Goal: Task Accomplishment & Management: Use online tool/utility

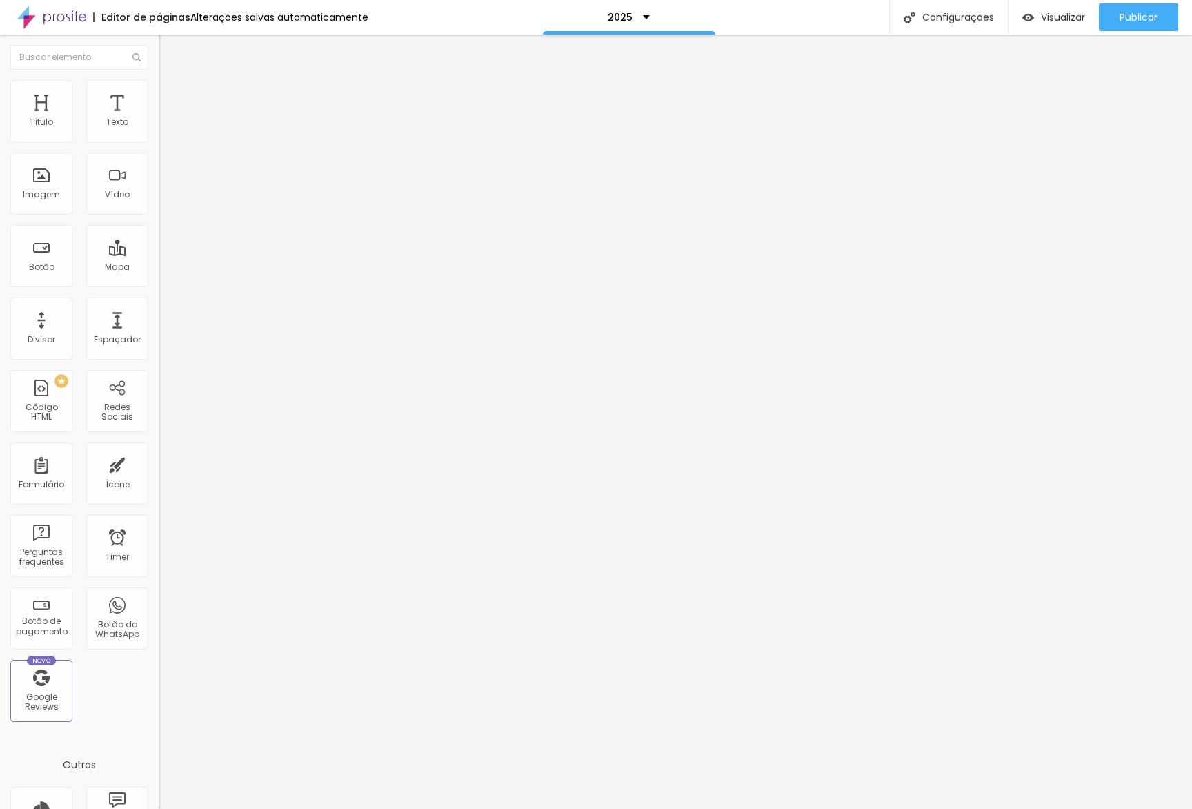
click at [159, 132] on button "button" at bounding box center [168, 125] width 19 height 14
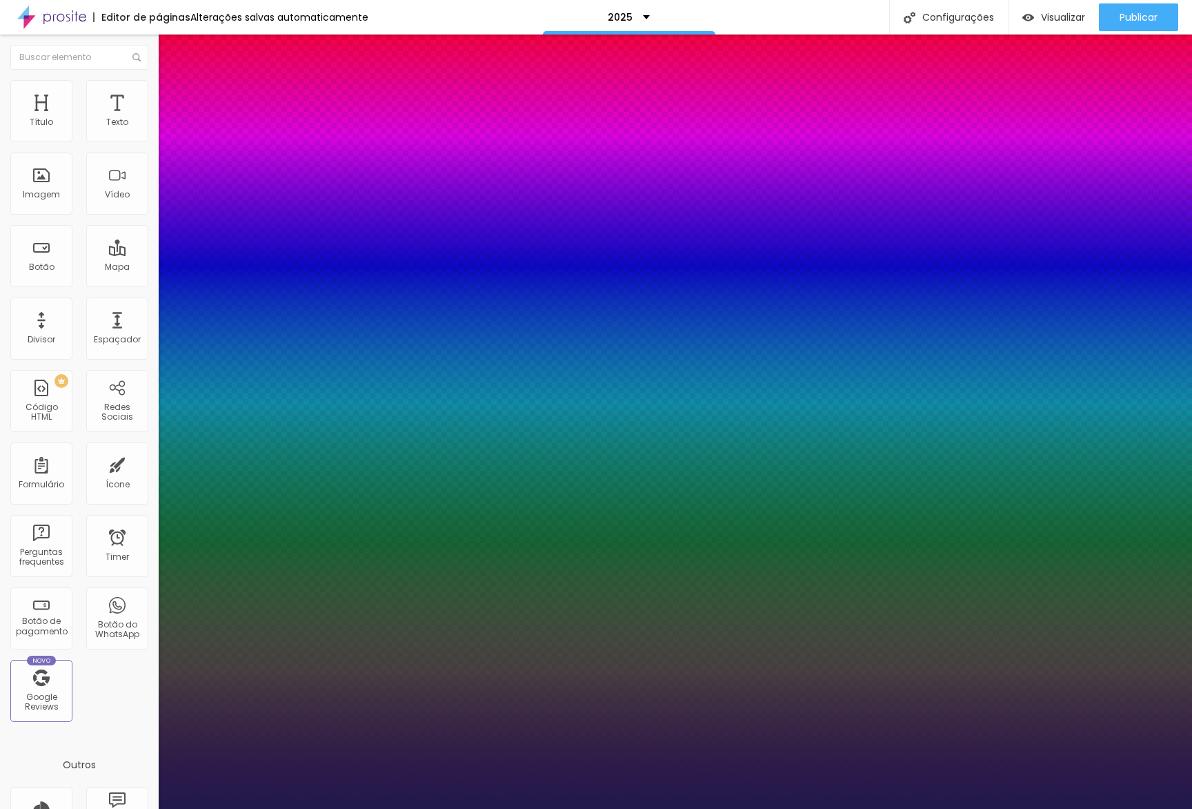
type input "1"
type input "13"
type input "1"
type input "14"
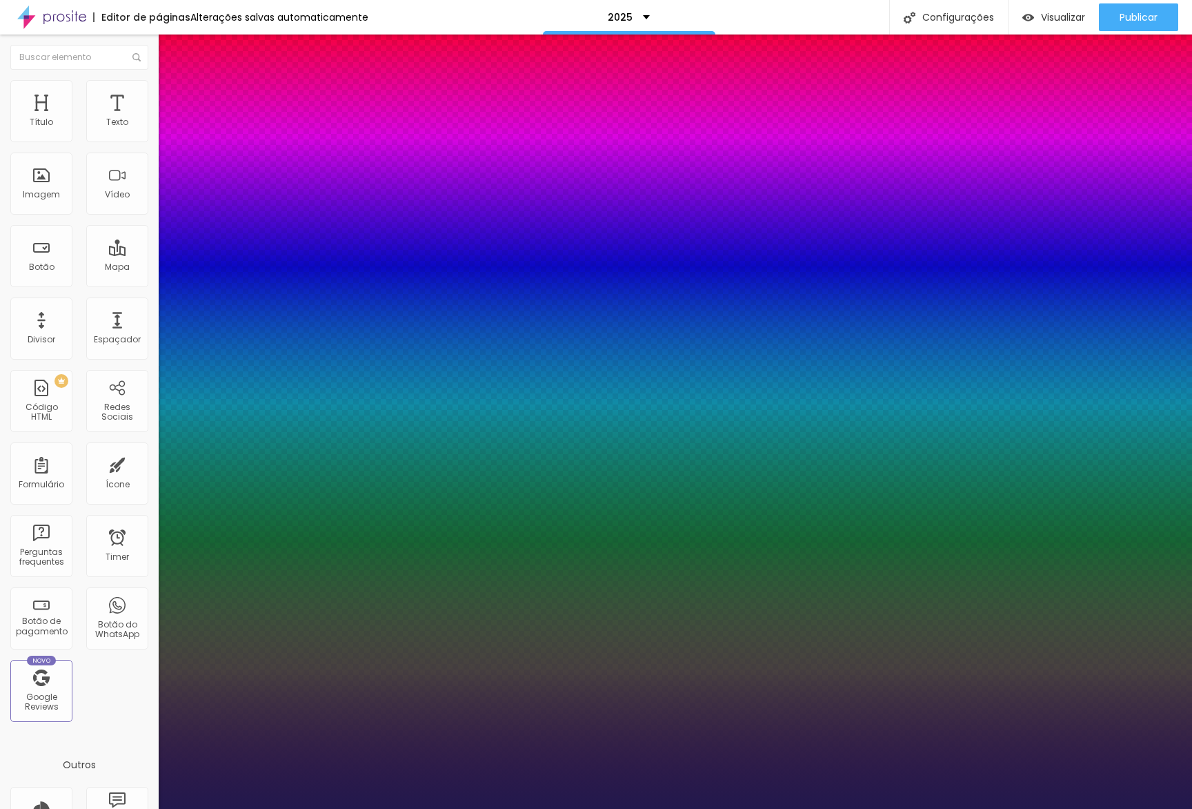
type input "14"
type input "1"
type input "15"
type input "1"
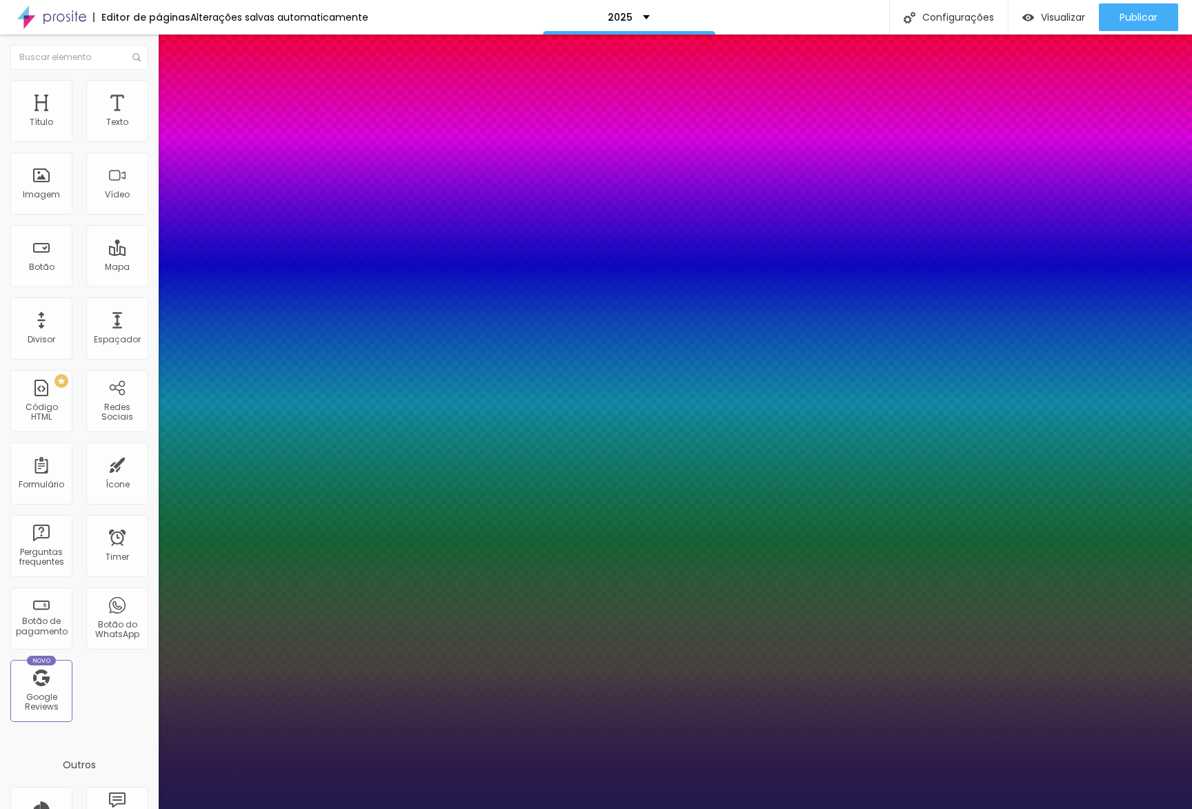
type input "16"
type input "1"
type input "17"
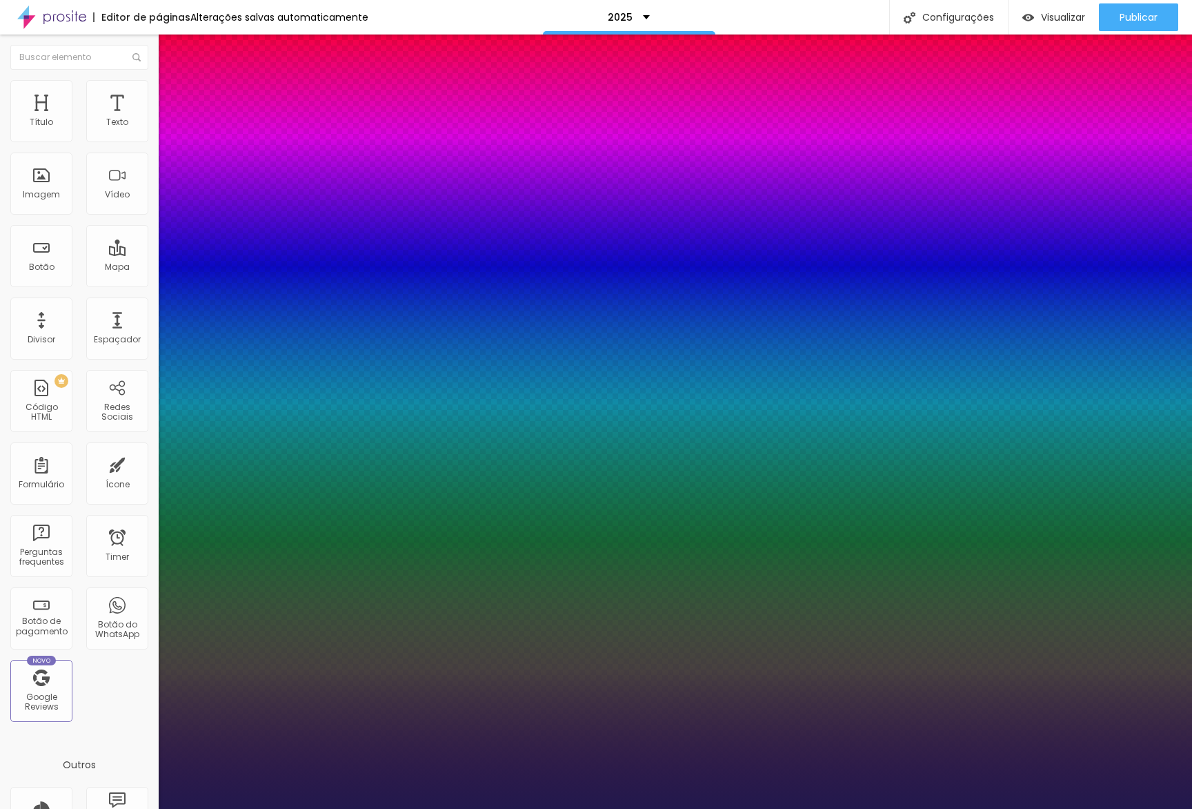
type input "1"
type input "18"
type input "1"
type input "19"
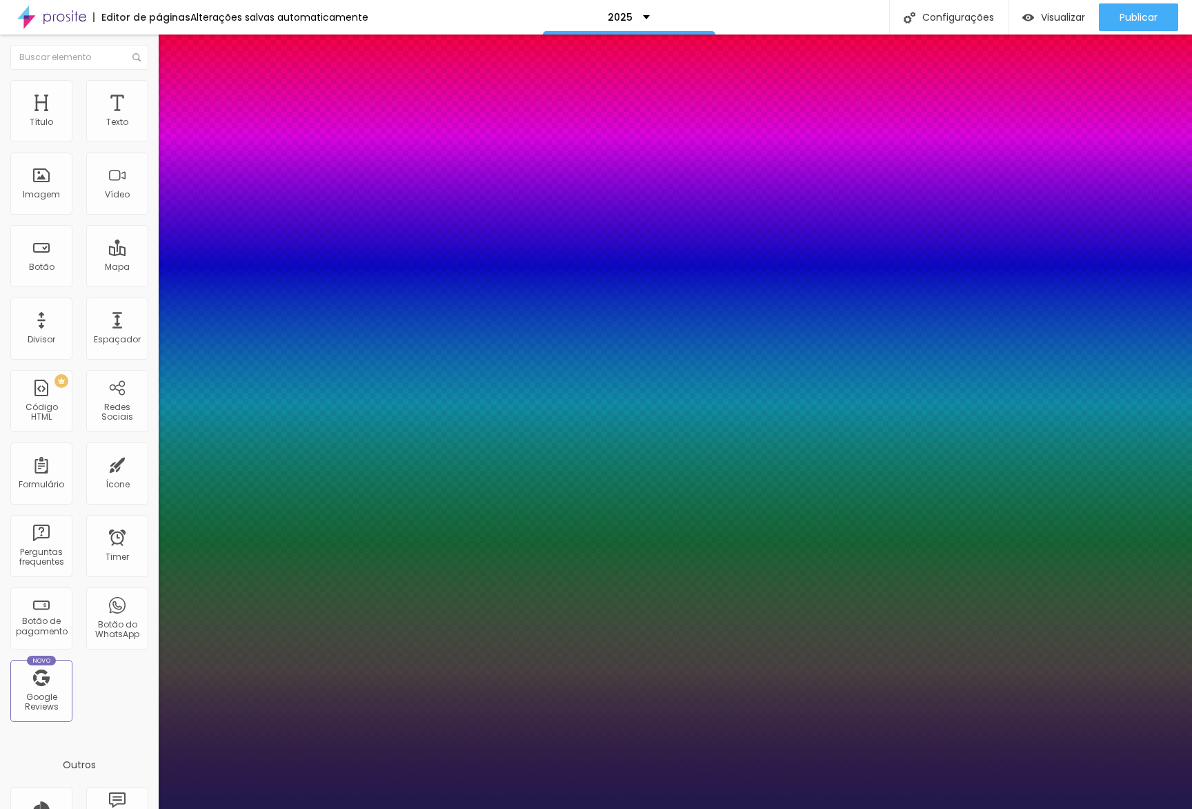
type input "19"
type input "1"
type input "20"
type input "1"
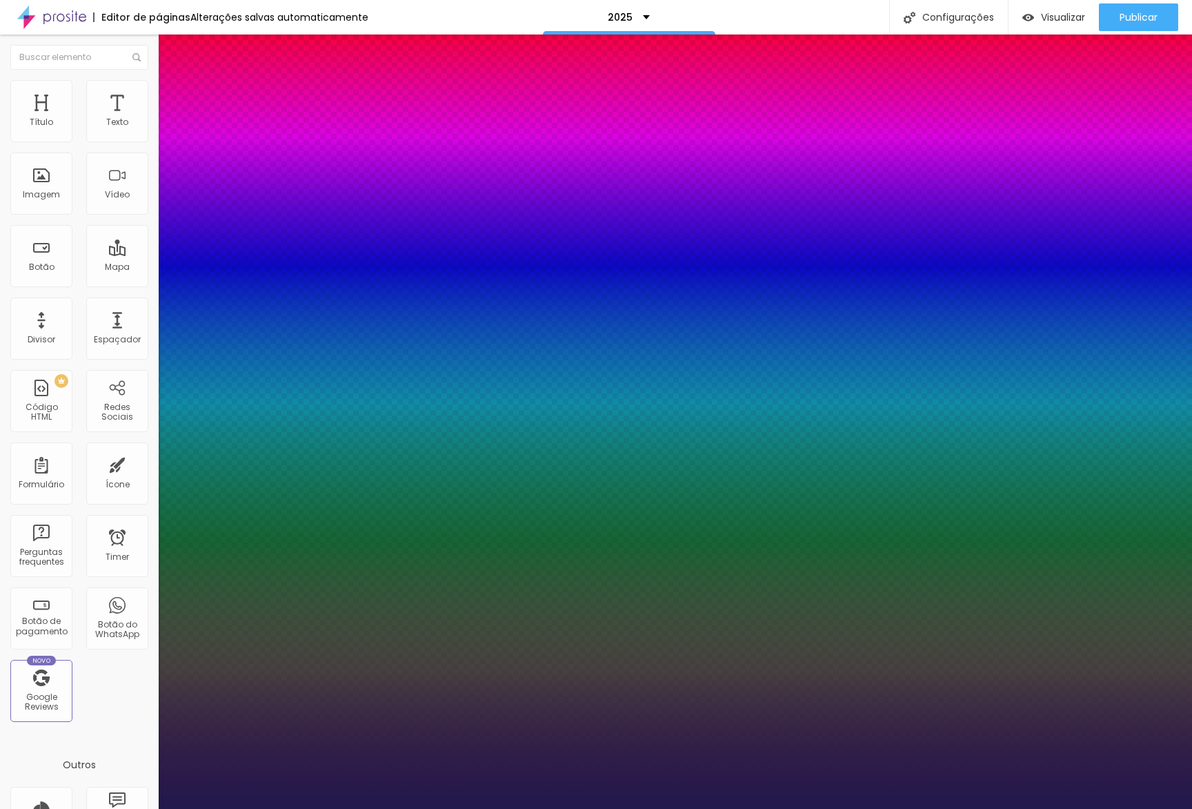
type input "17"
type input "1"
type input "18"
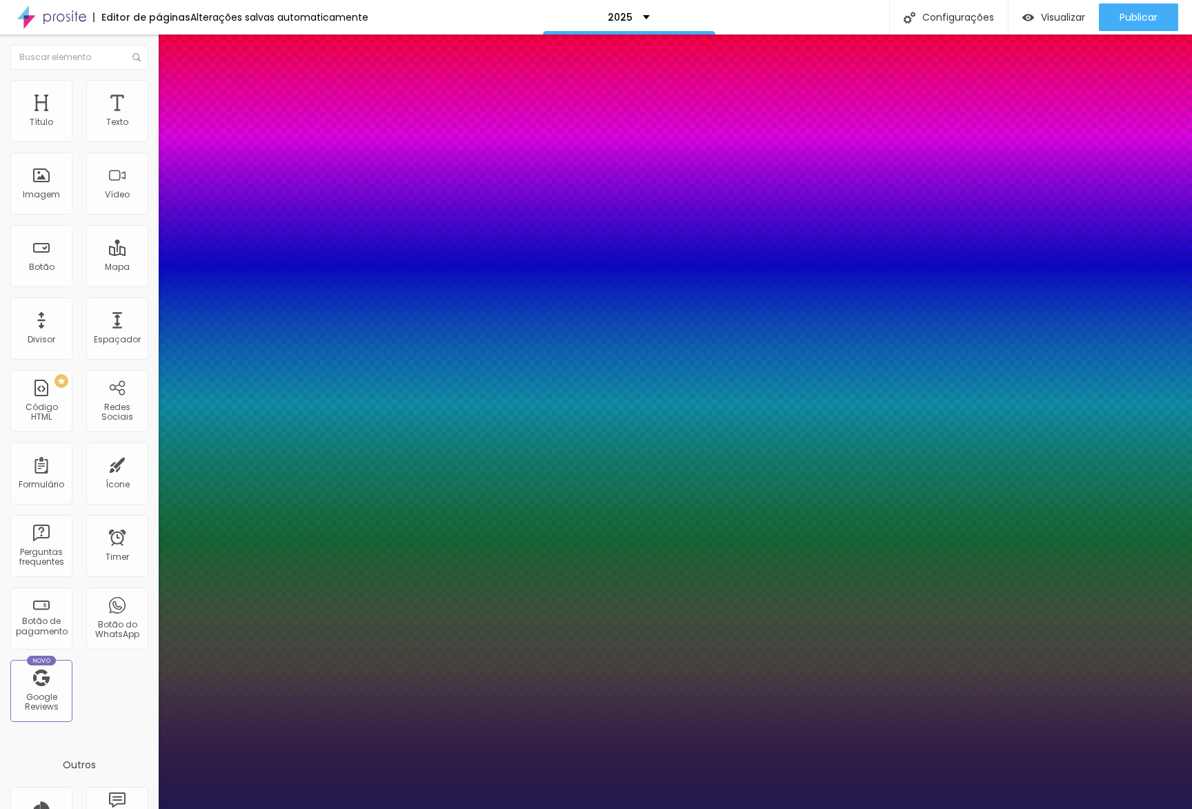
type input "18"
type input "1"
type input "19"
type input "1"
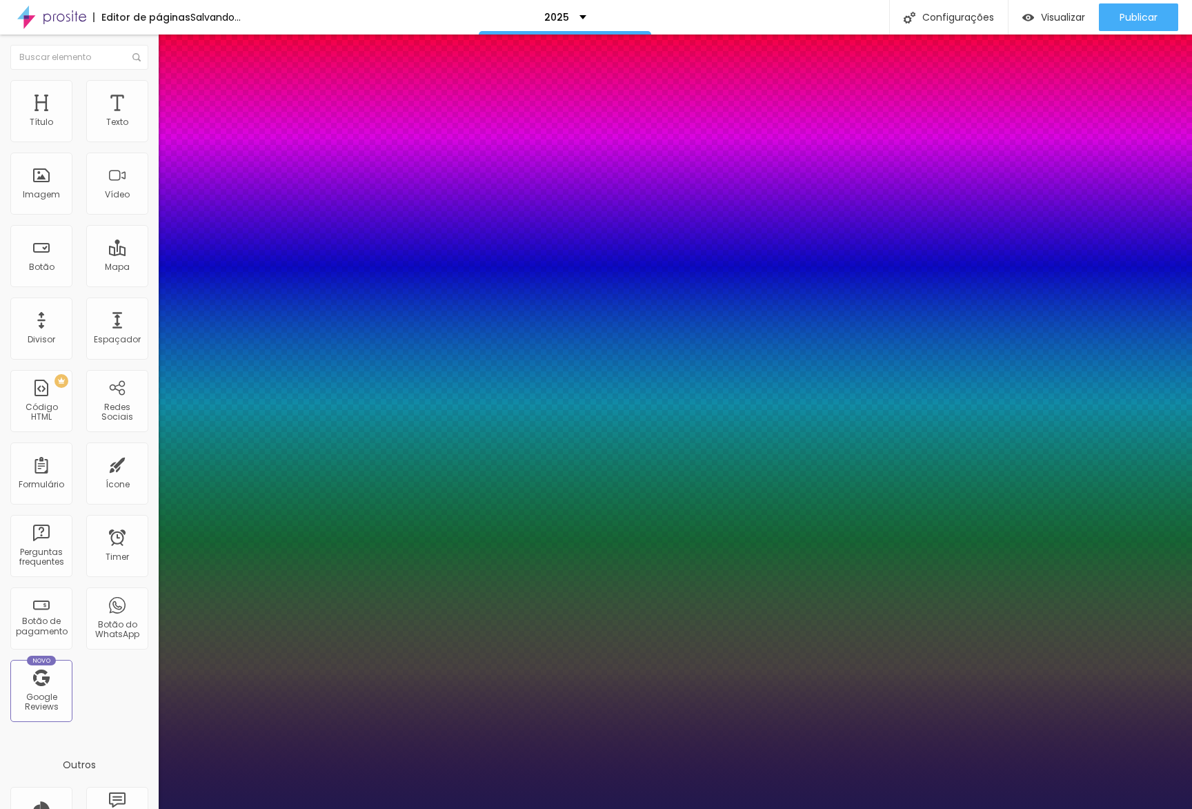
type input "18"
type input "1"
type input "17"
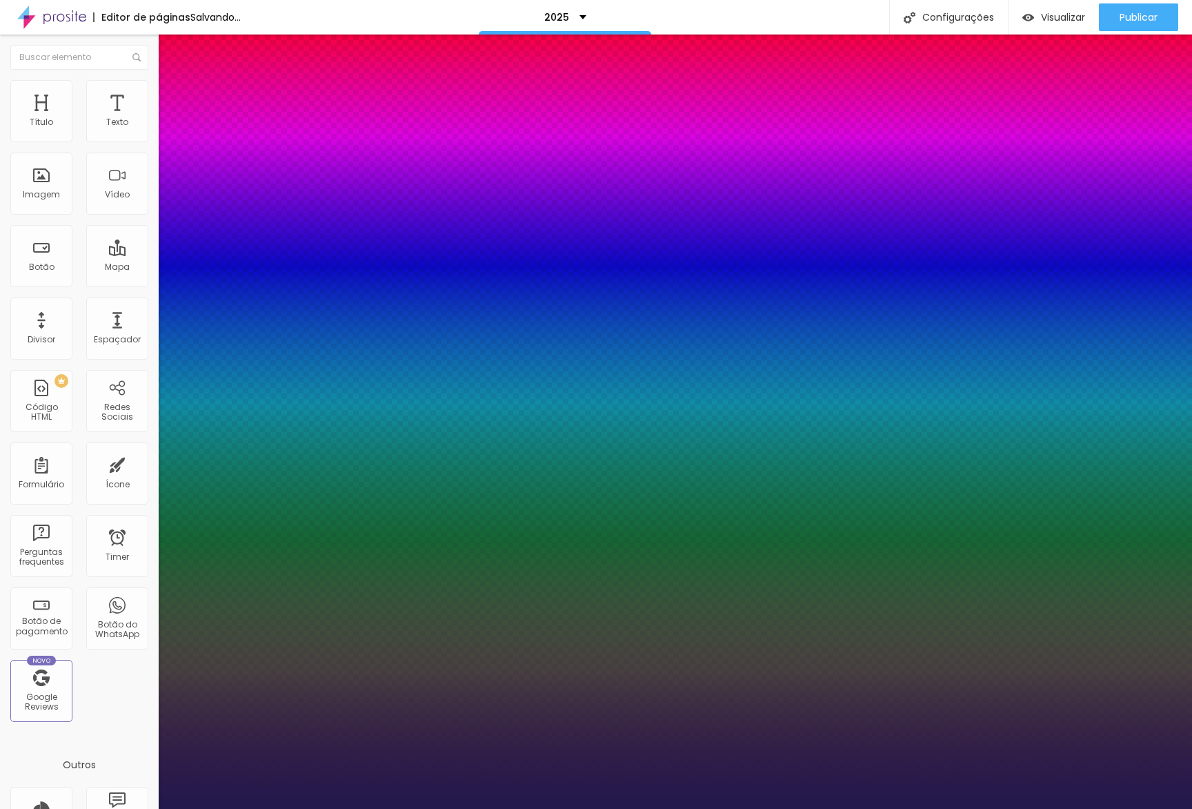
type input "1"
type input "18"
type input "1"
type input "18"
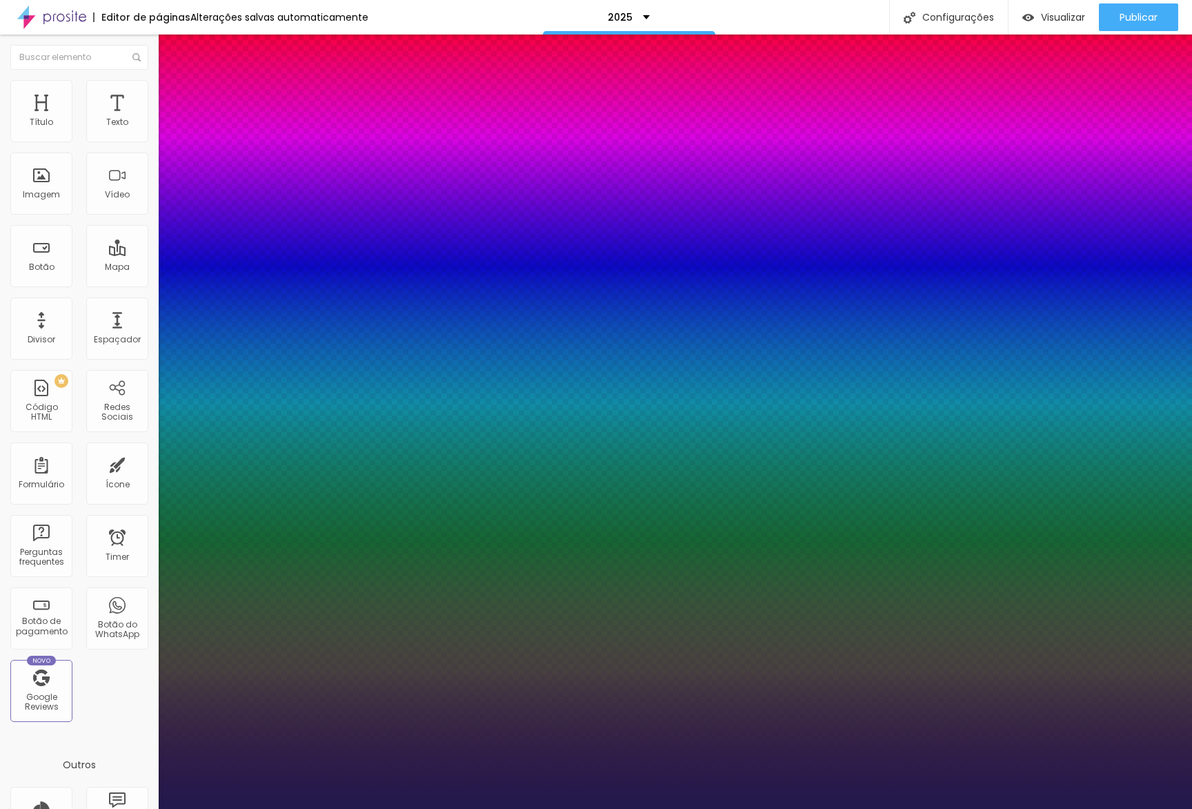
click at [574, 808] on div at bounding box center [596, 809] width 1192 height 0
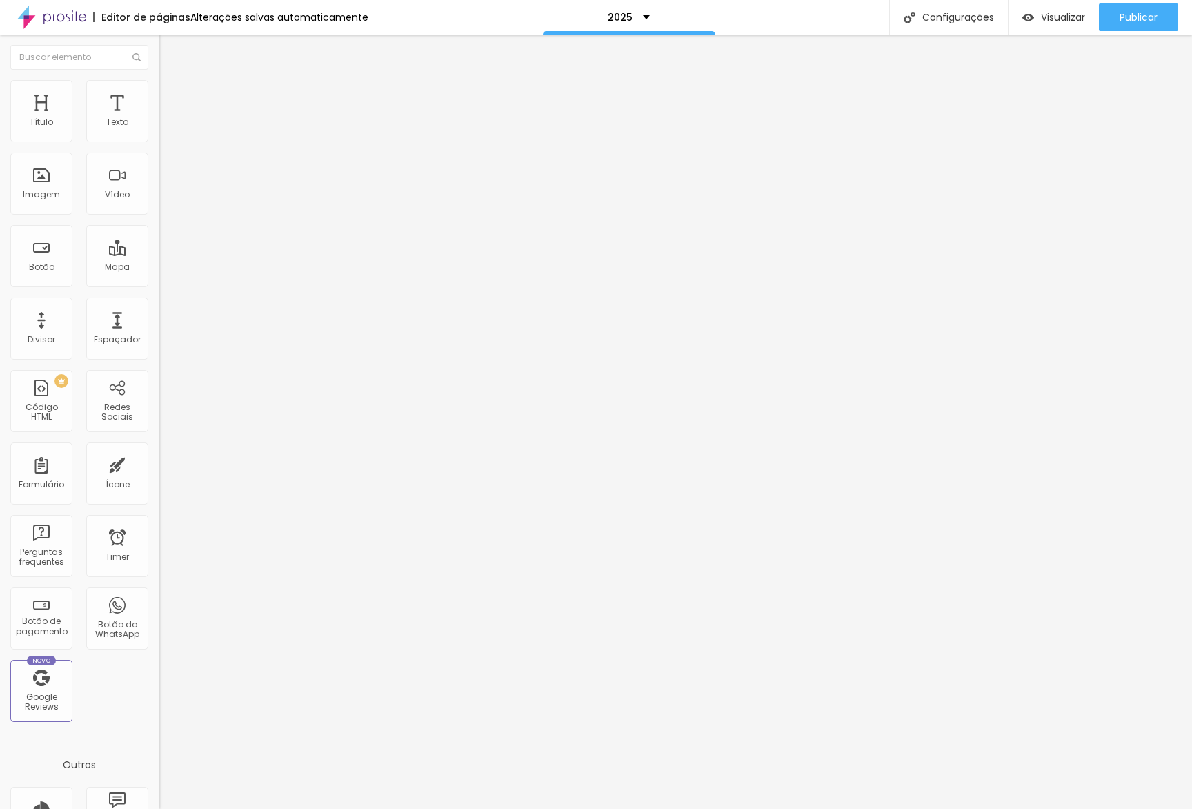
click at [170, 195] on icon "button" at bounding box center [171, 193] width 3 height 3
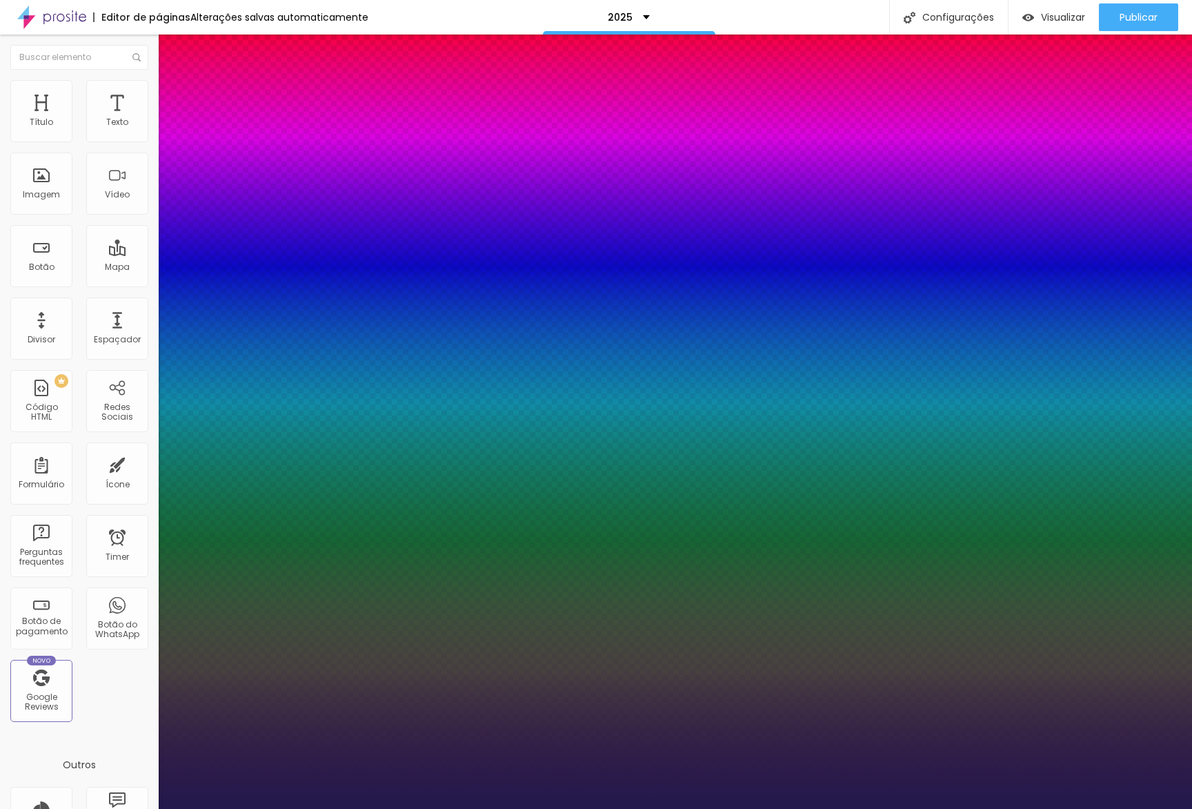
type input "1"
type input "49"
type input "1"
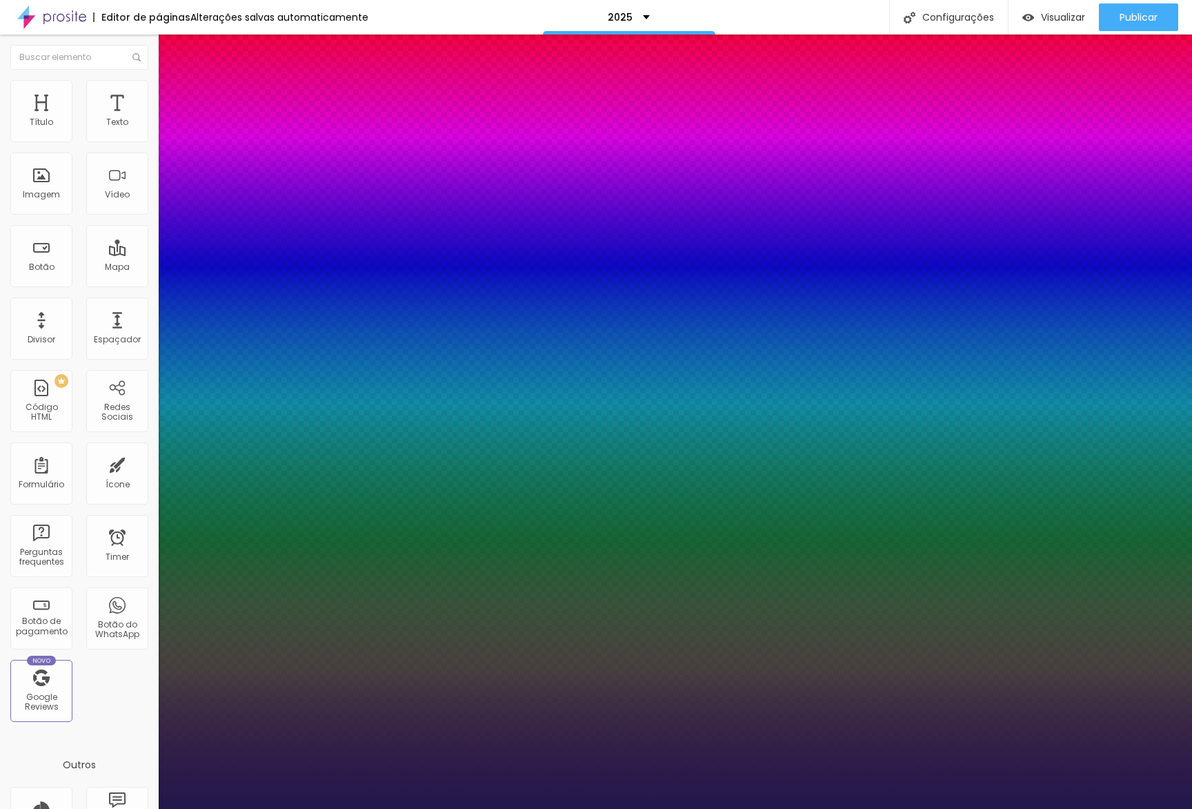
type input "50"
type input "1"
type input "51"
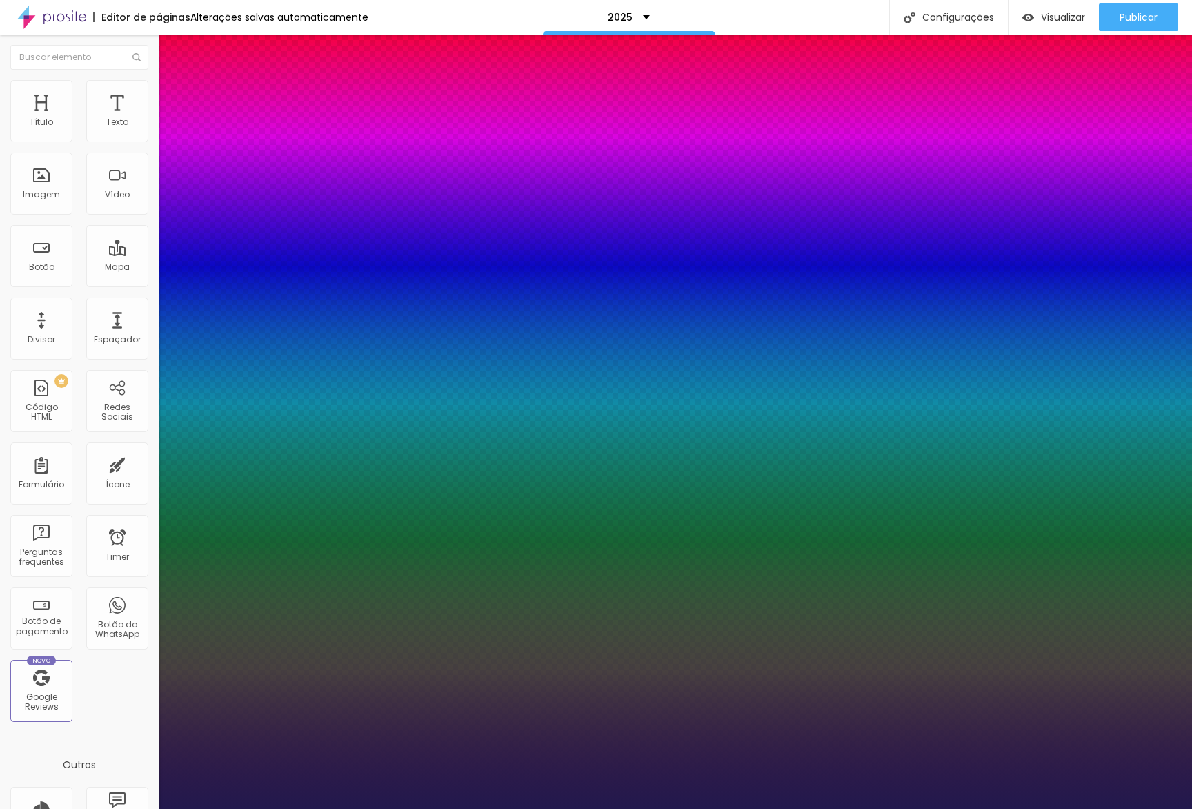
type input "1"
type input "52"
type input "1"
type input "53"
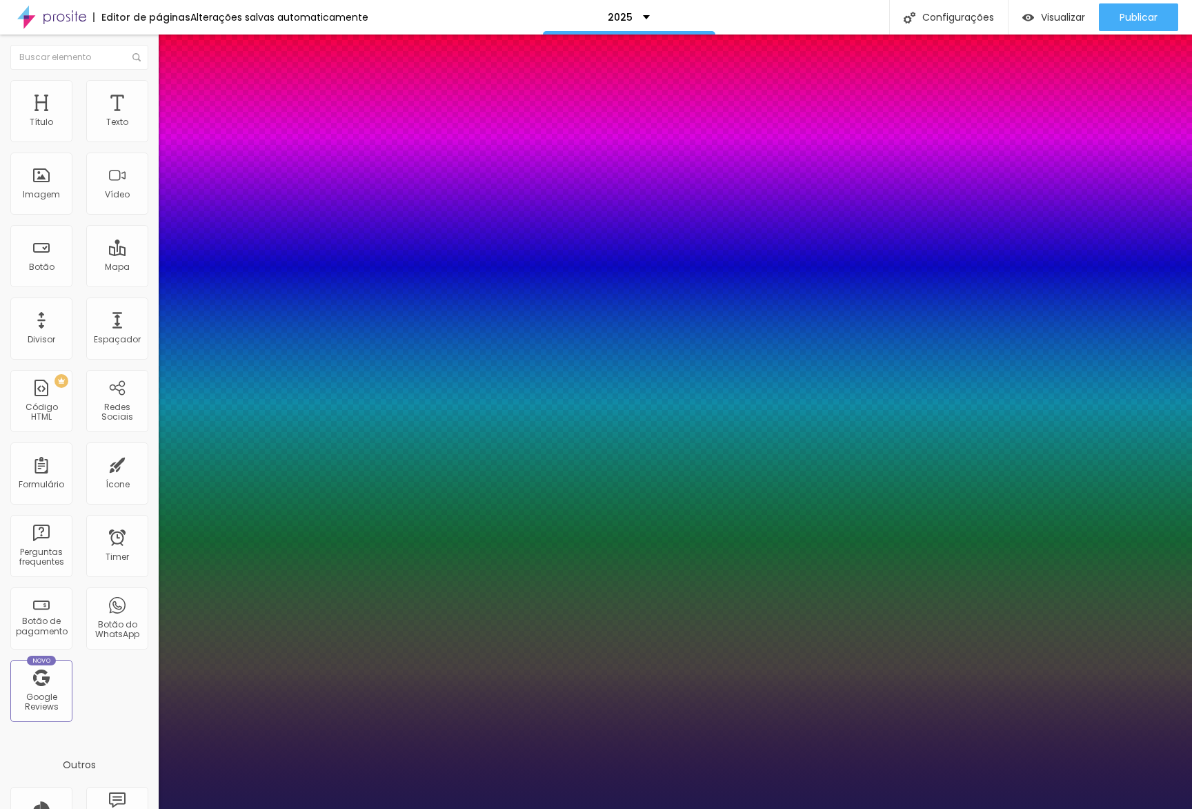
type input "53"
type input "1"
type input "54"
type input "1"
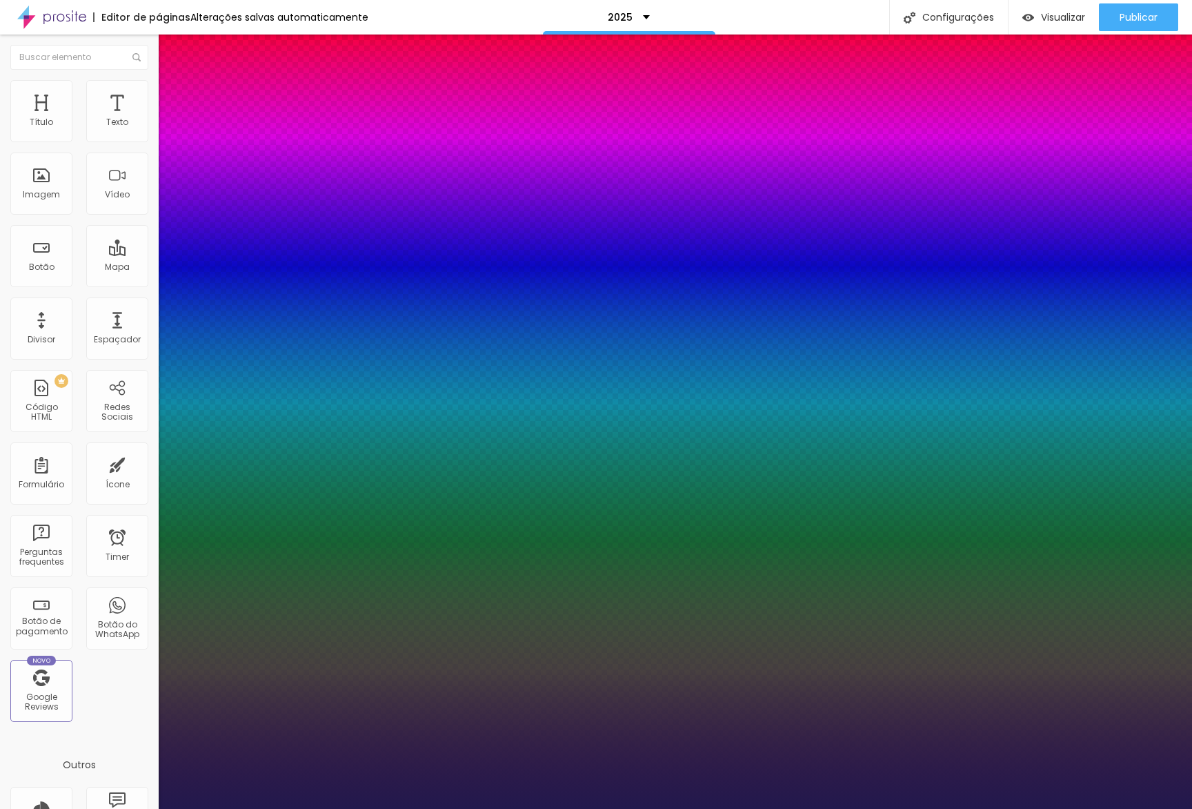
type input "55"
type input "1"
type input "56"
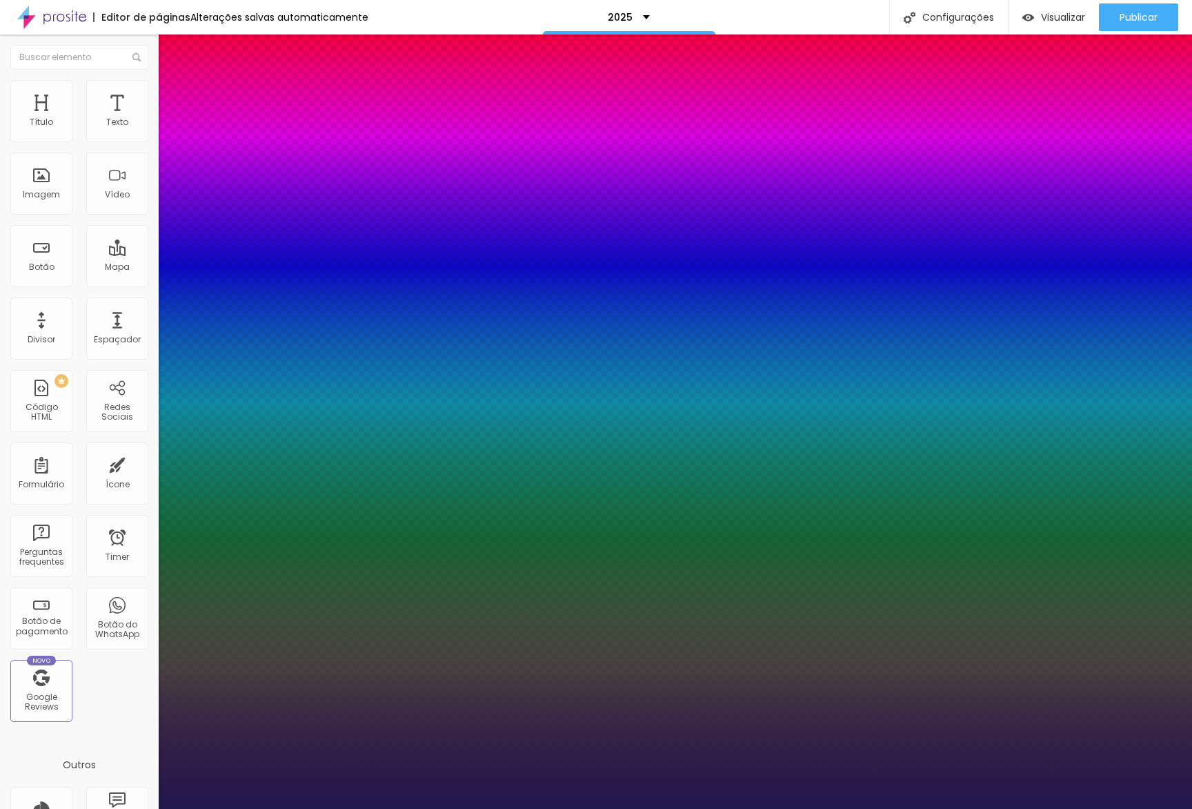
type input "1"
type input "57"
type input "1"
type input "56"
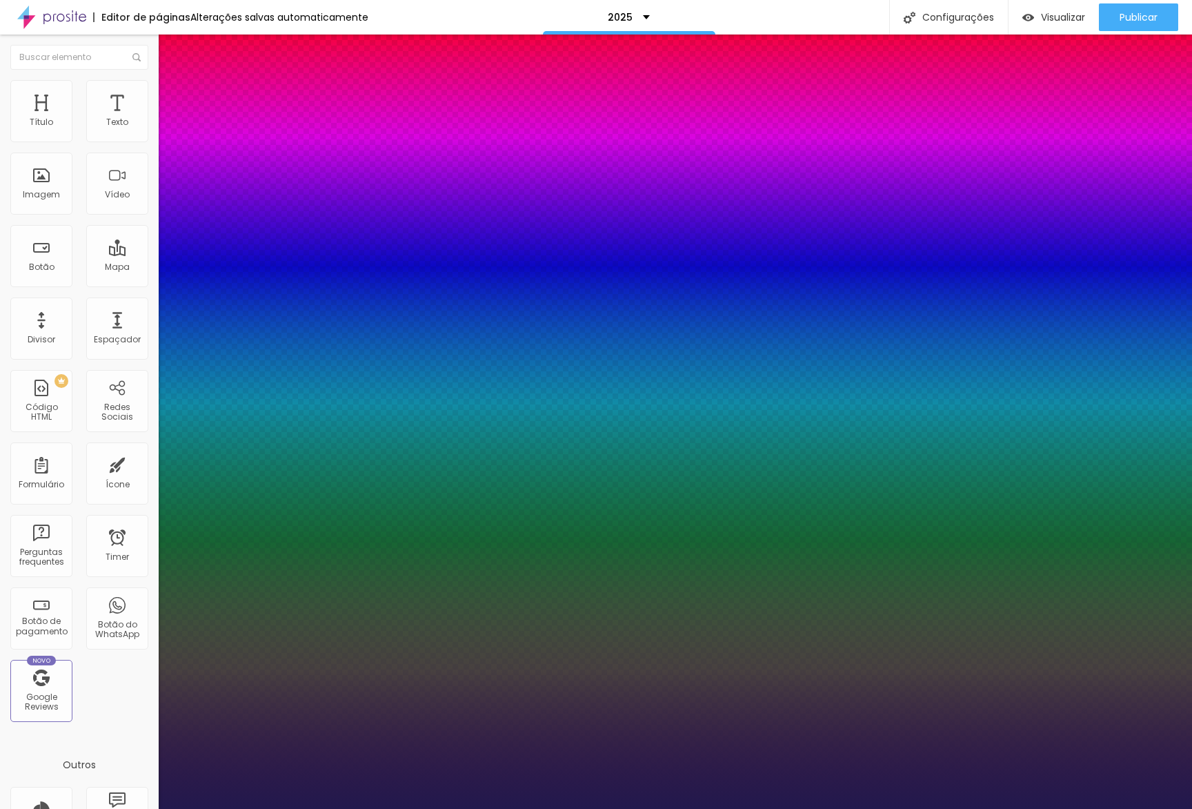
type input "56"
type input "1"
drag, startPoint x: 221, startPoint y: 386, endPoint x: 249, endPoint y: 387, distance: 27.6
type input "56"
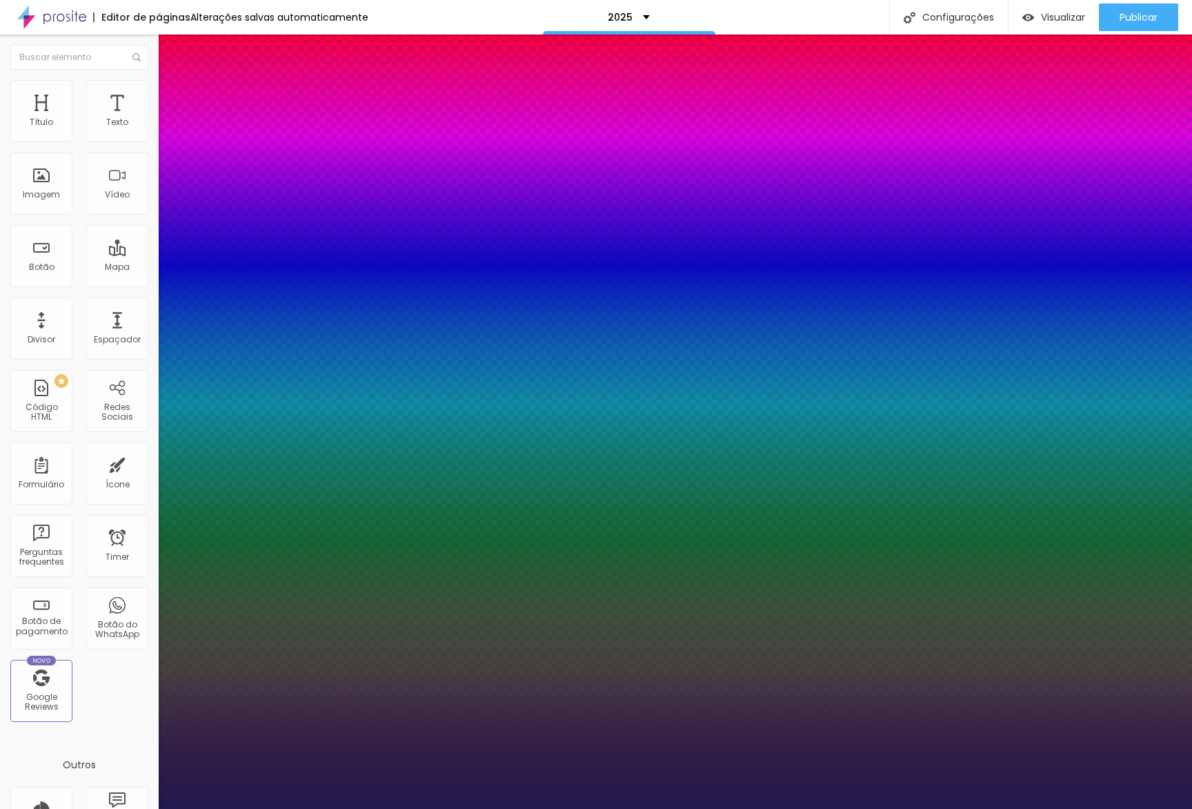
type input "1"
click at [562, 808] on div at bounding box center [596, 809] width 1192 height 0
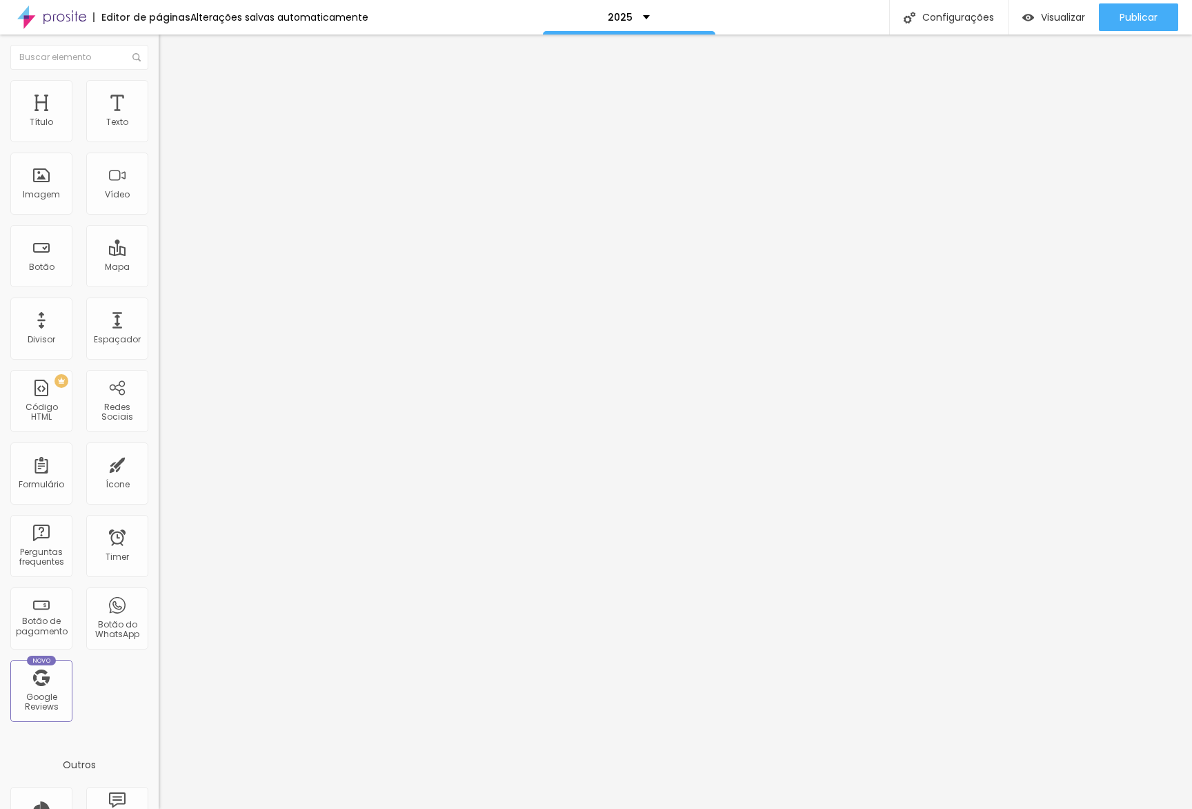
click at [171, 97] on span "Avançado" at bounding box center [194, 103] width 46 height 12
click at [159, 475] on input "20" at bounding box center [188, 482] width 59 height 14
type input "5"
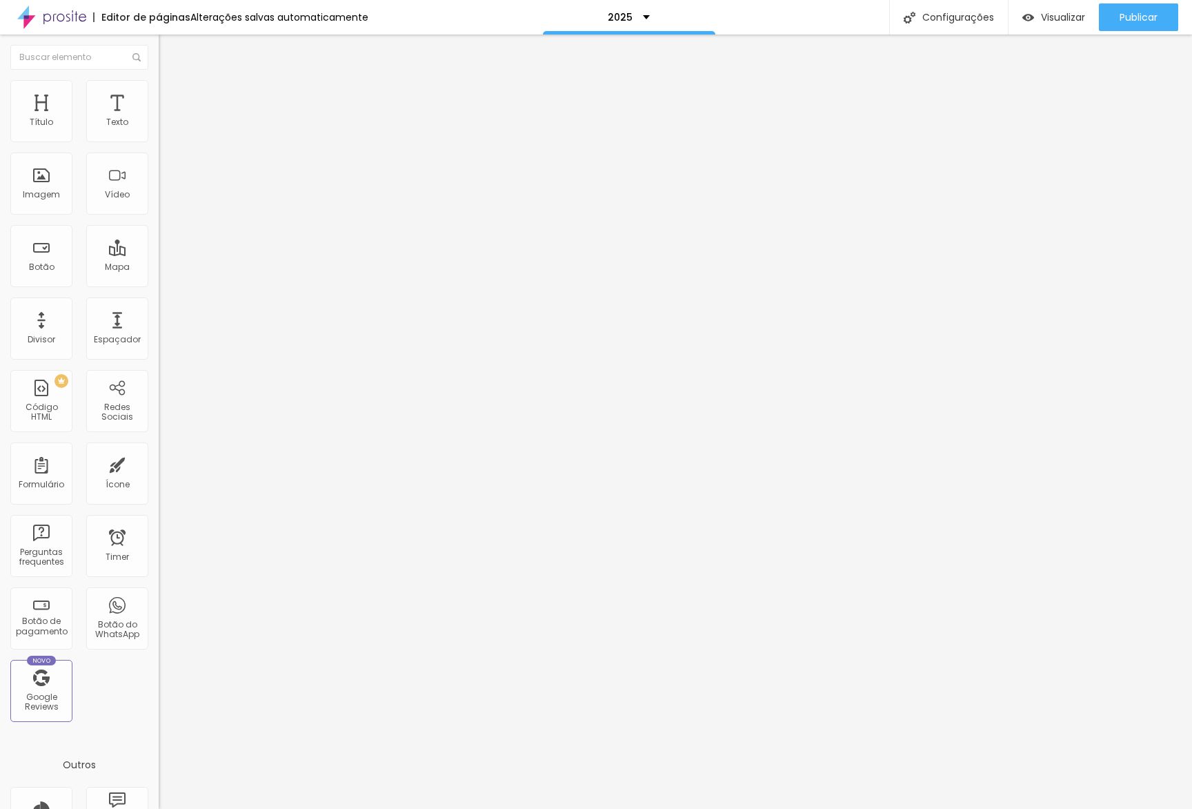
type input "50"
click at [169, 52] on div "Editar Seção" at bounding box center [209, 50] width 81 height 11
click at [171, 95] on span "Estilo" at bounding box center [181, 89] width 21 height 12
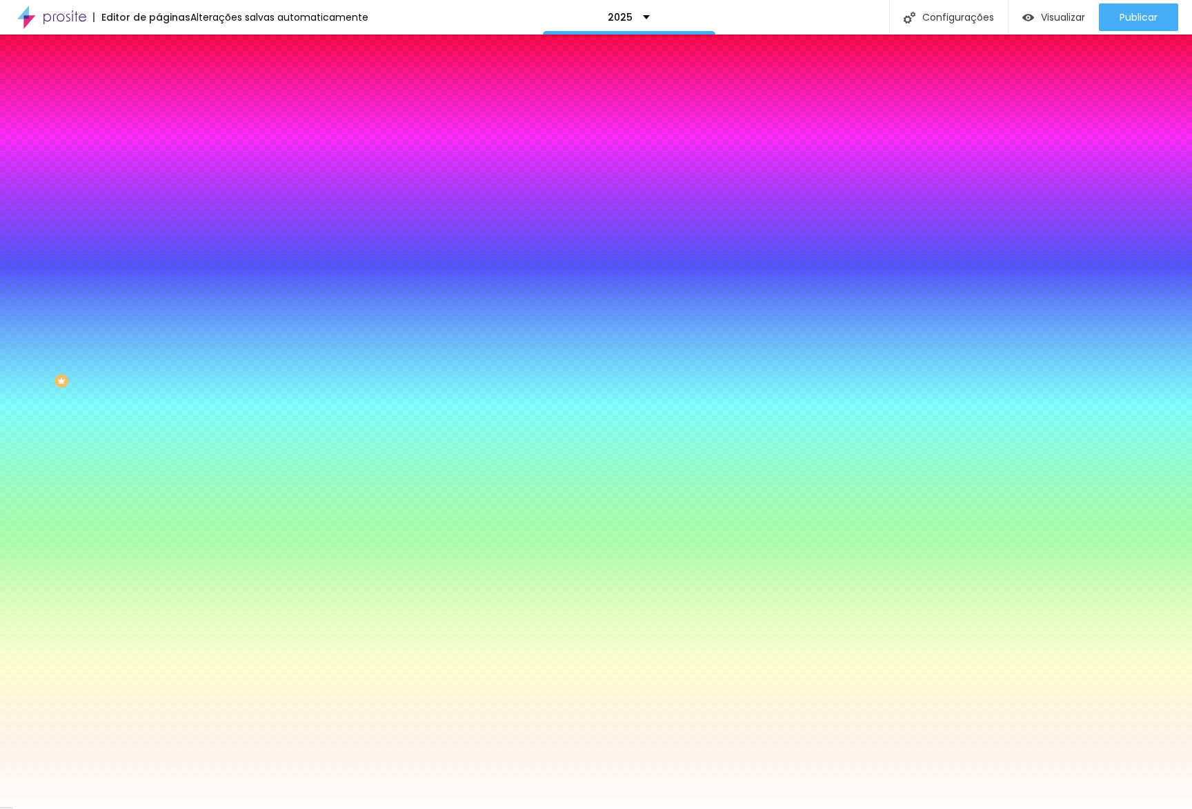
click at [159, 201] on input "#FFFFFF" at bounding box center [242, 195] width 166 height 14
paste input "A"
type input "#FFFAFF"
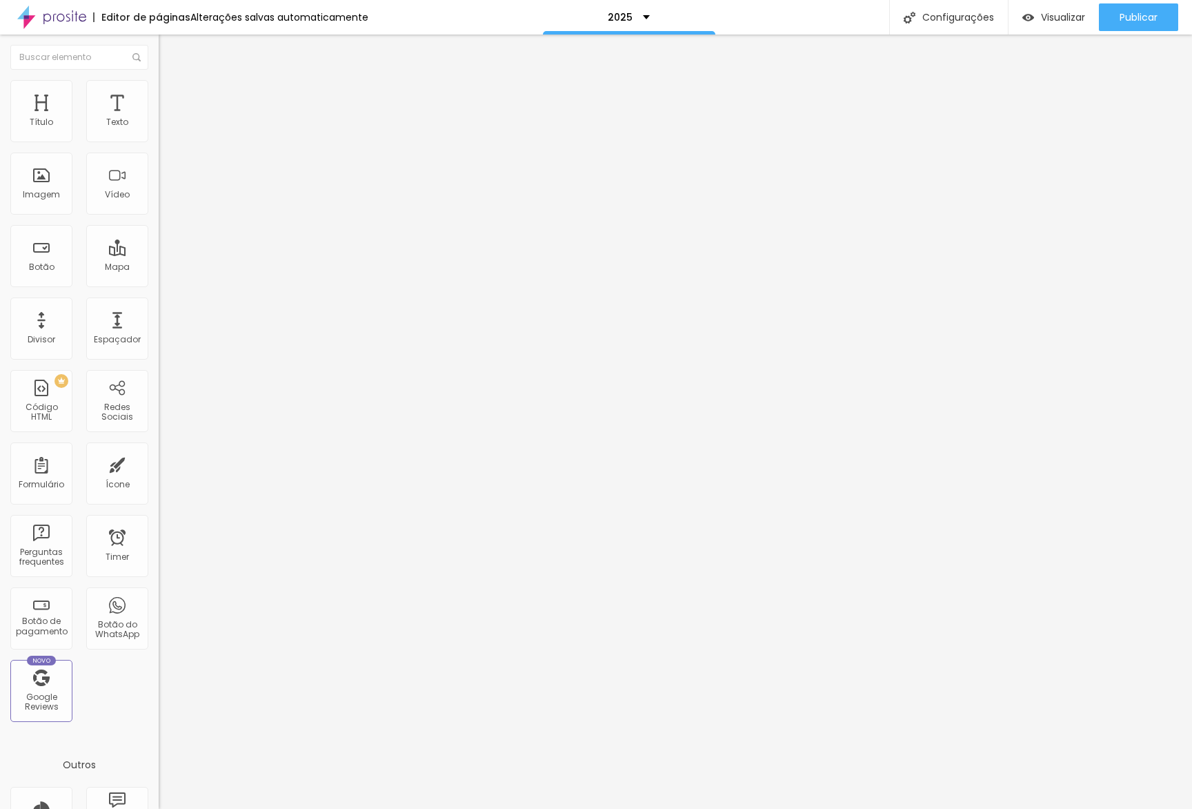
click at [171, 95] on span "Estilo" at bounding box center [181, 89] width 21 height 12
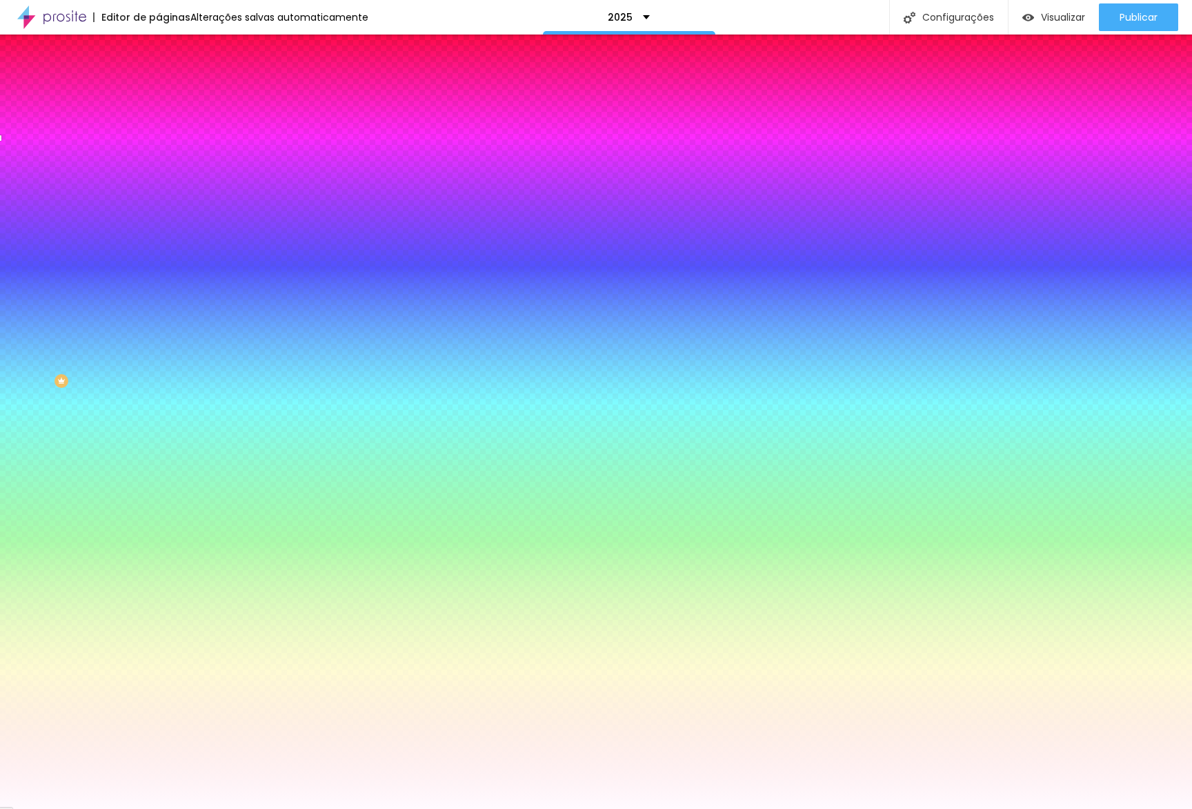
click at [159, 201] on input "#FFFAFF" at bounding box center [242, 195] width 166 height 14
paste input "0"
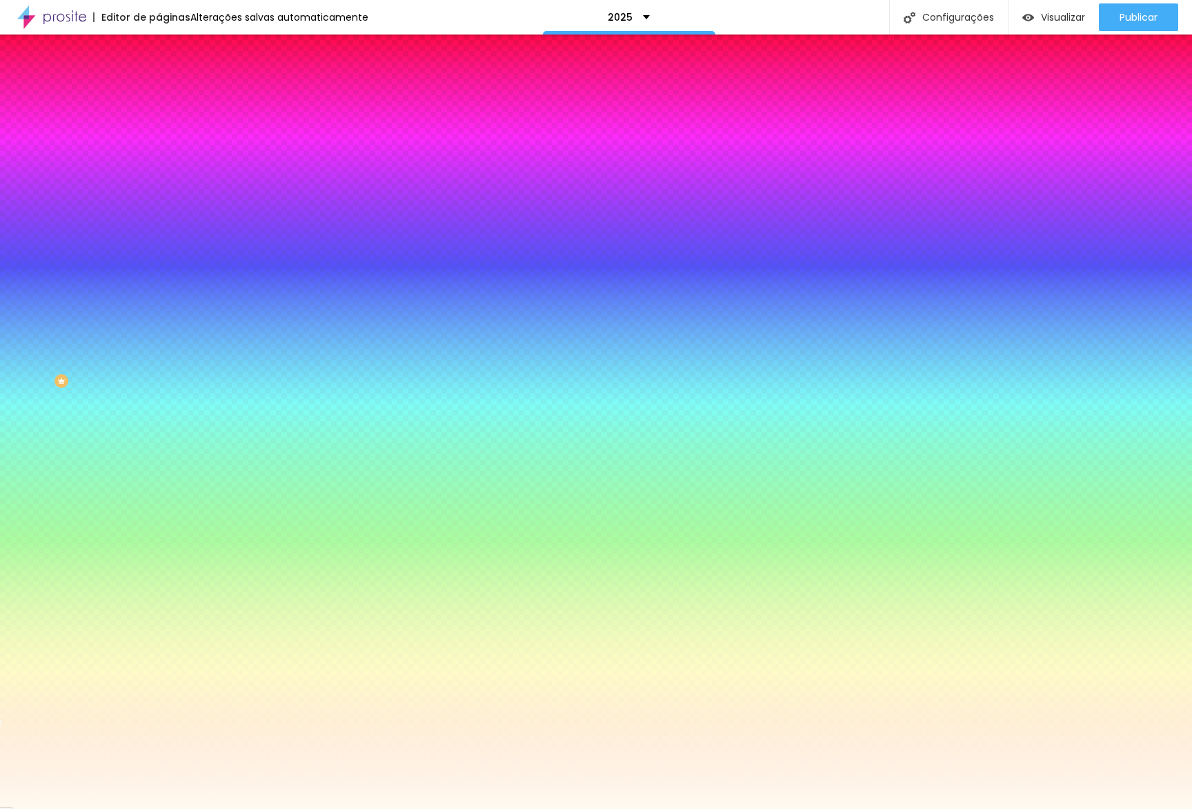
type input "#FFFAF0"
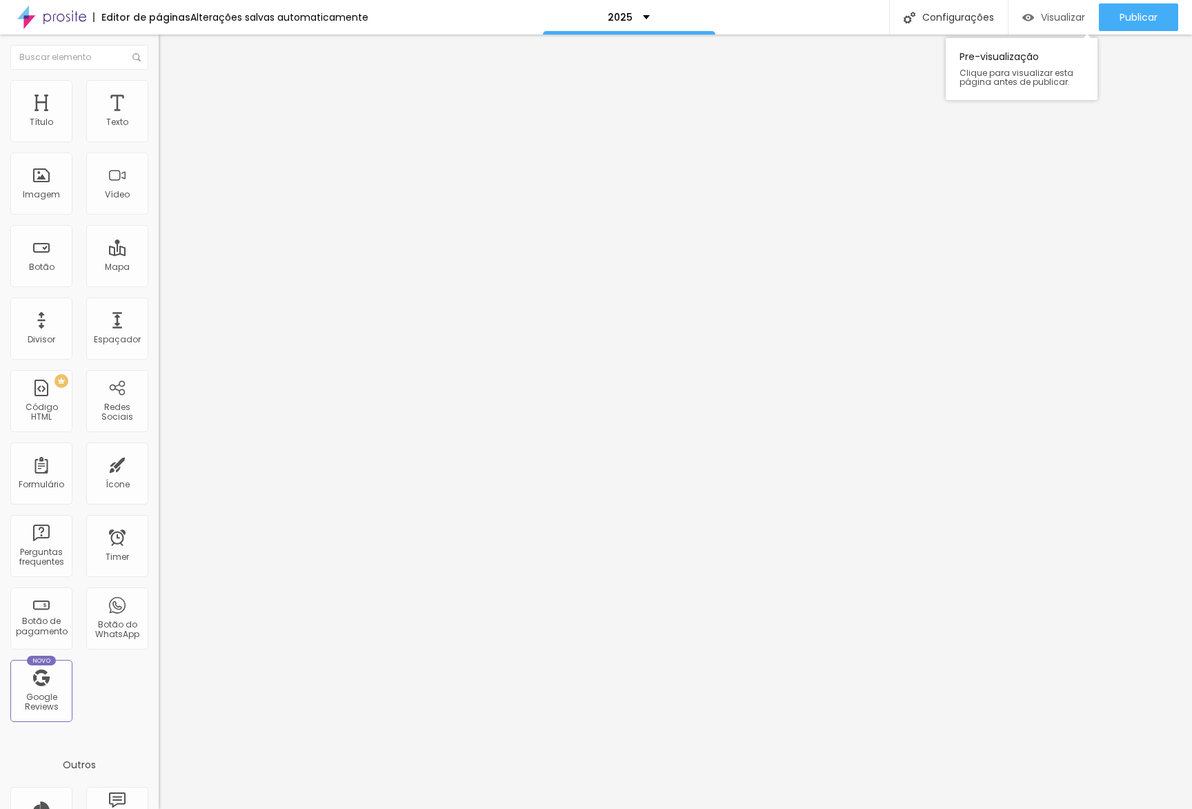
click at [1057, 28] on div "Visualizar" at bounding box center [1054, 17] width 63 height 28
click at [171, 92] on span "Estilo" at bounding box center [181, 89] width 21 height 12
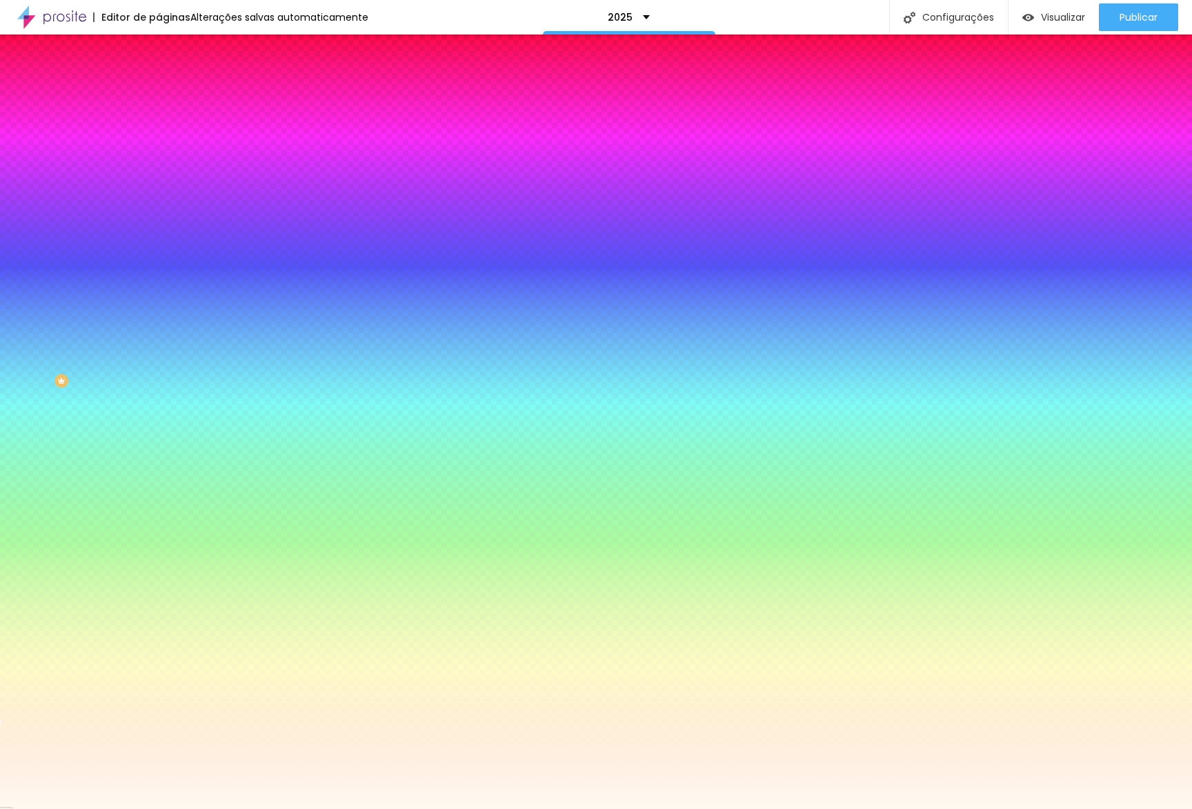
click at [159, 201] on input "#FFFAF0" at bounding box center [242, 195] width 166 height 14
paste input "EFD"
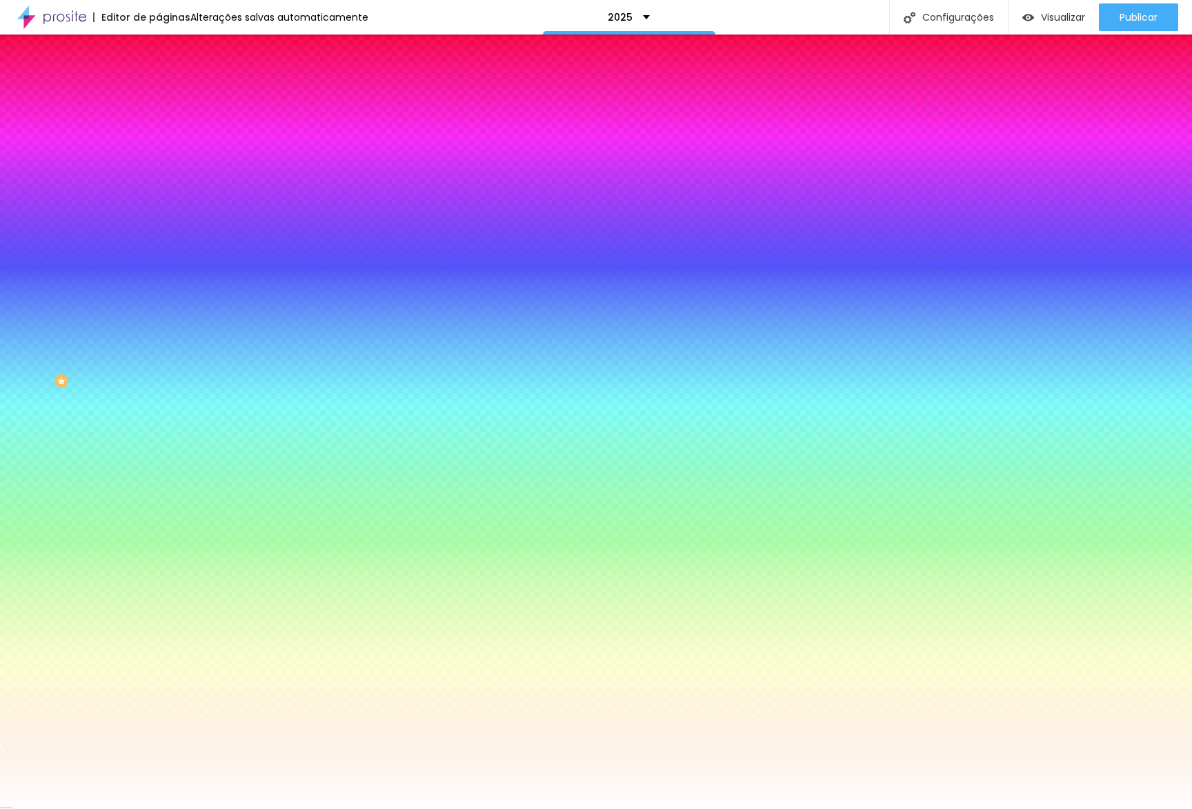
type input "#FFFEFD"
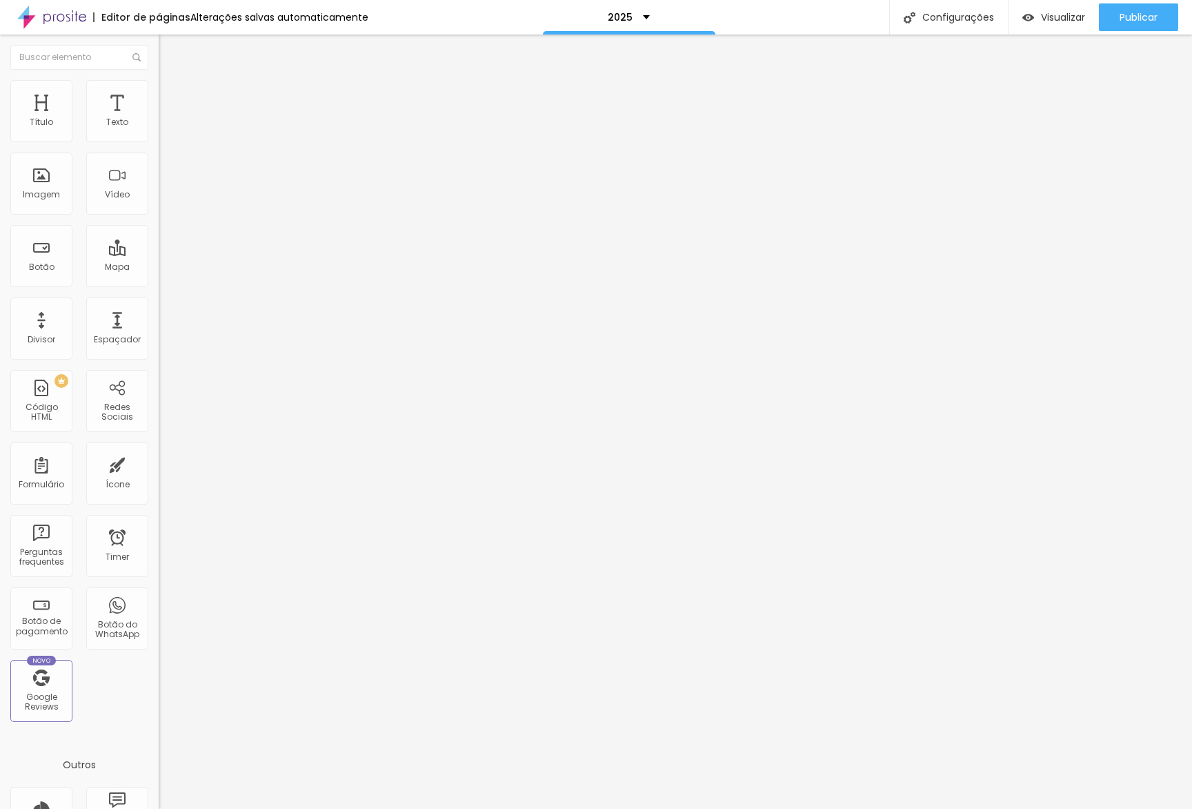
click at [171, 95] on span "Estilo" at bounding box center [181, 89] width 21 height 12
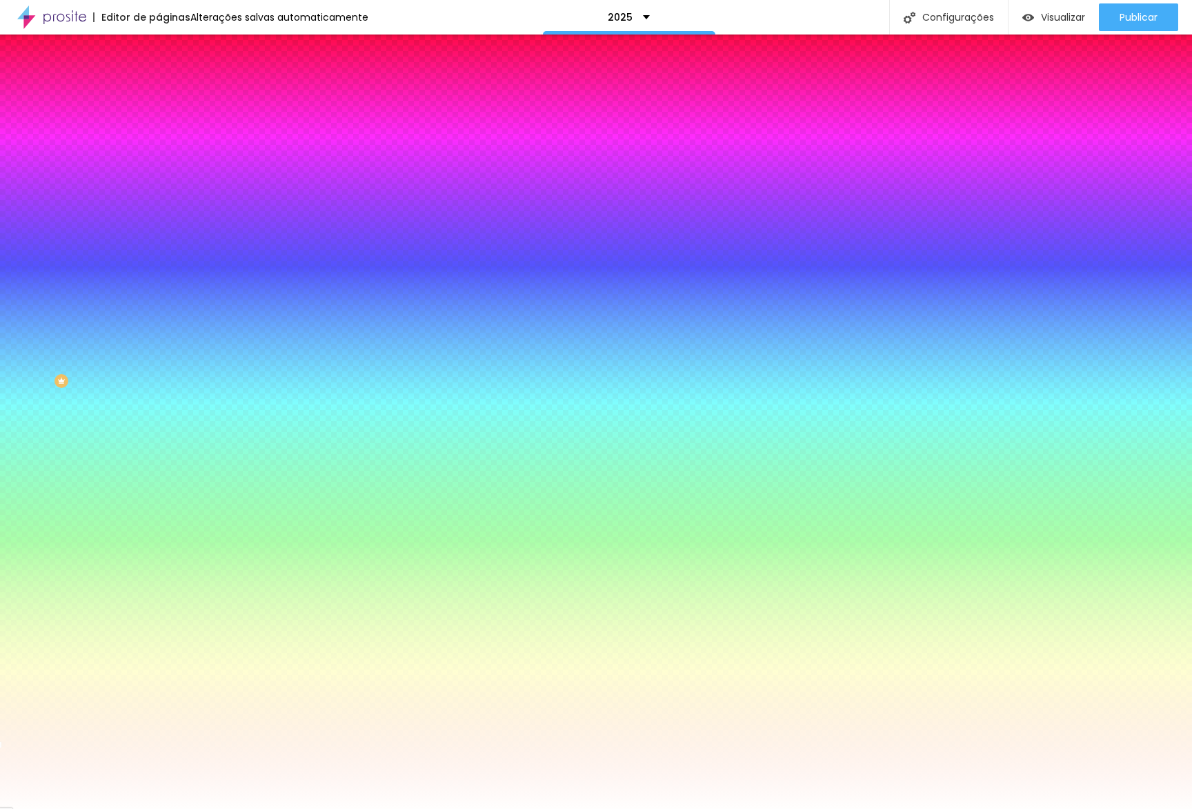
click at [159, 201] on input "#FFFEFD" at bounding box center [242, 195] width 166 height 14
paste input "CFA"
type input "#FFFCFA"
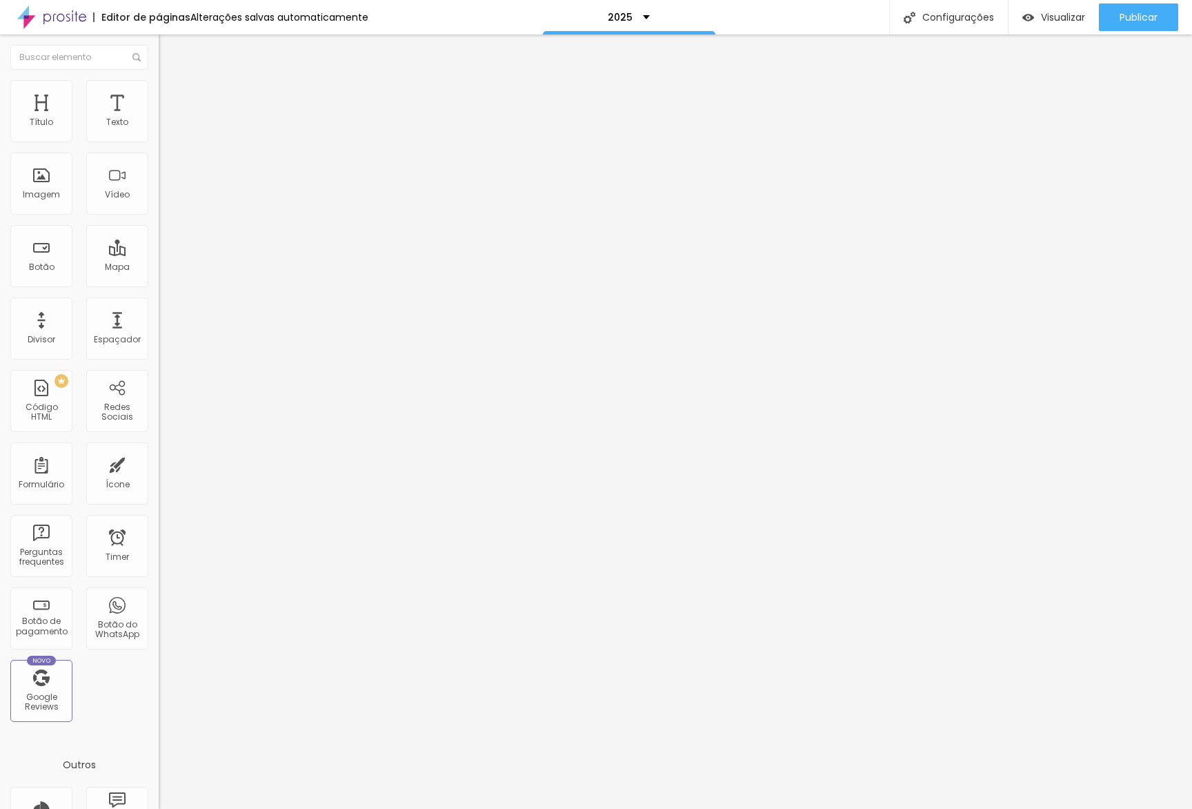
click at [159, 132] on button "button" at bounding box center [168, 125] width 19 height 14
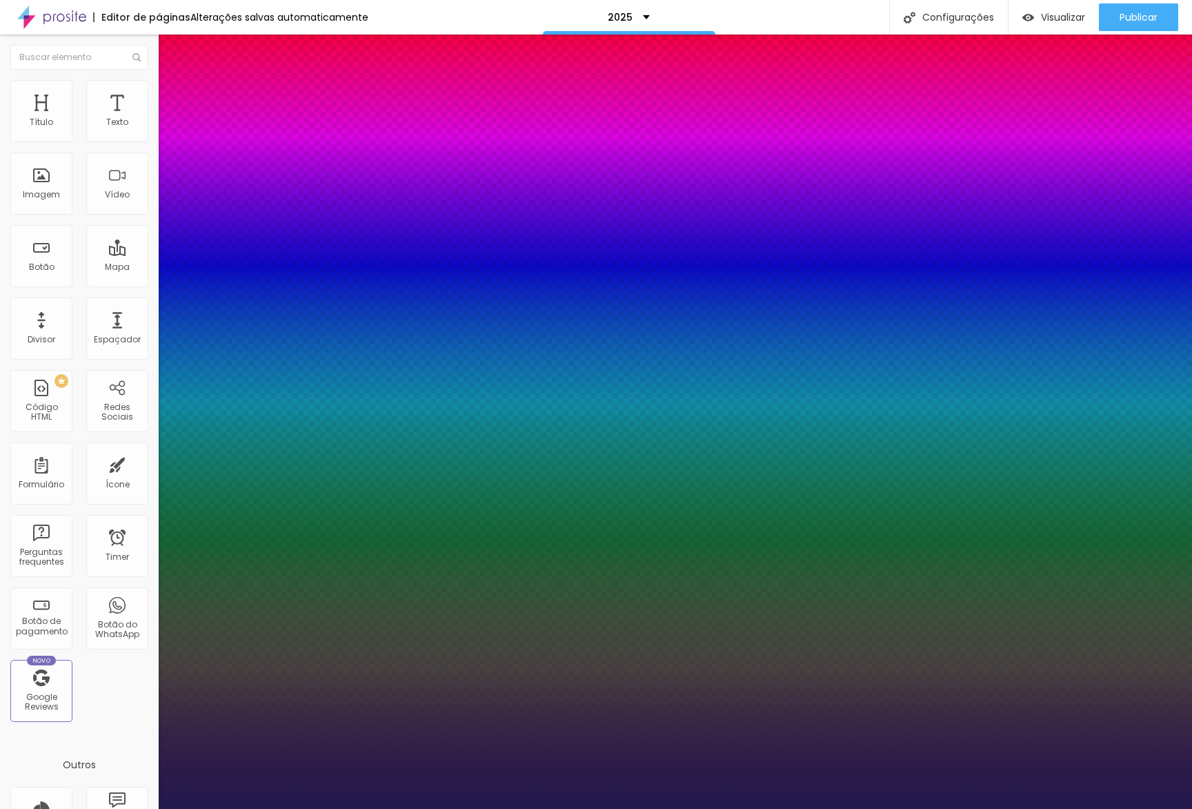
type input "2"
type input "1"
type input "2"
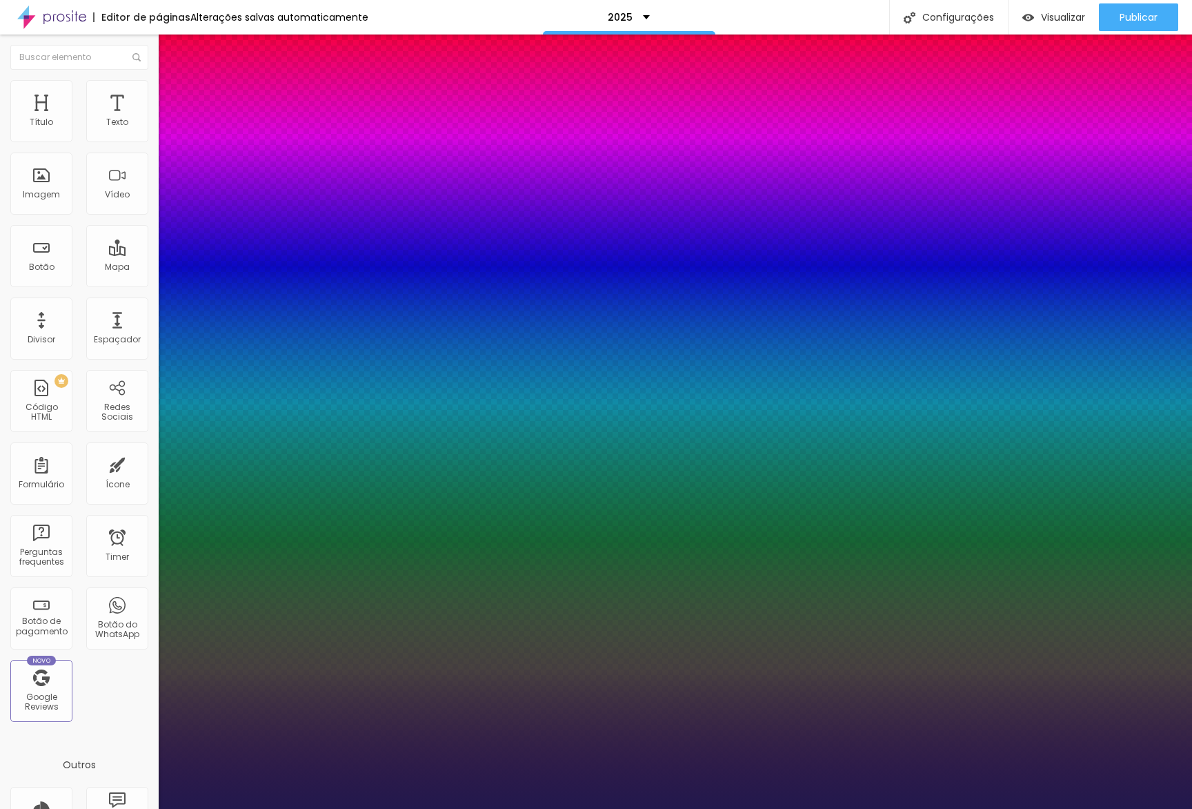
type input "2"
type input "1"
type input "0"
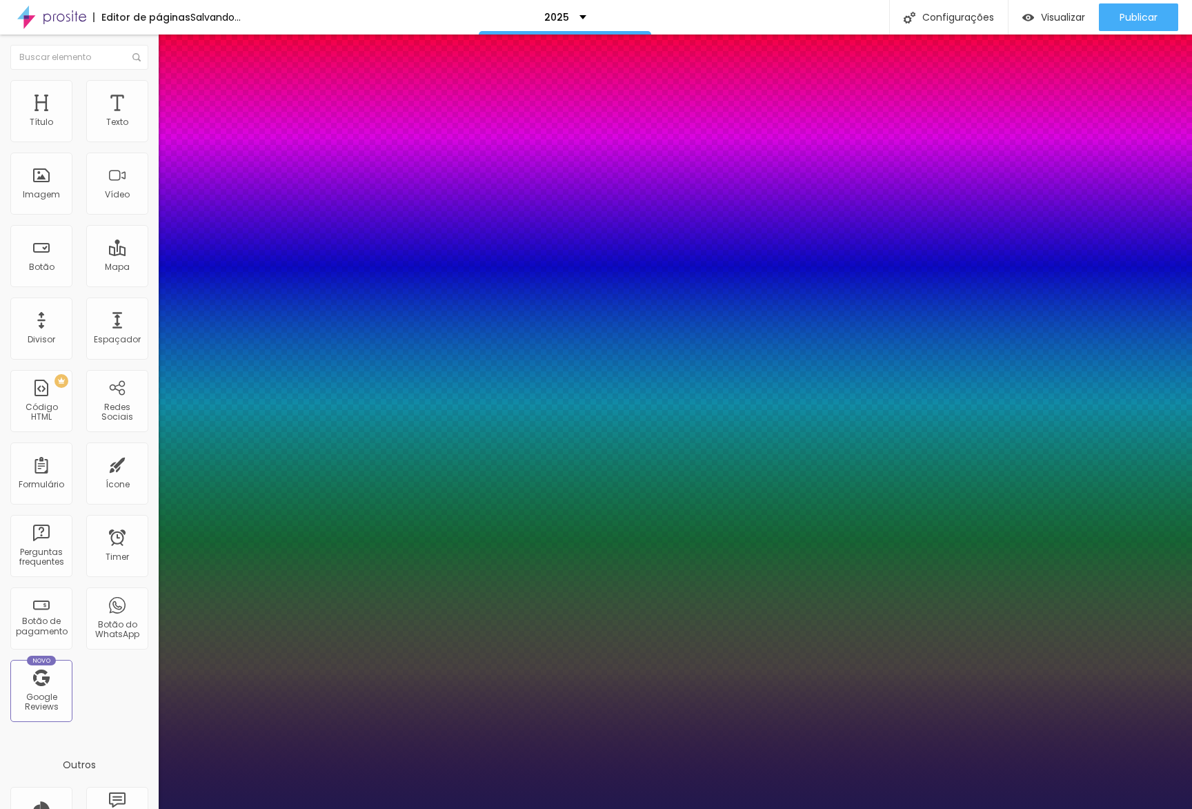
type input "1"
type input "0"
drag, startPoint x: 180, startPoint y: 299, endPoint x: 204, endPoint y: 298, distance: 23.5
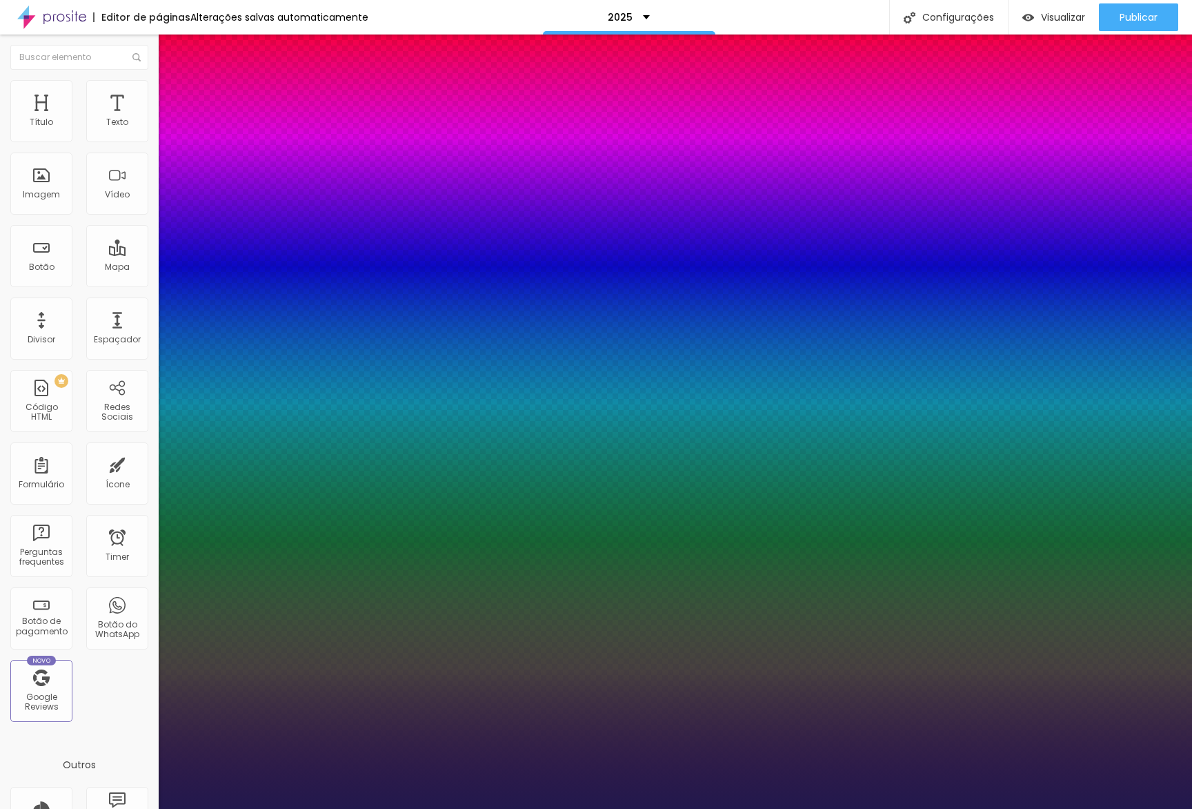
type input "0"
type input "0.1"
click at [546, 808] on div at bounding box center [596, 809] width 1192 height 0
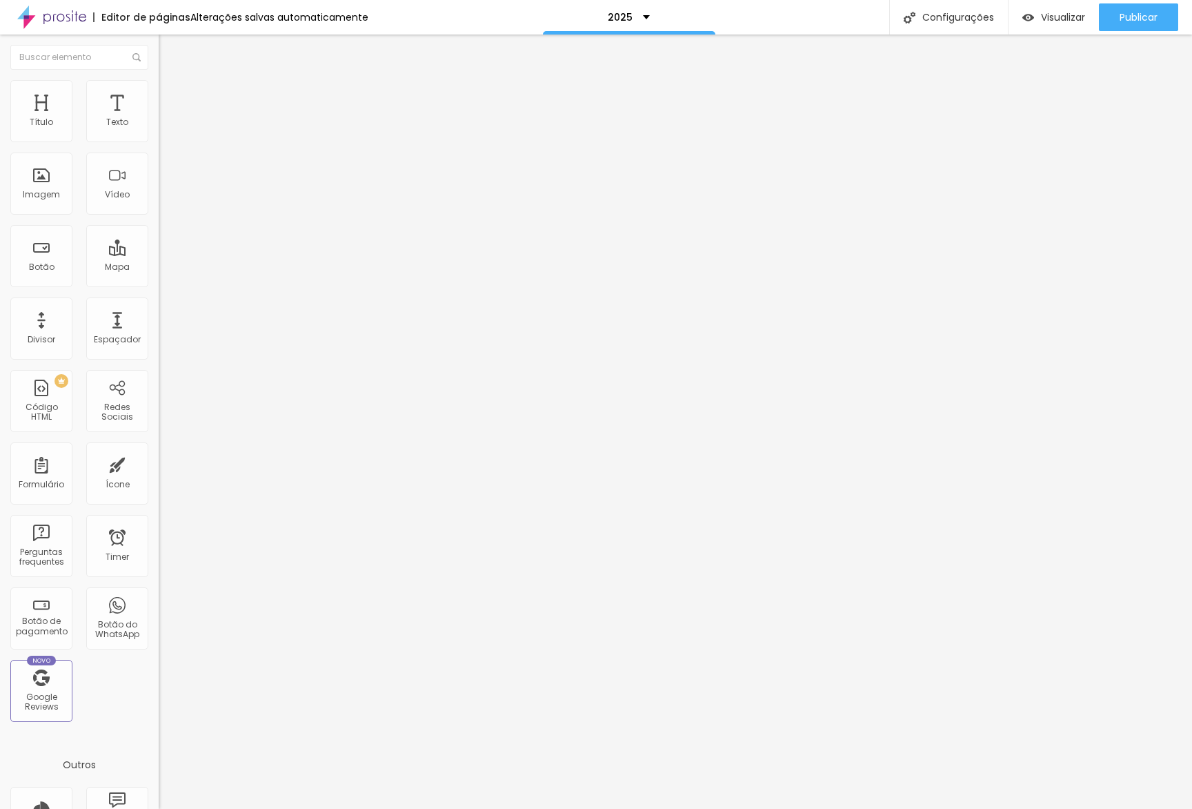
click at [166, 127] on icon "button" at bounding box center [169, 124] width 6 height 6
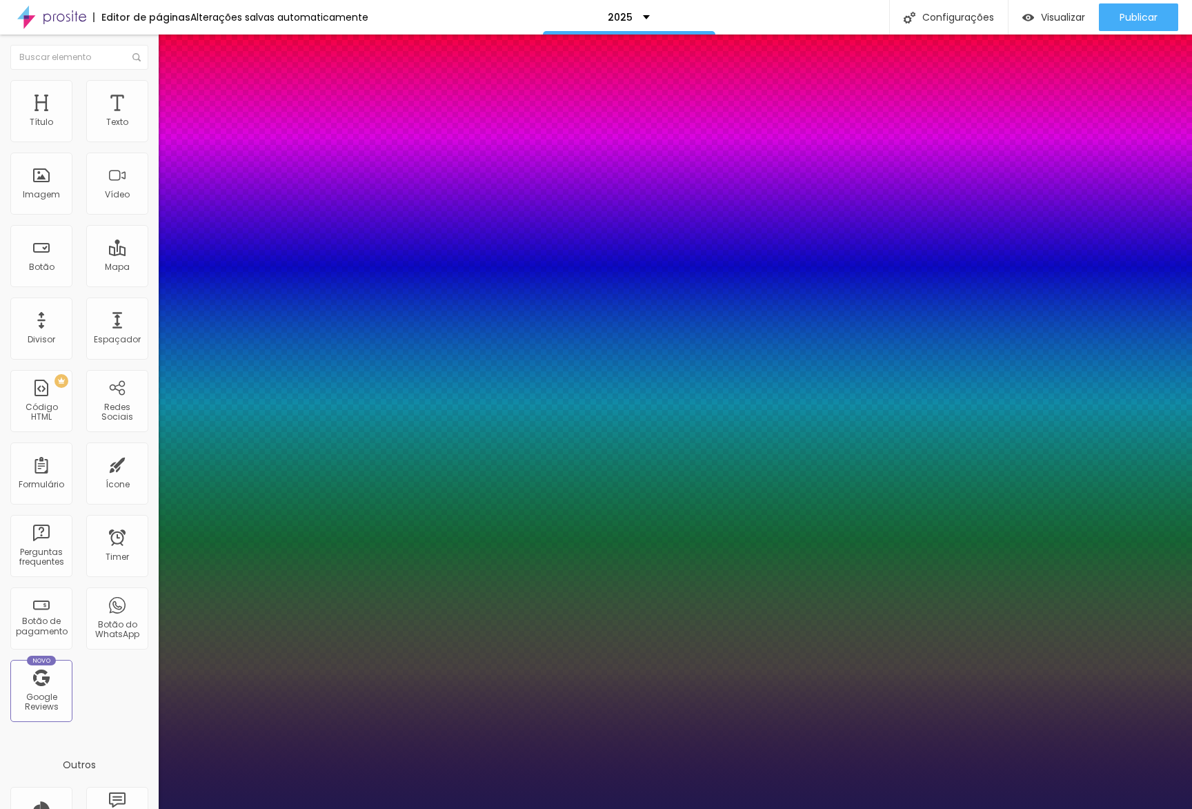
type input "0"
type input "20"
type input "0"
type input "21"
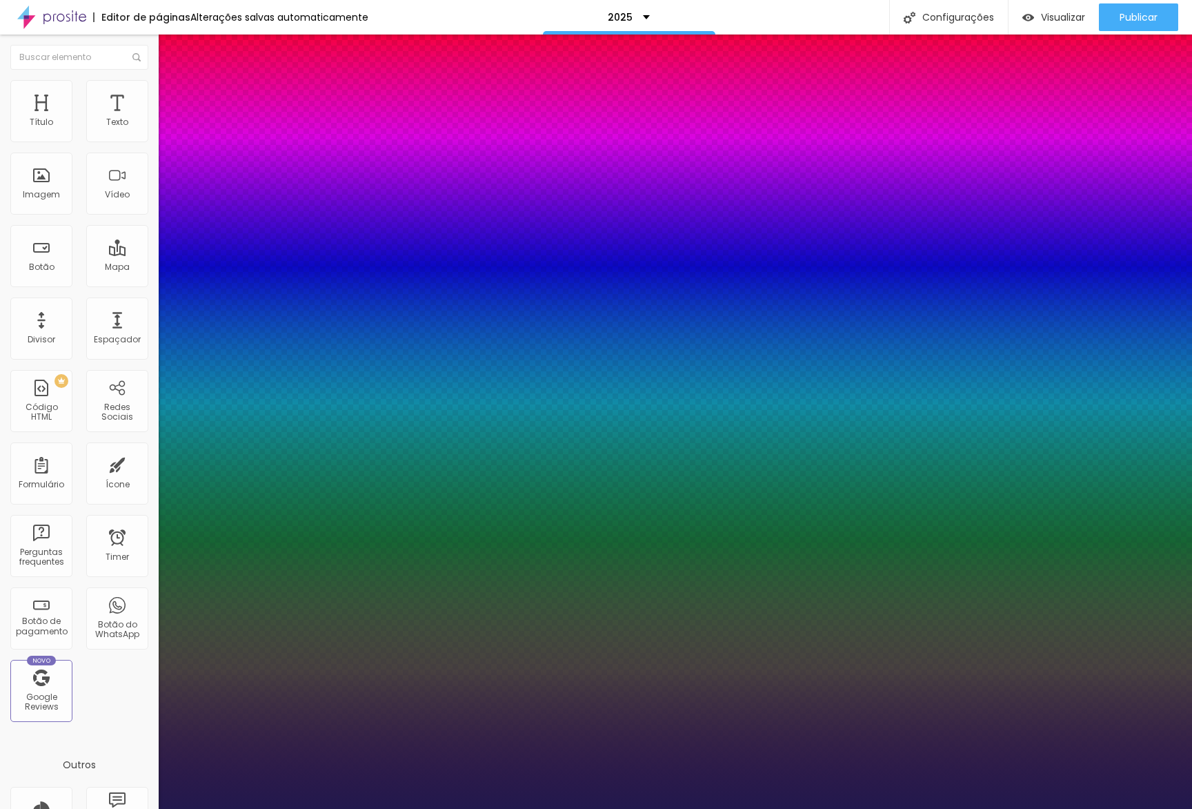
type input "21"
type input "0"
type input "22"
type input "0"
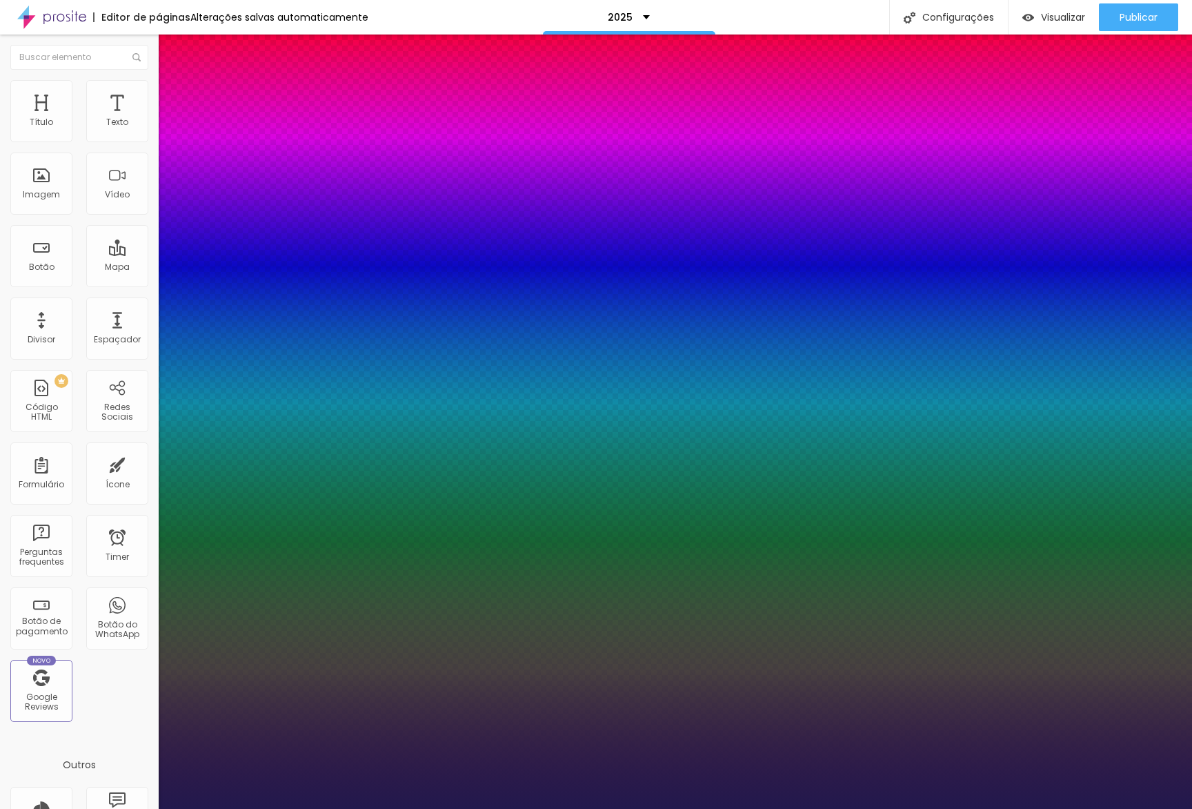
type input "23"
type input "0"
type input "24"
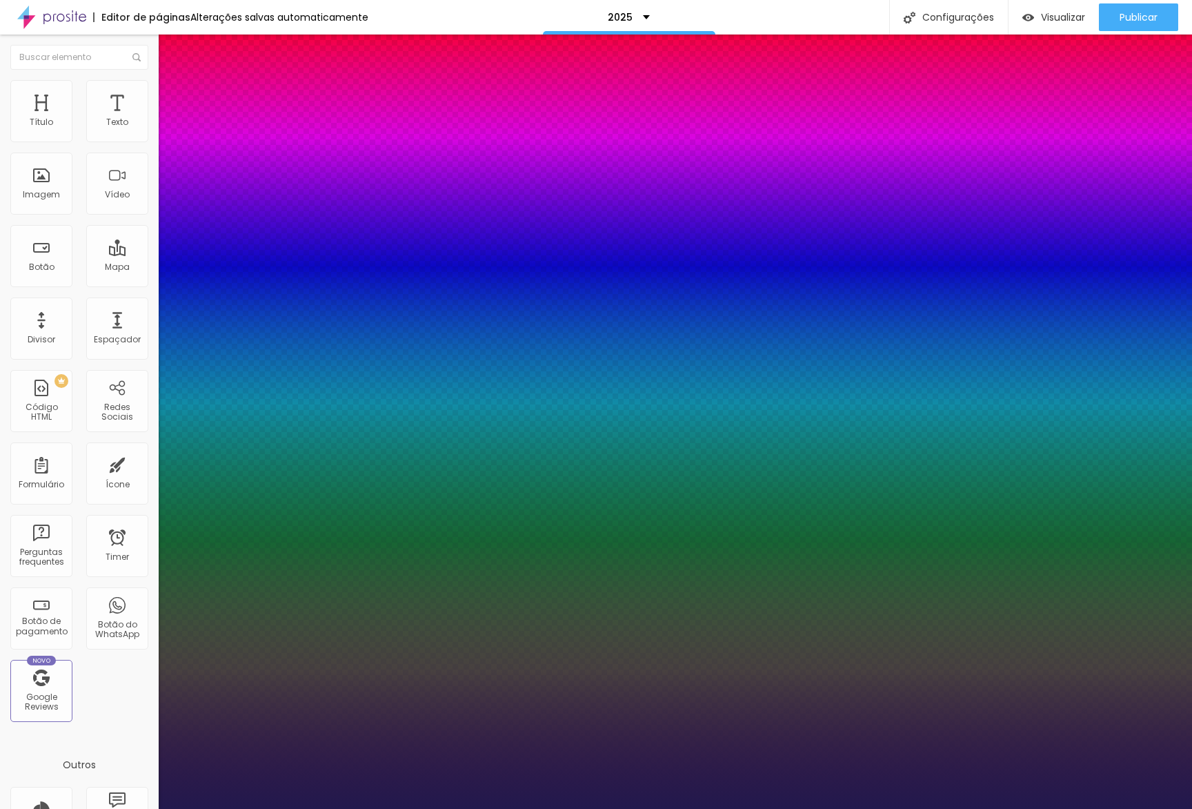
type input "0"
type input "25"
type input "0"
type input "24"
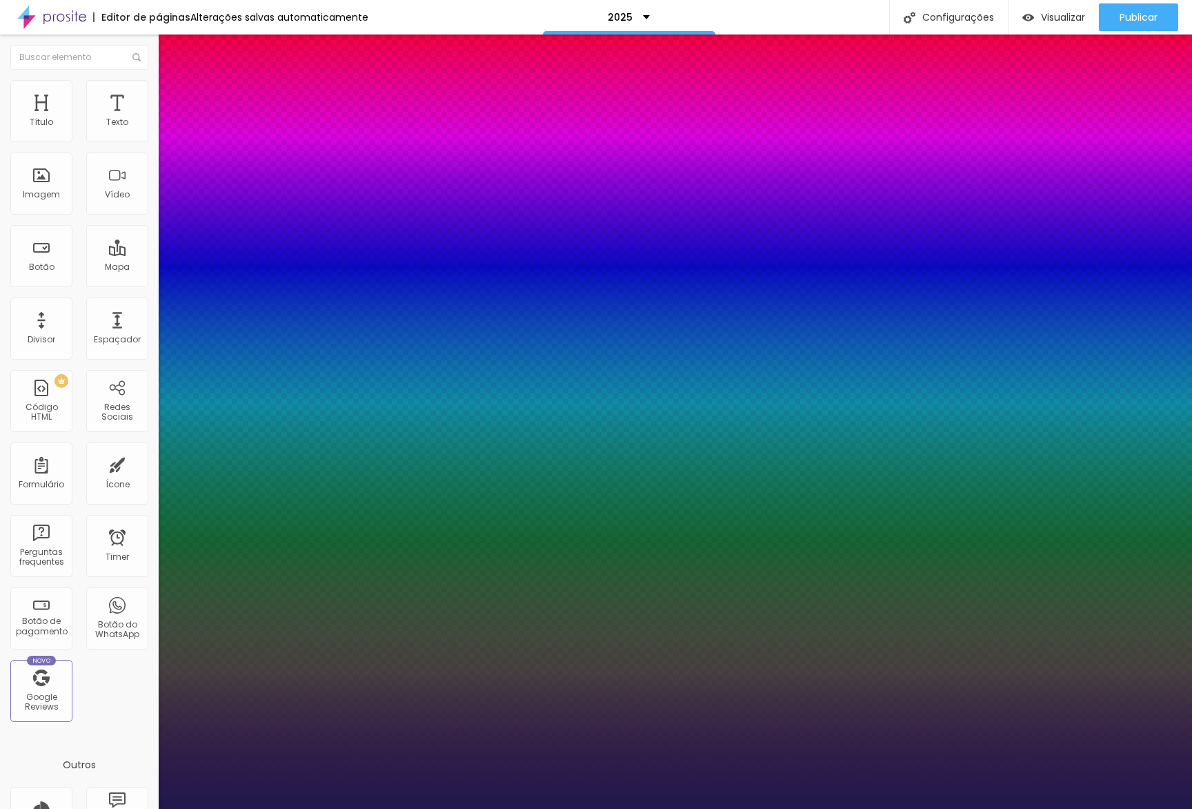
type input "24"
type input "0"
type input "23"
type input "0"
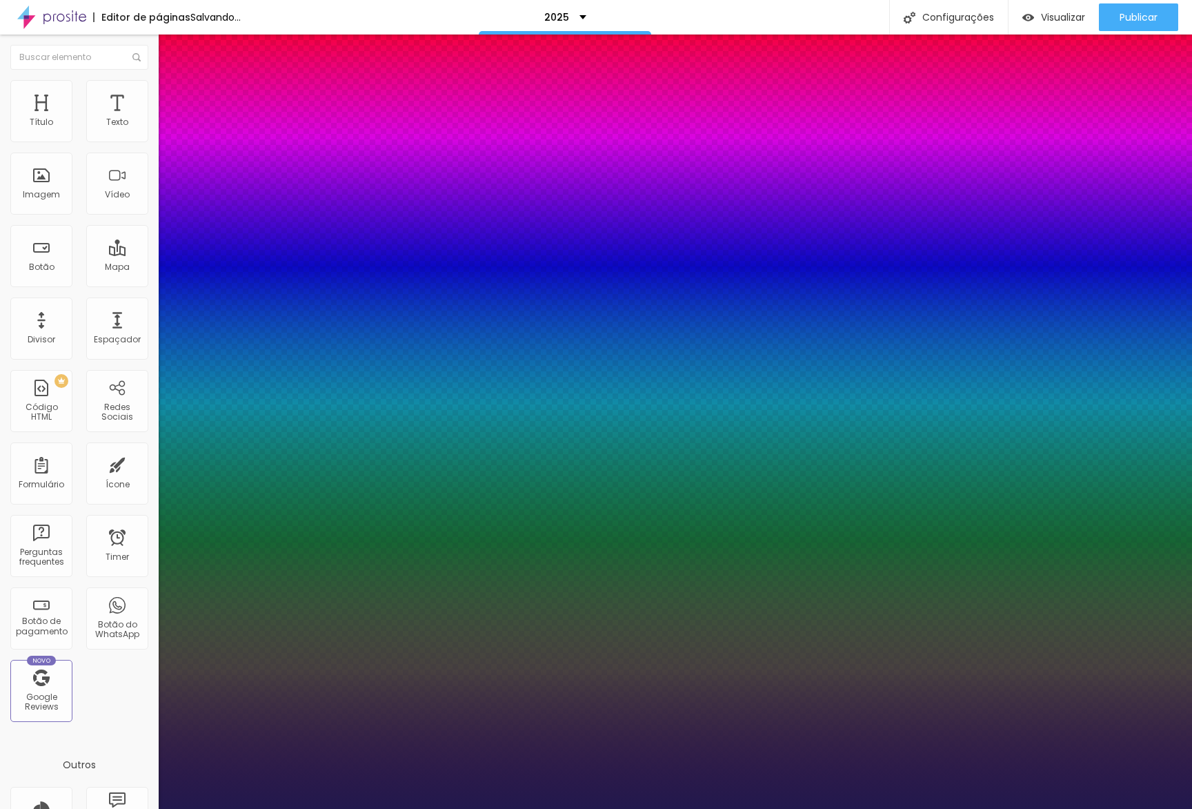
type input "24"
type input "0"
type input "25"
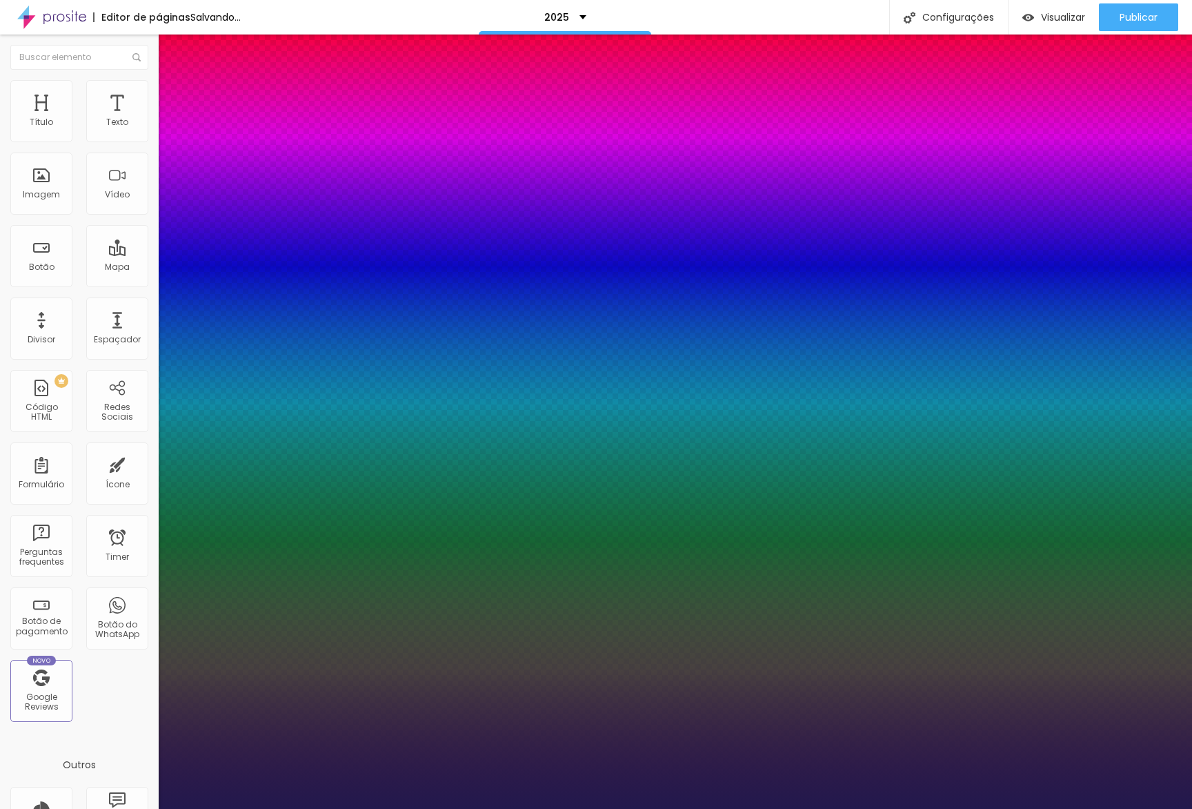
type input "0"
type input "26"
type input "0"
type input "27"
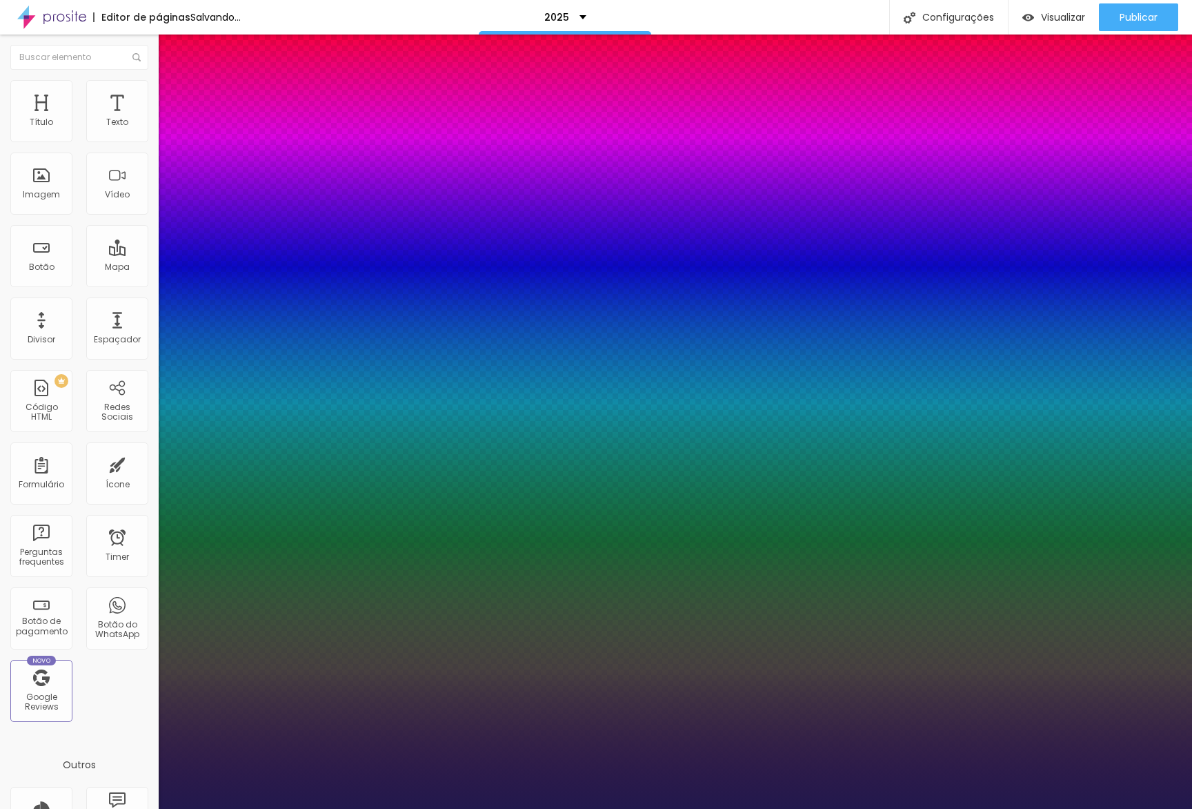
type input "27"
type input "0"
type input "29"
type input "0"
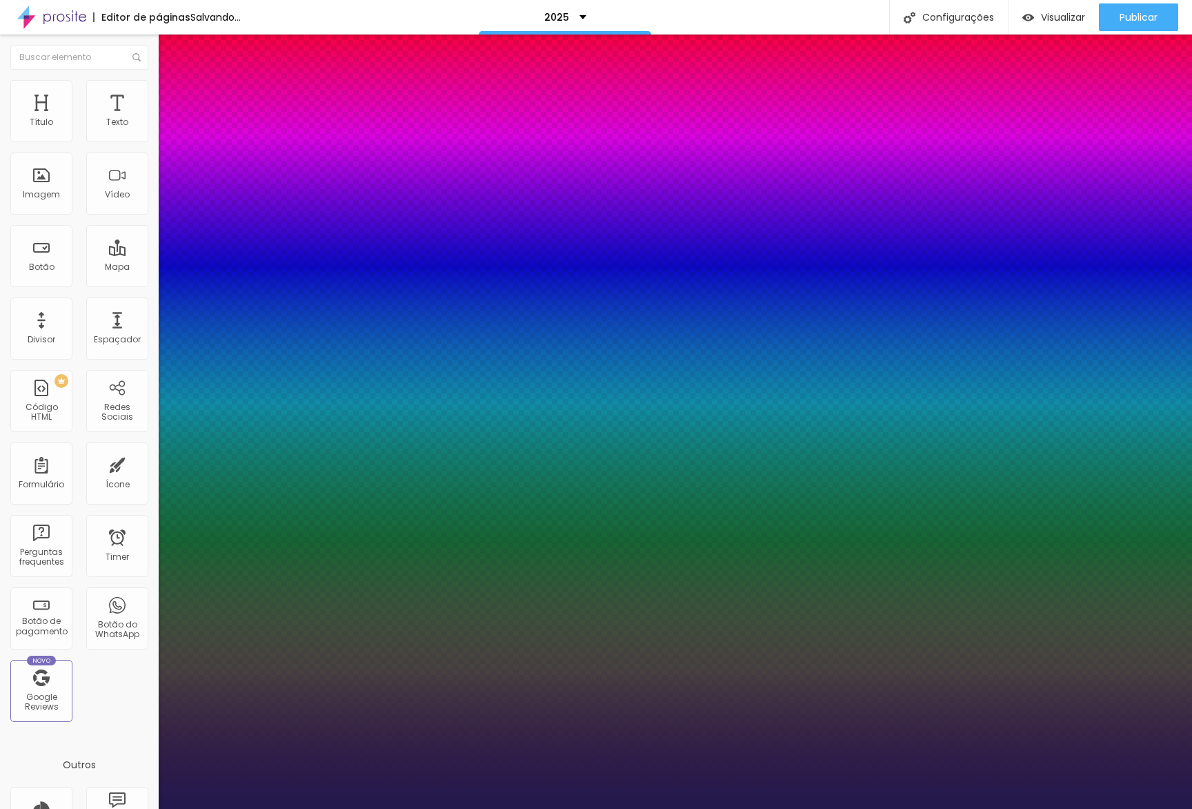
type input "30"
type input "0"
type input "31"
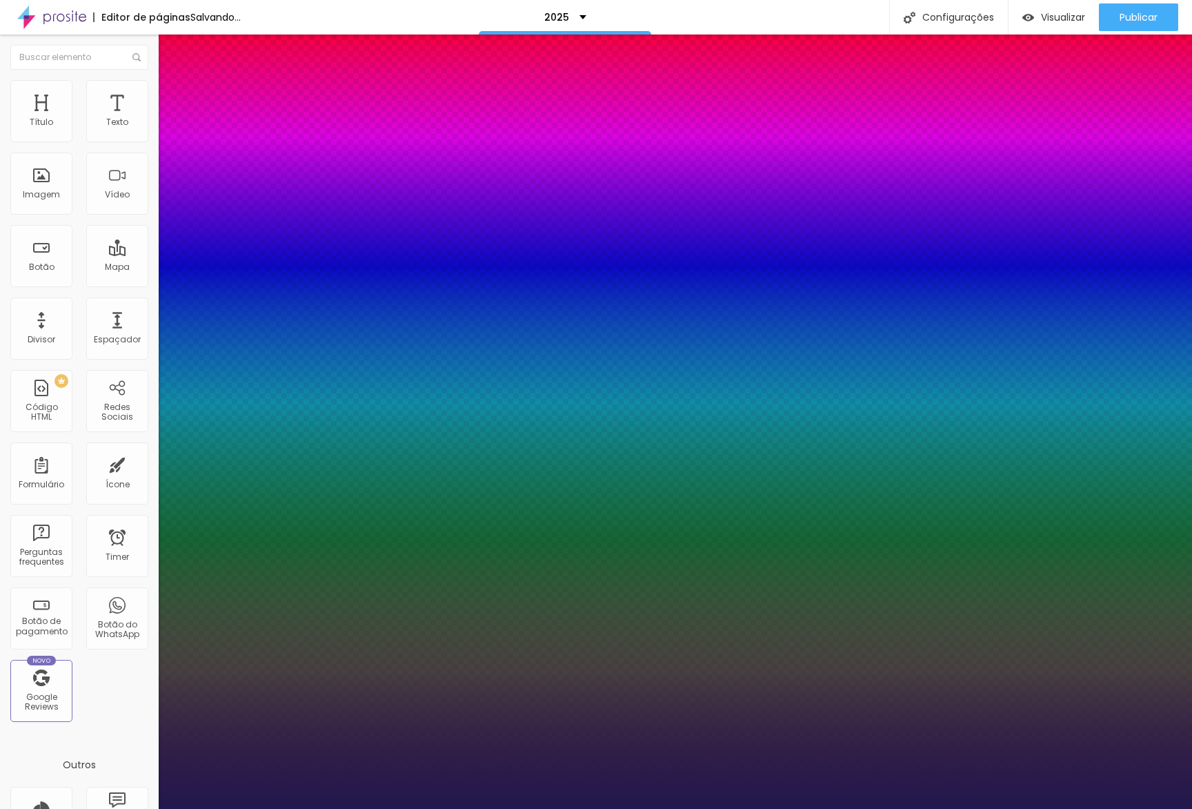
type input "0"
type input "32"
type input "0"
type input "31"
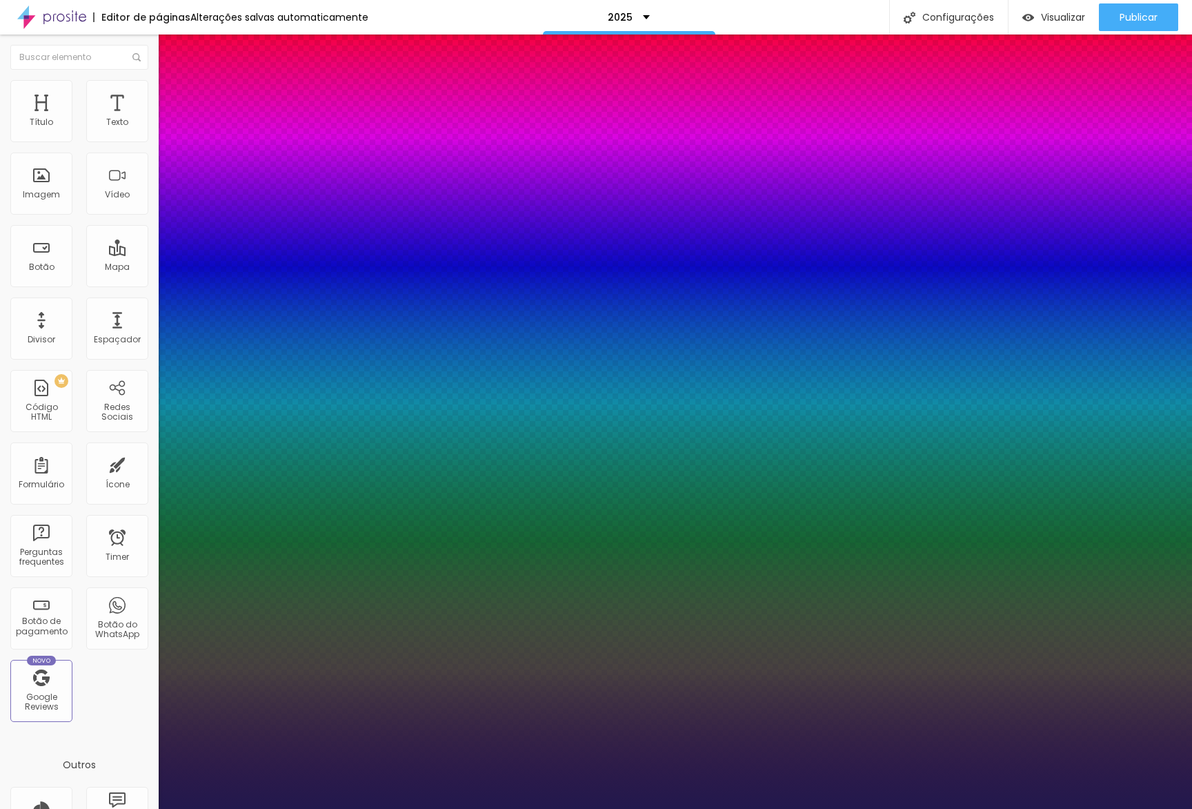
type input "31"
type input "0"
type input "30"
type input "0"
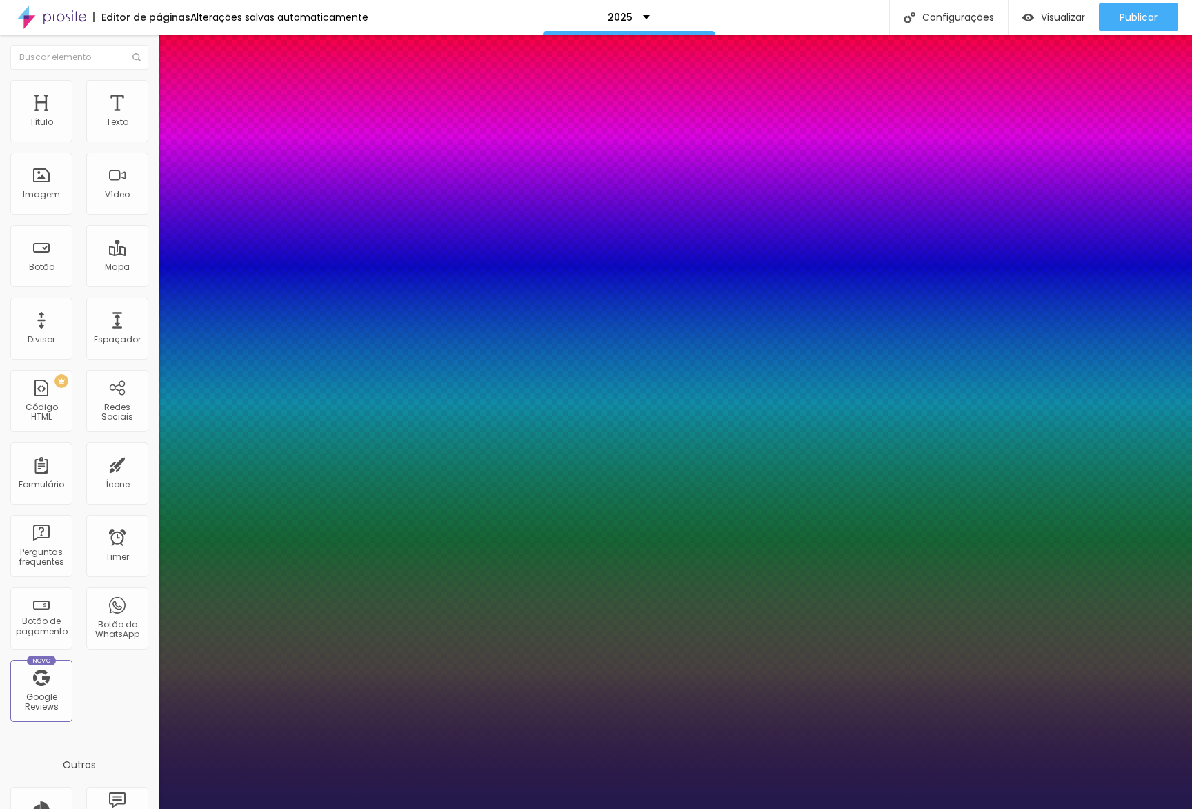
type input "29"
type input "0"
type input "28"
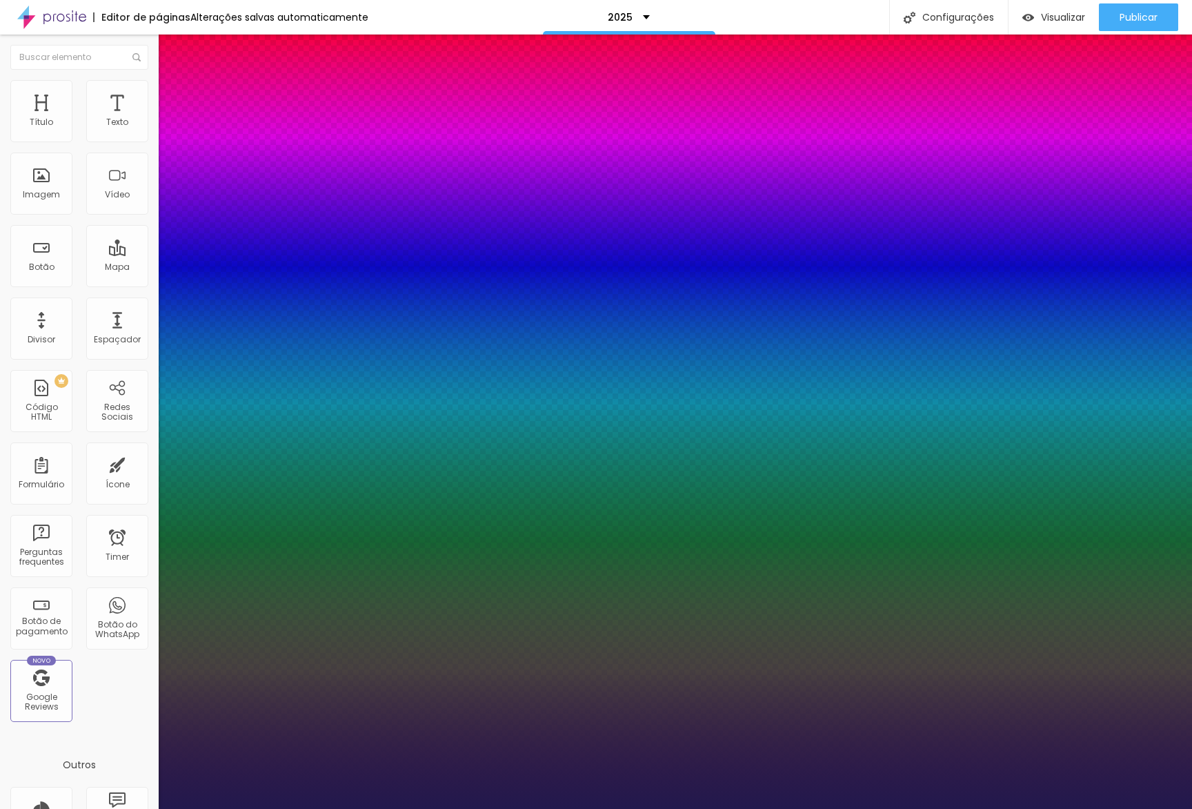
type input "0"
type input "27"
type input "0"
type input "26"
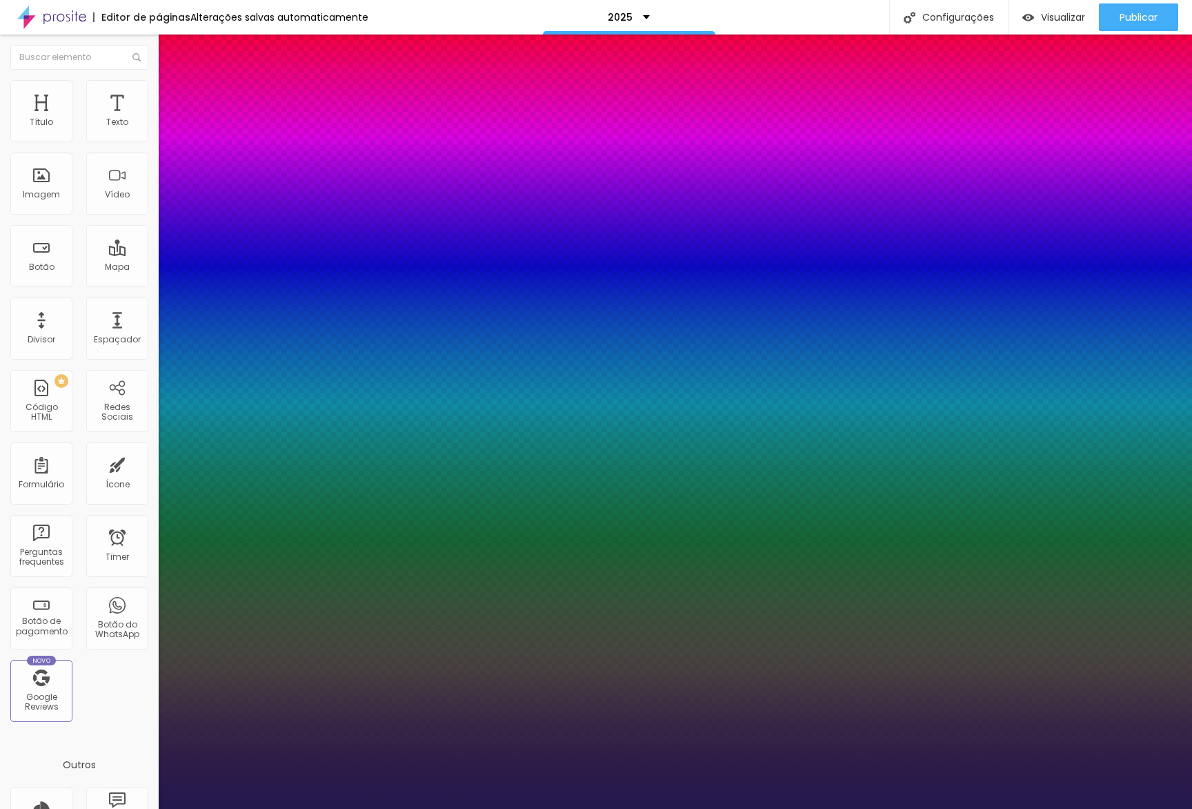
type input "26"
type input "0"
type input "25"
type input "0"
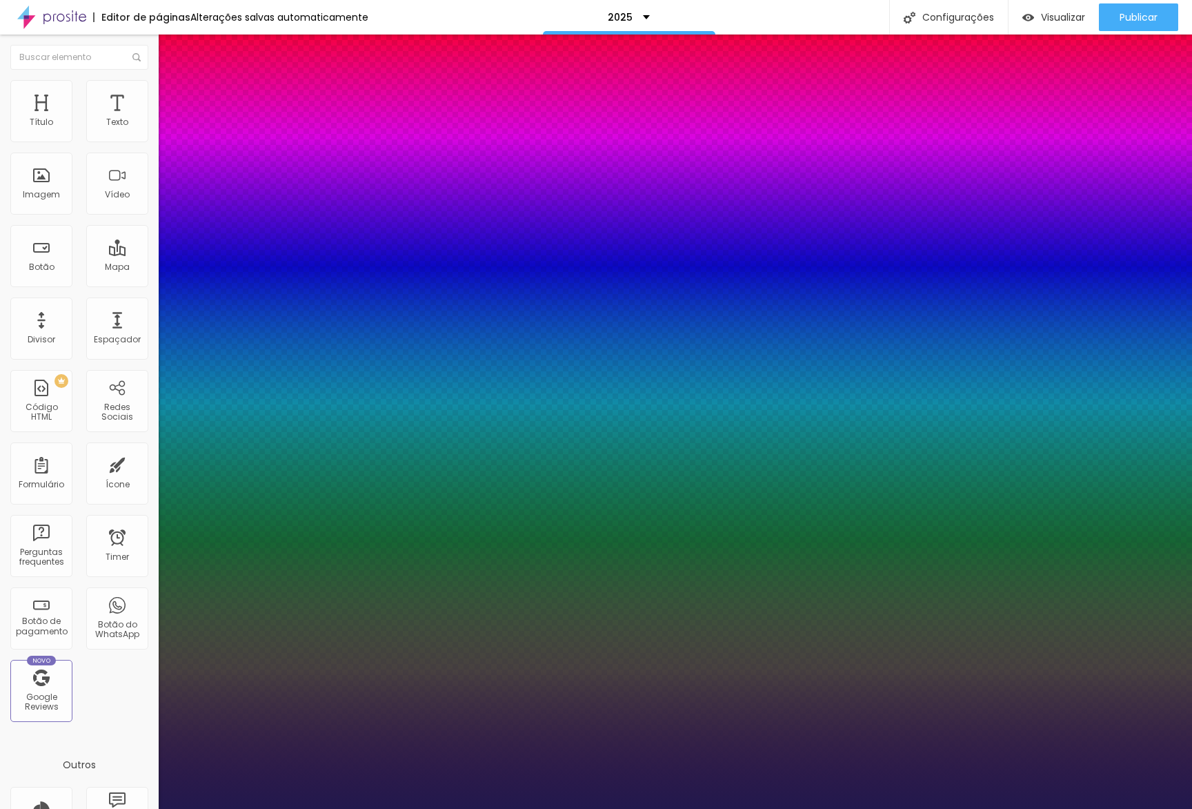
type input "24"
type input "0"
type input "23"
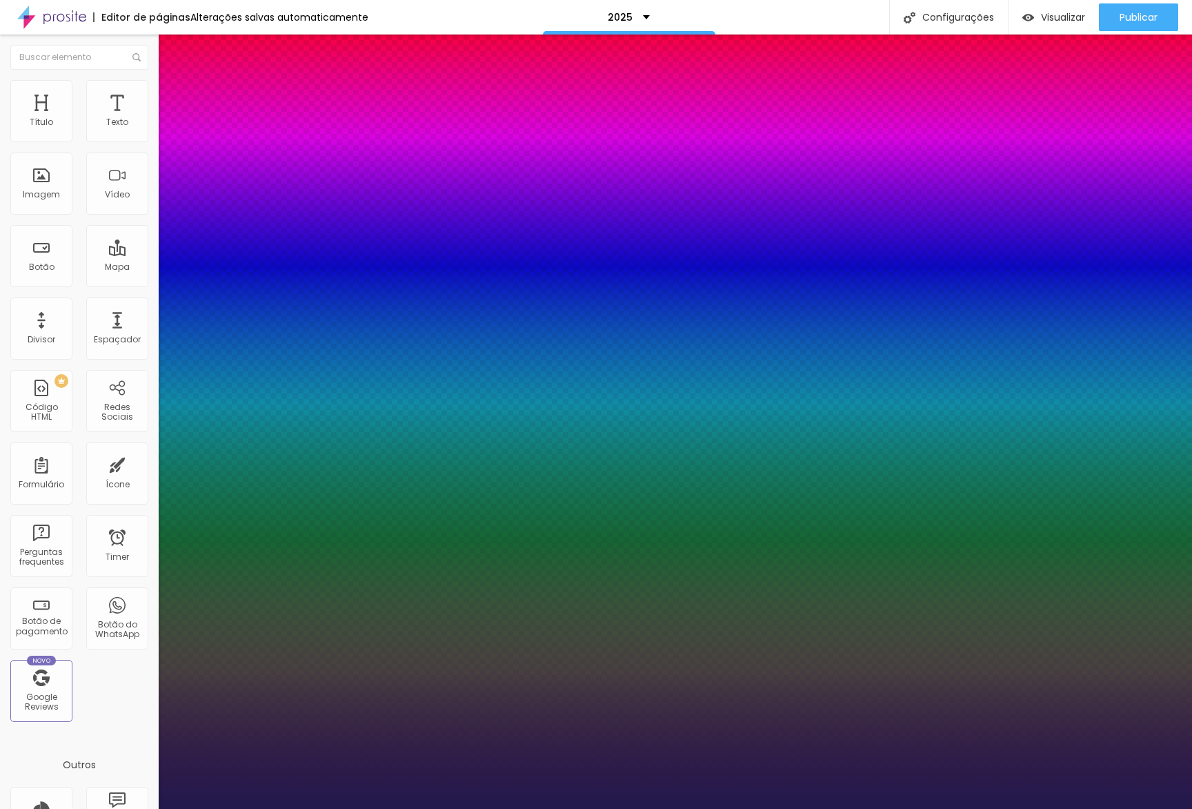
type input "0"
type input "22"
type input "0"
type input "21"
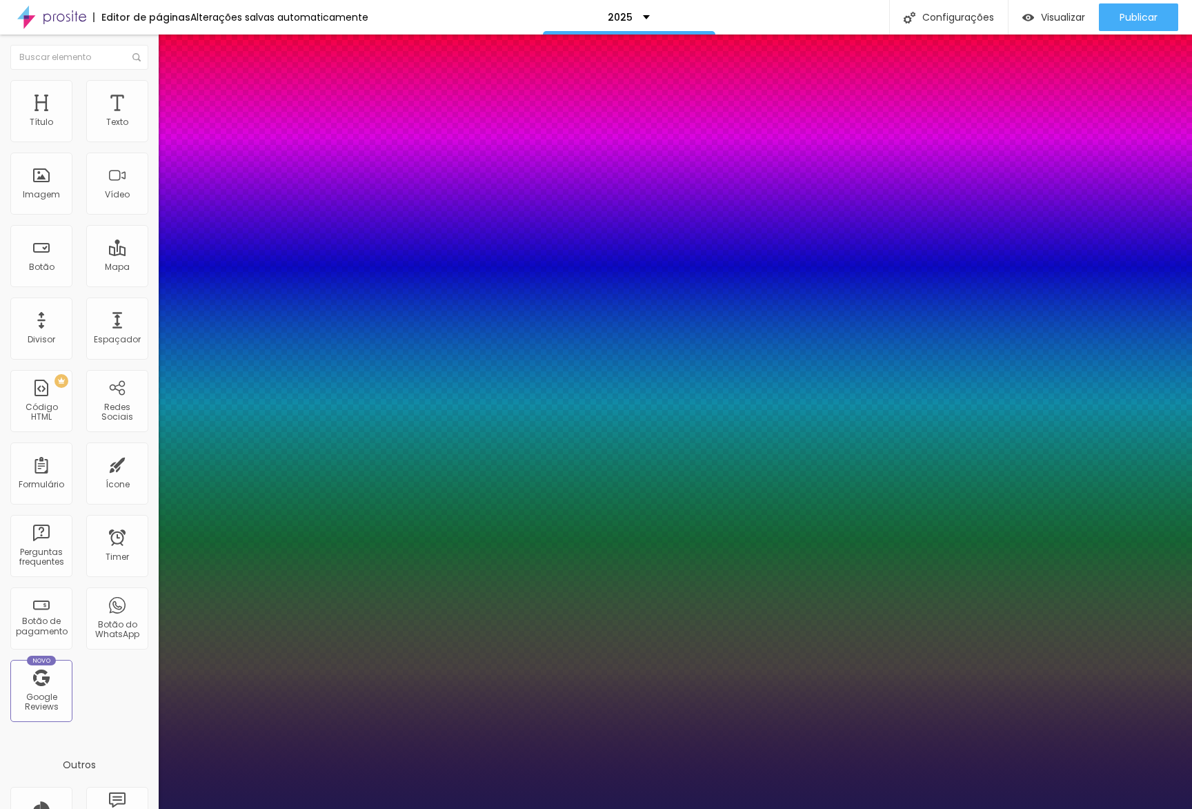
type input "21"
type input "0"
type input "22"
type input "0"
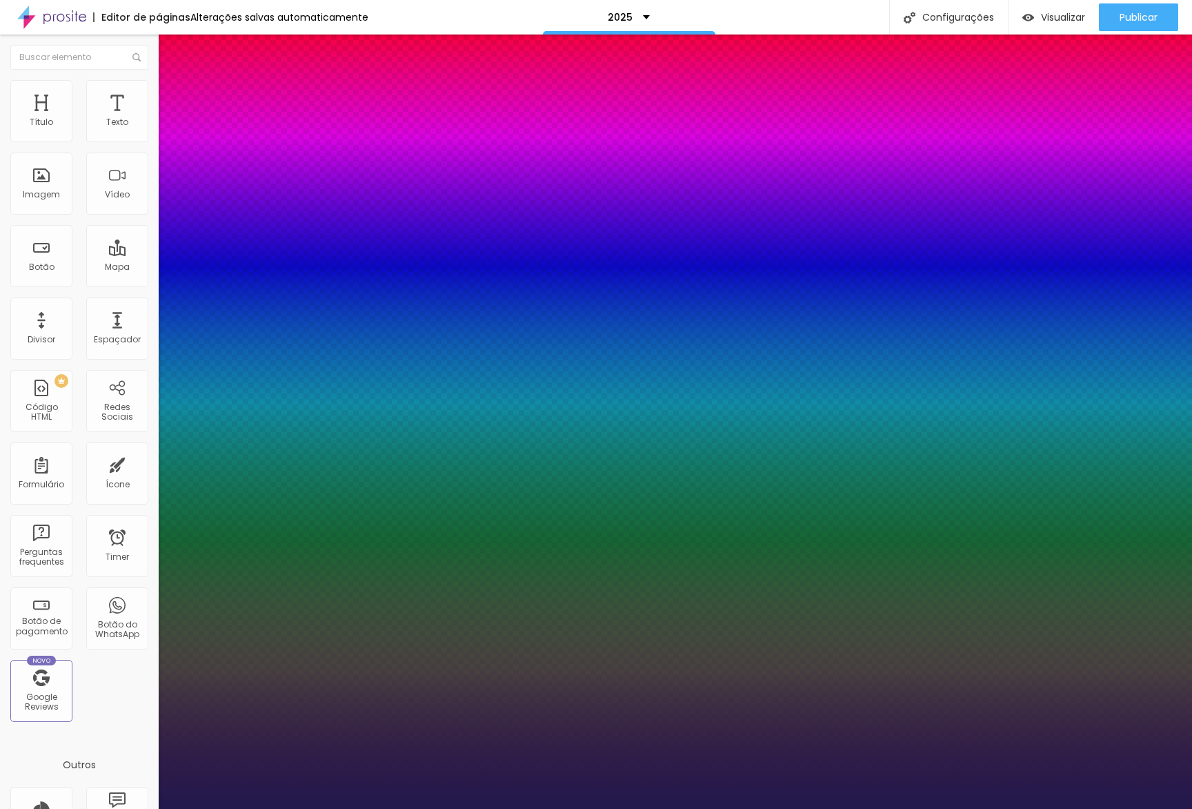
type input "23"
type input "0"
type input "22"
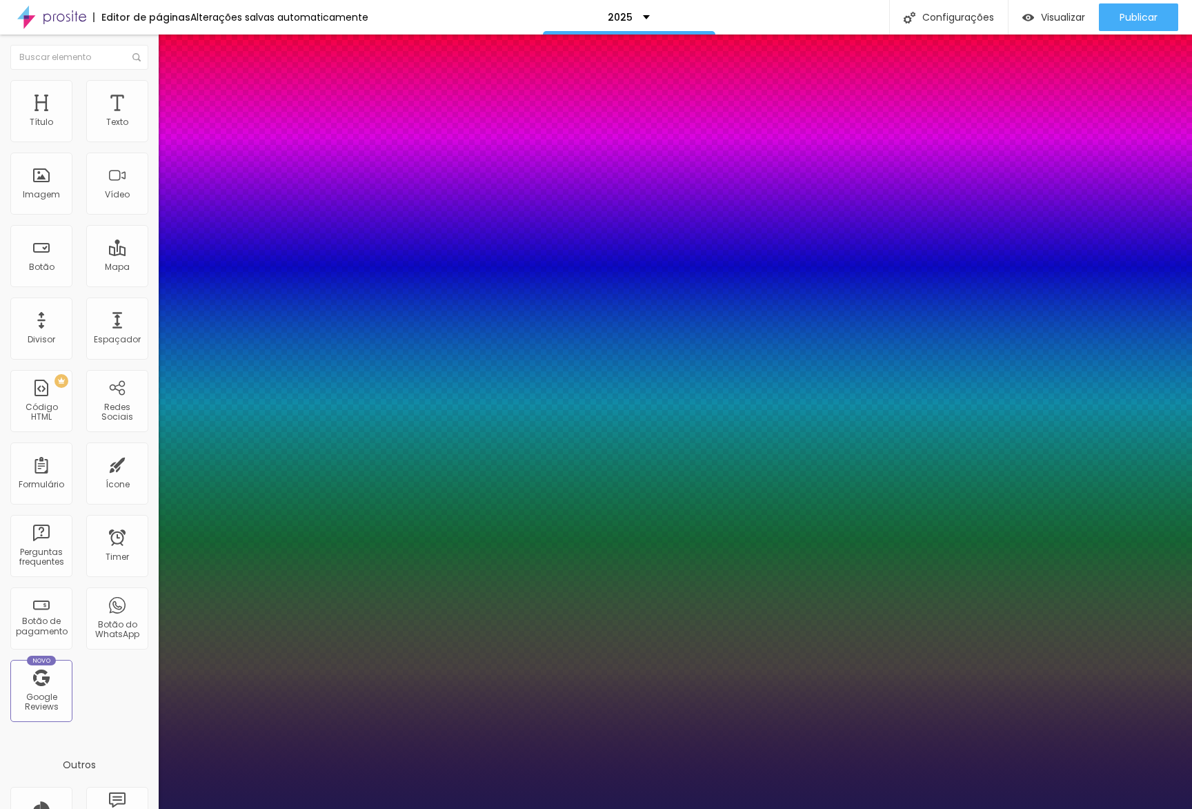
type input "0"
type input "21"
type input "0"
type input "20"
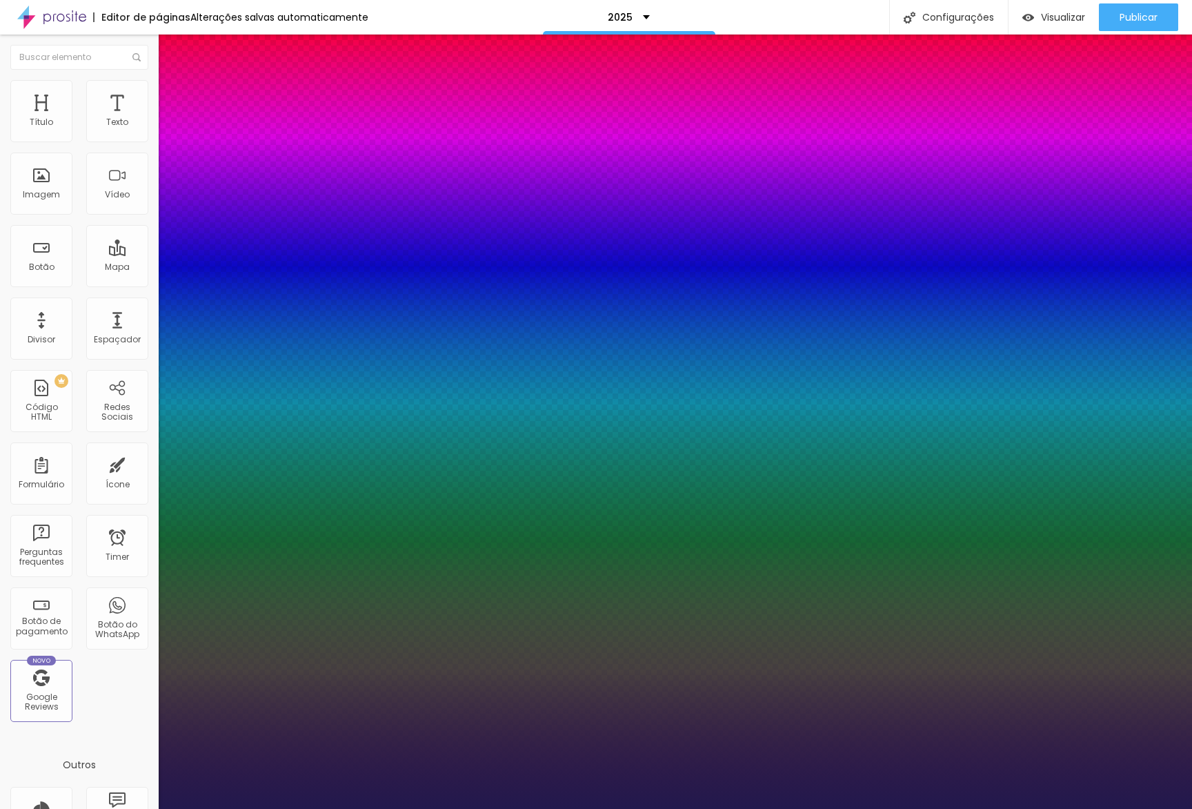
type input "20"
type input "0"
click at [604, 808] on div at bounding box center [596, 809] width 1192 height 0
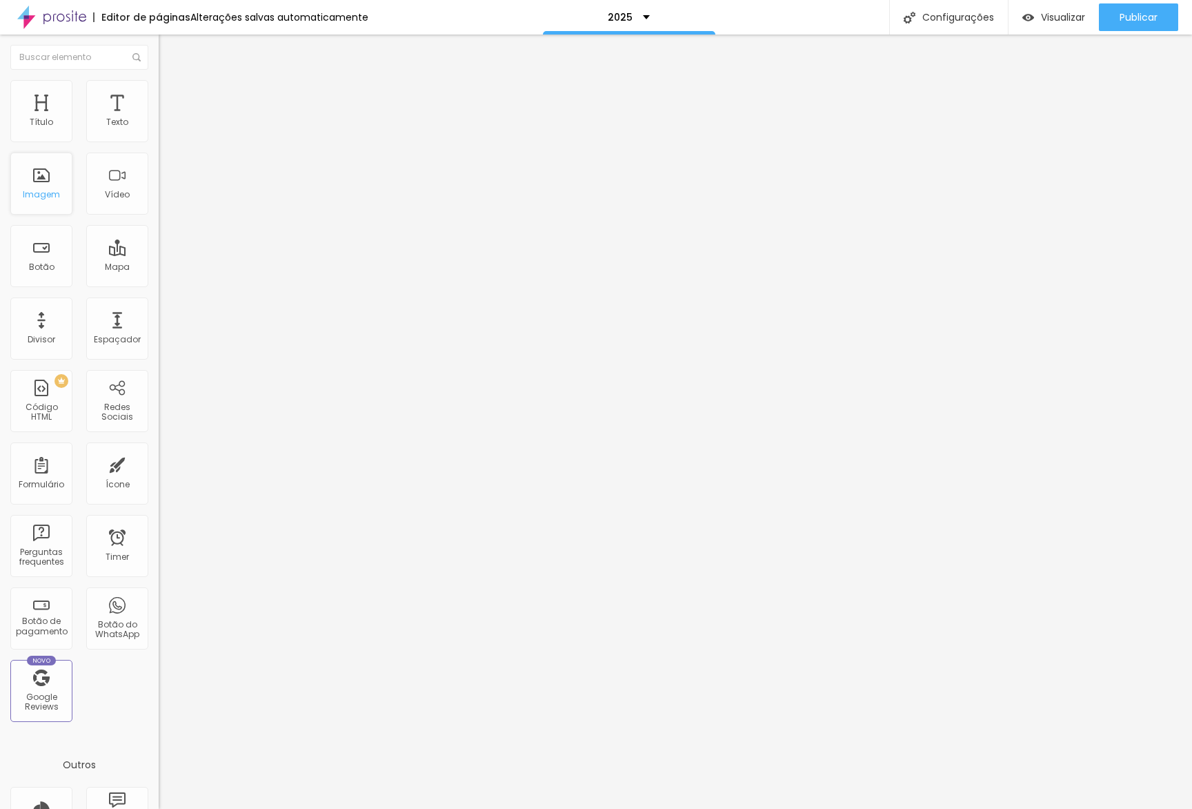
click at [53, 177] on div "Imagem" at bounding box center [41, 183] width 62 height 62
click at [159, 119] on span "Adicionar imagem" at bounding box center [203, 113] width 89 height 12
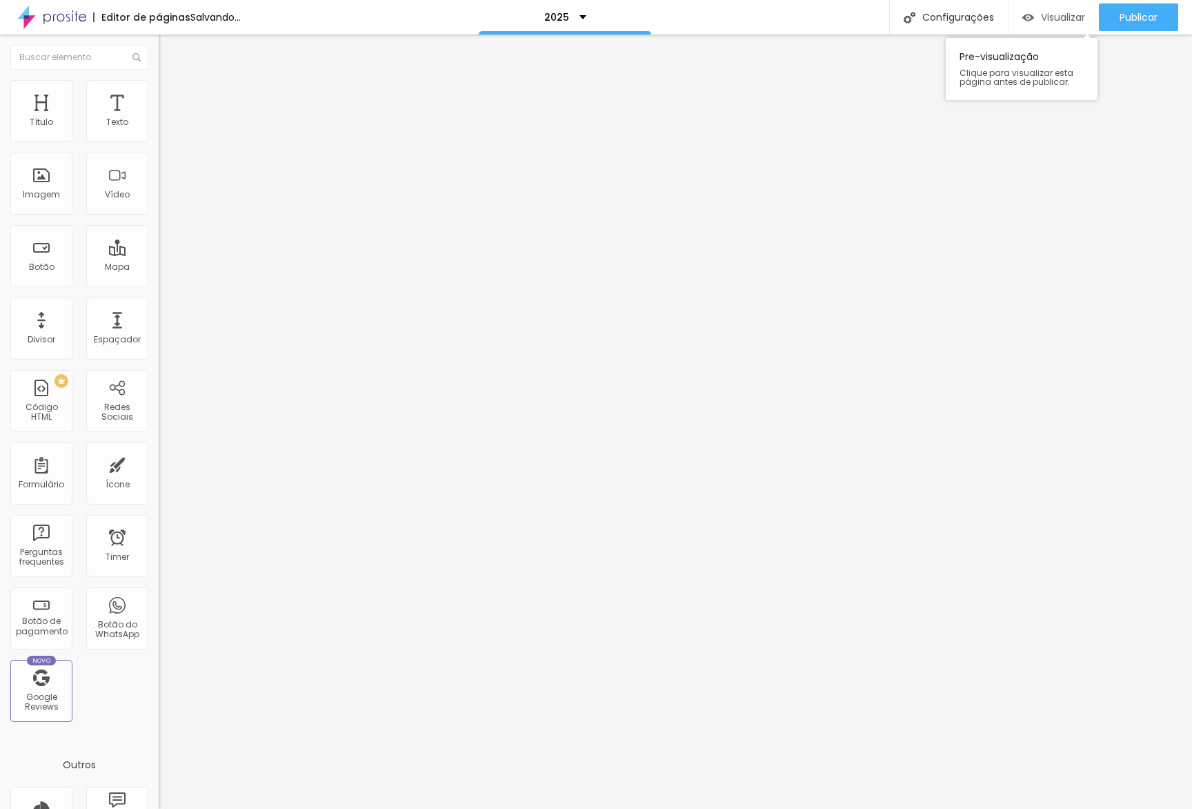
click at [1052, 13] on span "Visualizar" at bounding box center [1063, 17] width 44 height 11
click at [159, 119] on span "Trocar imagem" at bounding box center [196, 113] width 75 height 12
drag, startPoint x: 940, startPoint y: 79, endPoint x: 928, endPoint y: 103, distance: 27.2
click at [940, 808] on div "Alboom Cloud" at bounding box center [596, 819] width 1192 height 21
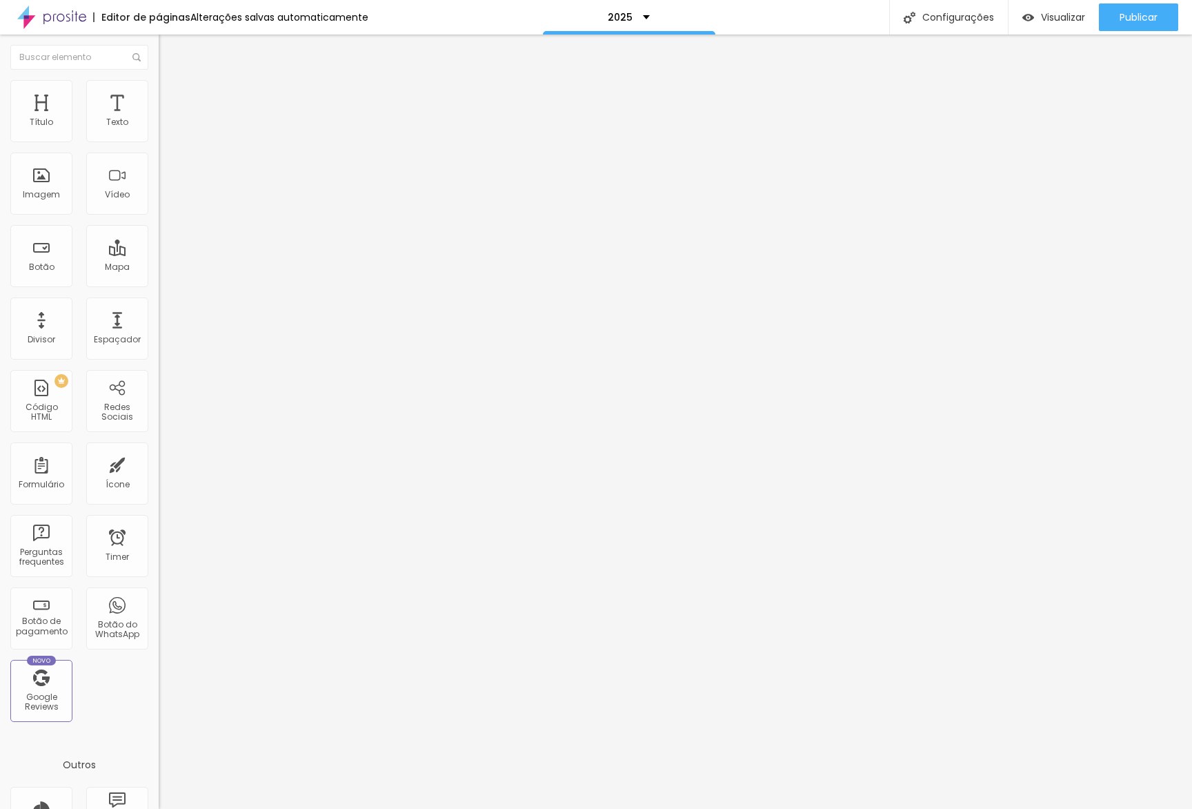
click at [1058, 13] on span "Visualizar" at bounding box center [1063, 17] width 44 height 11
click at [159, 137] on img at bounding box center [164, 132] width 10 height 10
click at [1050, 15] on span "Visualizar" at bounding box center [1063, 17] width 44 height 11
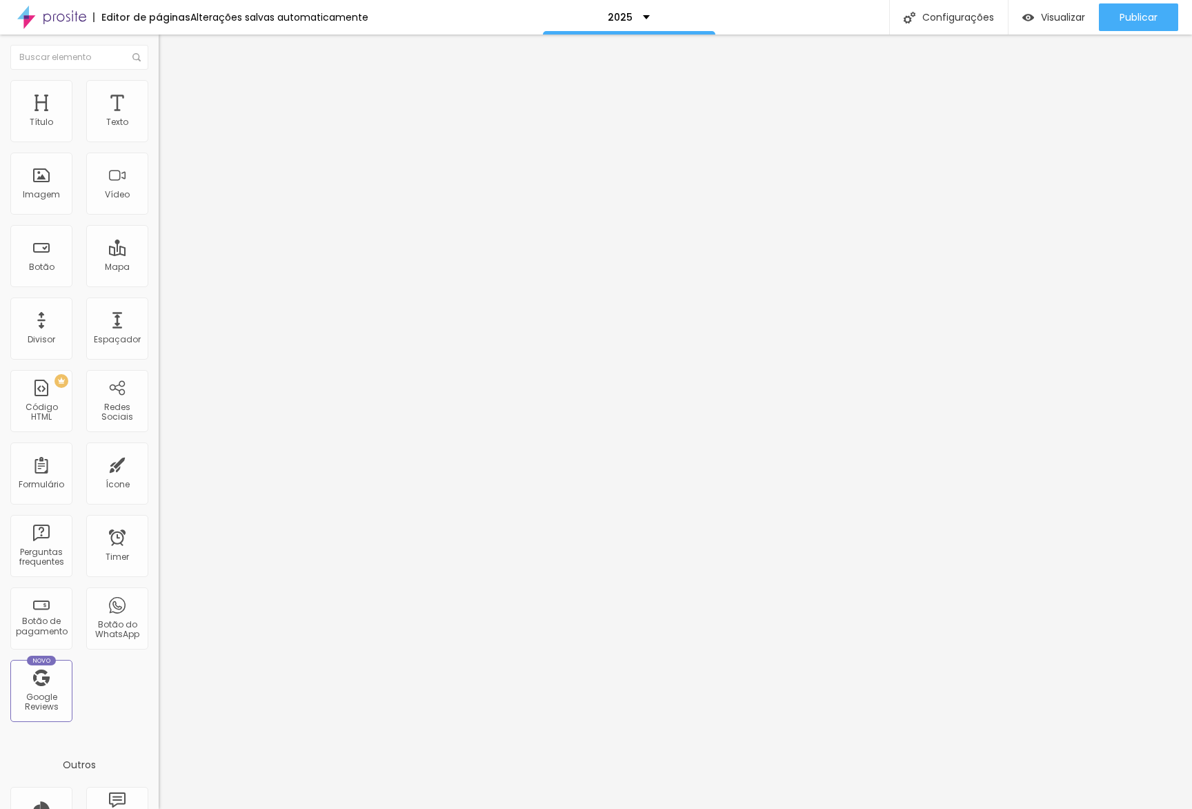
click at [159, 91] on li "Estilo" at bounding box center [238, 87] width 159 height 14
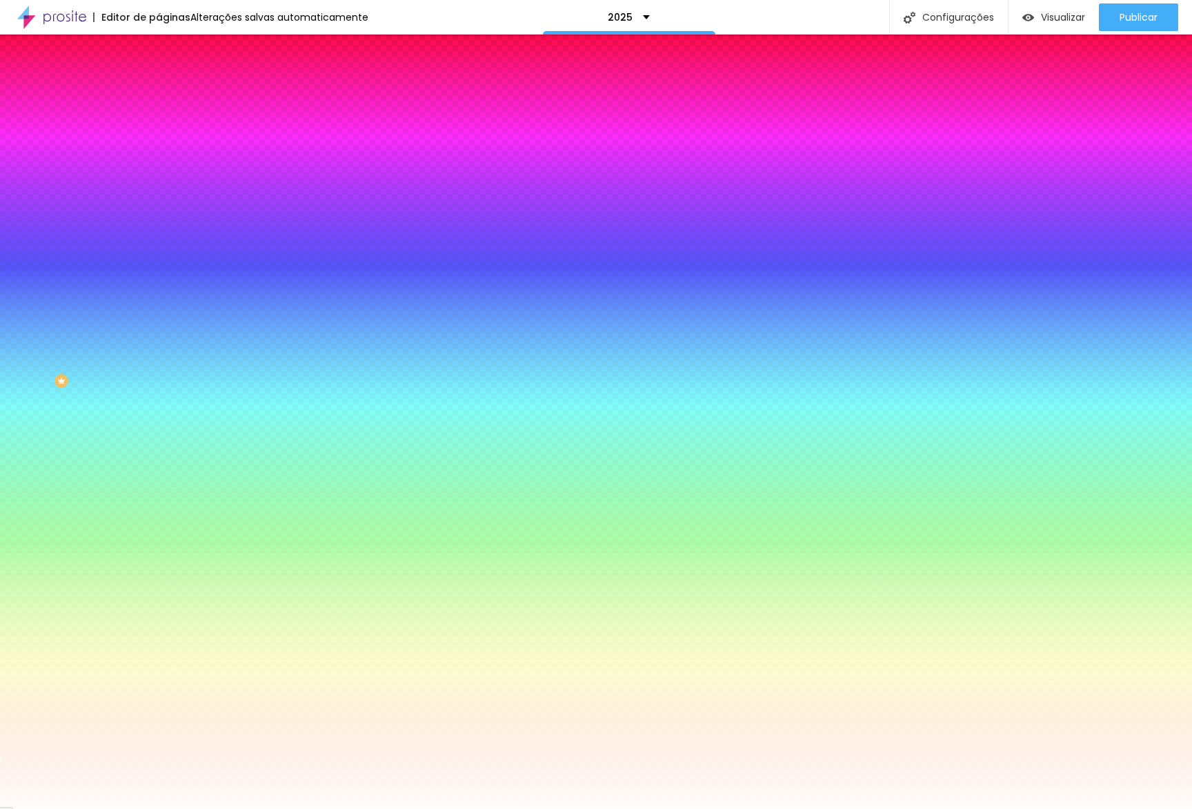
click at [159, 201] on input "#FFFCFA" at bounding box center [242, 195] width 166 height 14
paste input "AF0"
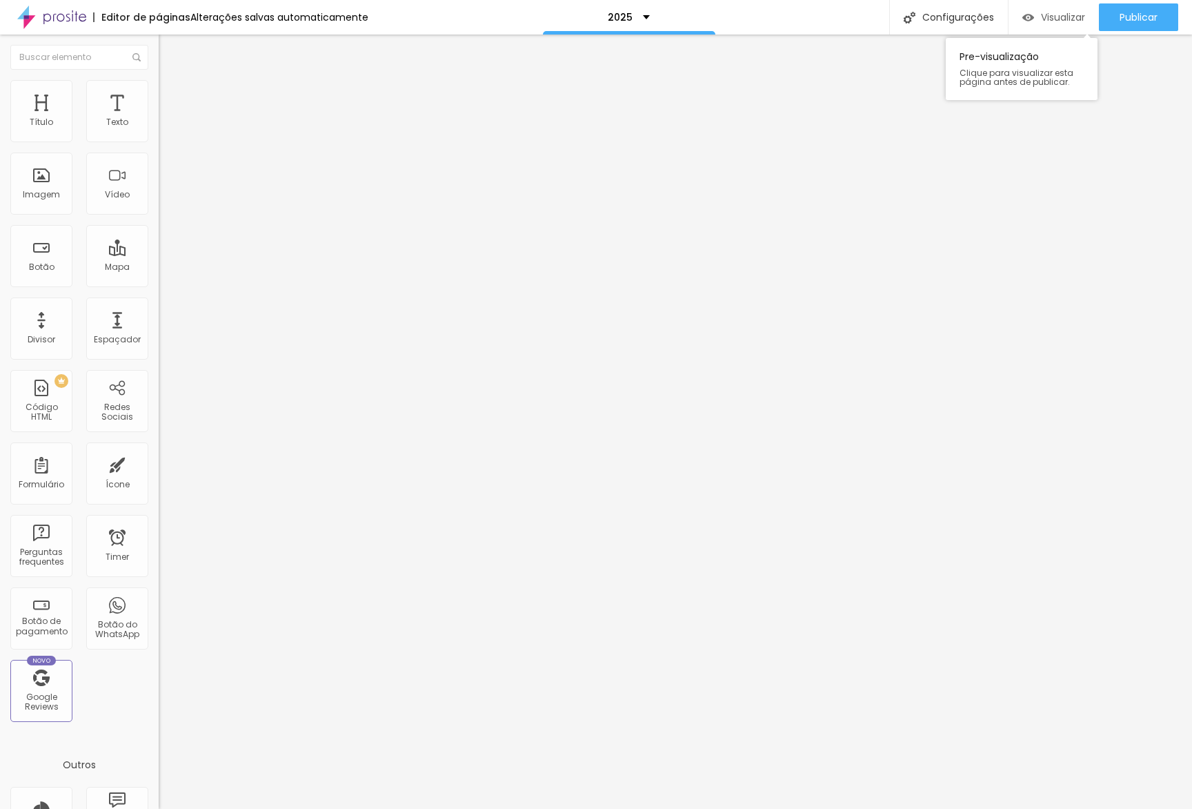
click at [1042, 25] on div "Visualizar" at bounding box center [1054, 17] width 63 height 28
drag, startPoint x: 132, startPoint y: 95, endPoint x: 121, endPoint y: 102, distance: 14.0
click at [171, 97] on span "Avançado" at bounding box center [194, 103] width 46 height 12
click at [159, 475] on input "50" at bounding box center [188, 482] width 59 height 14
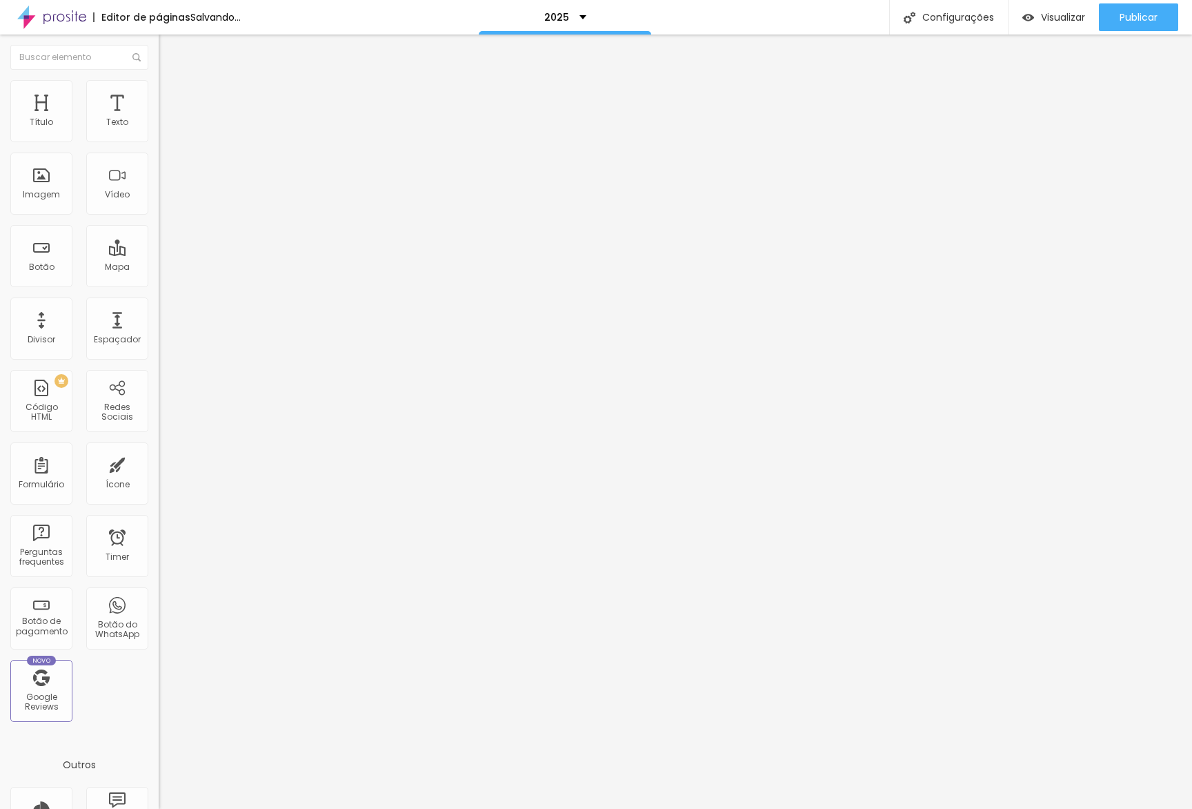
drag, startPoint x: 55, startPoint y: 86, endPoint x: 81, endPoint y: 92, distance: 26.3
click at [159, 86] on ul "Conteúdo Estilo Avançado" at bounding box center [238, 86] width 159 height 41
click at [159, 92] on li "Estilo" at bounding box center [238, 87] width 159 height 14
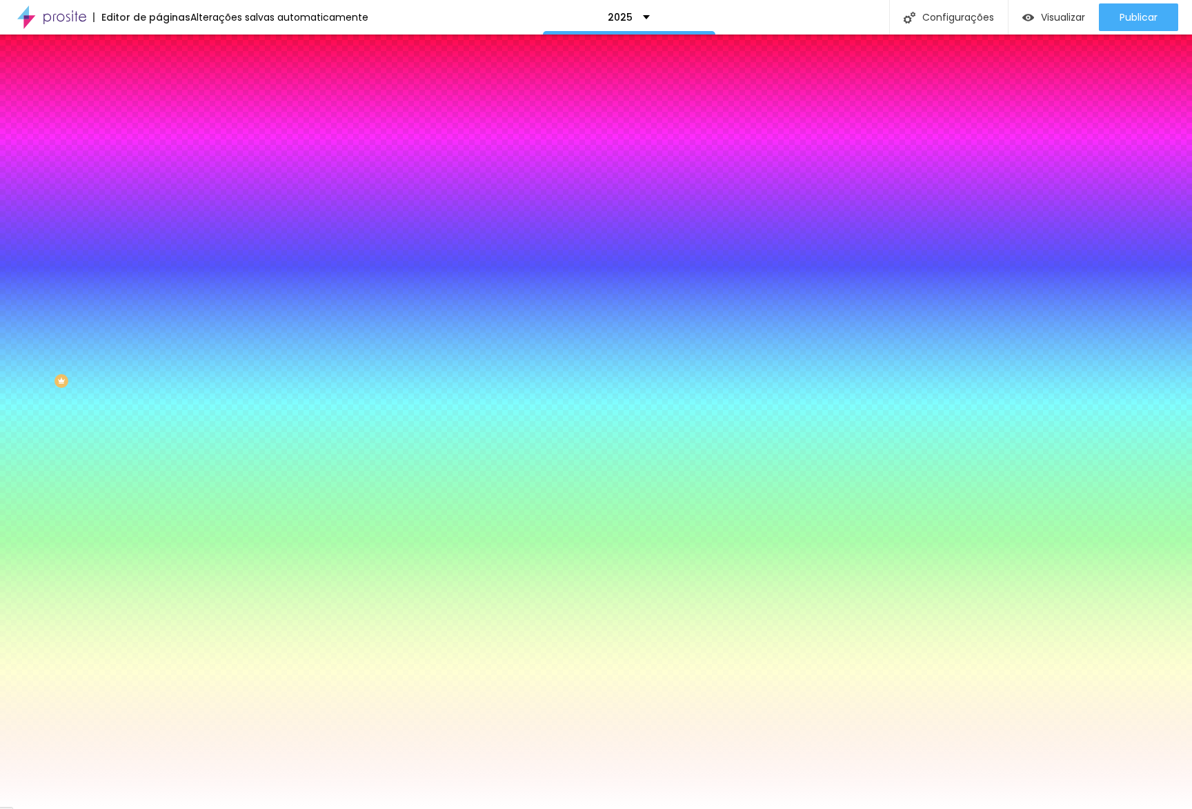
click at [159, 127] on span "Adicionar imagem" at bounding box center [203, 121] width 89 height 12
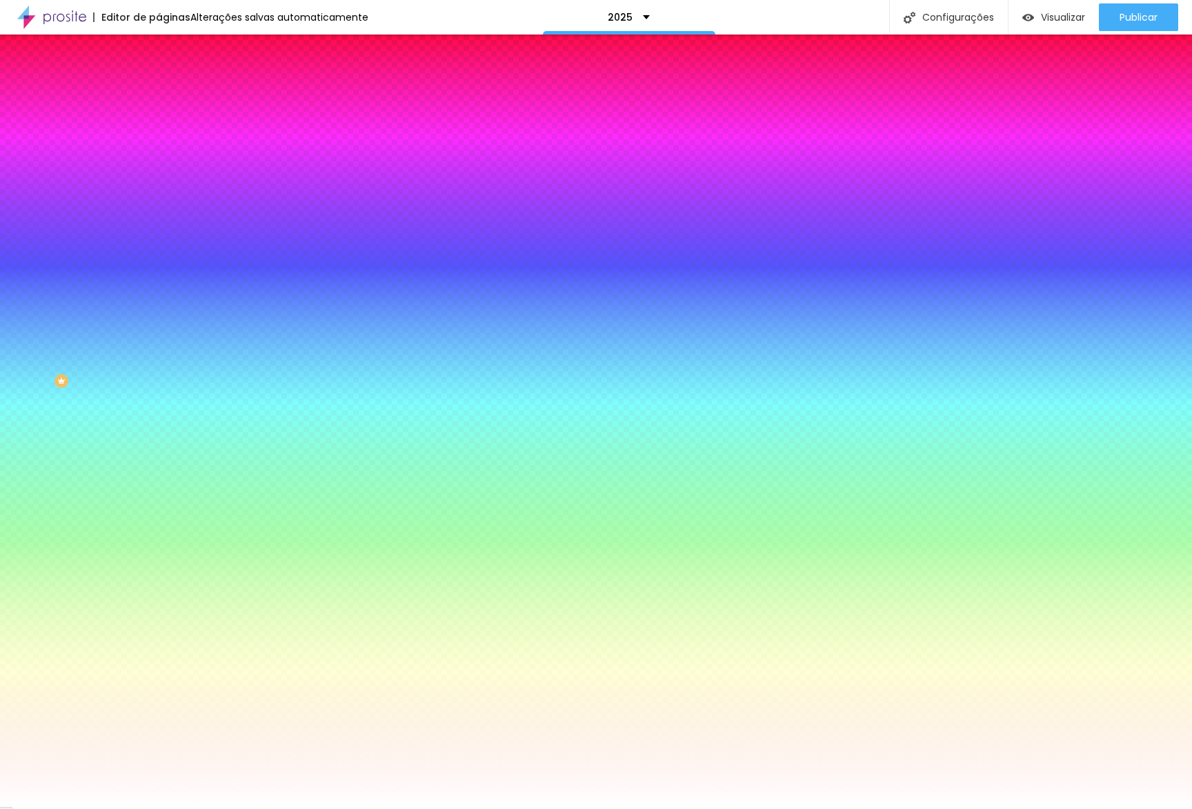
drag, startPoint x: 163, startPoint y: 201, endPoint x: 216, endPoint y: 232, distance: 61.2
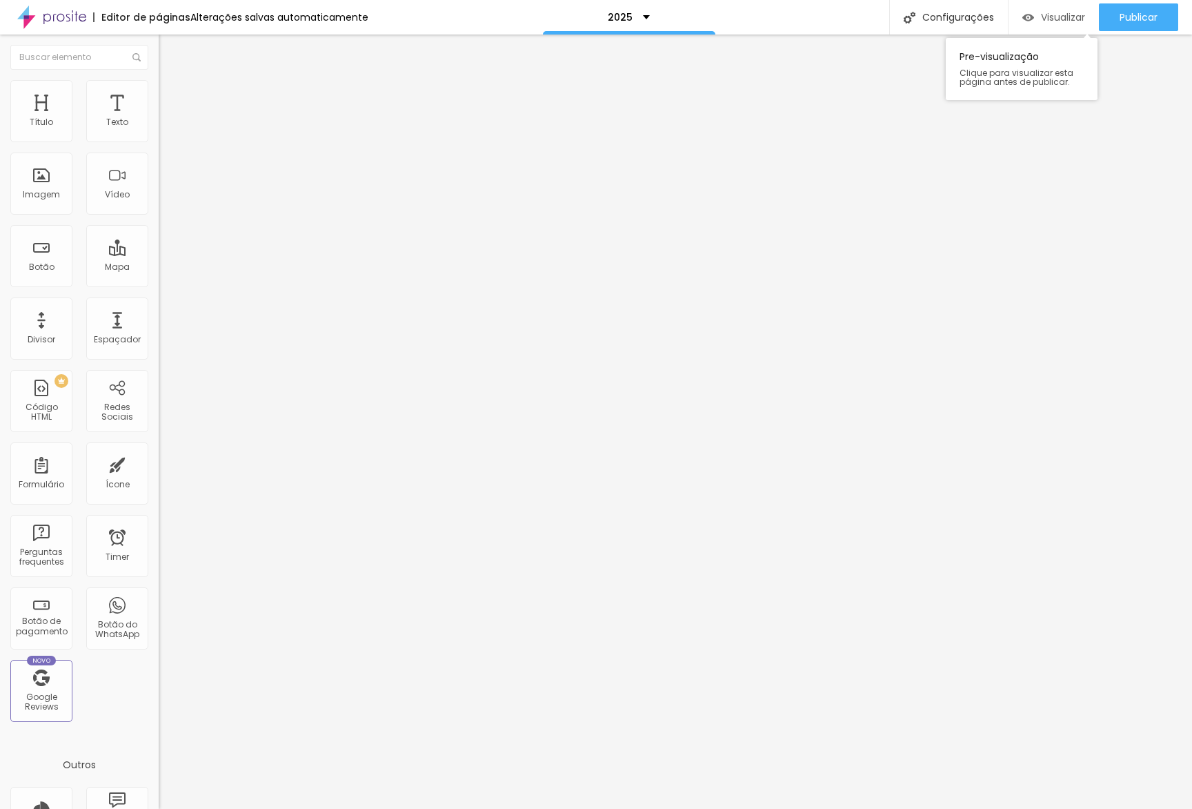
click at [1054, 30] on div "Visualizar" at bounding box center [1054, 17] width 63 height 28
click at [159, 82] on img at bounding box center [165, 86] width 12 height 12
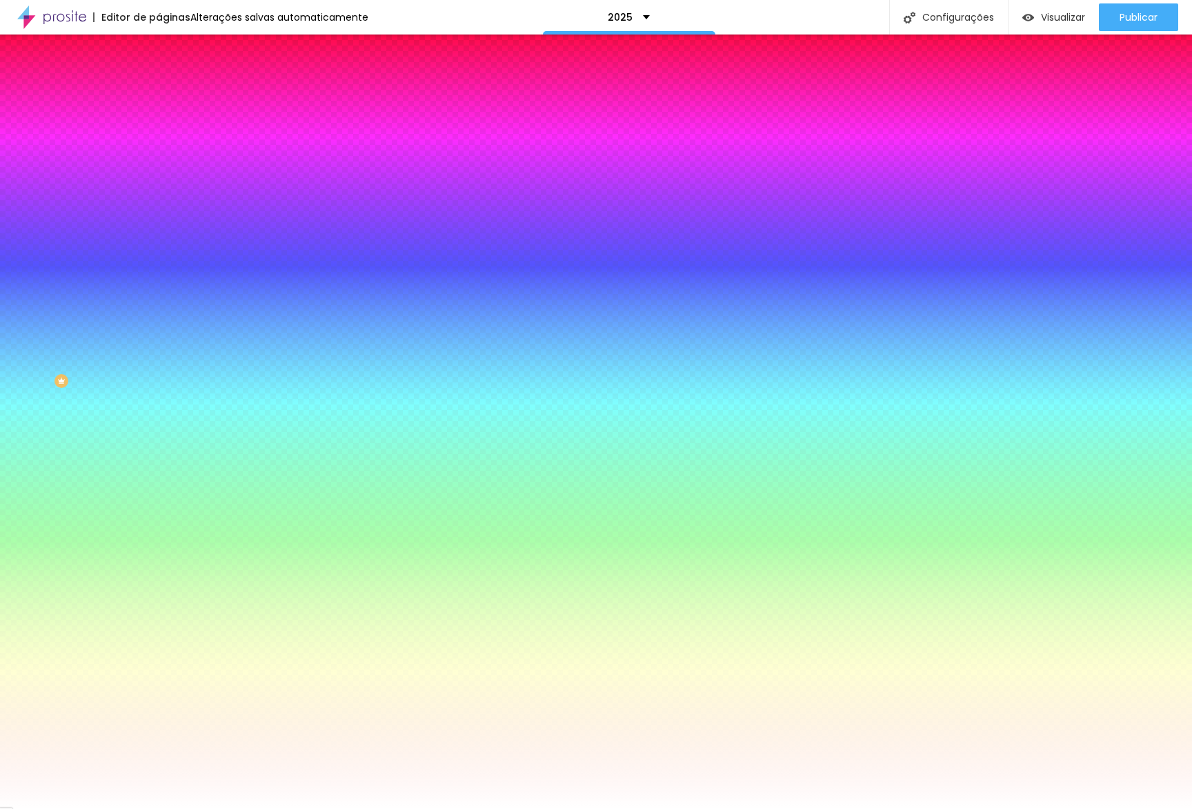
click at [159, 132] on div at bounding box center [238, 132] width 159 height 0
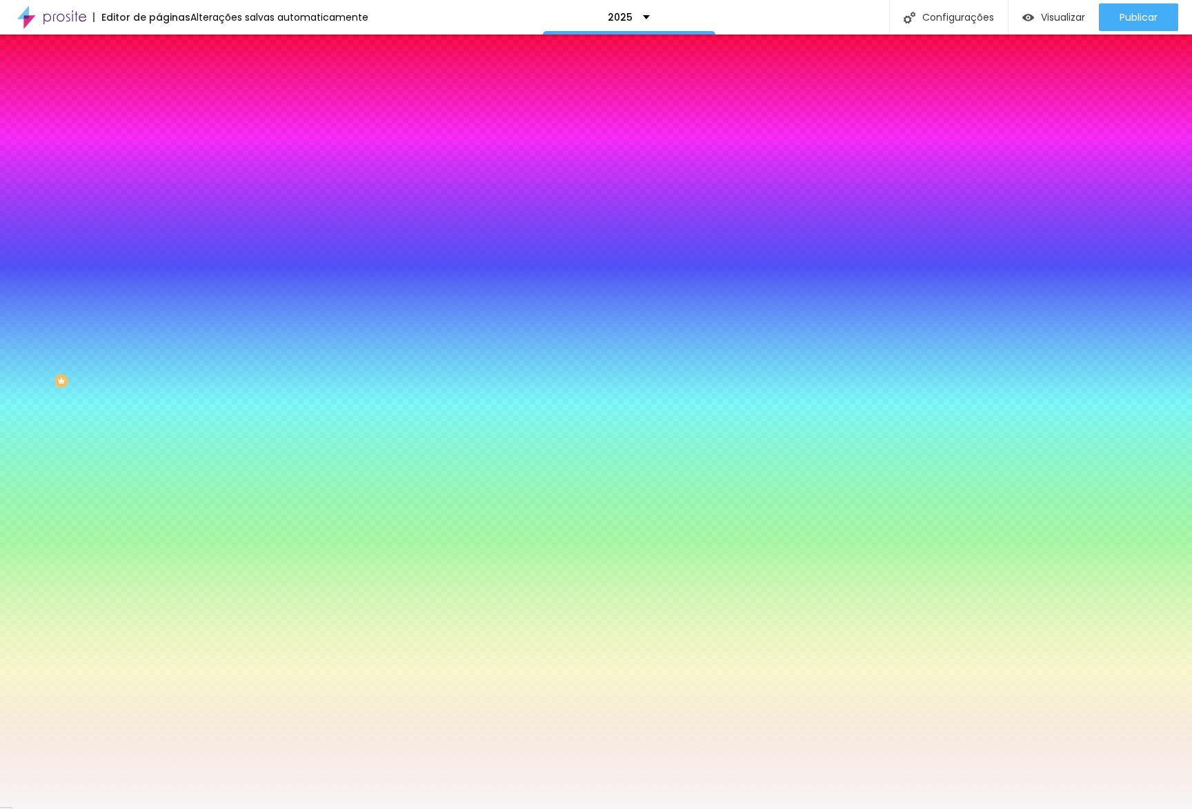
drag, startPoint x: 57, startPoint y: 197, endPoint x: 20, endPoint y: 159, distance: 53.2
click at [159, 146] on div at bounding box center [238, 146] width 159 height 0
click at [159, 132] on div at bounding box center [238, 132] width 159 height 0
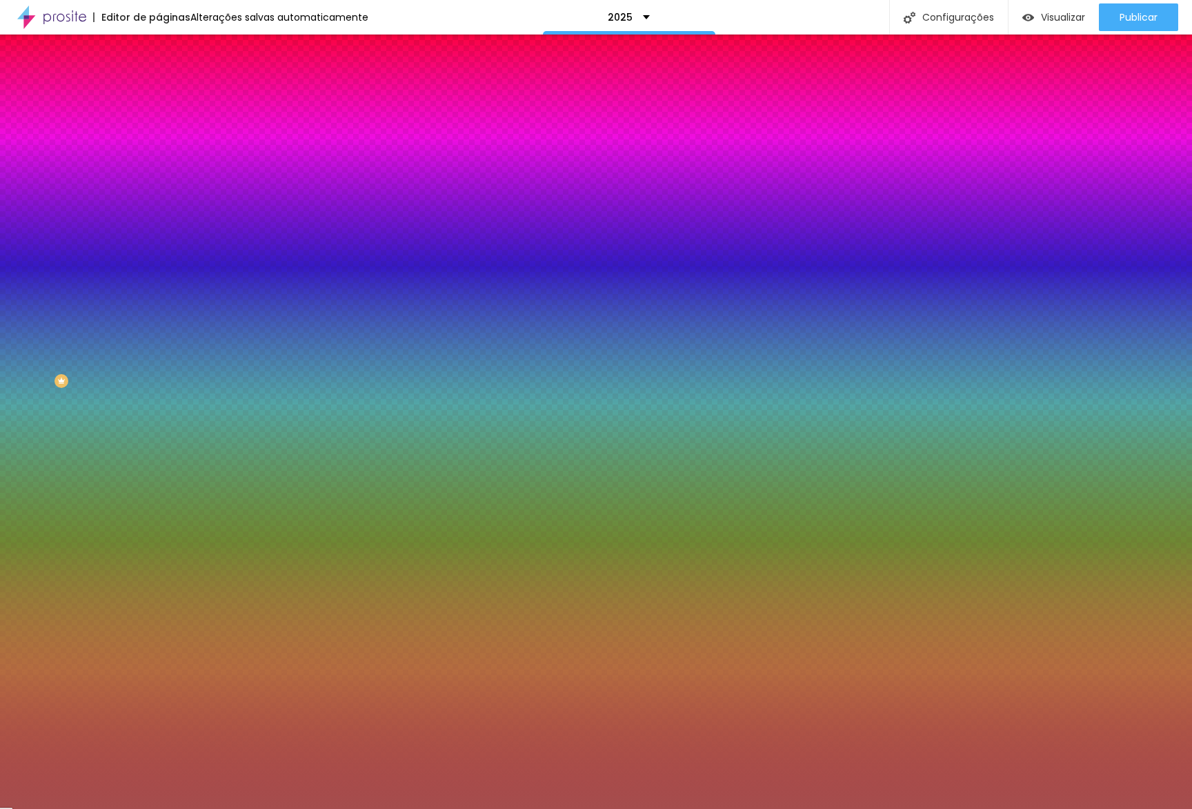
drag, startPoint x: 71, startPoint y: 193, endPoint x: 0, endPoint y: 102, distance: 115.5
click at [159, 102] on div "Conteúdo Estilo Avançado Cor de fundo Voltar ao padrão #FFFFFF Sombra DESATIVAD…" at bounding box center [238, 148] width 159 height 164
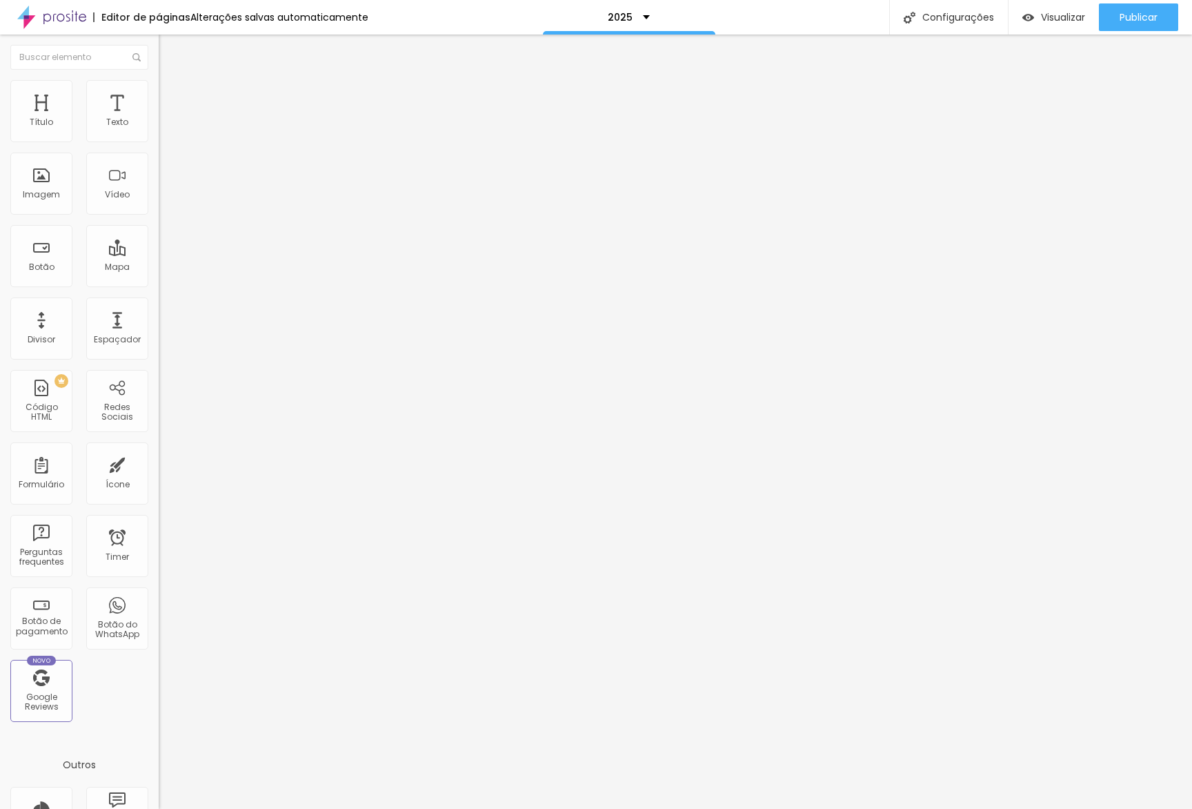
click at [159, 204] on button "button" at bounding box center [168, 197] width 19 height 14
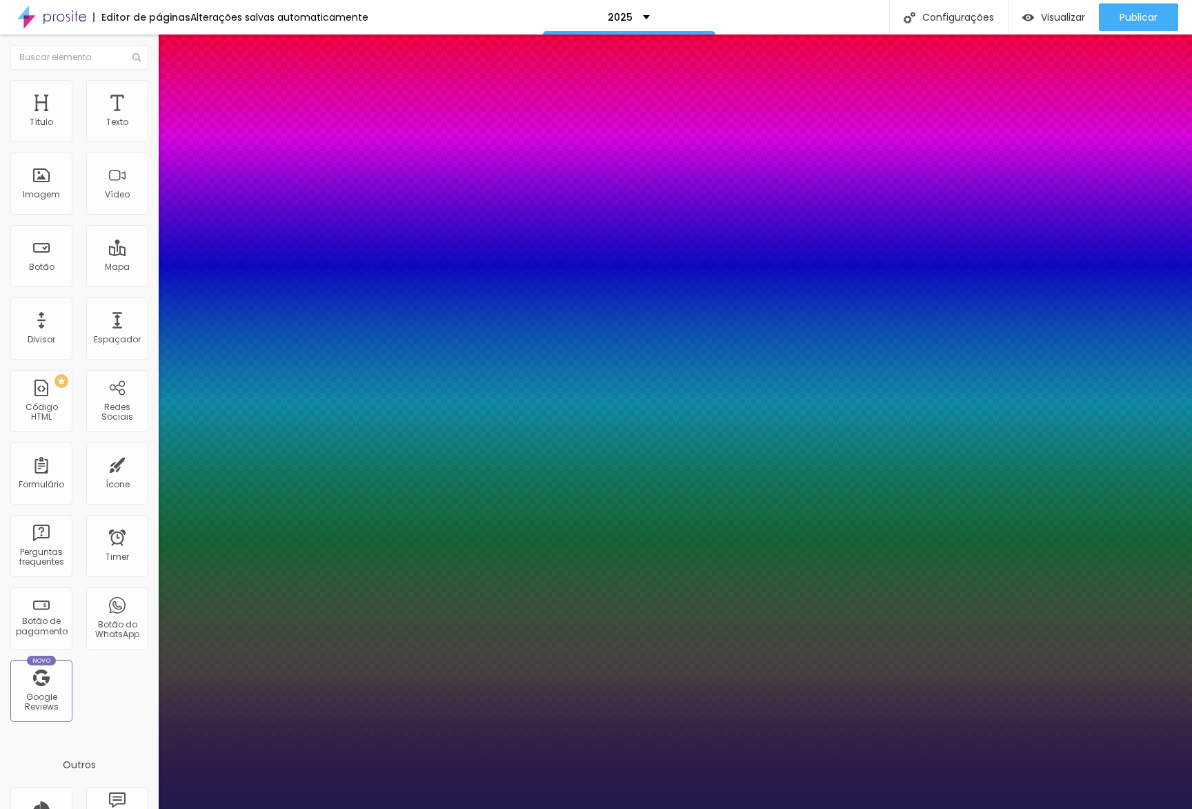
drag, startPoint x: 223, startPoint y: 389, endPoint x: 208, endPoint y: 389, distance: 15.2
click at [1065, 808] on div at bounding box center [596, 809] width 1192 height 0
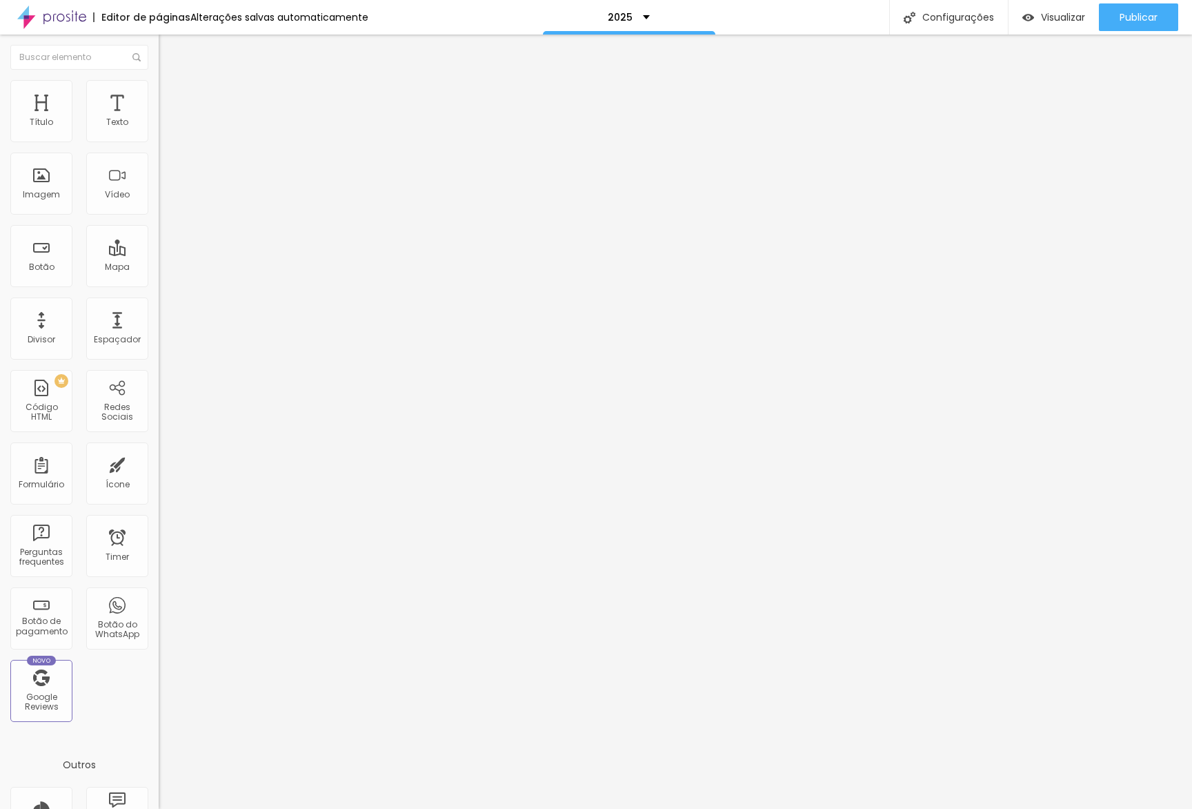
click at [171, 95] on span "Estilo" at bounding box center [181, 89] width 21 height 12
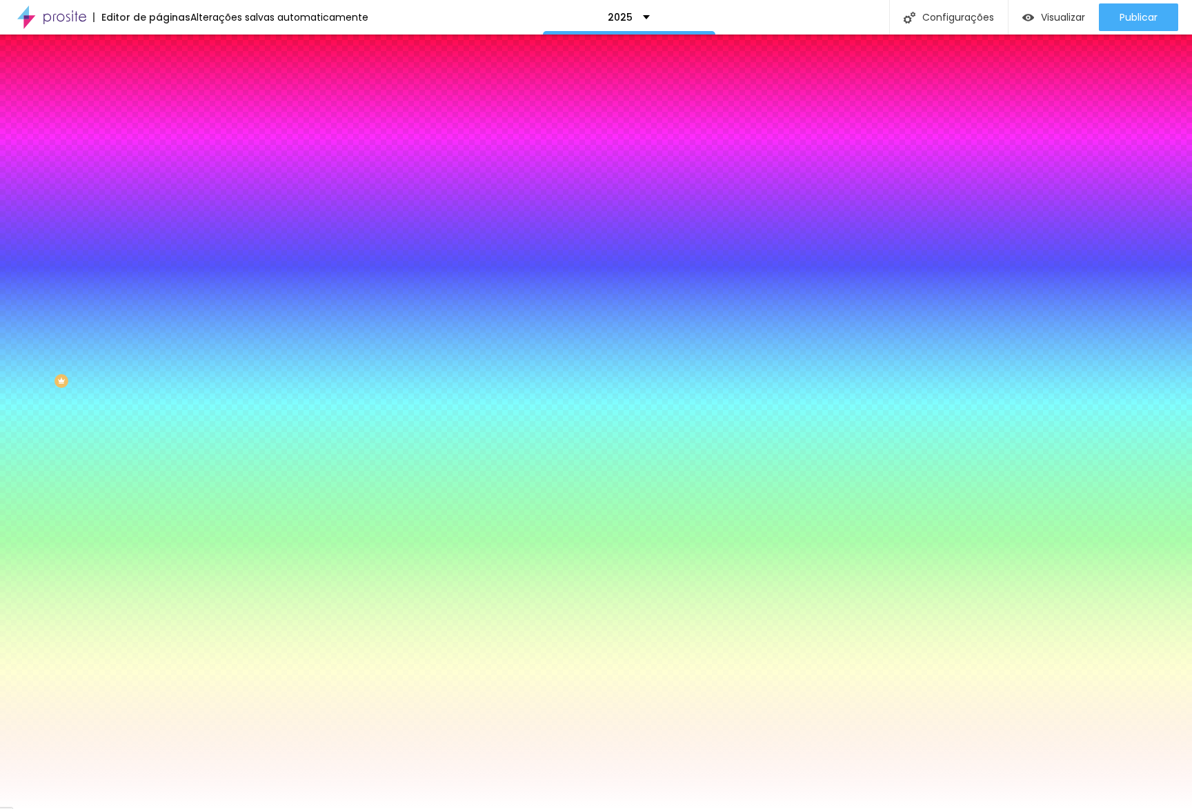
click at [159, 106] on li "Avançado" at bounding box center [238, 101] width 159 height 14
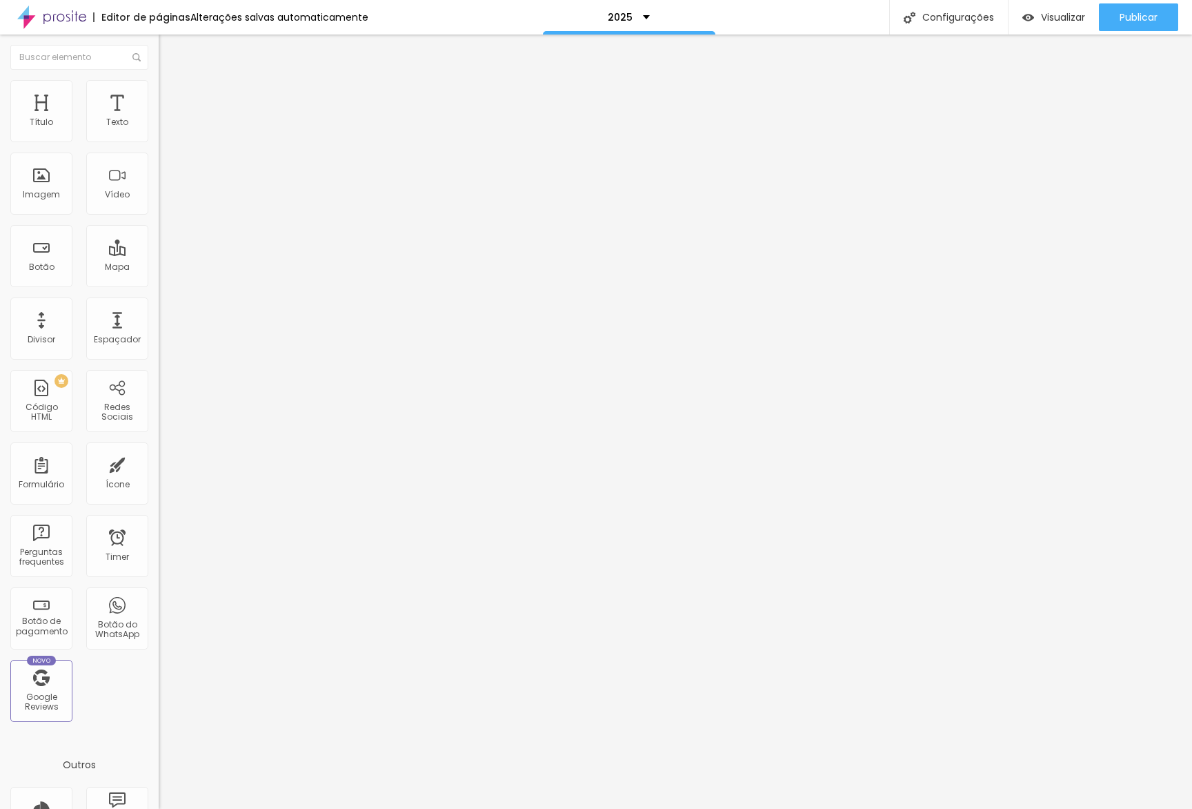
drag, startPoint x: 54, startPoint y: 130, endPoint x: 69, endPoint y: 132, distance: 15.3
click at [159, 268] on div at bounding box center [238, 274] width 159 height 12
drag, startPoint x: 65, startPoint y: 132, endPoint x: 135, endPoint y: 158, distance: 74.2
click at [159, 268] on input "range" at bounding box center [203, 273] width 89 height 11
click at [171, 93] on span "Estilo" at bounding box center [181, 89] width 21 height 12
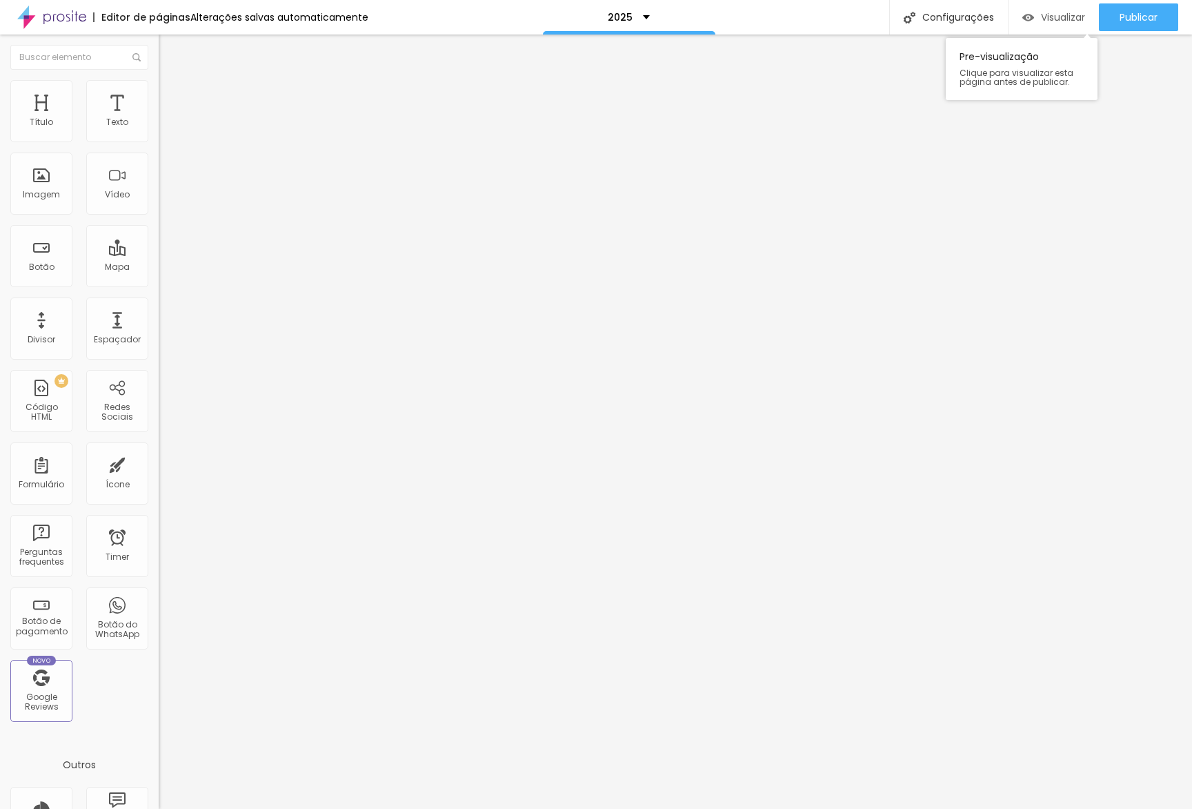
click at [1042, 12] on span "Visualizar" at bounding box center [1063, 17] width 44 height 11
click at [1054, 14] on span "Visualizar" at bounding box center [1063, 17] width 44 height 11
drag, startPoint x: 70, startPoint y: 95, endPoint x: 83, endPoint y: 112, distance: 22.2
click at [171, 95] on span "Estilo" at bounding box center [181, 89] width 21 height 12
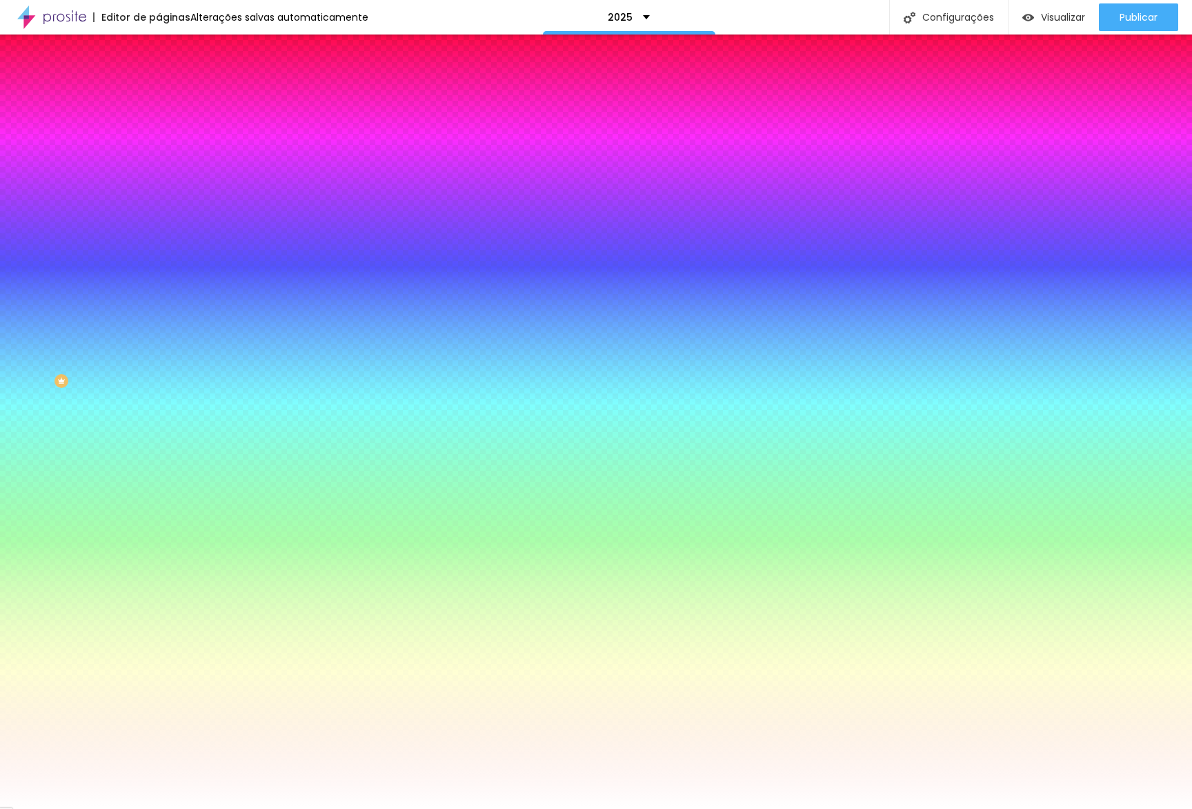
click at [164, 179] on icon "button" at bounding box center [168, 183] width 8 height 8
drag, startPoint x: 135, startPoint y: 177, endPoint x: 139, endPoint y: 199, distance: 22.6
click at [135, 808] on div at bounding box center [596, 809] width 1192 height 0
click at [166, 219] on icon "button" at bounding box center [169, 222] width 6 height 6
drag, startPoint x: 155, startPoint y: 256, endPoint x: 266, endPoint y: 226, distance: 115.2
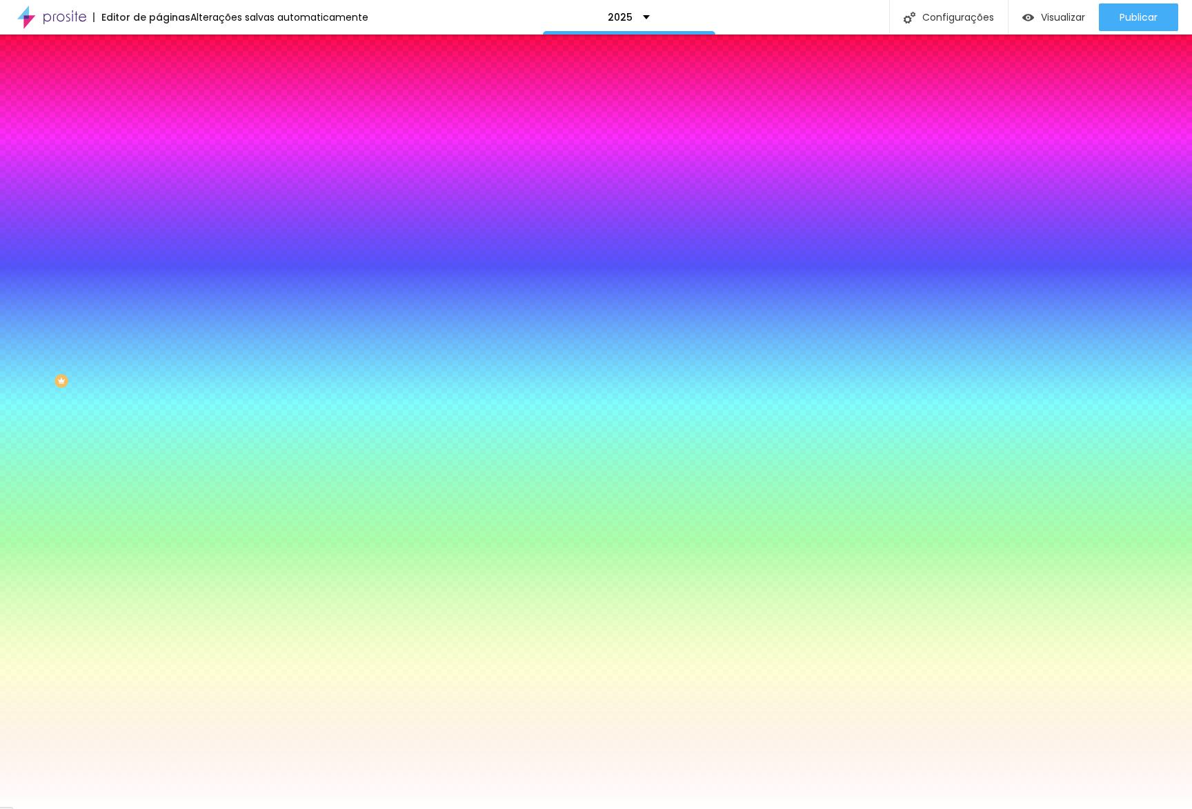
click at [274, 808] on div at bounding box center [596, 809] width 1192 height 0
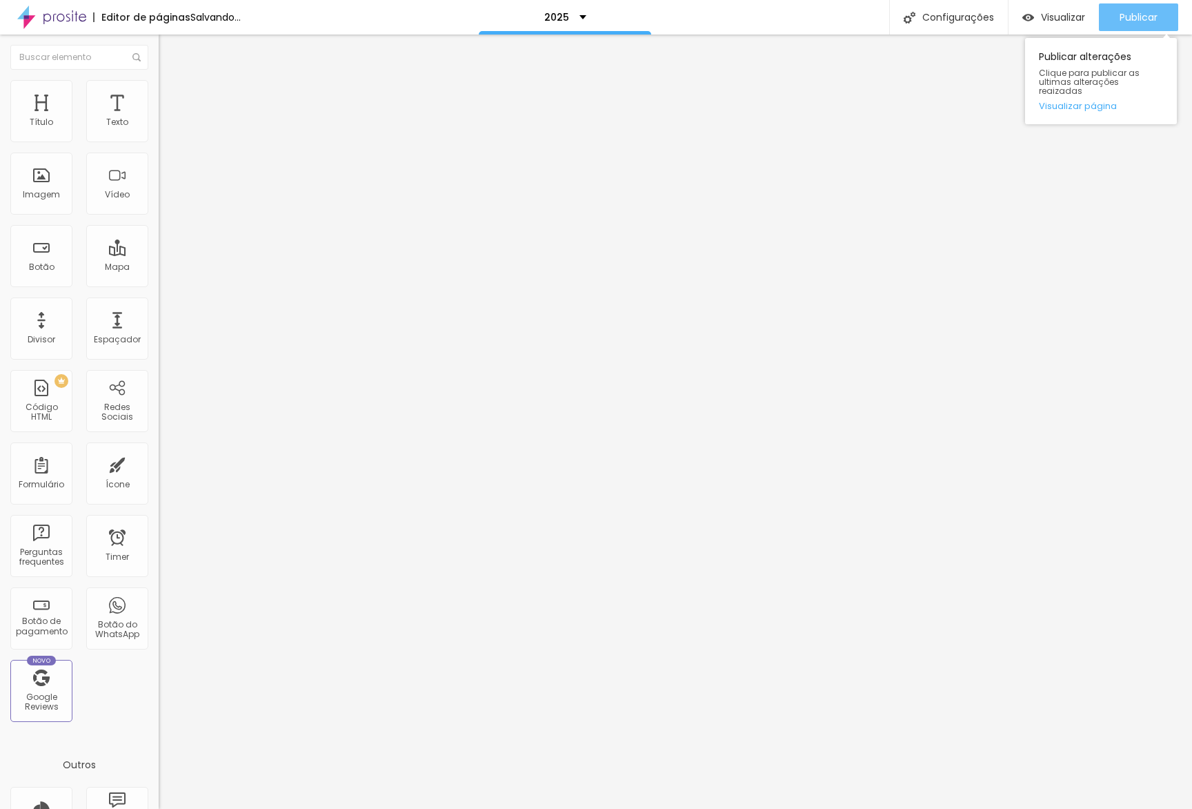
click at [1123, 14] on span "Publicar" at bounding box center [1139, 17] width 38 height 11
click at [1114, 20] on button "Publicar" at bounding box center [1138, 17] width 79 height 28
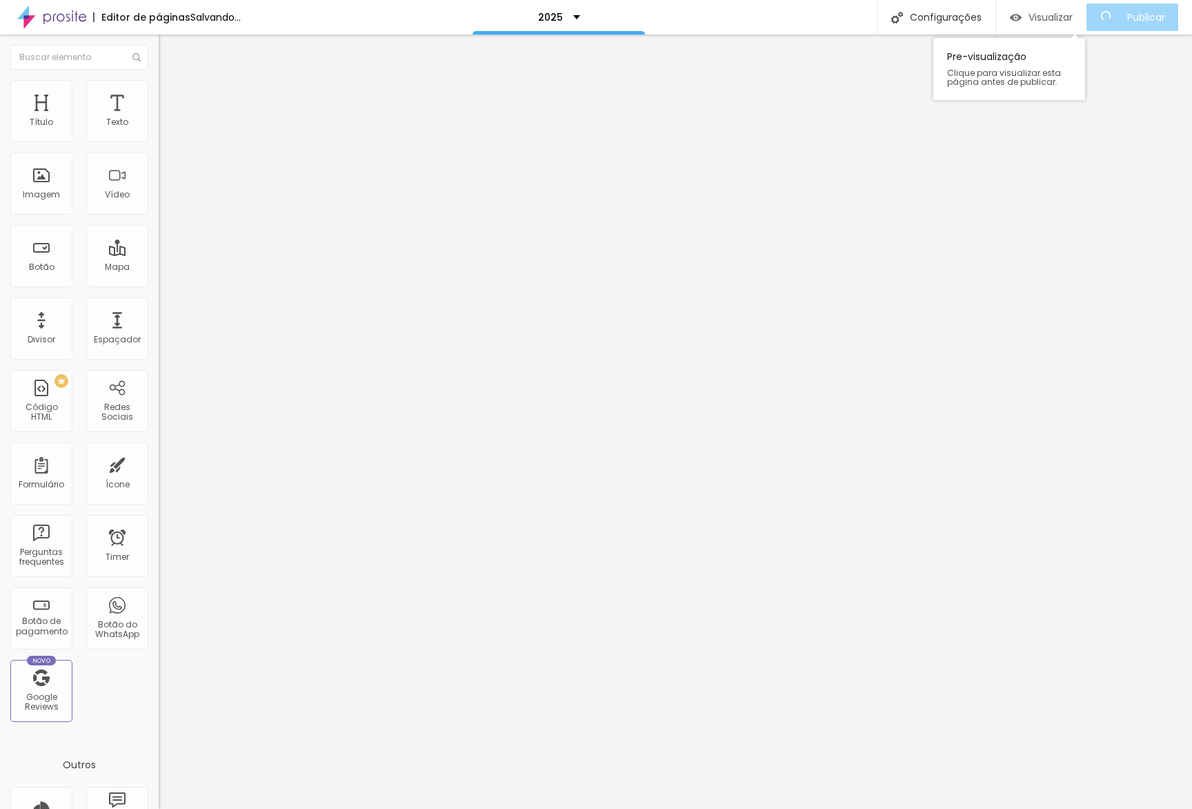
click at [1073, 21] on span "Visualizar" at bounding box center [1051, 17] width 44 height 11
click at [1064, 26] on div "Visualizar" at bounding box center [1054, 17] width 63 height 28
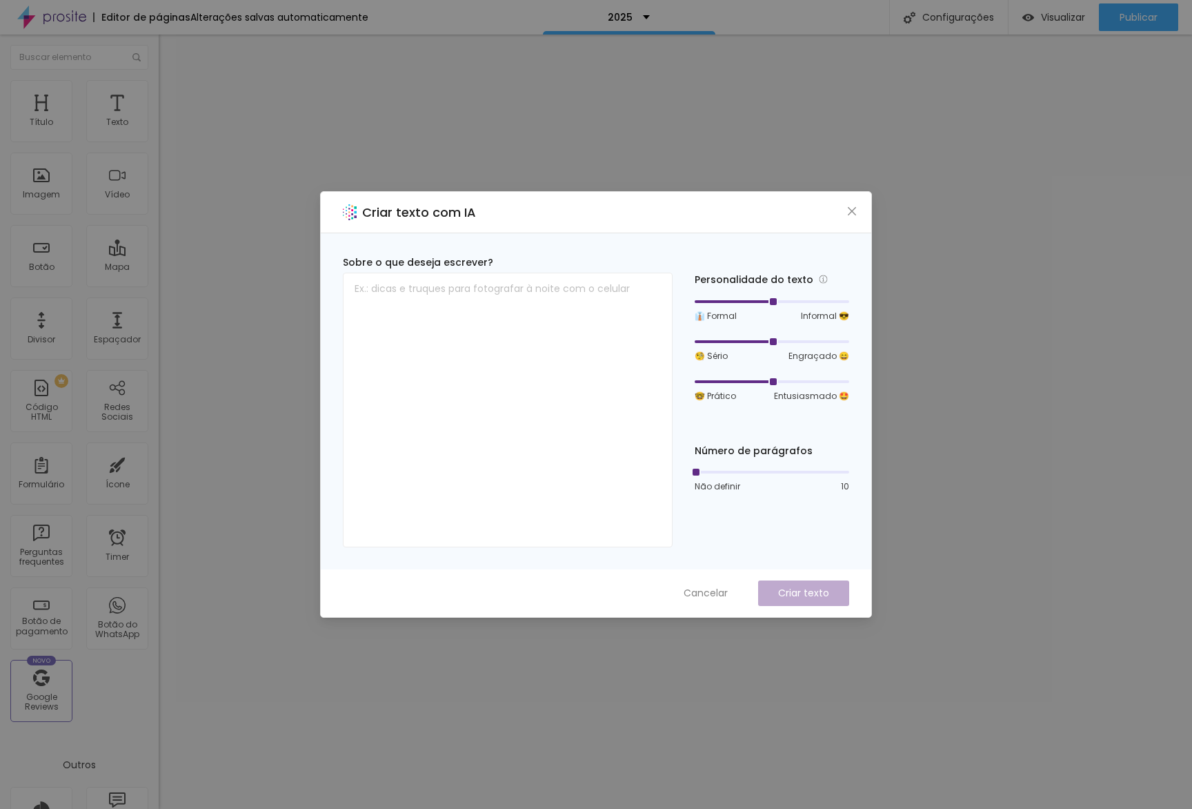
drag, startPoint x: 687, startPoint y: 589, endPoint x: 726, endPoint y: 582, distance: 39.8
click at [687, 590] on span "Cancelar" at bounding box center [706, 593] width 44 height 14
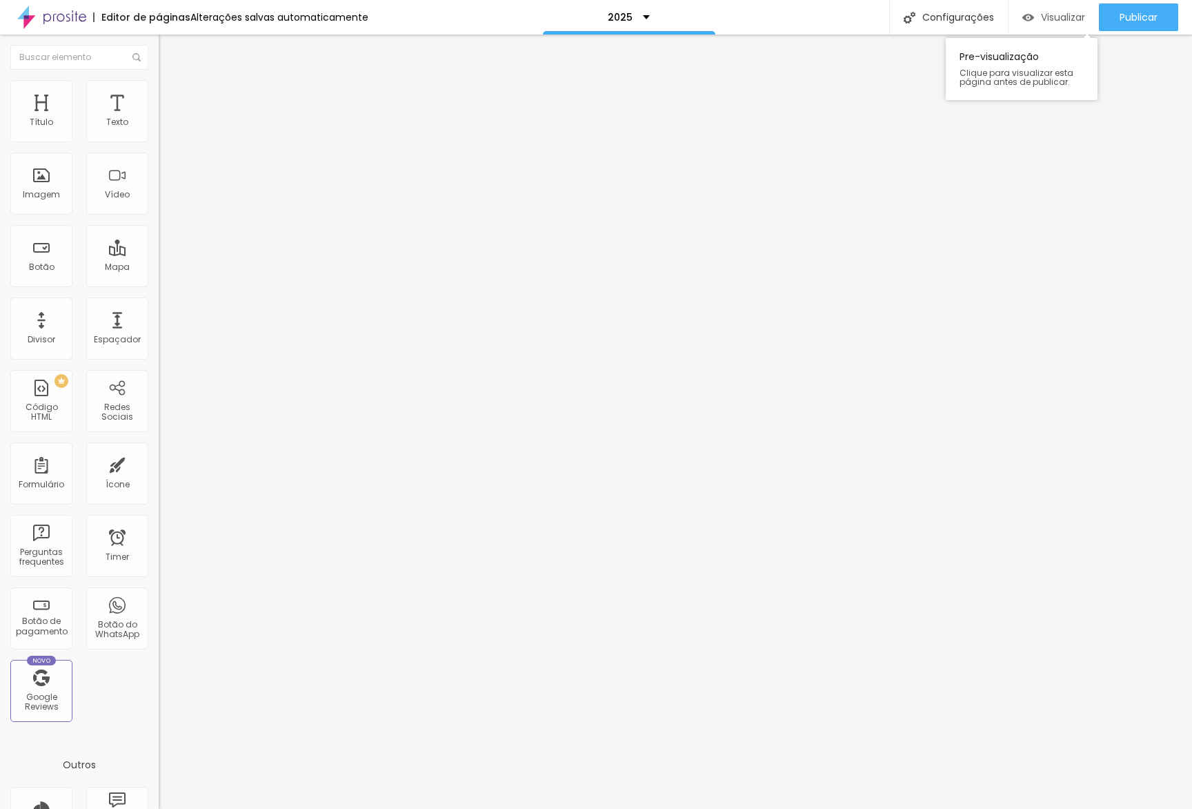
click at [1045, 22] on span "Visualizar" at bounding box center [1063, 17] width 44 height 11
click at [159, 94] on li "Avançado" at bounding box center [238, 101] width 159 height 14
drag, startPoint x: 85, startPoint y: 135, endPoint x: 129, endPoint y: 186, distance: 67.5
click at [159, 268] on div at bounding box center [238, 274] width 159 height 12
click at [159, 94] on img at bounding box center [165, 100] width 12 height 12
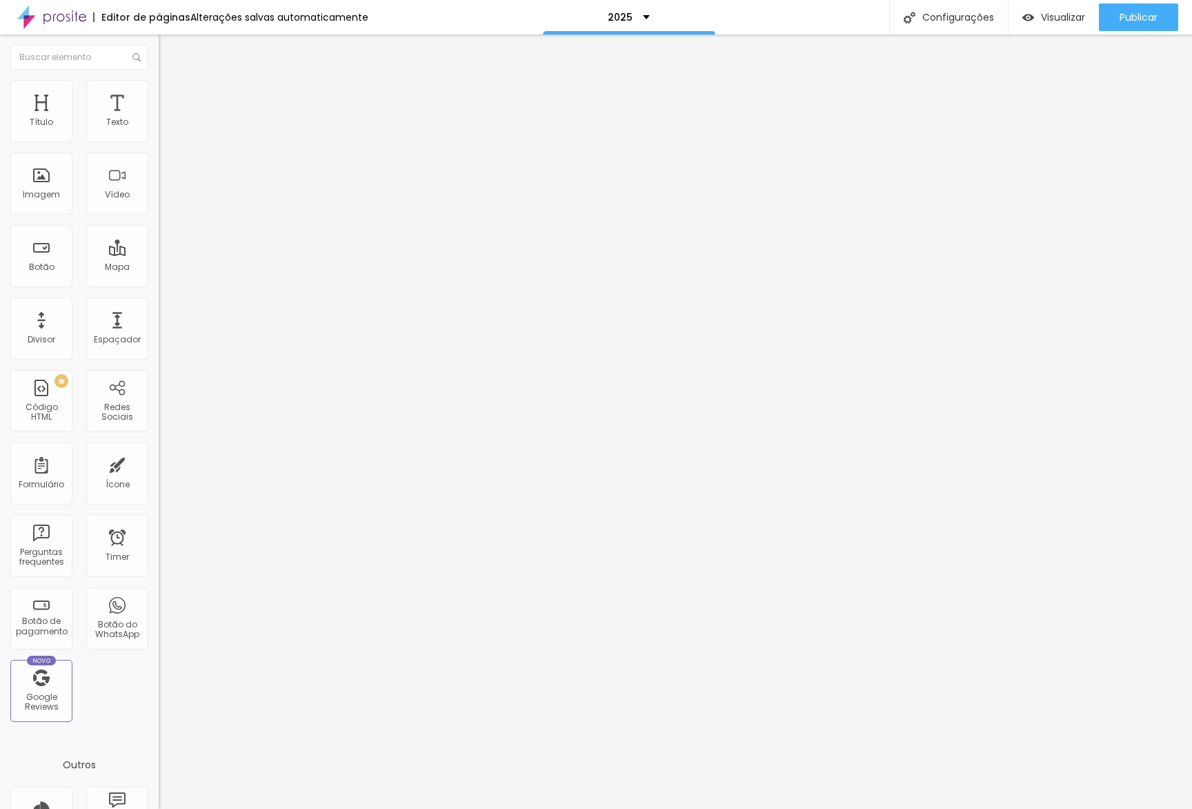
drag, startPoint x: 40, startPoint y: 135, endPoint x: 57, endPoint y: 132, distance: 17.4
click at [159, 268] on input "range" at bounding box center [203, 273] width 89 height 11
click at [1052, 22] on span "Visualizar" at bounding box center [1063, 17] width 44 height 11
click at [164, 200] on icon "button" at bounding box center [168, 196] width 8 height 8
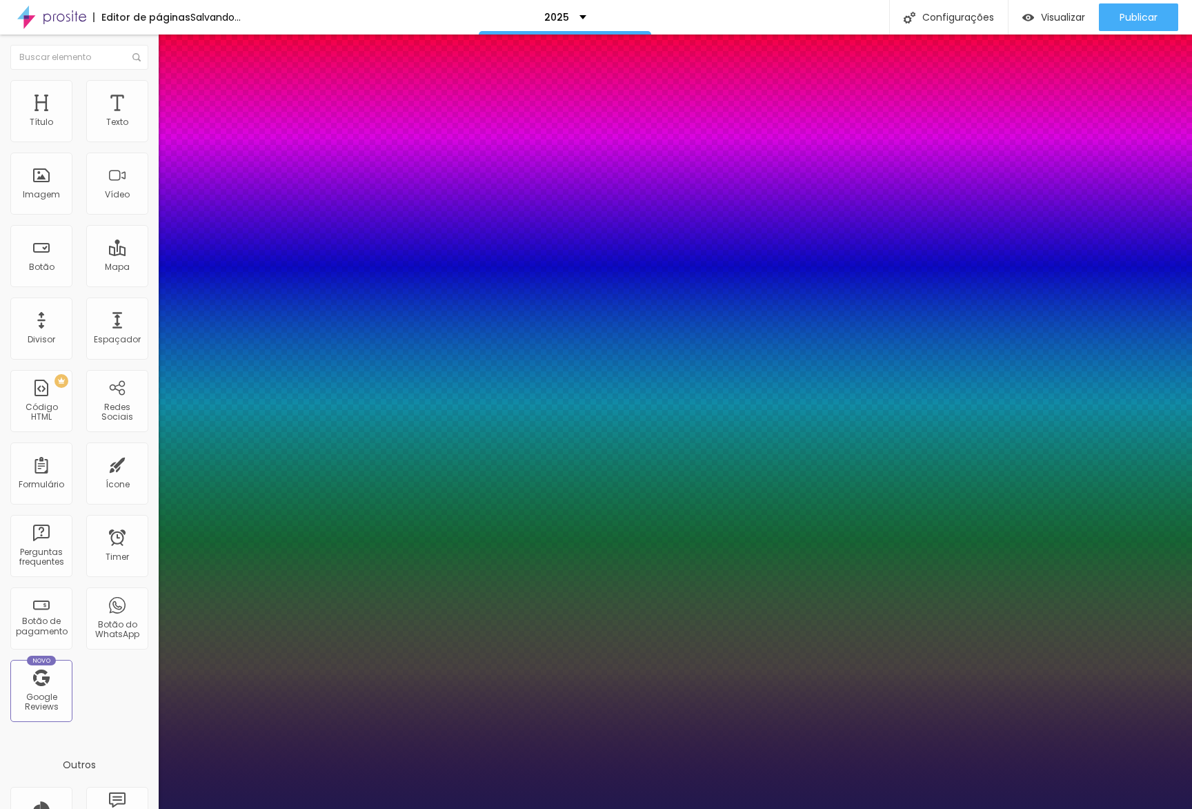
click at [508, 808] on div at bounding box center [596, 809] width 1192 height 0
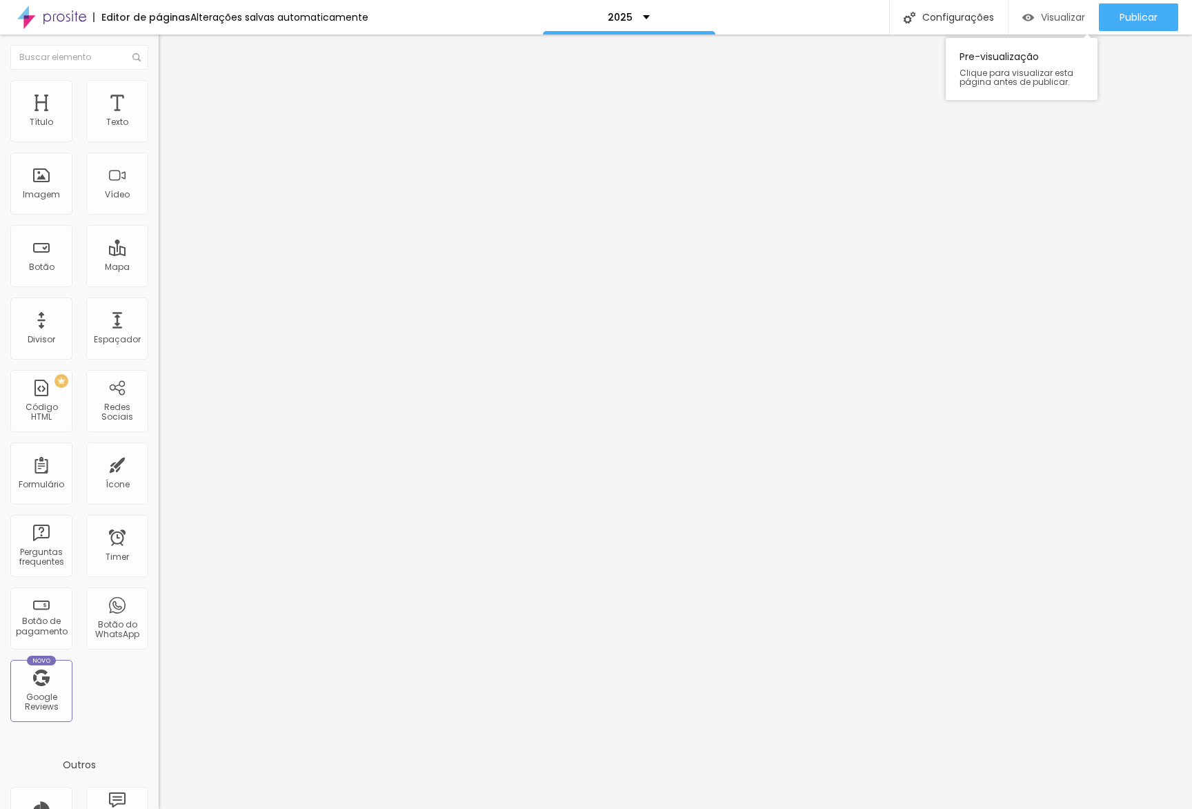
click at [1067, 26] on div "Visualizar" at bounding box center [1054, 17] width 63 height 28
click at [159, 90] on li "Estilo" at bounding box center [238, 87] width 159 height 14
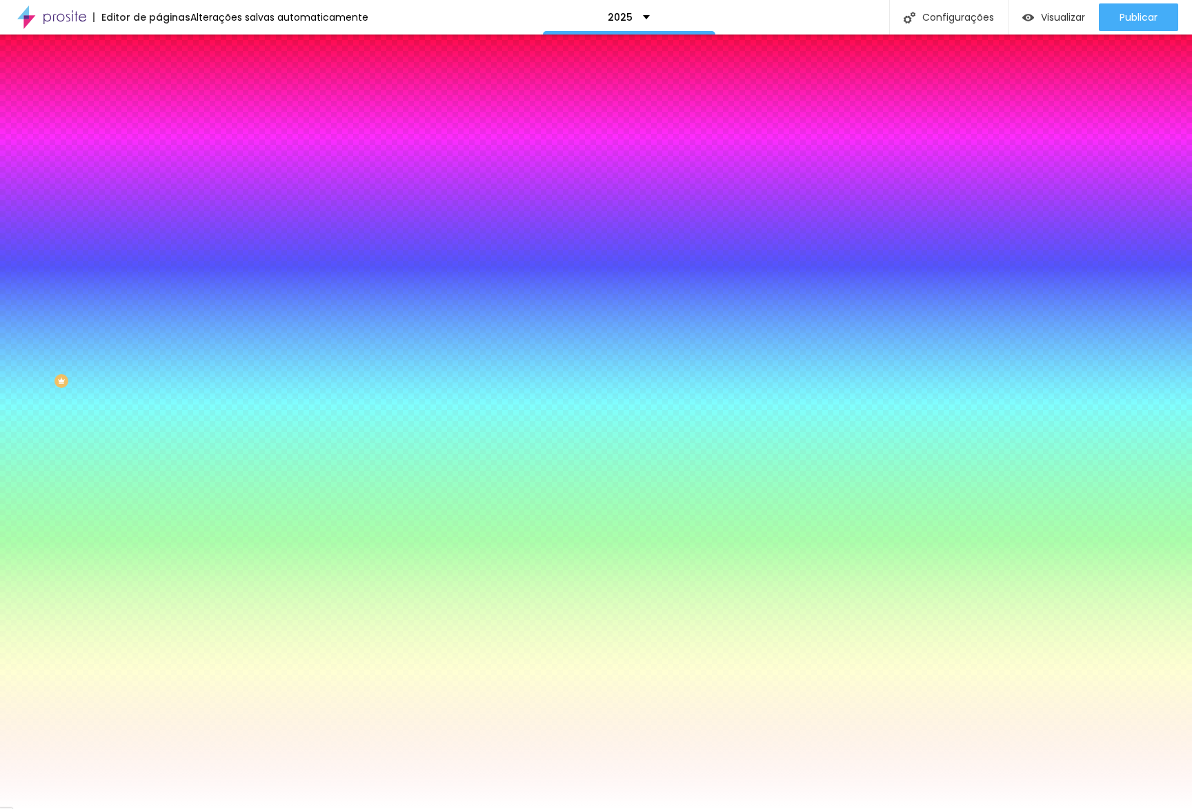
click at [159, 201] on input "#FFFFFF" at bounding box center [242, 195] width 166 height 14
paste input "7ED360"
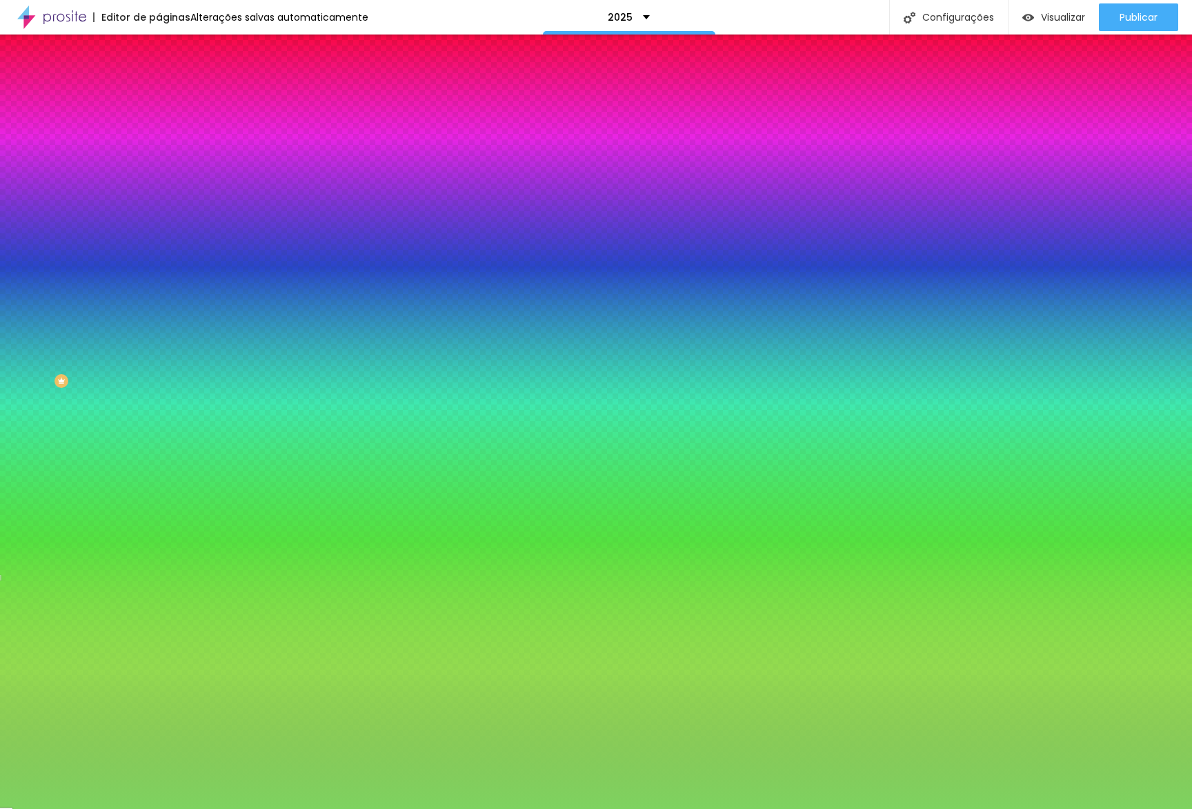
click at [234, 127] on span at bounding box center [238, 121] width 8 height 12
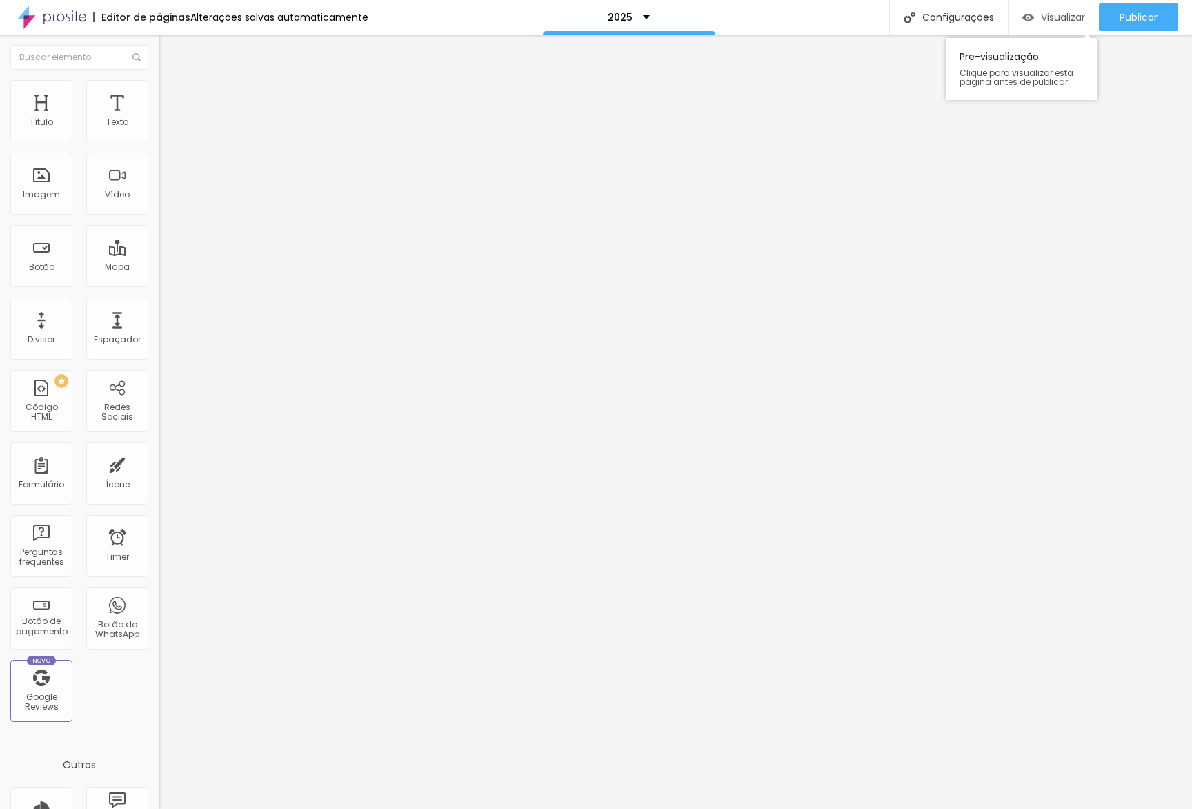
click at [1064, 21] on span "Visualizar" at bounding box center [1063, 17] width 44 height 11
click at [1059, 19] on span "Visualizar" at bounding box center [1063, 17] width 44 height 11
click at [169, 46] on img "button" at bounding box center [174, 50] width 11 height 11
click at [171, 95] on span "Estilo" at bounding box center [181, 89] width 21 height 12
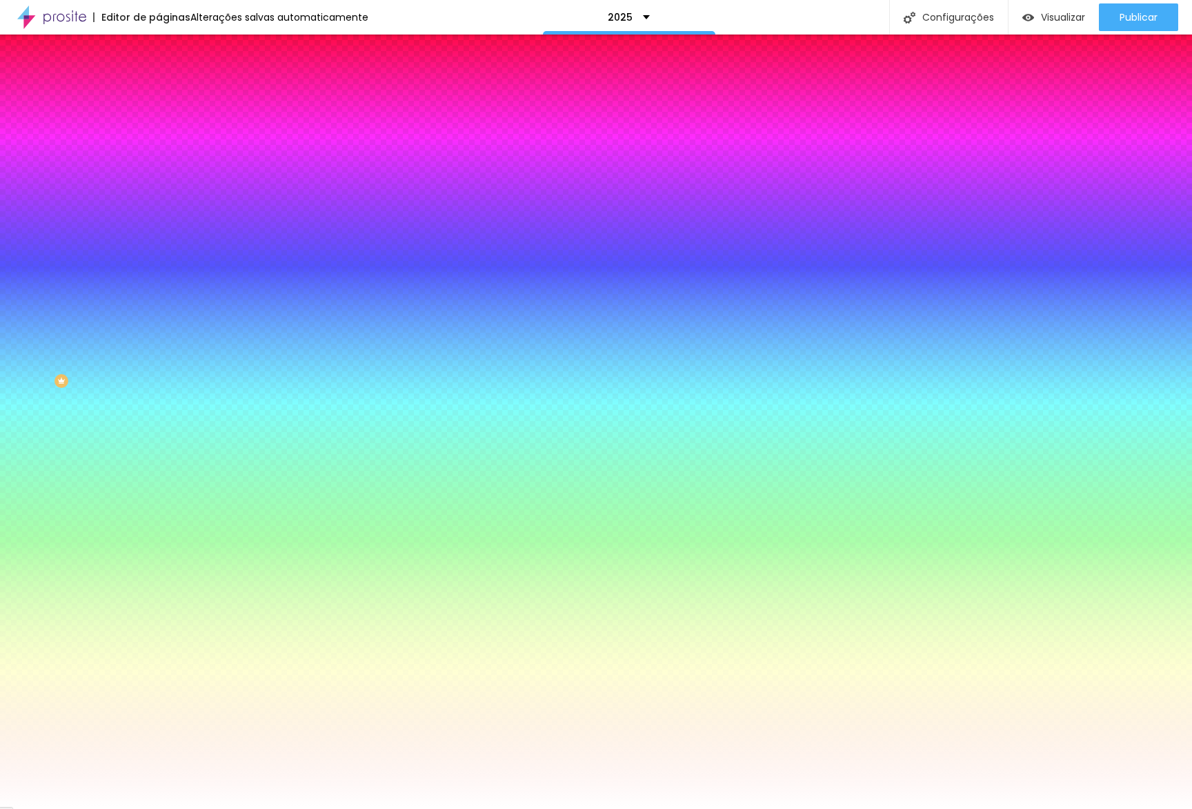
click at [159, 182] on div "Tipografia Voltar ao padrão" at bounding box center [238, 165] width 159 height 39
click at [166, 173] on icon "button" at bounding box center [169, 176] width 6 height 6
drag, startPoint x: 208, startPoint y: 264, endPoint x: 216, endPoint y: 265, distance: 8.3
click at [148, 808] on select "AbrilFatface-Regular Actor-Regular Alegreya AlegreyaBlack [PERSON_NAME] [PERSON…" at bounding box center [74, 824] width 148 height 14
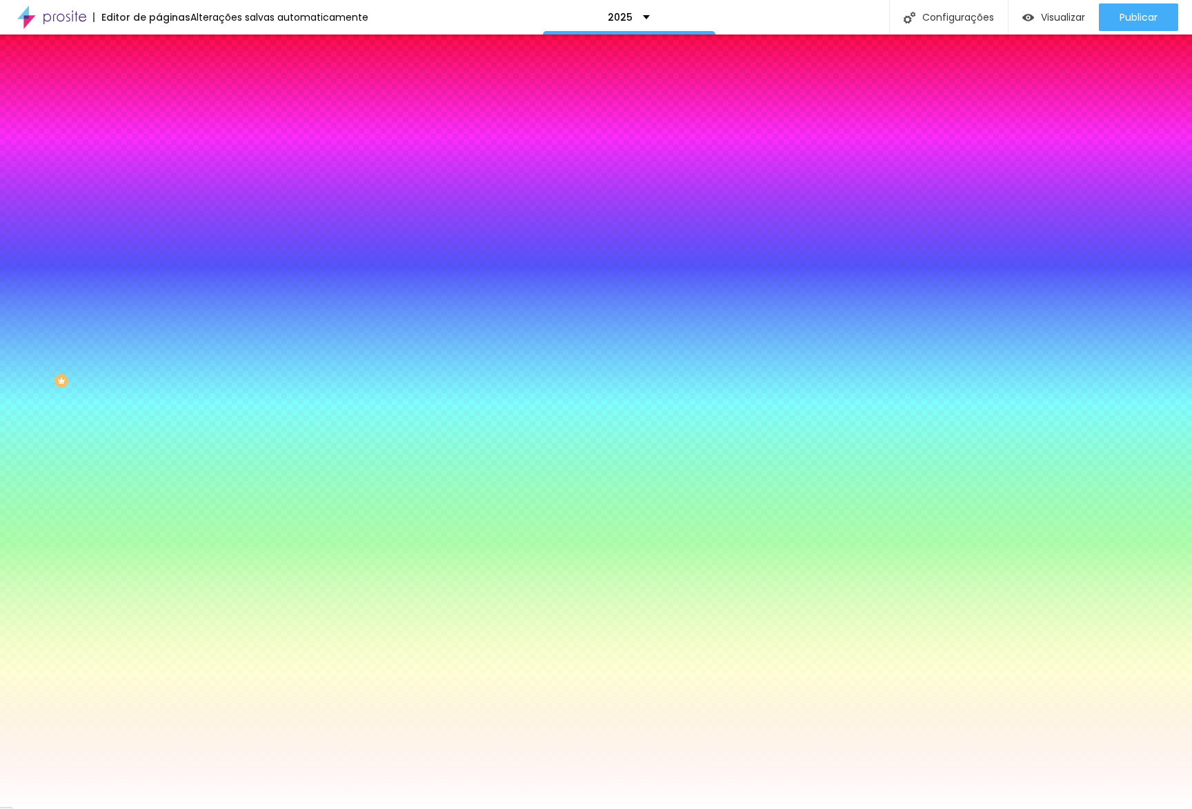
drag, startPoint x: 186, startPoint y: 296, endPoint x: 179, endPoint y: 301, distance: 8.4
click at [524, 808] on div at bounding box center [596, 809] width 1192 height 0
click at [164, 171] on icon "button" at bounding box center [168, 175] width 8 height 8
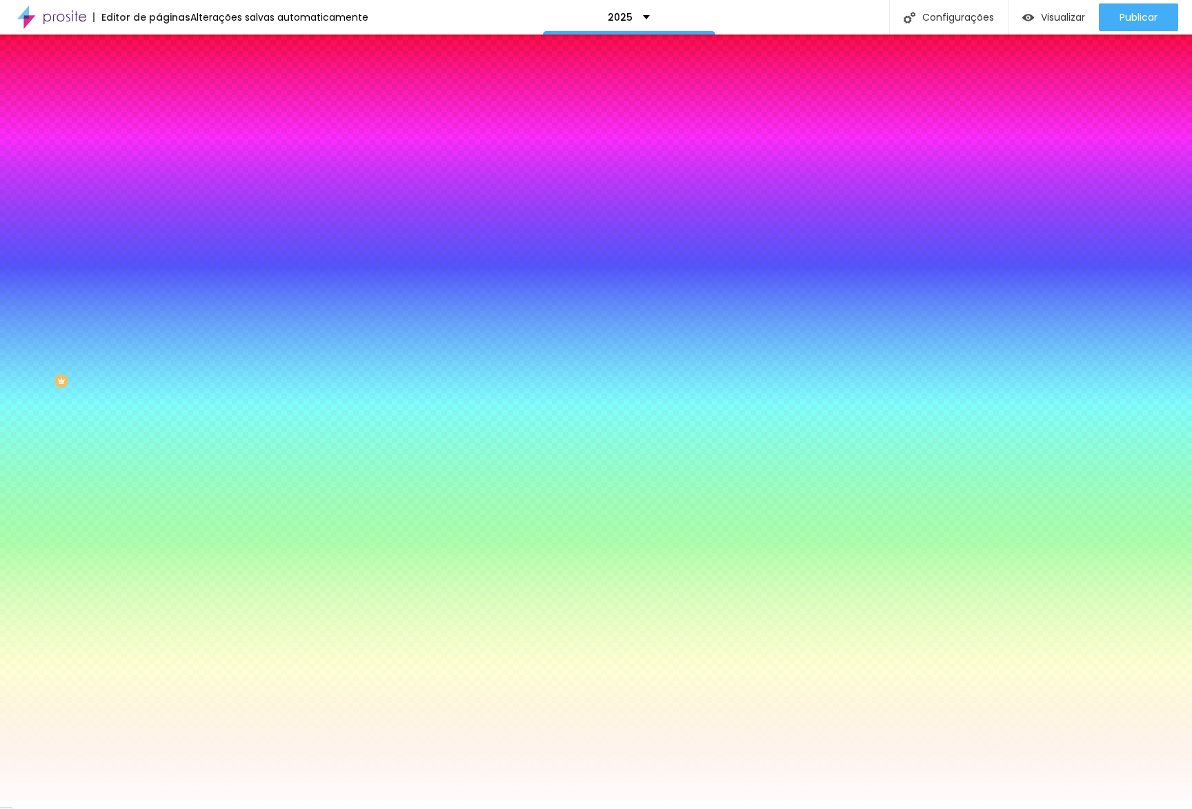
click at [148, 808] on select "AbrilFatface-Regular Actor-Regular Alegreya AlegreyaBlack [PERSON_NAME] [PERSON…" at bounding box center [74, 824] width 148 height 14
click at [147, 808] on select "AbrilFatface-Regular Actor-Regular Alegreya AlegreyaBlack [PERSON_NAME] [PERSON…" at bounding box center [74, 824] width 148 height 14
click at [63, 808] on div at bounding box center [596, 809] width 1192 height 0
click at [159, 208] on button "button" at bounding box center [168, 215] width 19 height 14
drag, startPoint x: 155, startPoint y: 253, endPoint x: 163, endPoint y: 255, distance: 8.5
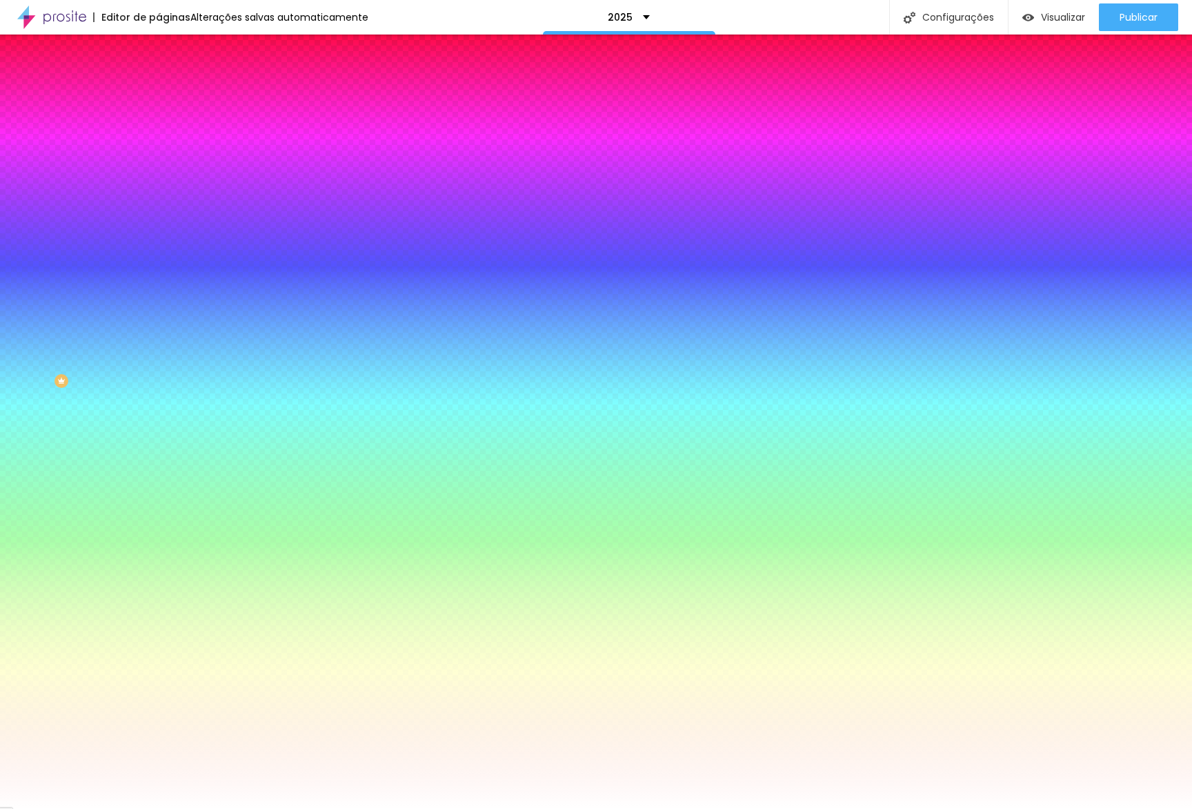
drag, startPoint x: 163, startPoint y: 255, endPoint x: 188, endPoint y: 257, distance: 25.6
drag, startPoint x: 168, startPoint y: 290, endPoint x: 180, endPoint y: 290, distance: 12.4
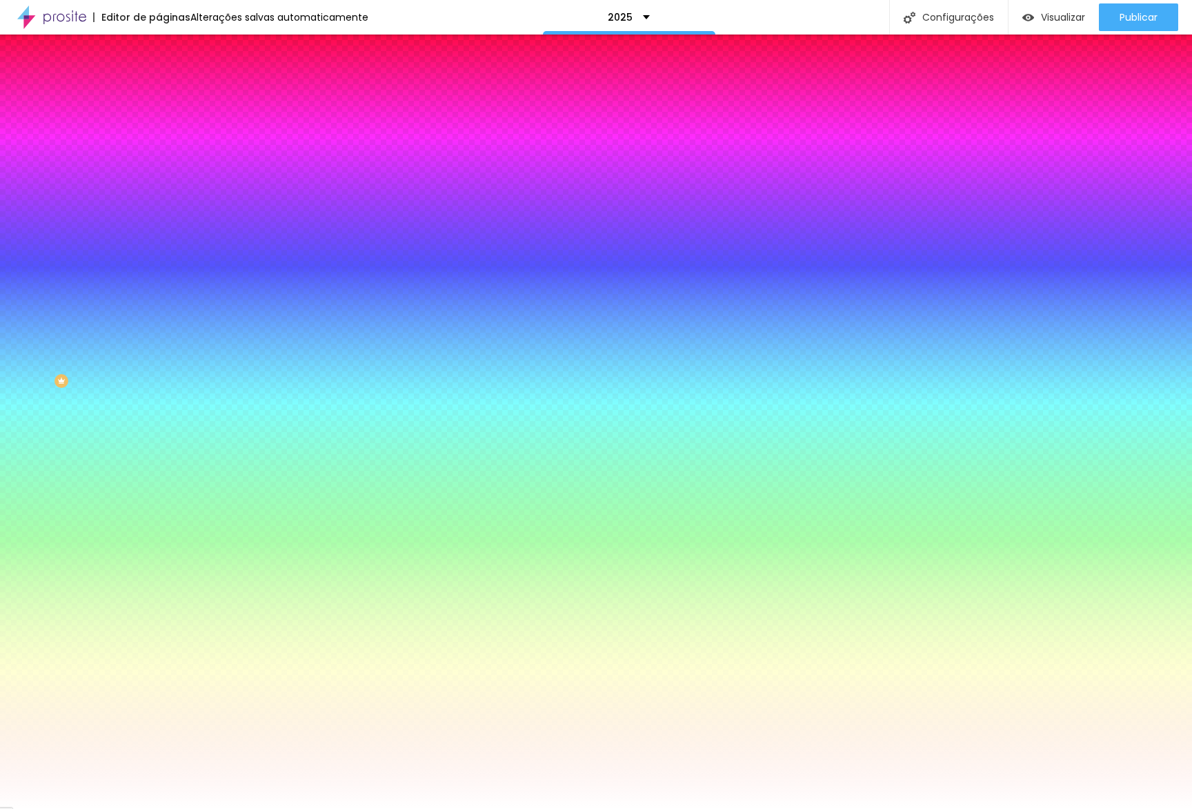
click at [143, 808] on div at bounding box center [596, 809] width 1192 height 0
click at [159, 132] on div at bounding box center [238, 132] width 159 height 0
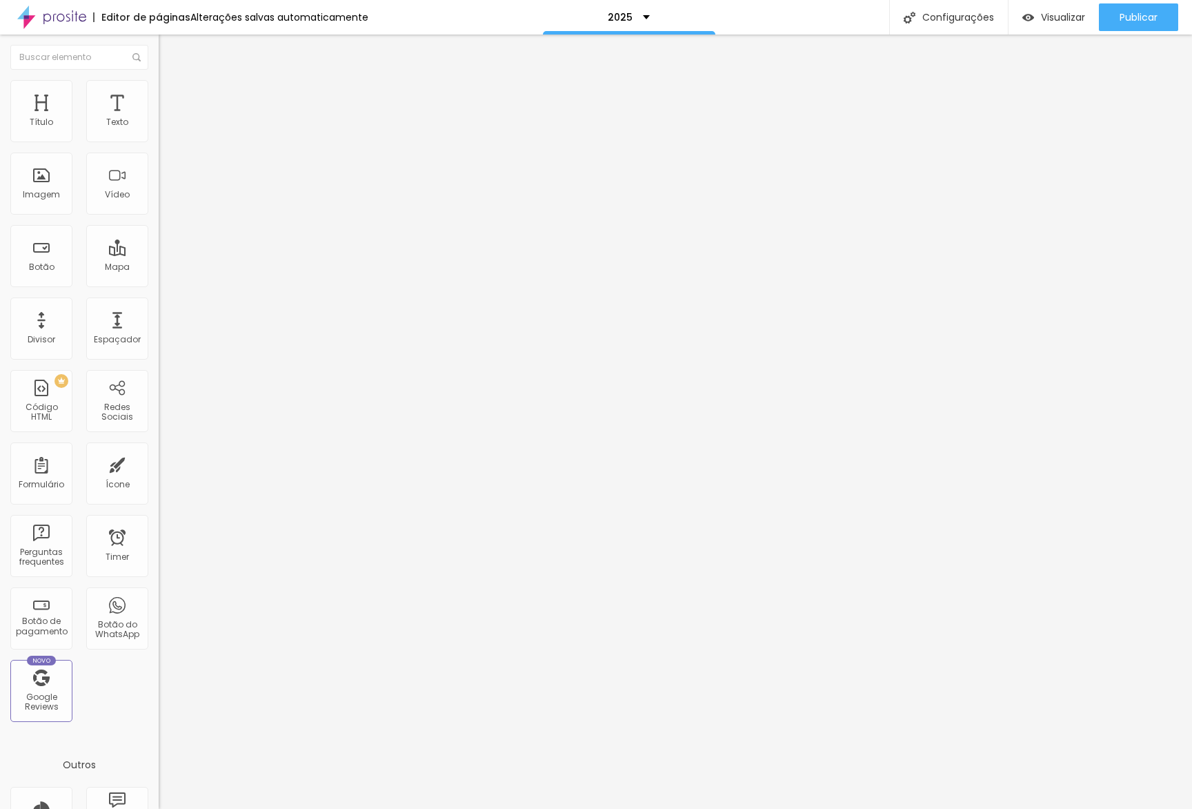
click at [159, 94] on li "Estilo" at bounding box center [238, 87] width 159 height 14
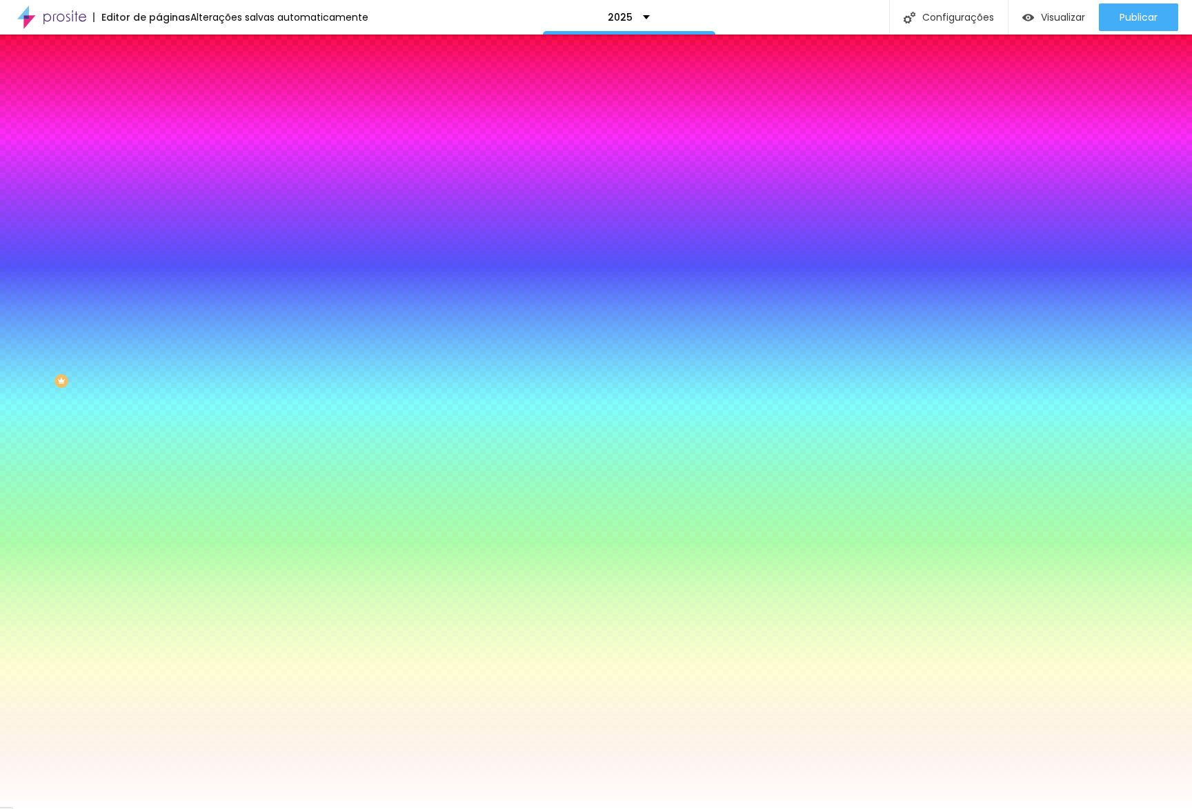
drag, startPoint x: 143, startPoint y: 175, endPoint x: 141, endPoint y: 210, distance: 35.9
click at [159, 210] on div "Cor de fundo Voltar ao padrão #FFFFFF Tipografia Voltar ao padrão Borda Voltar …" at bounding box center [238, 333] width 159 height 451
click at [159, 210] on button "button" at bounding box center [168, 215] width 19 height 14
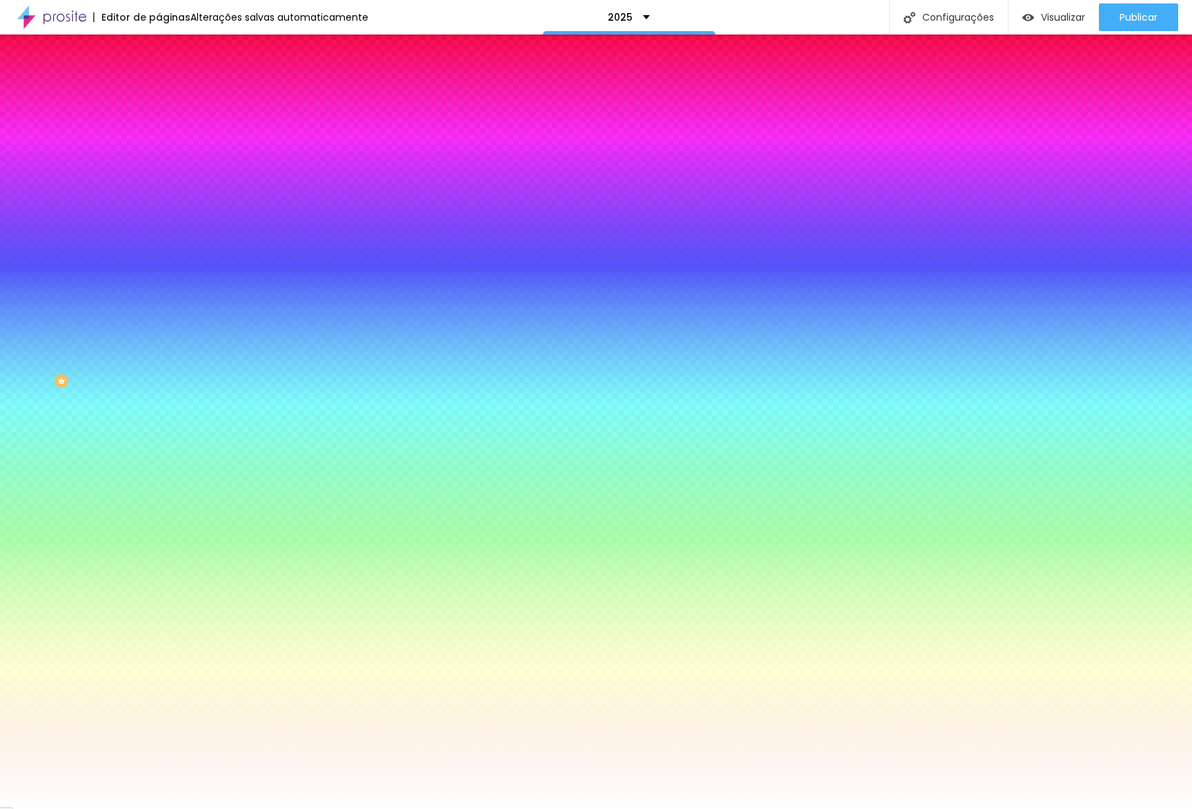
paste input "F26522"
click at [137, 808] on div at bounding box center [596, 809] width 1192 height 0
click at [159, 177] on button "button" at bounding box center [168, 176] width 19 height 14
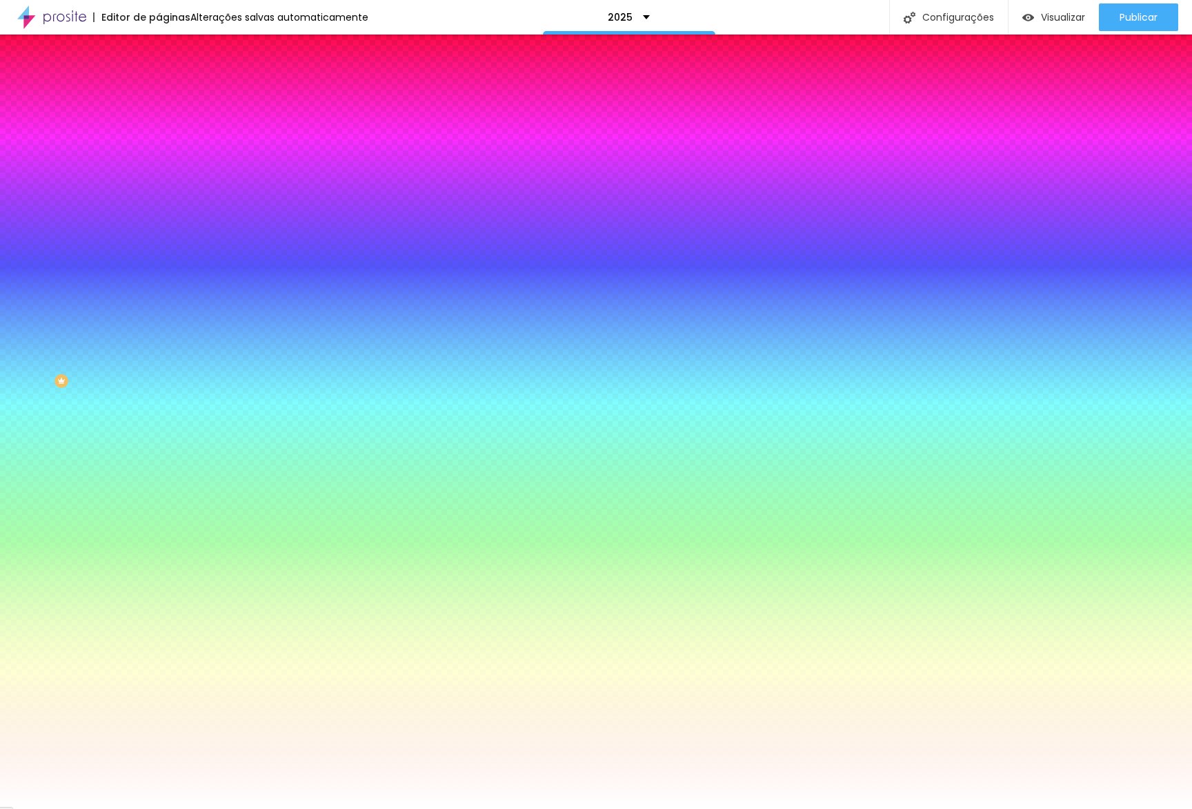
paste input "F26522"
click at [148, 808] on select "AbrilFatface-Regular Actor-Regular Alegreya AlegreyaBlack [PERSON_NAME] [PERSON…" at bounding box center [74, 824] width 148 height 14
click at [147, 808] on select "AbrilFatface-Regular Actor-Regular Alegreya AlegreyaBlack [PERSON_NAME] [PERSON…" at bounding box center [74, 824] width 148 height 14
drag, startPoint x: 215, startPoint y: 267, endPoint x: 222, endPoint y: 266, distance: 7.6
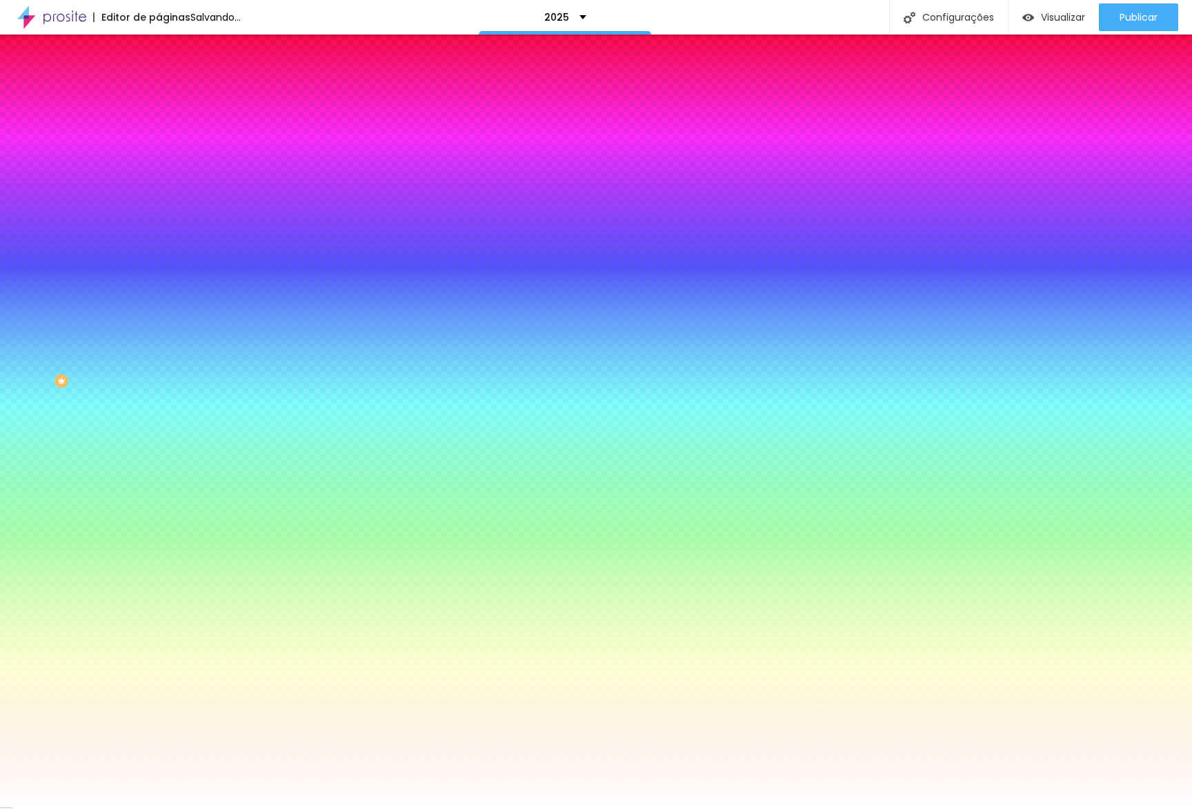
click at [258, 808] on div at bounding box center [596, 809] width 1192 height 0
click at [159, 80] on li "Conteúdo" at bounding box center [238, 73] width 159 height 14
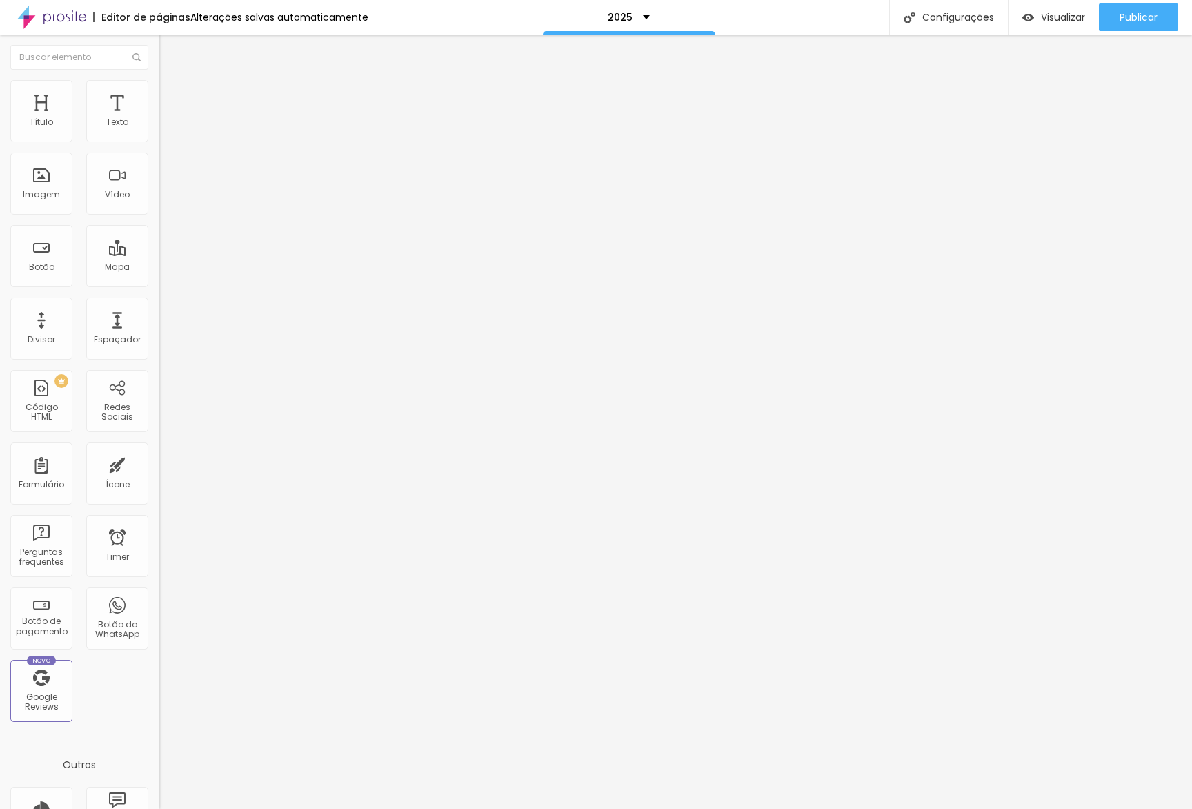
click at [159, 130] on input "Click me" at bounding box center [242, 123] width 166 height 14
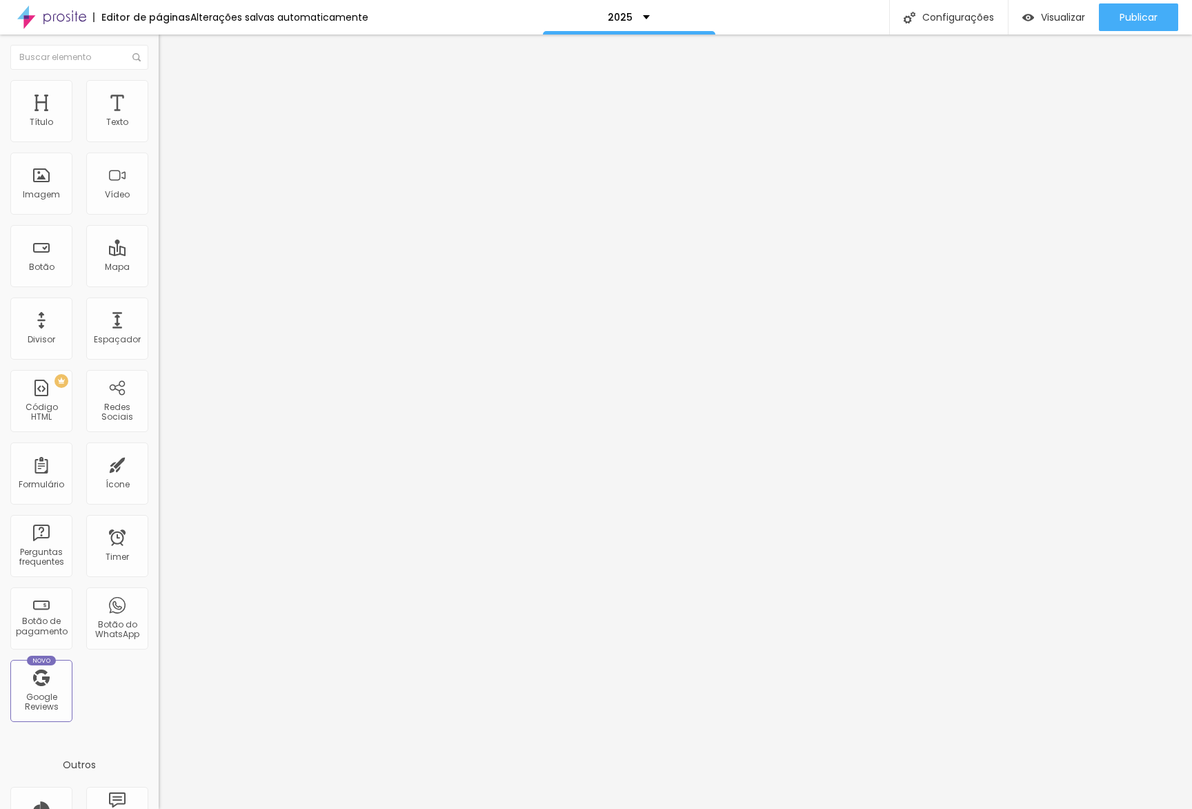
click at [159, 211] on span "Normal" at bounding box center [174, 212] width 31 height 12
click at [159, 247] on span "Grande" at bounding box center [175, 241] width 32 height 12
click at [159, 90] on li "Estilo" at bounding box center [238, 87] width 159 height 14
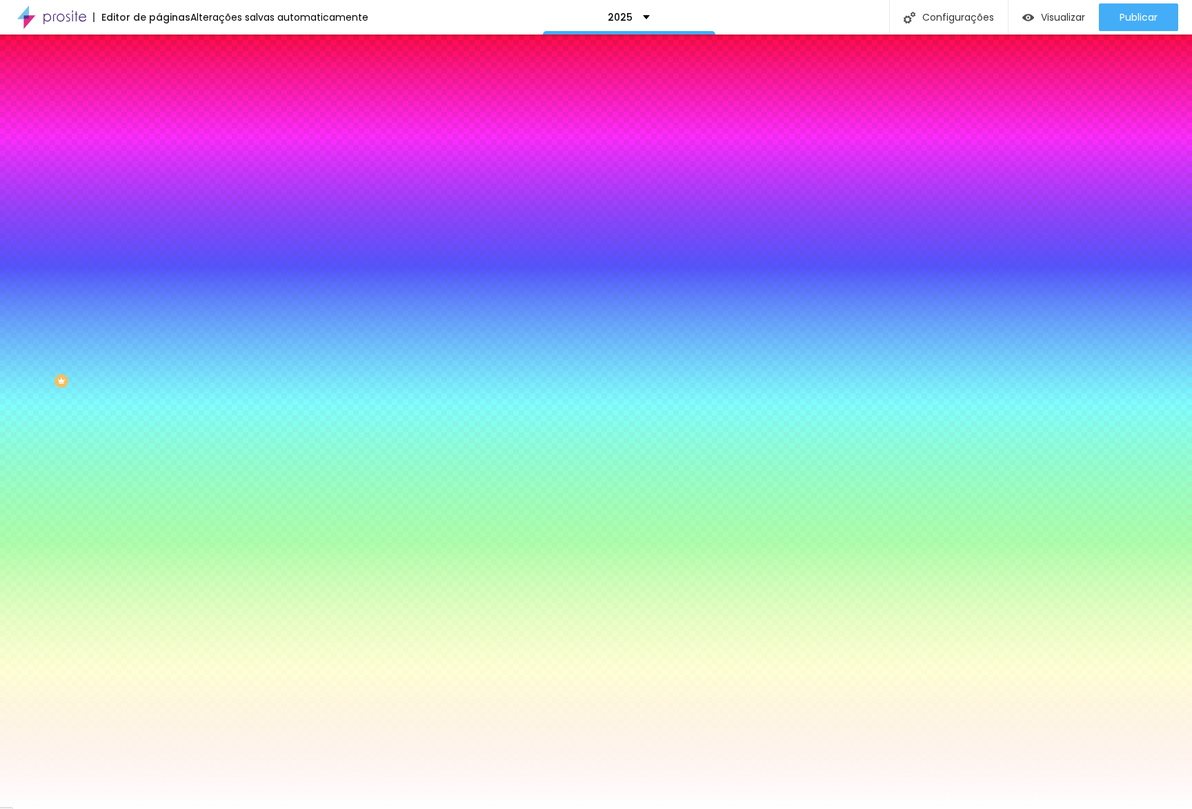
click at [159, 94] on li "Avançado" at bounding box center [238, 101] width 159 height 14
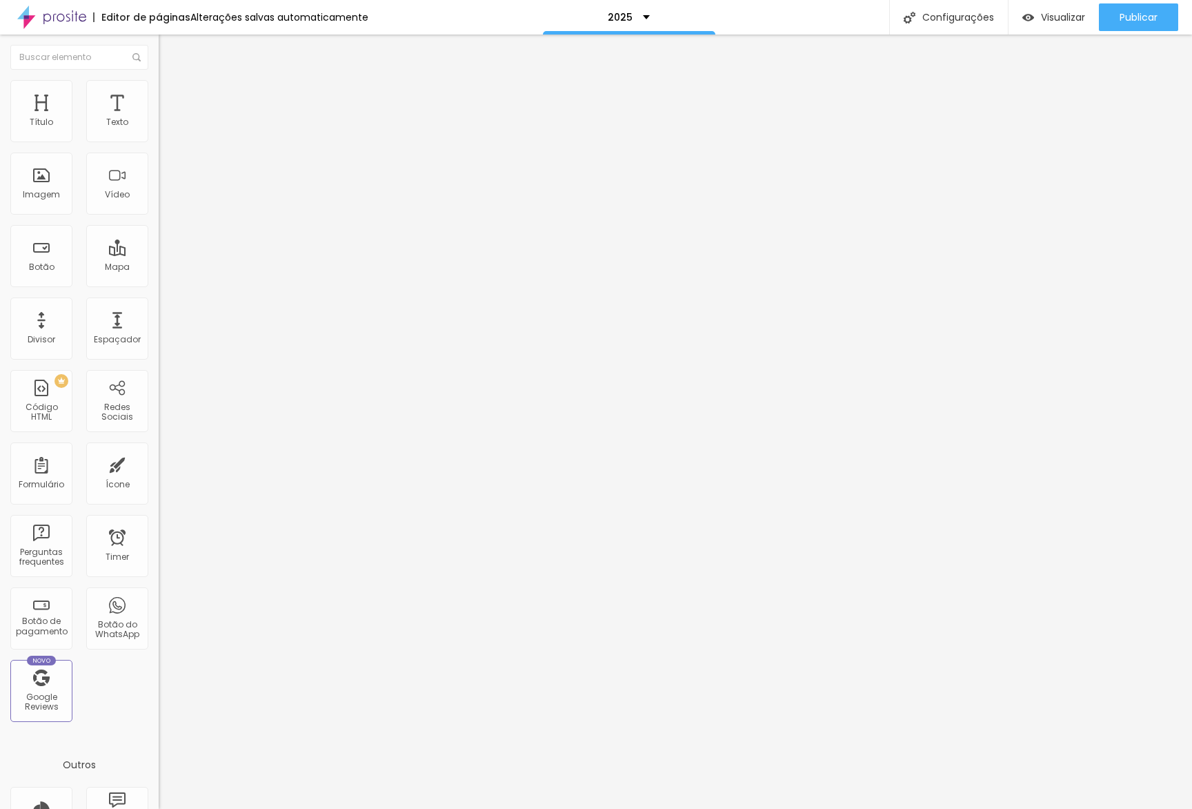
click at [171, 81] on span "Conteúdo" at bounding box center [192, 76] width 43 height 12
click at [159, 165] on img at bounding box center [164, 160] width 10 height 10
click at [171, 97] on span "Avançado" at bounding box center [194, 103] width 46 height 12
click at [159, 90] on li "Estilo" at bounding box center [238, 87] width 159 height 14
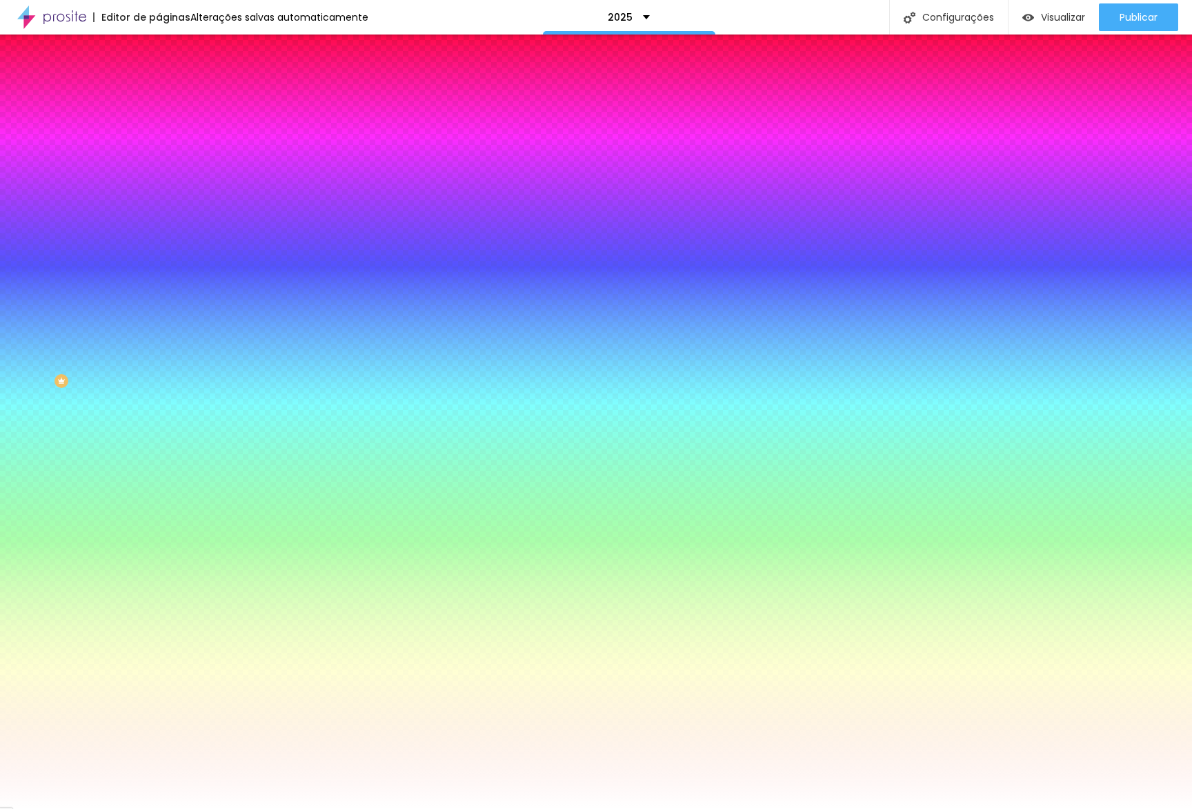
click at [164, 210] on icon "button" at bounding box center [168, 214] width 8 height 8
click at [53, 808] on div at bounding box center [596, 809] width 1192 height 0
click at [159, 469] on input "#FFFFFF" at bounding box center [242, 476] width 166 height 14
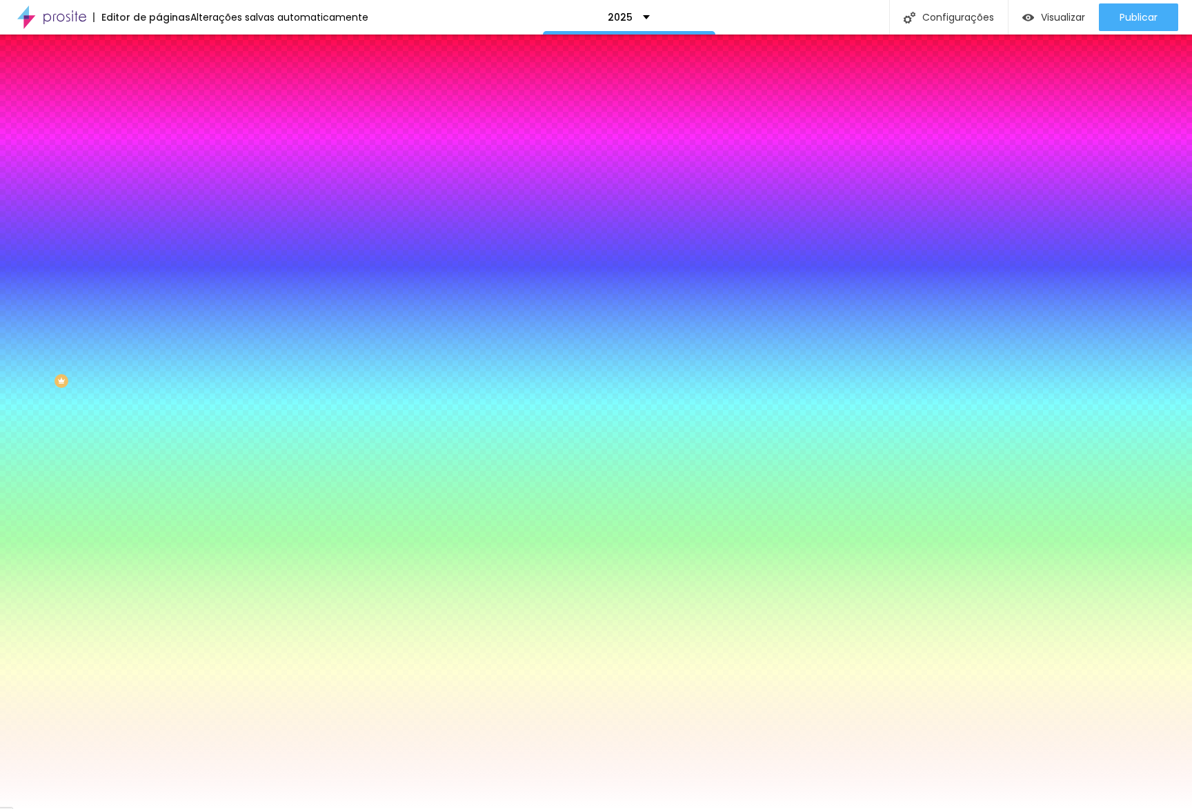
click at [159, 469] on input "#FFFFFF" at bounding box center [242, 476] width 166 height 14
paste input "26522"
click at [159, 507] on input "#FFFFFF" at bounding box center [242, 514] width 166 height 14
click at [159, 507] on div at bounding box center [238, 507] width 159 height 0
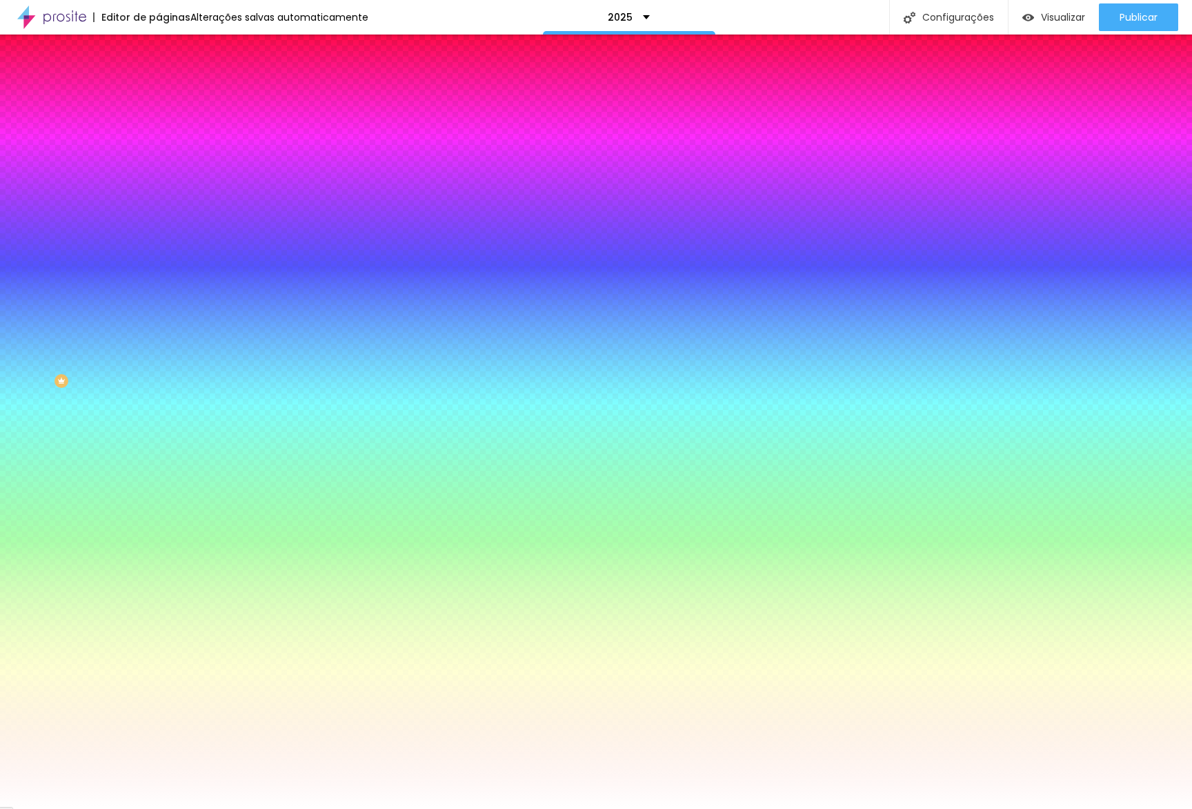
drag, startPoint x: 22, startPoint y: 357, endPoint x: 0, endPoint y: 273, distance: 87.0
click at [159, 279] on div "Cor de fundo Voltar ao padrão #FFFFFF Tipografia Voltar ao padrão [PERSON_NAME]…" at bounding box center [238, 333] width 159 height 451
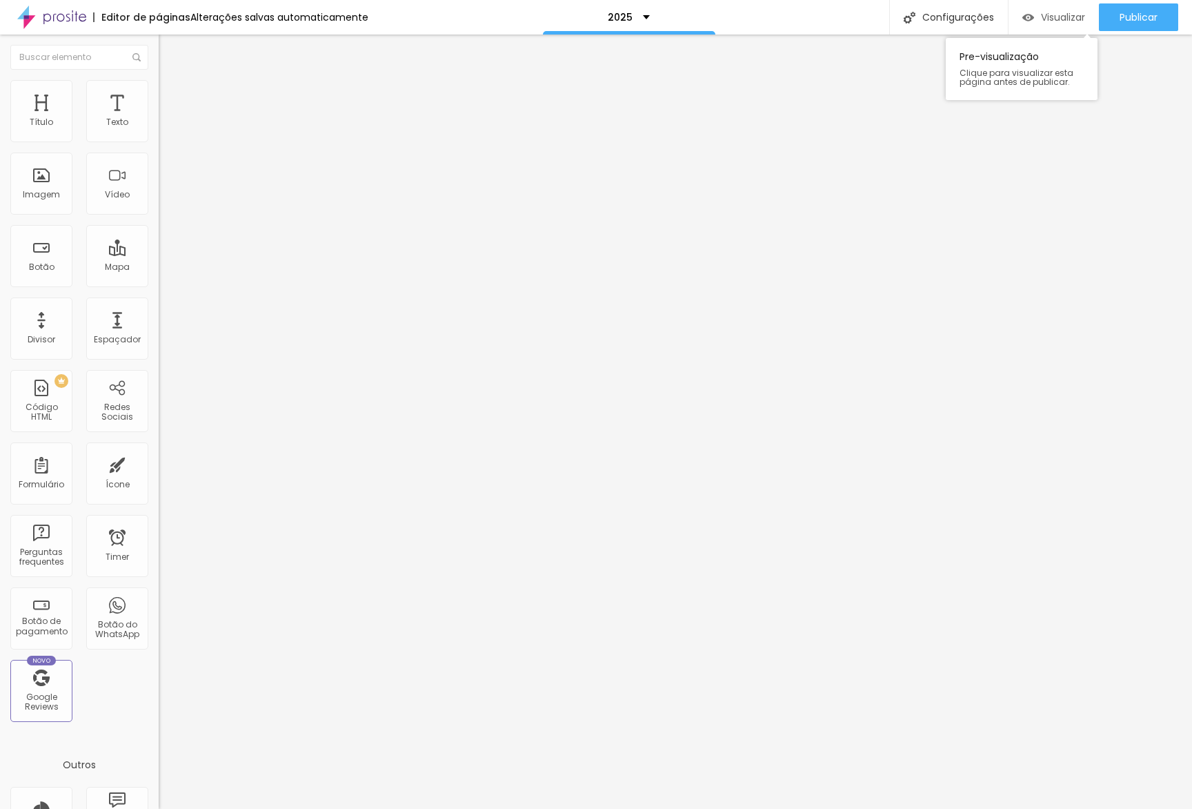
click at [1061, 21] on span "Visualizar" at bounding box center [1063, 17] width 44 height 11
click at [169, 54] on img "button" at bounding box center [174, 50] width 11 height 11
click at [159, 119] on span "Adicionar imagem" at bounding box center [203, 113] width 89 height 12
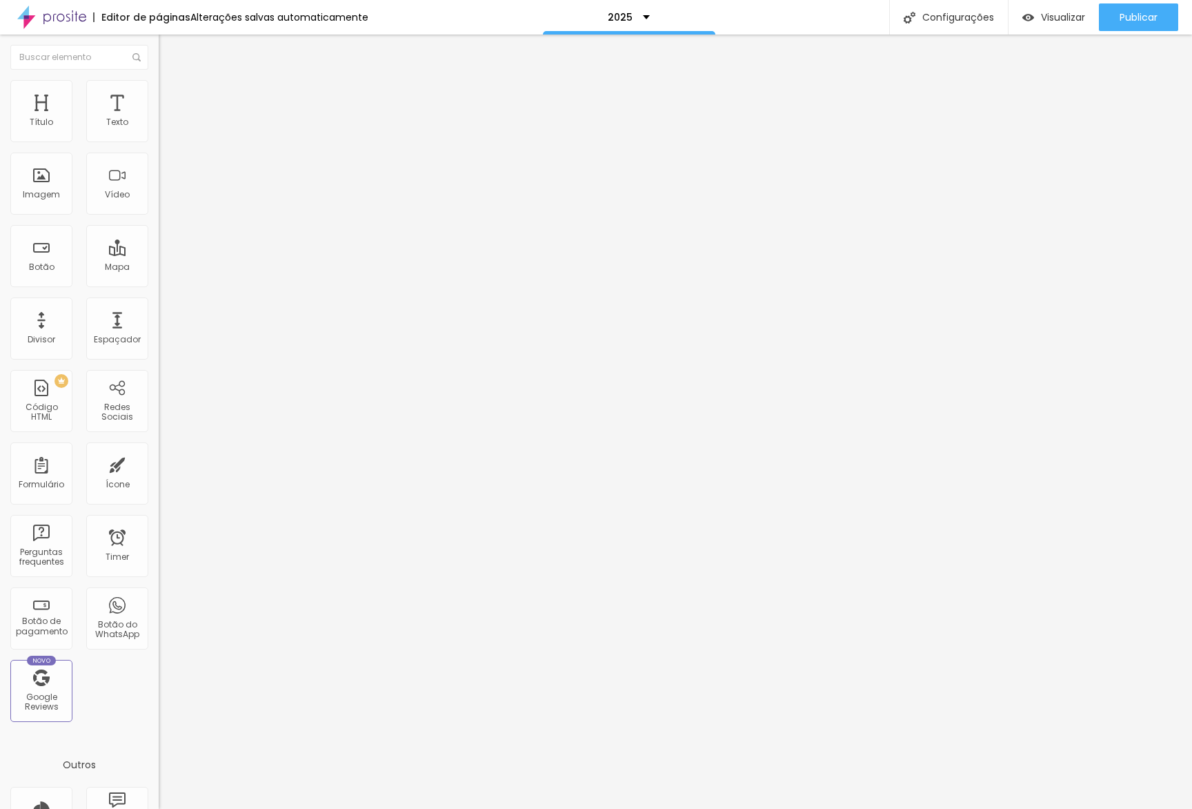
click at [159, 108] on li "Avançado" at bounding box center [238, 101] width 159 height 14
click at [171, 102] on span "Avançado" at bounding box center [194, 103] width 46 height 12
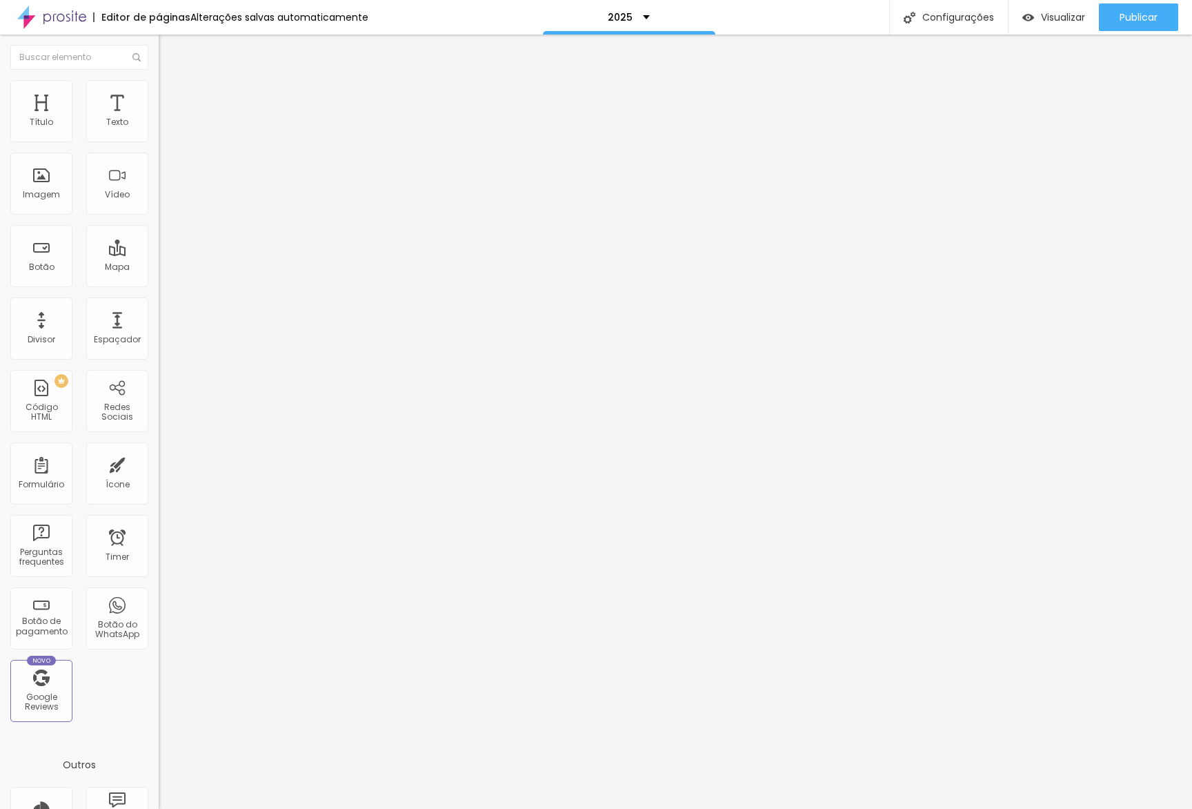
drag, startPoint x: 50, startPoint y: 137, endPoint x: 0, endPoint y: 137, distance: 50.4
click at [159, 268] on input "range" at bounding box center [203, 273] width 89 height 11
drag, startPoint x: 55, startPoint y: 164, endPoint x: 0, endPoint y: 159, distance: 55.4
click at [159, 159] on div "0 Espaço de cima 0 Espaço de baixo ID Html Classes Html Visível nos dispositivo…" at bounding box center [238, 398] width 159 height 580
click at [159, 86] on ul "Conteúdo Estilo Avançado" at bounding box center [238, 86] width 159 height 41
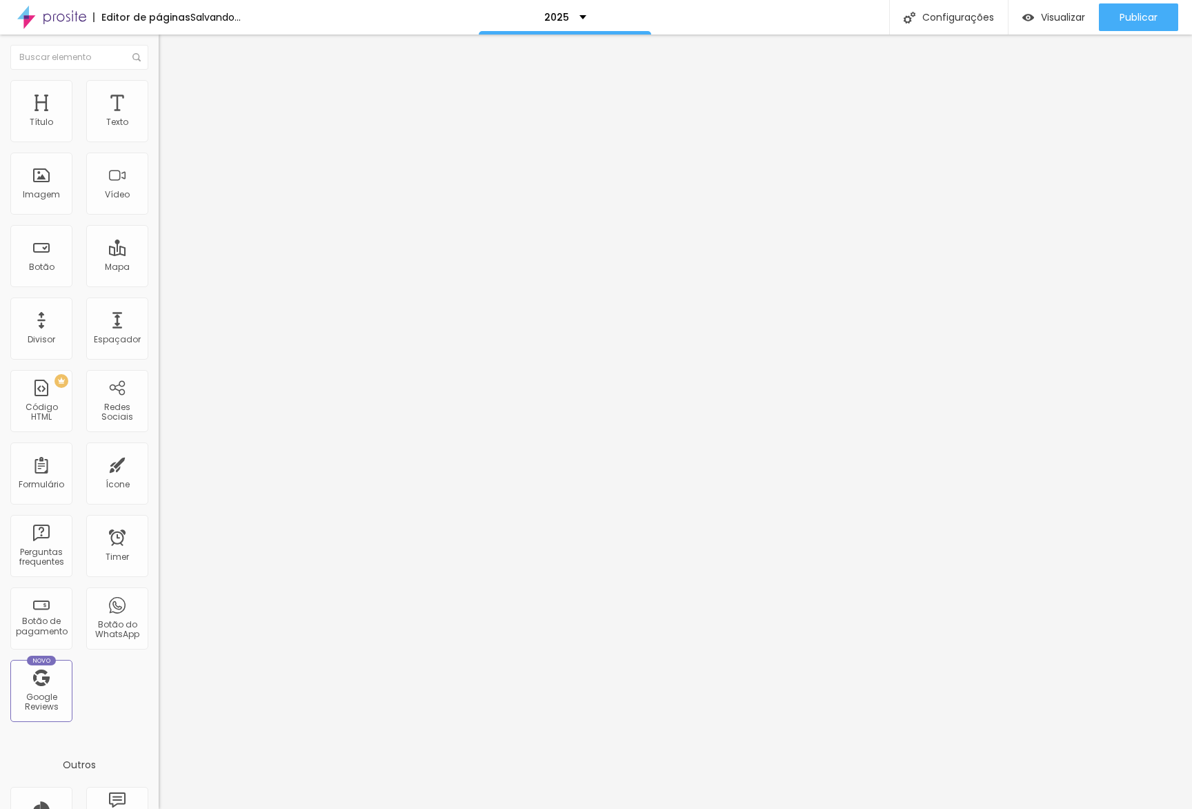
click at [159, 88] on ul "Conteúdo Estilo Avançado" at bounding box center [238, 86] width 159 height 41
click at [159, 88] on li "Estilo" at bounding box center [238, 87] width 159 height 14
click at [159, 303] on input "range" at bounding box center [203, 308] width 89 height 11
click at [159, 126] on span "Encaixotado" at bounding box center [186, 120] width 54 height 12
click at [159, 147] on span "Completo" at bounding box center [180, 141] width 42 height 12
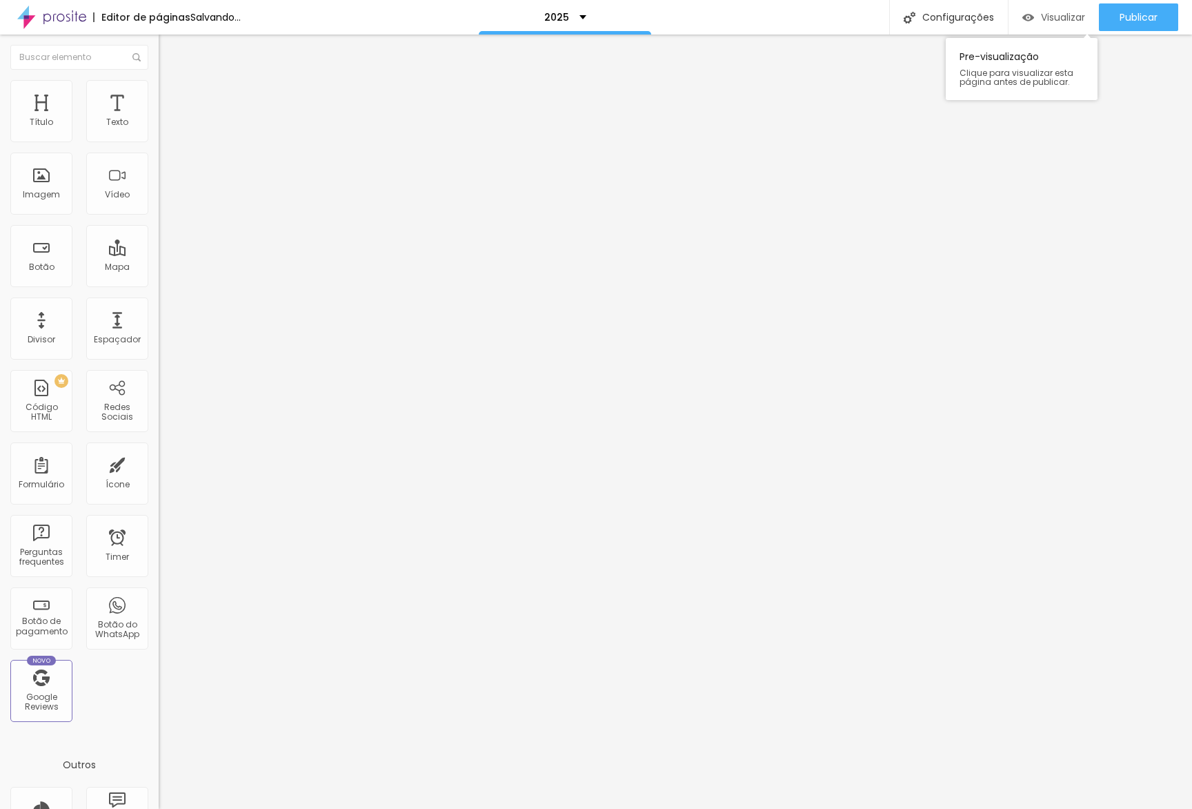
click at [1067, 14] on span "Visualizar" at bounding box center [1063, 17] width 44 height 11
click at [159, 504] on div "Editar Imagem Conteúdo Estilo Avançado Trocar imagem Descrição da imagem (Alt) …" at bounding box center [238, 422] width 159 height 774
click at [159, 94] on li "Avançado" at bounding box center [238, 101] width 159 height 14
drag, startPoint x: 51, startPoint y: 135, endPoint x: 3, endPoint y: 134, distance: 48.3
click at [159, 268] on input "range" at bounding box center [203, 273] width 89 height 11
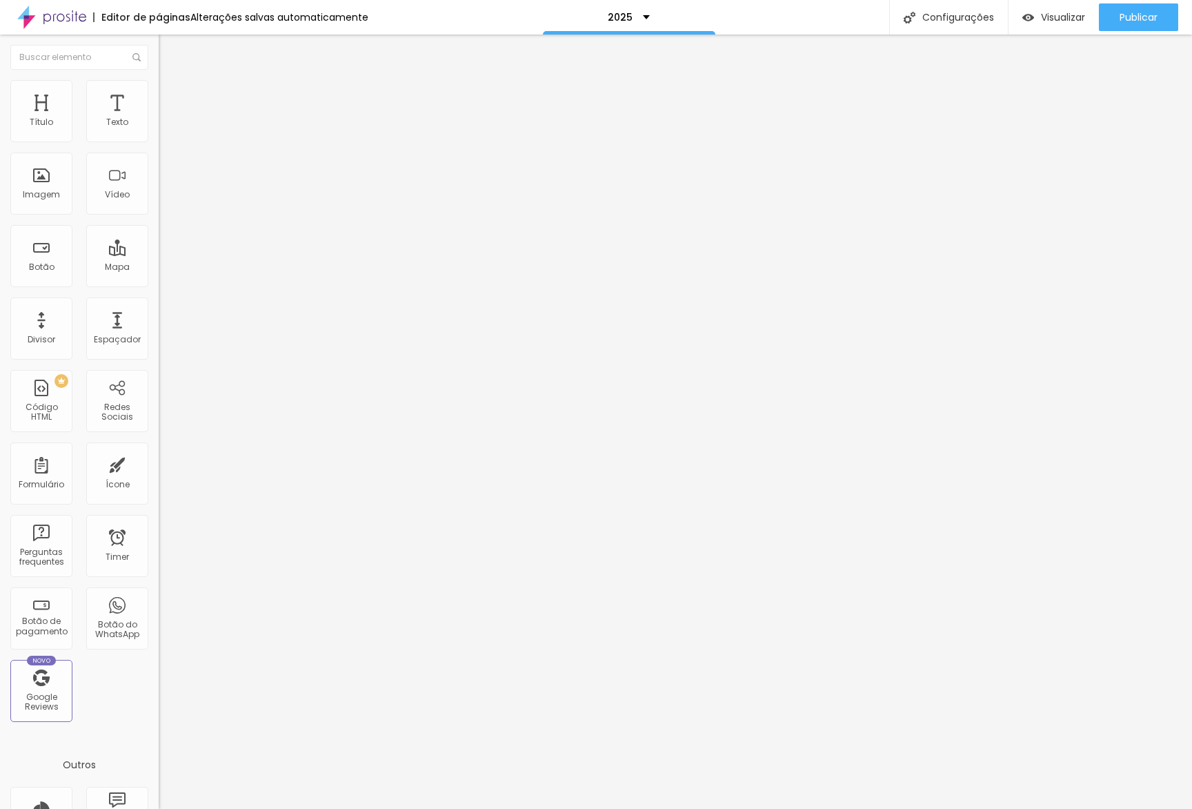
click at [159, 90] on li "Estilo" at bounding box center [238, 87] width 159 height 14
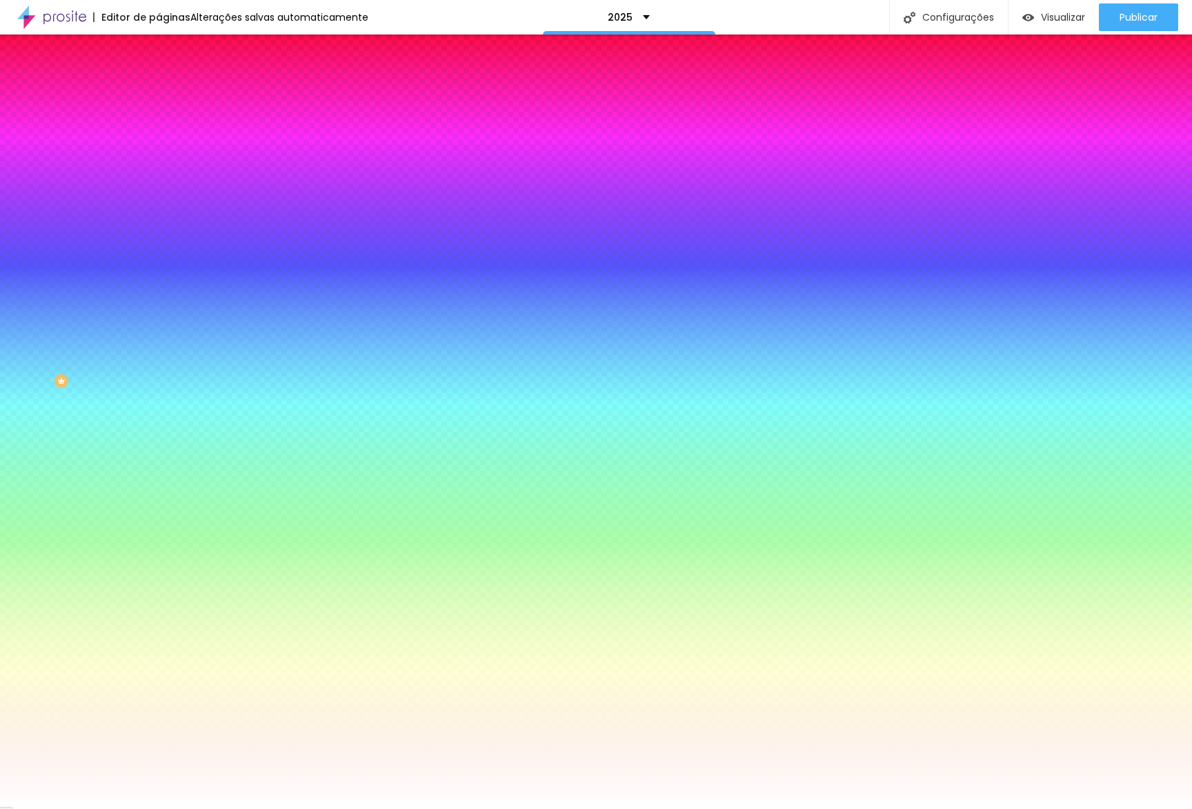
click at [171, 101] on span "Avançado" at bounding box center [194, 103] width 46 height 12
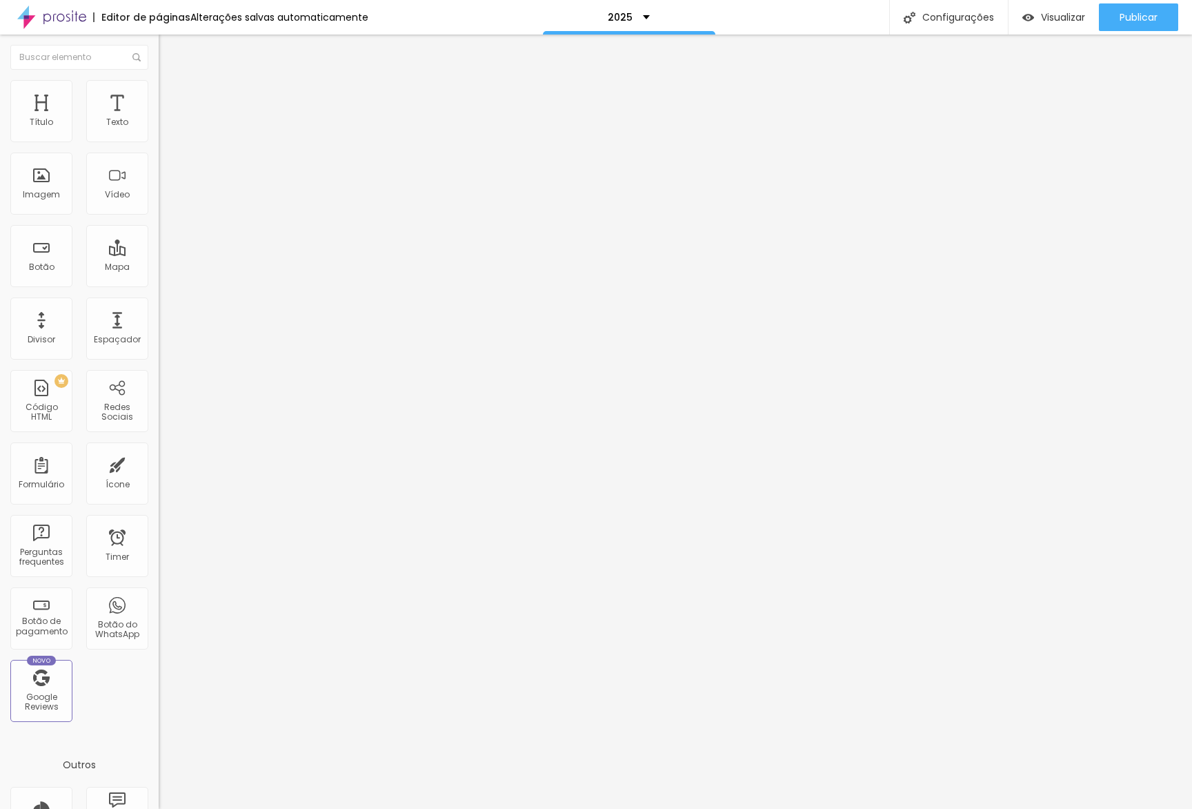
drag, startPoint x: 55, startPoint y: 137, endPoint x: 42, endPoint y: 135, distance: 13.3
click at [159, 268] on input "range" at bounding box center [203, 273] width 89 height 11
click at [1025, 2] on div "Visualizar Pre-visualização Clique para visualizar esta página antes de publica…" at bounding box center [1054, 17] width 90 height 35
click at [1029, 8] on div "Visualizar" at bounding box center [1054, 17] width 63 height 28
click at [159, 112] on div "Modo Completo Encaixotado Completo" at bounding box center [238, 127] width 159 height 38
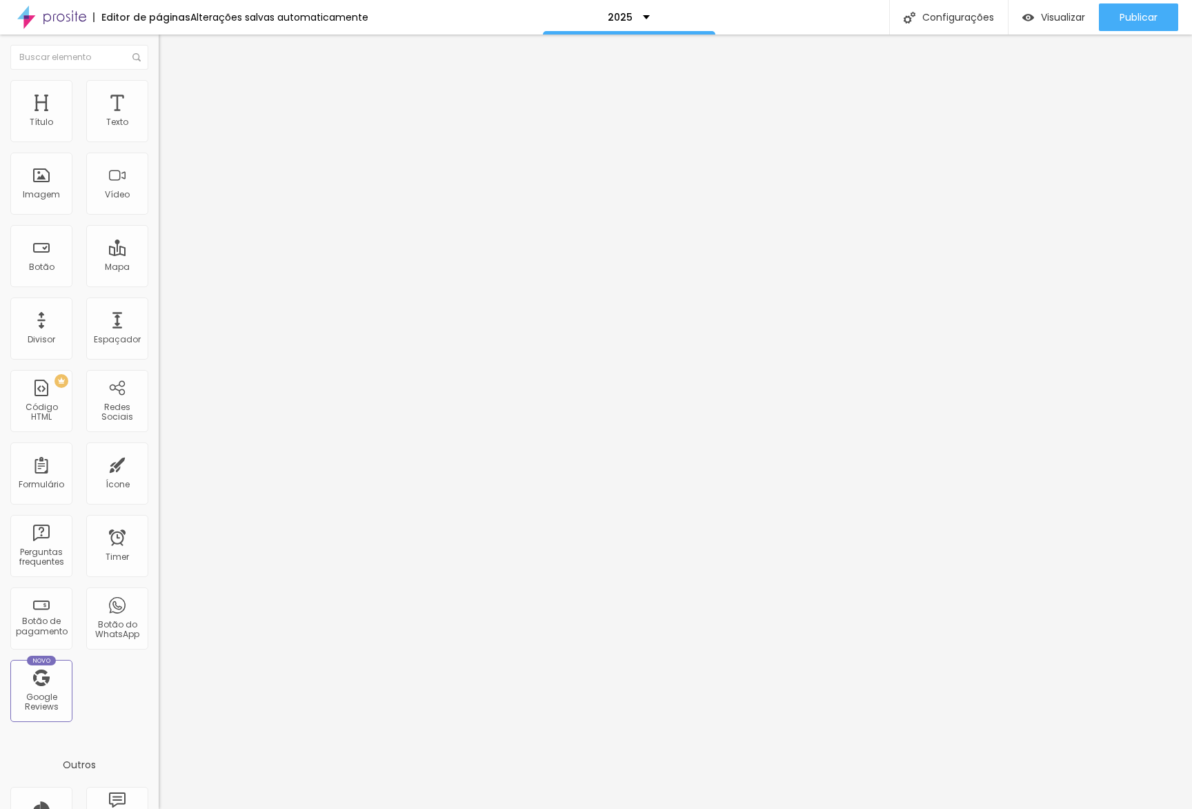
click at [171, 98] on span "Avançado" at bounding box center [194, 103] width 46 height 12
drag, startPoint x: 44, startPoint y: 162, endPoint x: 31, endPoint y: 158, distance: 13.7
click at [159, 463] on input "range" at bounding box center [203, 468] width 89 height 11
click at [146, 142] on div "Título Texto Imagem Vídeo Botão Mapa Divisor Espaçador PREMIUM Código HTML Rede…" at bounding box center [79, 406] width 159 height 652
click at [159, 94] on li "Avançado" at bounding box center [238, 101] width 159 height 14
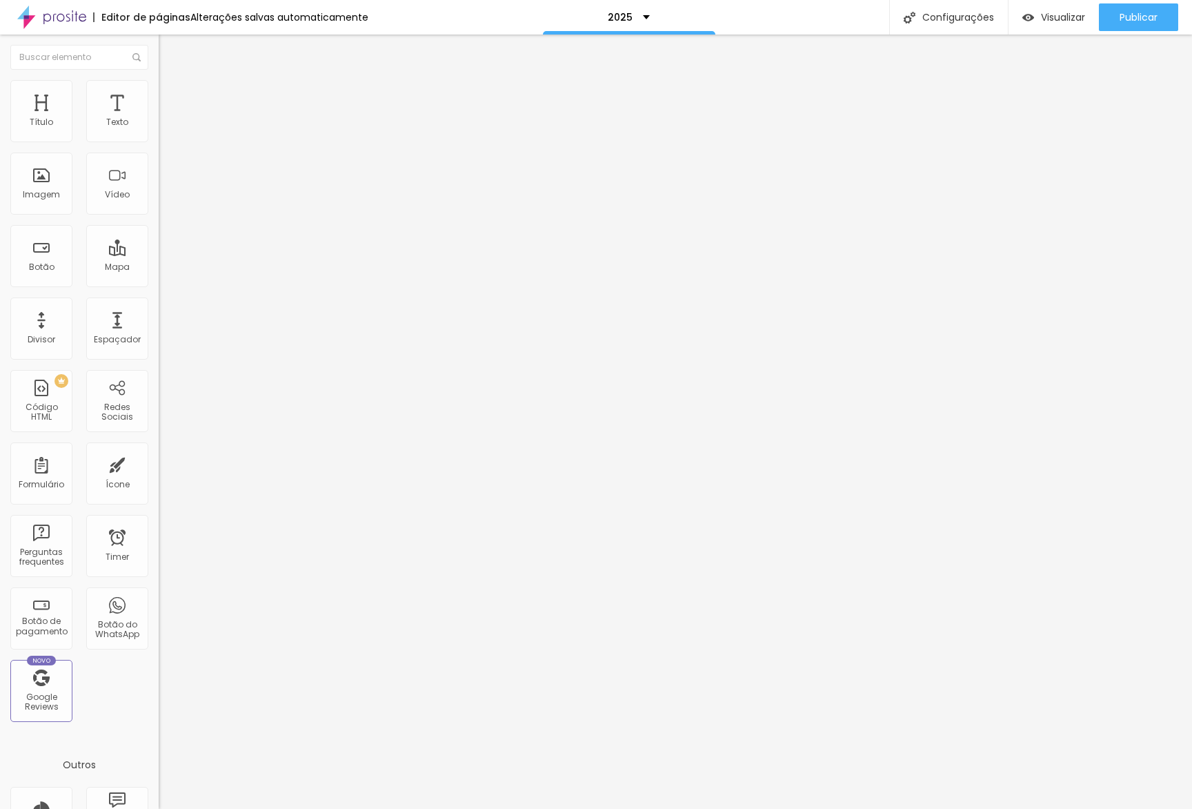
drag, startPoint x: 23, startPoint y: 160, endPoint x: 4, endPoint y: 160, distance: 19.3
click at [159, 463] on input "range" at bounding box center [203, 468] width 89 height 11
click at [1054, 28] on div "Visualizar" at bounding box center [1054, 17] width 63 height 28
click at [159, 326] on div "Editar Coluna Conteúdo Estilo Avançado Alinhamento" at bounding box center [238, 422] width 159 height 774
click at [159, 89] on li "Estilo" at bounding box center [238, 87] width 159 height 14
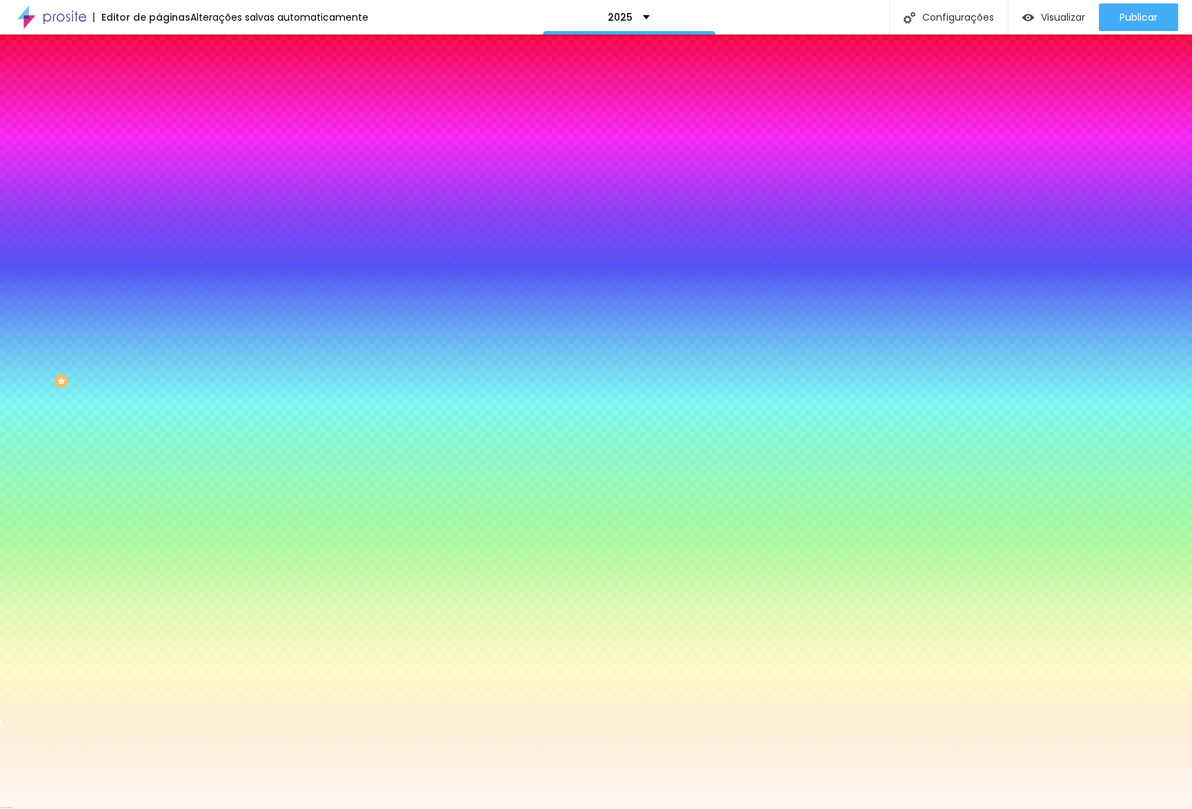
click at [159, 201] on input "#FFFAF0" at bounding box center [242, 195] width 166 height 14
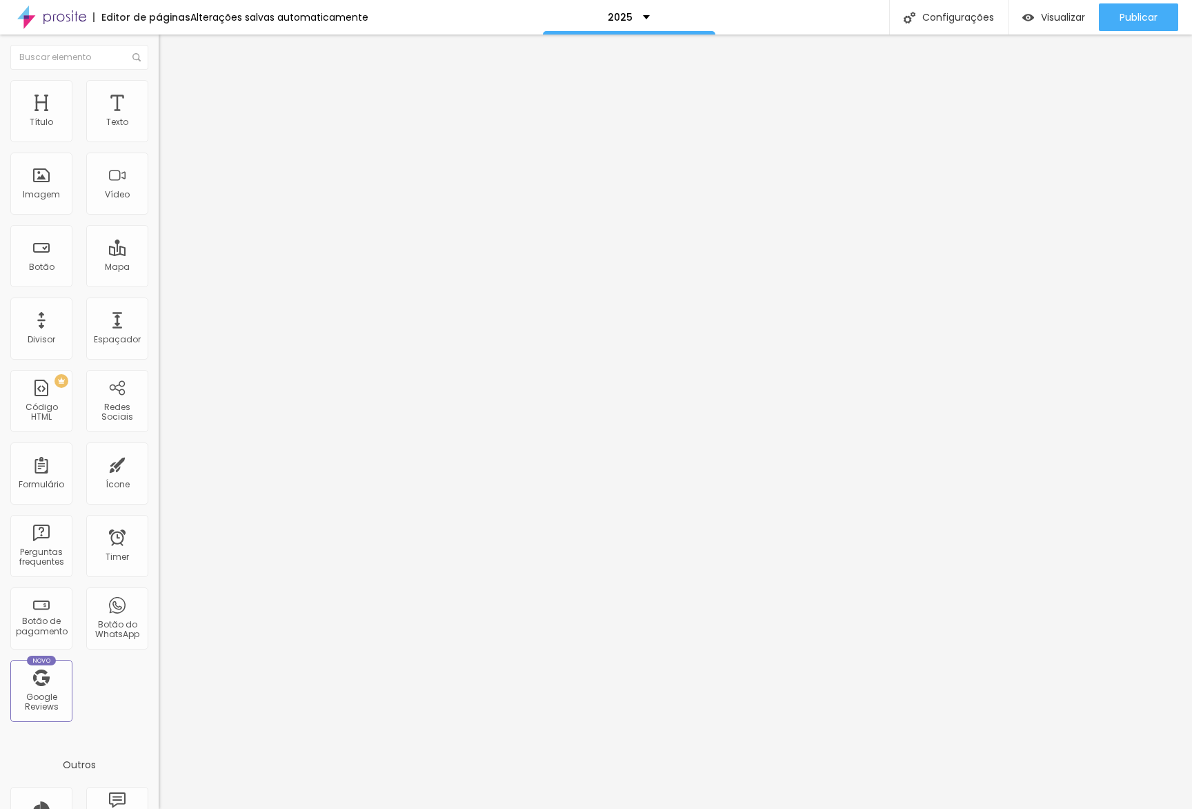
click at [171, 95] on span "Estilo" at bounding box center [181, 89] width 21 height 12
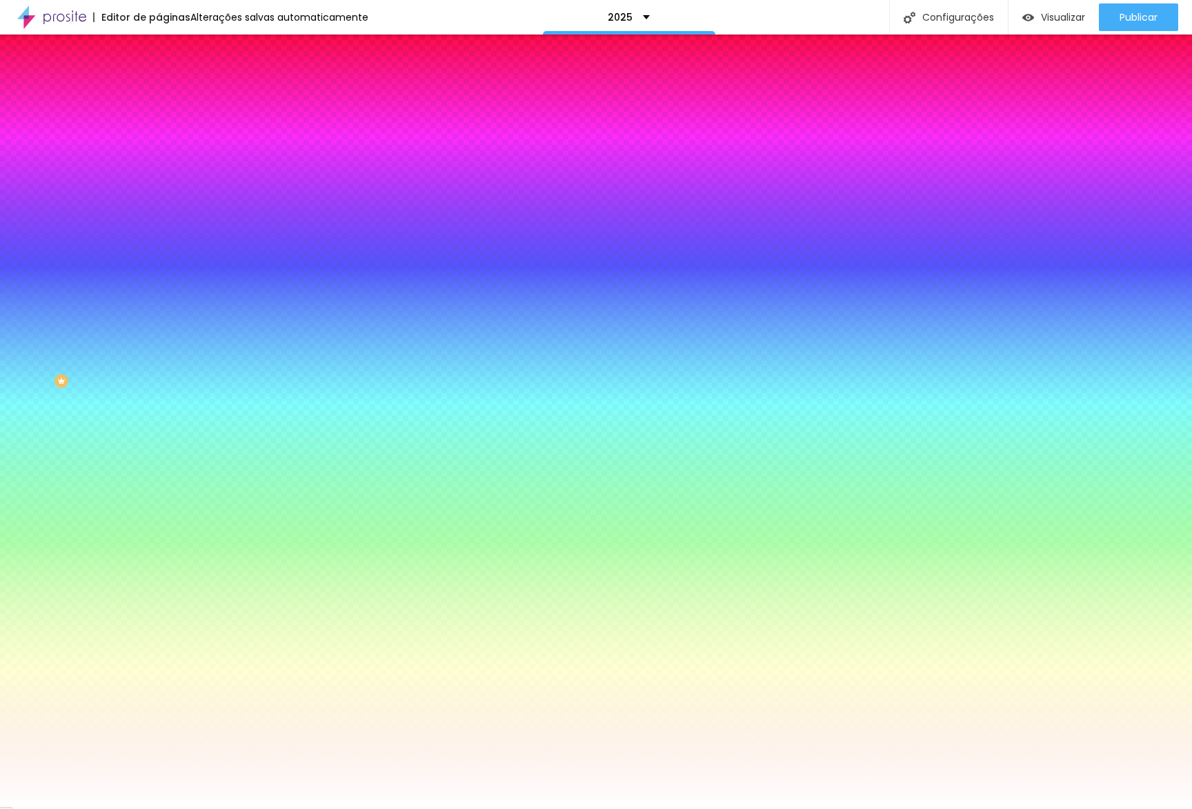
click at [159, 201] on input "#FFFFFF" at bounding box center [242, 195] width 166 height 14
paste input "AF0"
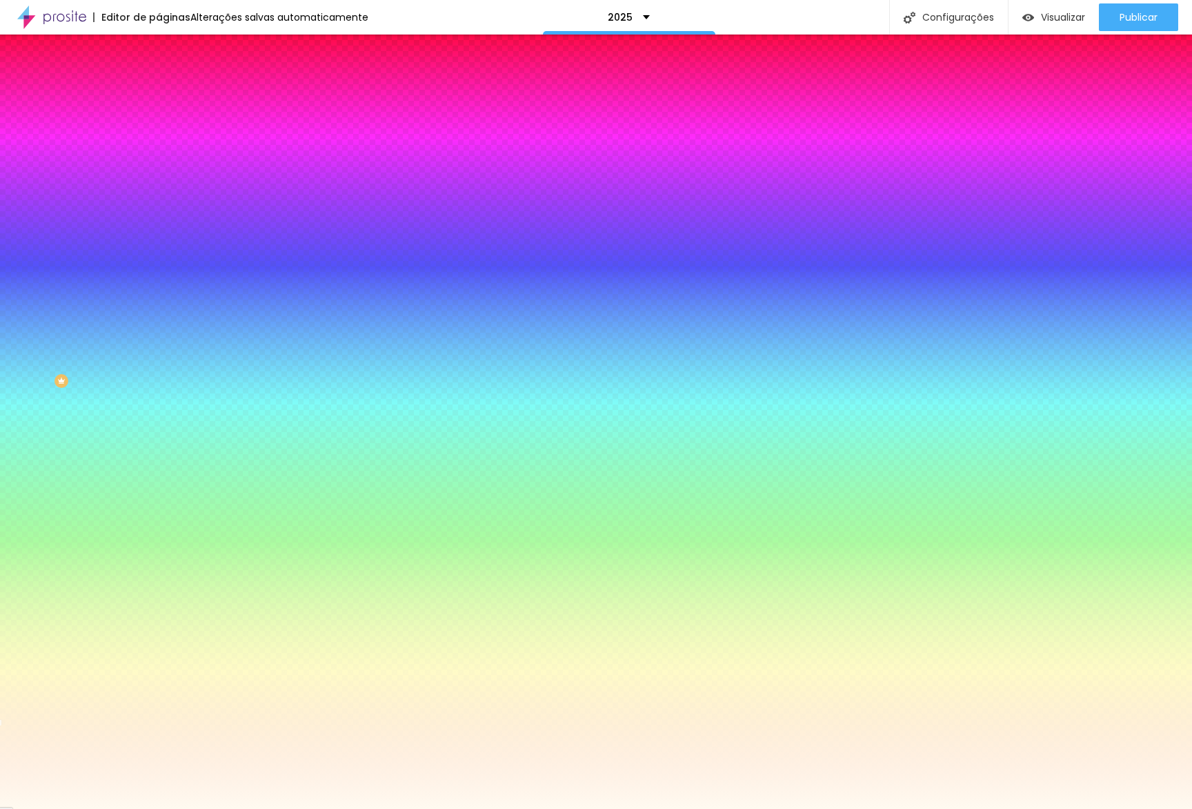
click at [234, 124] on img at bounding box center [238, 120] width 8 height 8
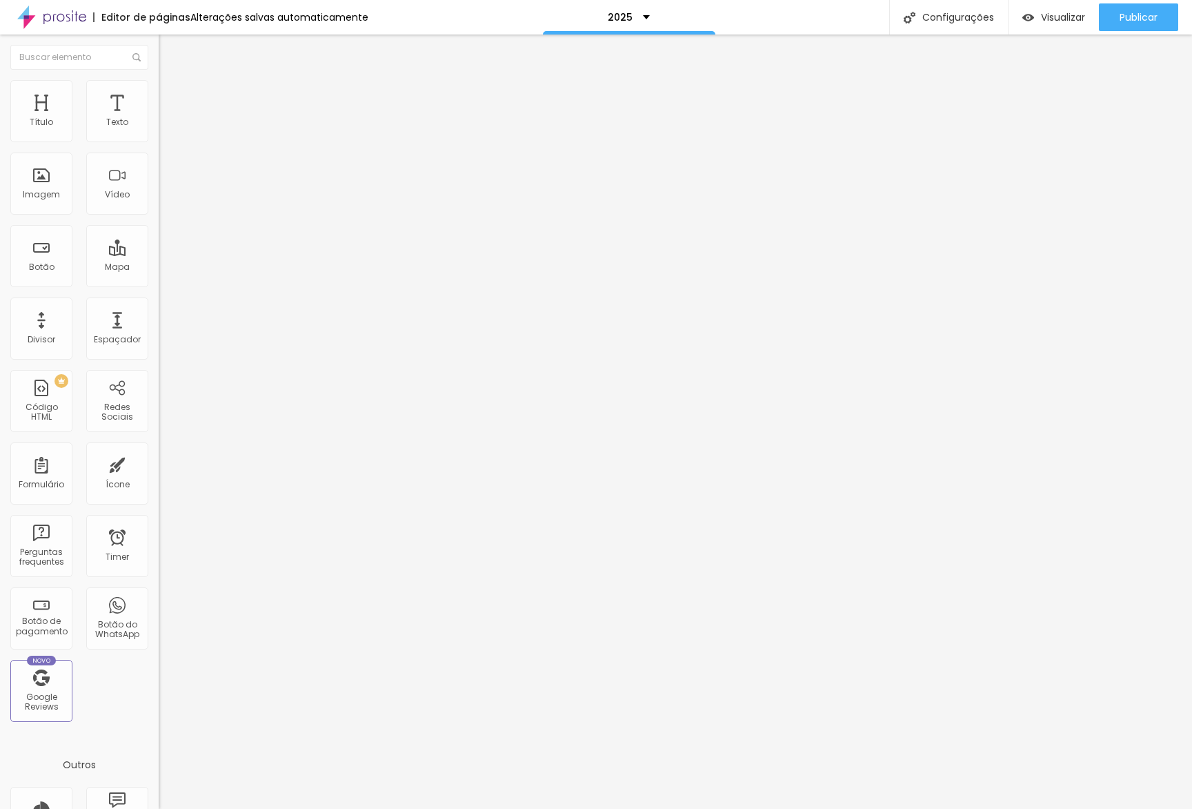
click at [159, 94] on li "Estilo" at bounding box center [238, 87] width 159 height 14
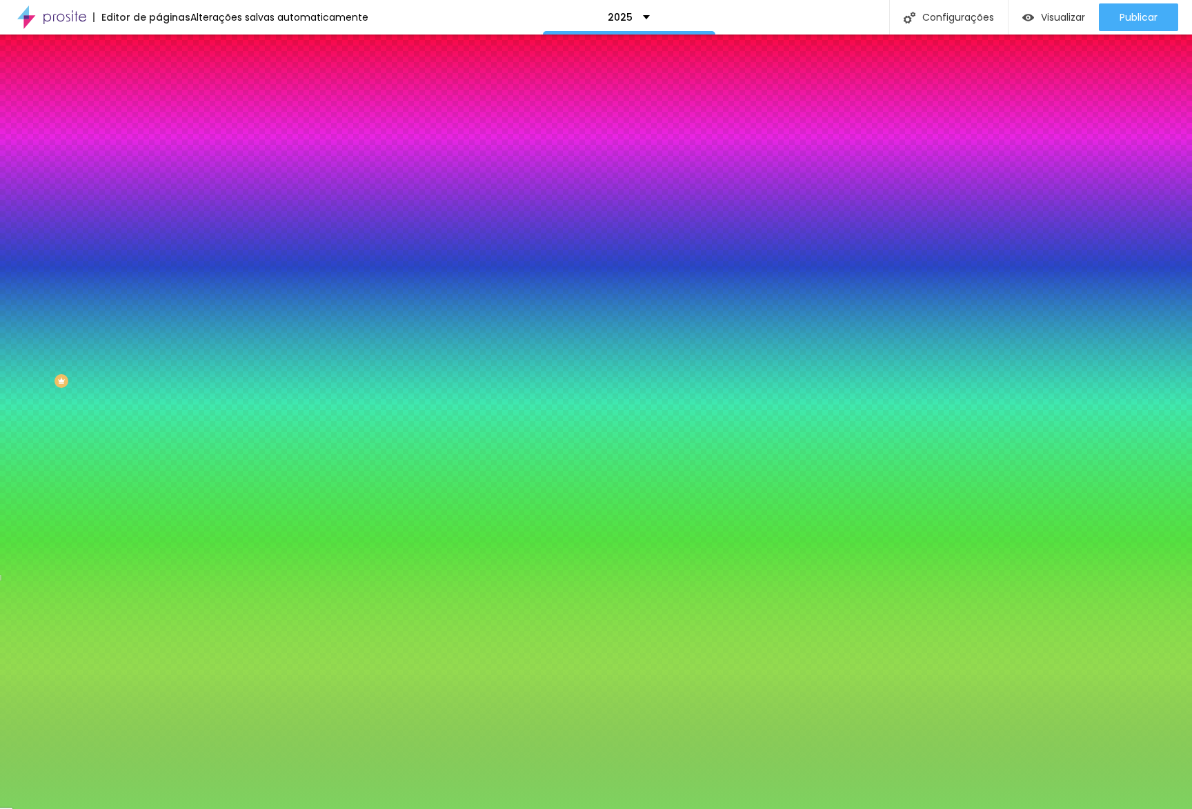
click at [159, 201] on input "#7ED360" at bounding box center [242, 195] width 166 height 14
click at [159, 127] on span "Adicionar imagem" at bounding box center [203, 121] width 89 height 12
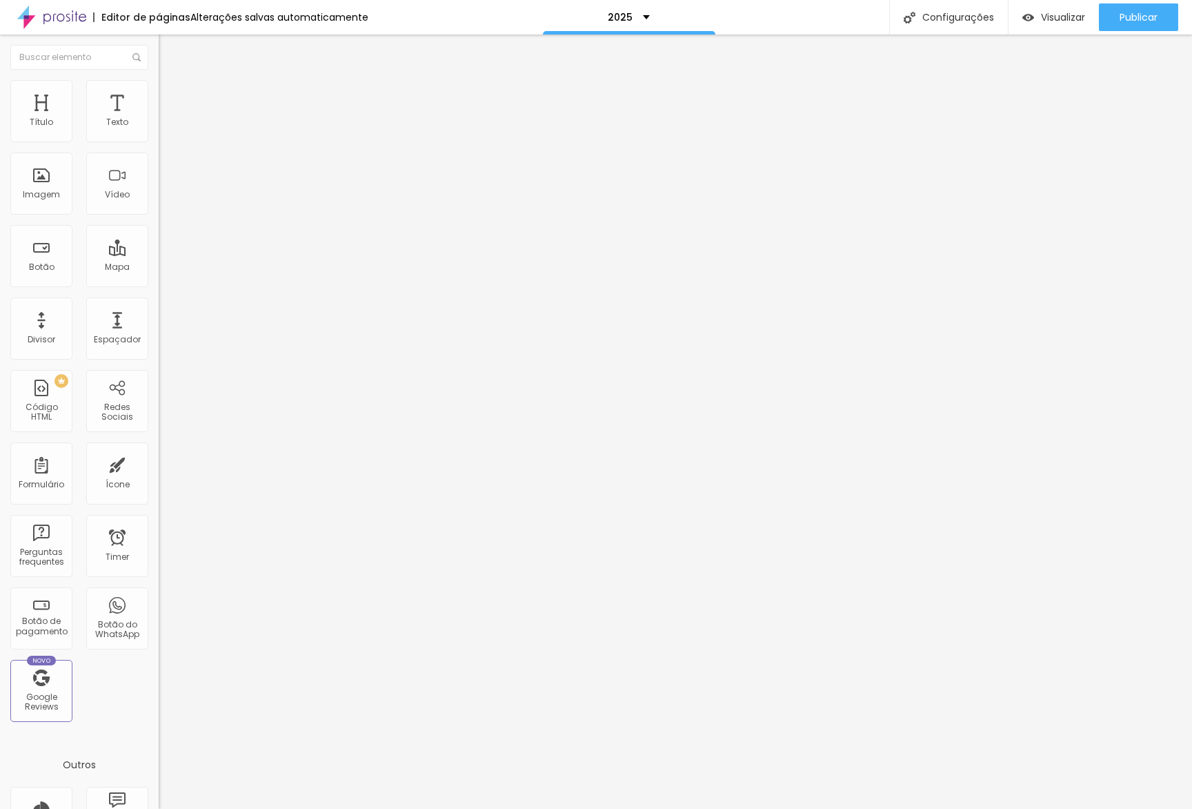
click at [159, 81] on img at bounding box center [165, 86] width 12 height 12
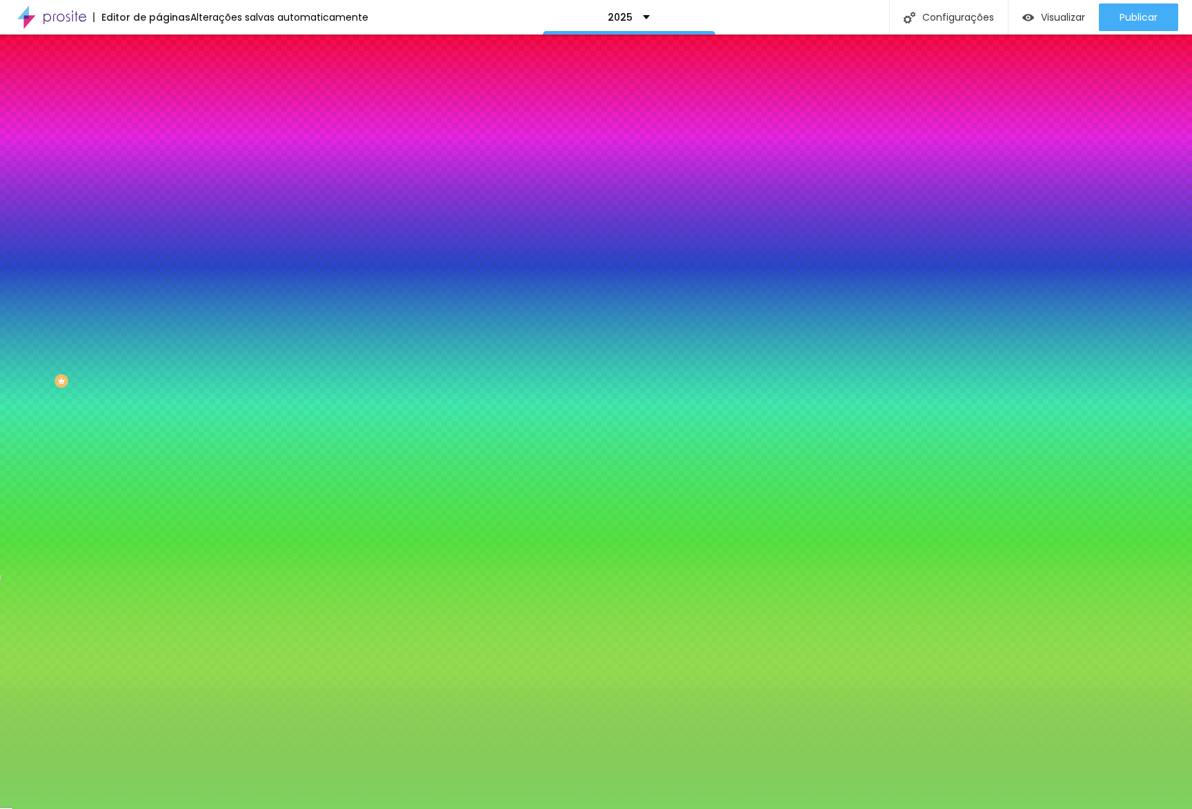
click at [159, 188] on div at bounding box center [238, 188] width 159 height 0
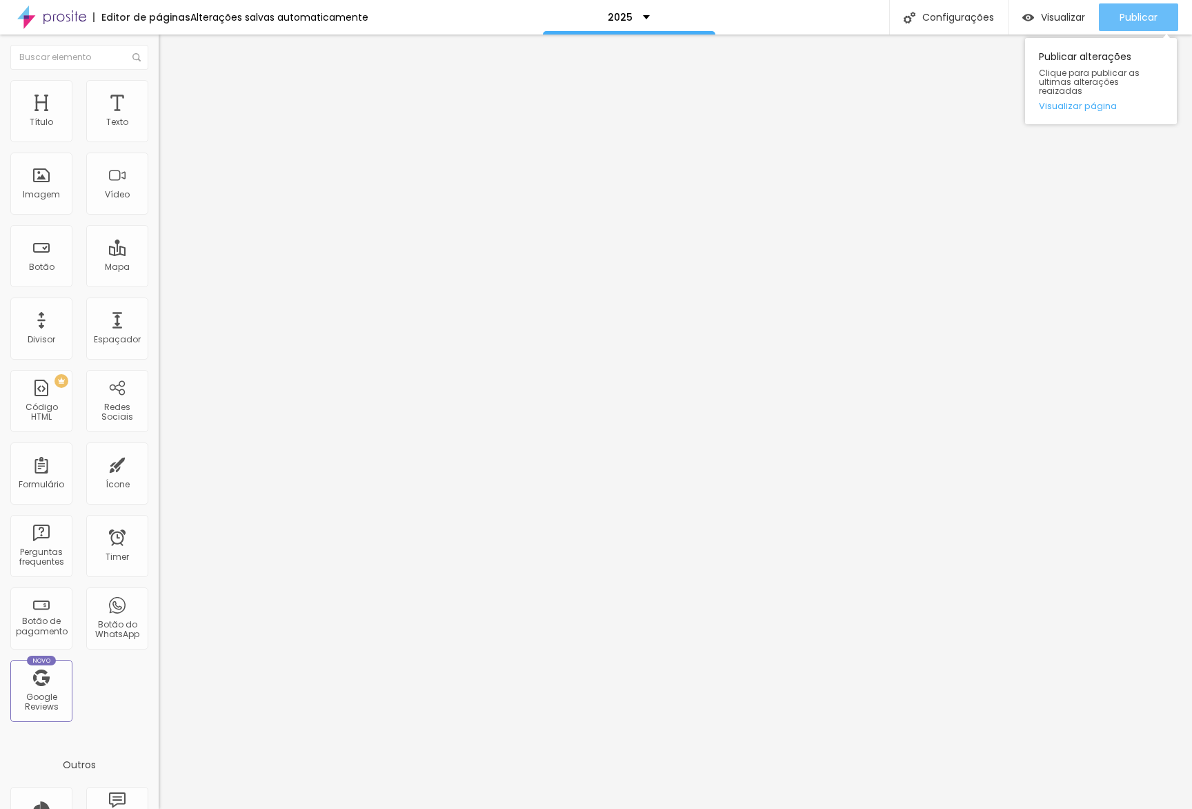
click at [1130, 23] on div "Publicar" at bounding box center [1139, 17] width 38 height 28
click at [1078, 101] on link "Visualizar página" at bounding box center [1101, 105] width 124 height 9
click at [159, 83] on li "Estilo" at bounding box center [238, 87] width 159 height 14
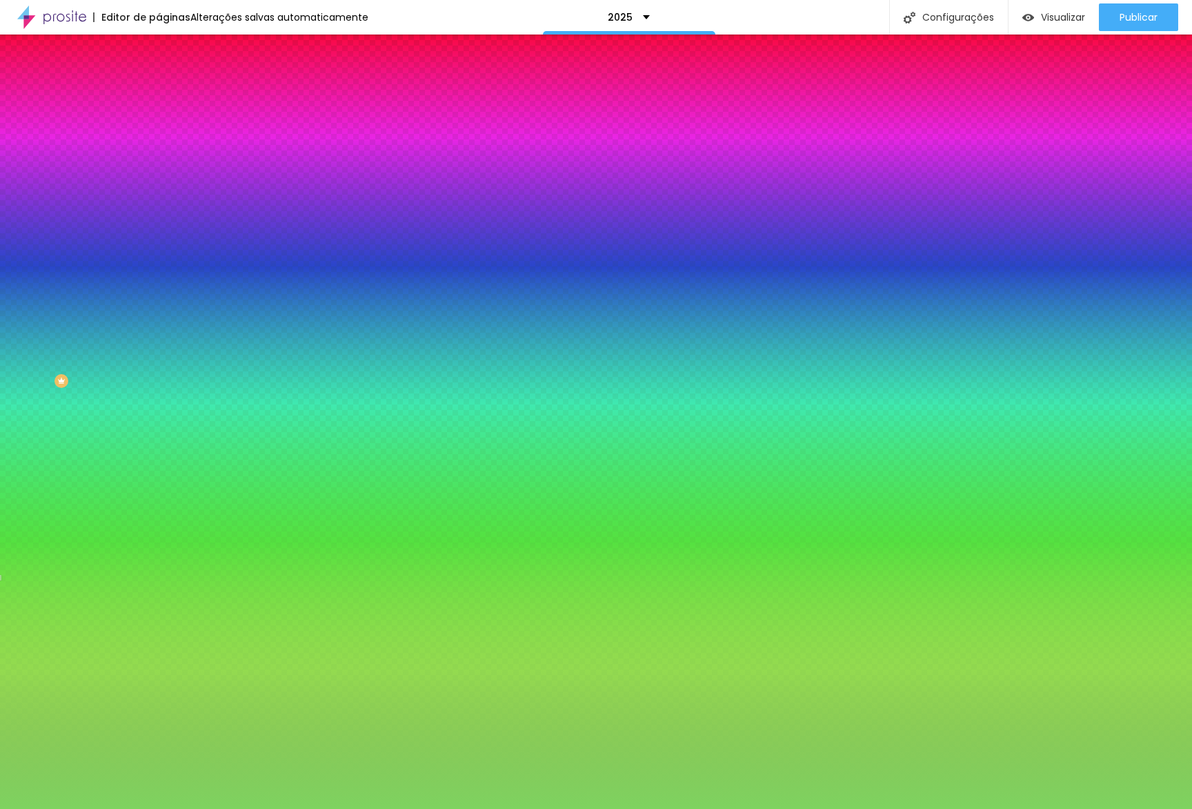
click at [159, 201] on input "#7ED360" at bounding box center [242, 195] width 166 height 14
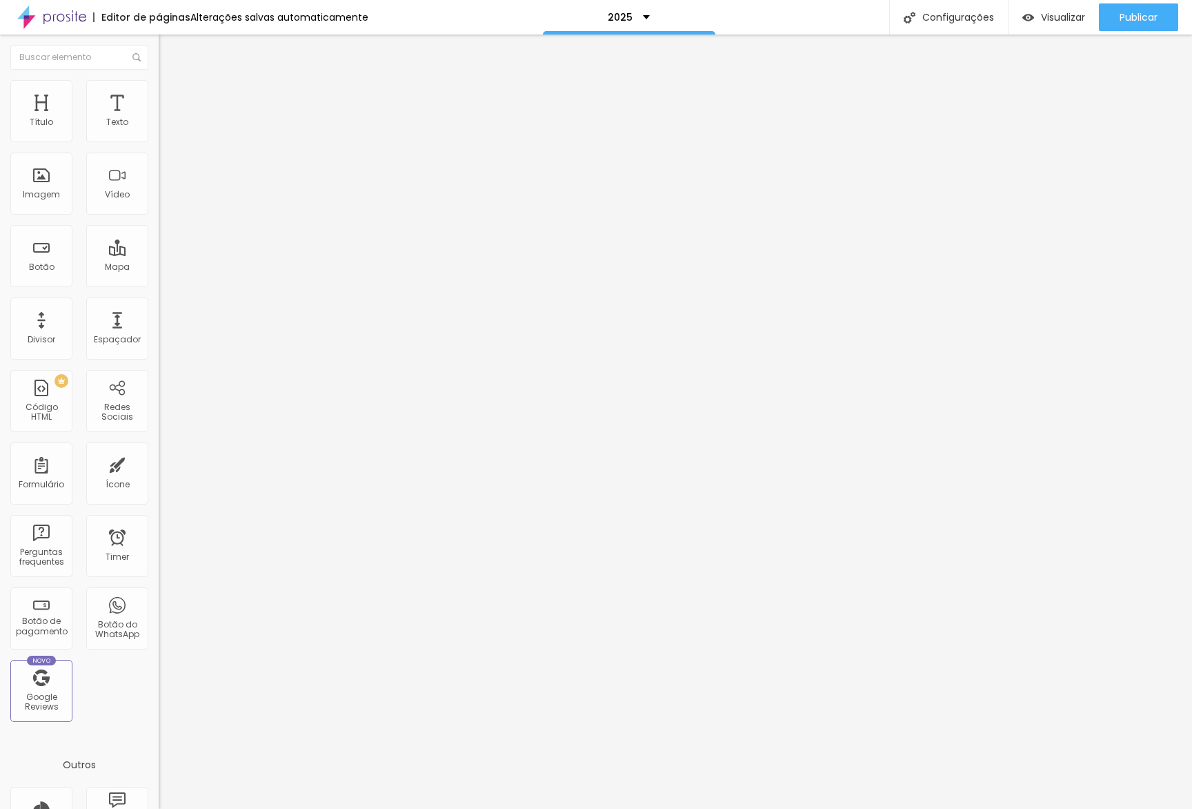
click at [171, 95] on span "Estilo" at bounding box center [181, 89] width 21 height 12
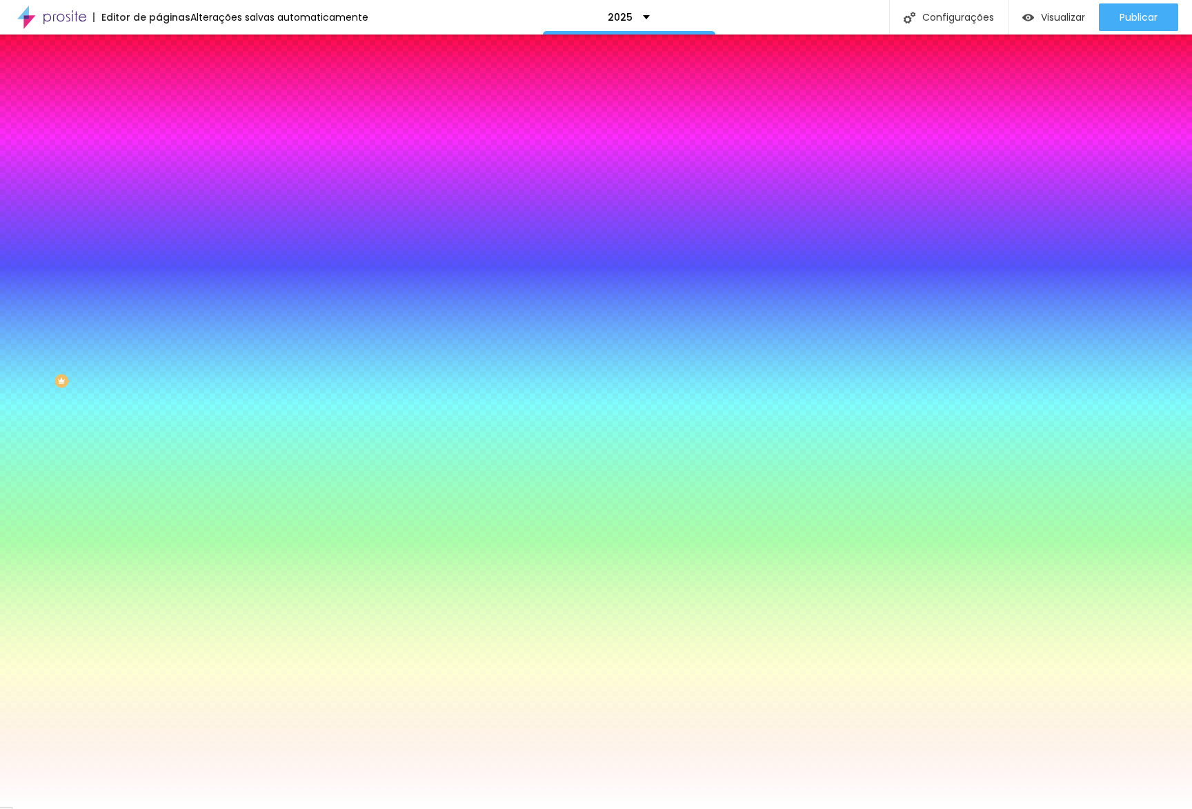
click at [159, 201] on input "#FFFFFF" at bounding box center [242, 195] width 166 height 14
paste input "7ED360"
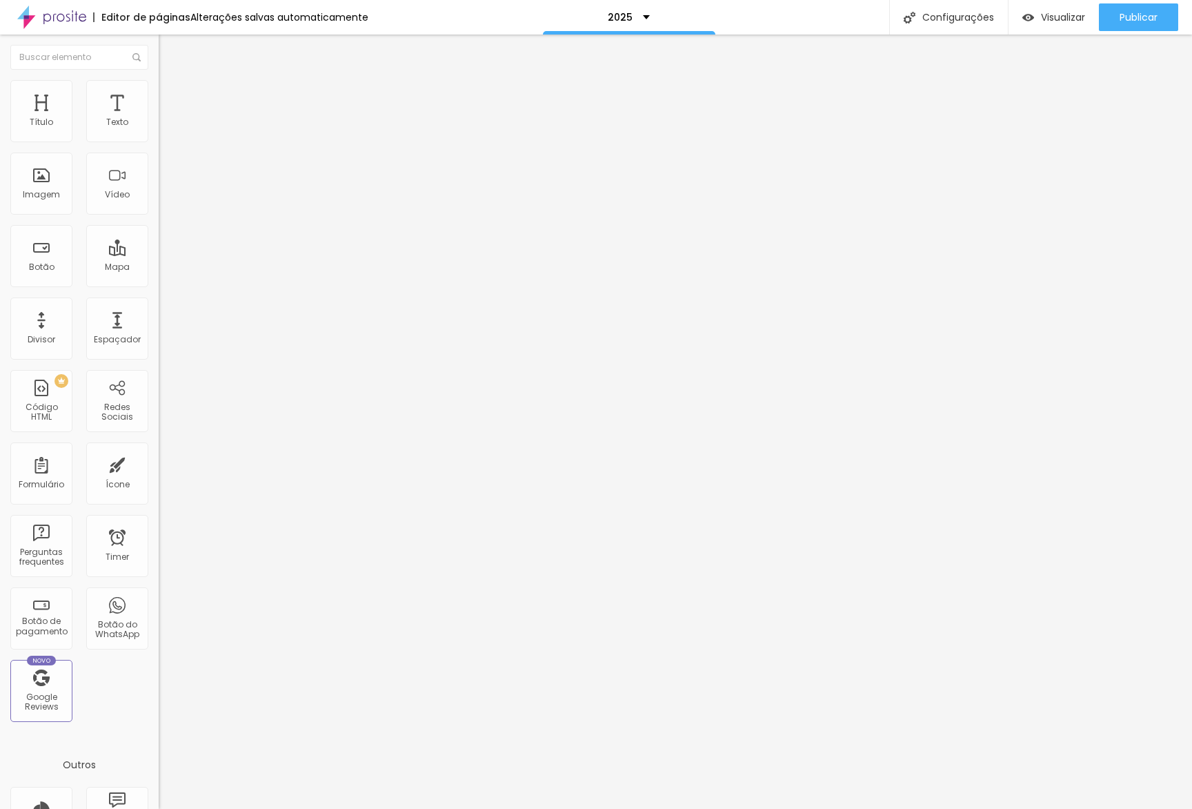
click at [171, 95] on span "Estilo" at bounding box center [181, 89] width 21 height 12
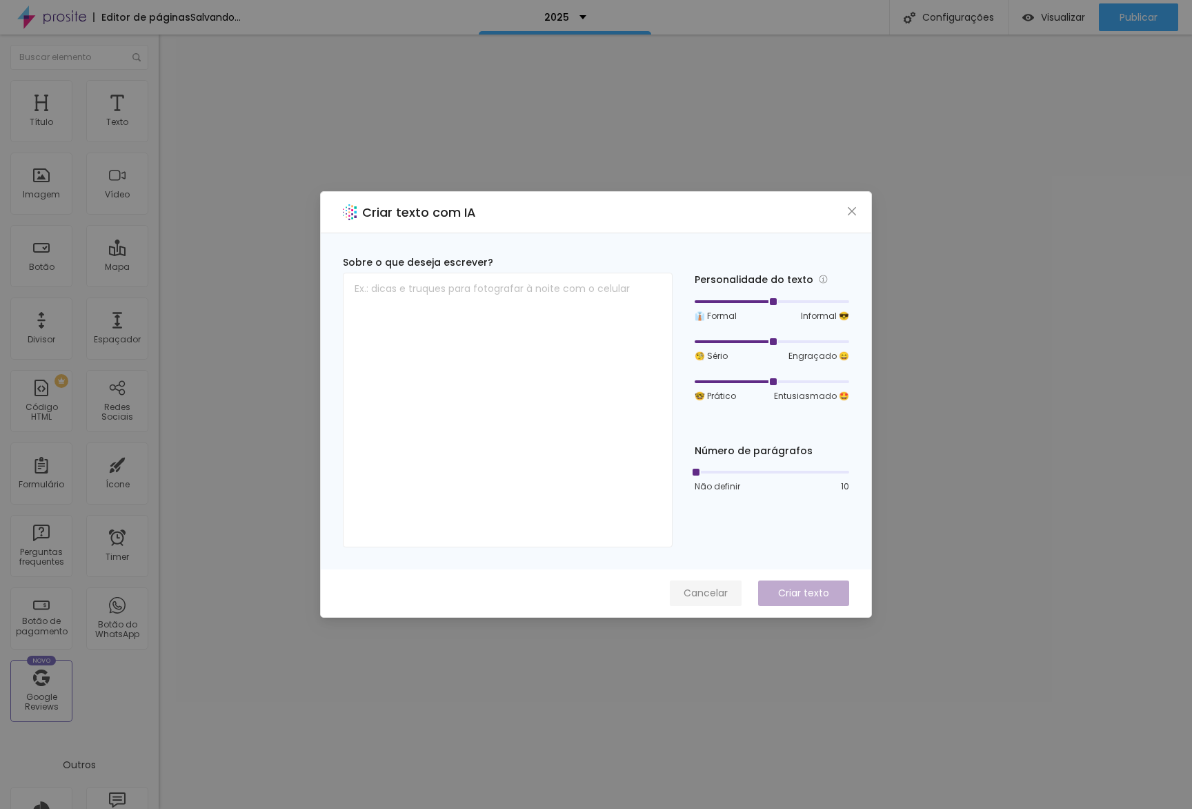
click at [696, 592] on span "Cancelar" at bounding box center [706, 593] width 44 height 14
drag, startPoint x: 709, startPoint y: 577, endPoint x: 700, endPoint y: 589, distance: 15.7
click at [709, 577] on div "Cancelar Criar texto" at bounding box center [596, 593] width 551 height 48
click at [700, 589] on span "Cancelar" at bounding box center [706, 593] width 44 height 14
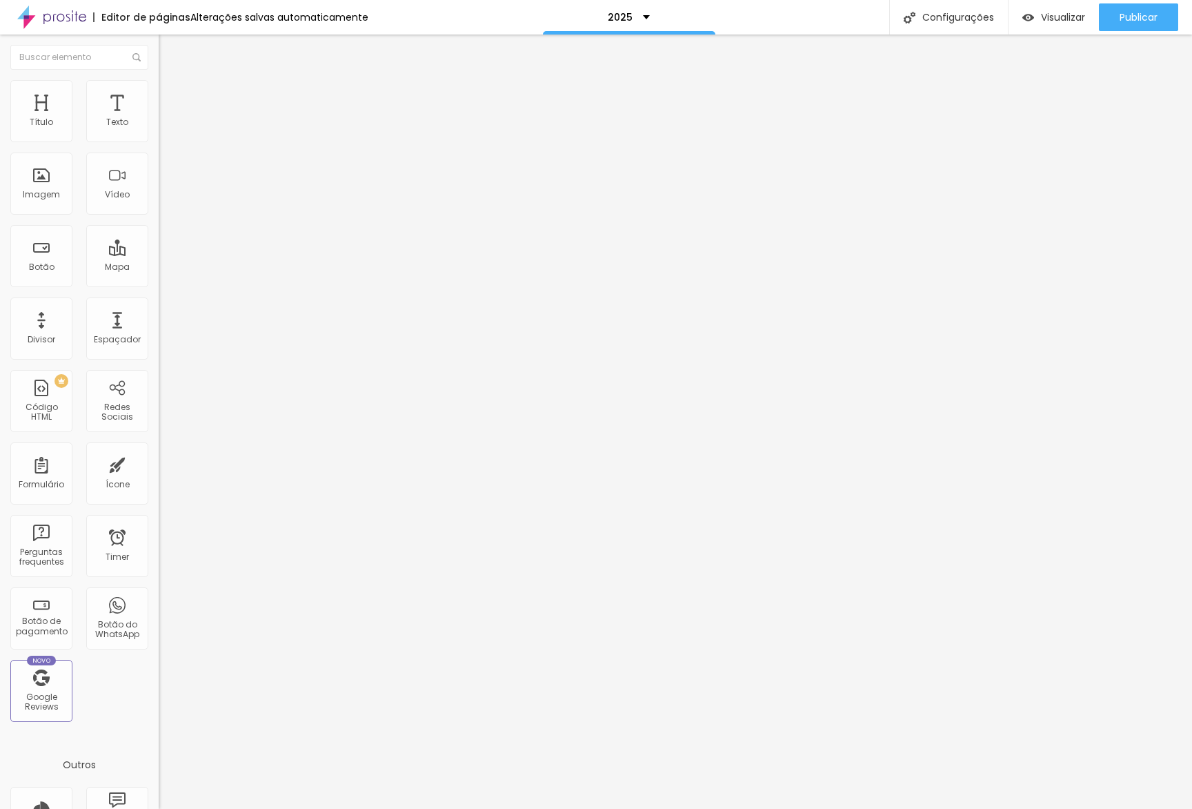
click at [159, 204] on button "button" at bounding box center [168, 197] width 19 height 14
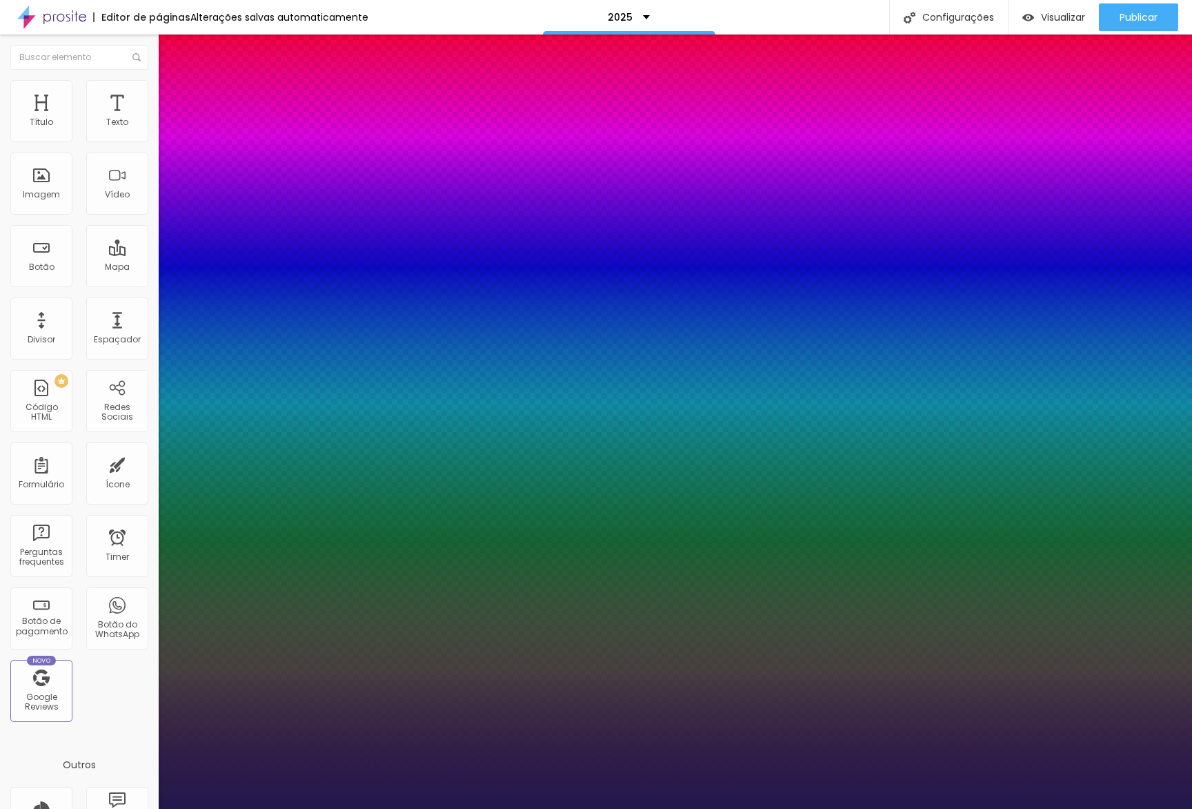
click at [144, 808] on div at bounding box center [596, 809] width 1192 height 0
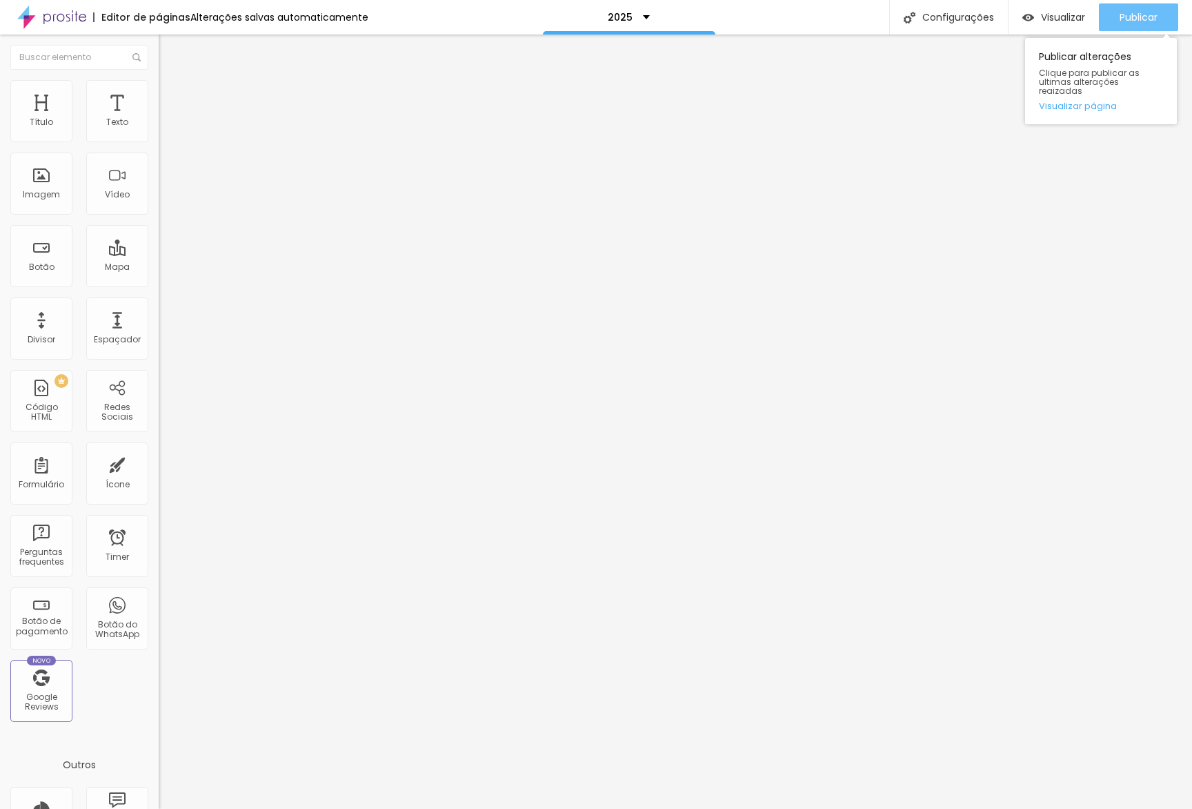
click at [1127, 14] on span "Publicar" at bounding box center [1139, 17] width 38 height 11
click at [1087, 101] on link "Visualizar página" at bounding box center [1101, 105] width 124 height 9
click at [171, 95] on span "Estilo" at bounding box center [181, 89] width 21 height 12
click at [159, 90] on li "Estilo" at bounding box center [238, 87] width 159 height 14
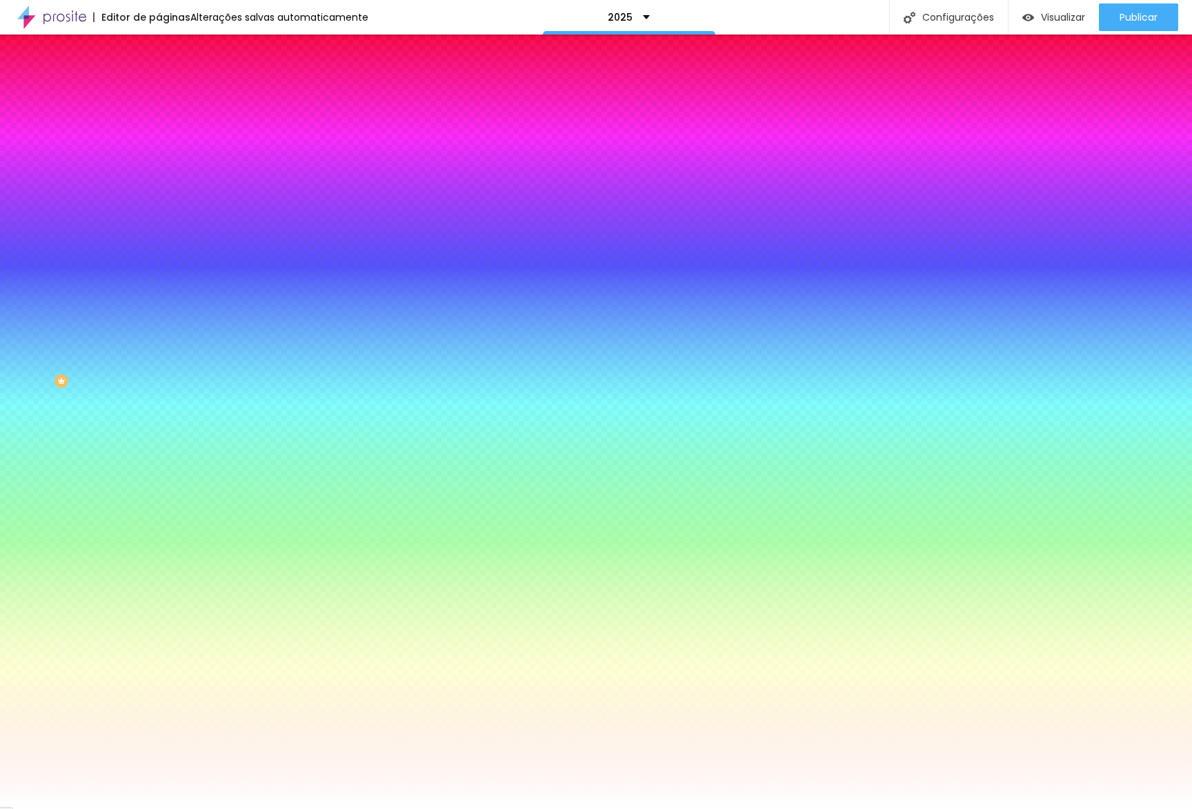
click at [159, 201] on input "#FFFFFF" at bounding box center [242, 195] width 166 height 14
paste input "CC"
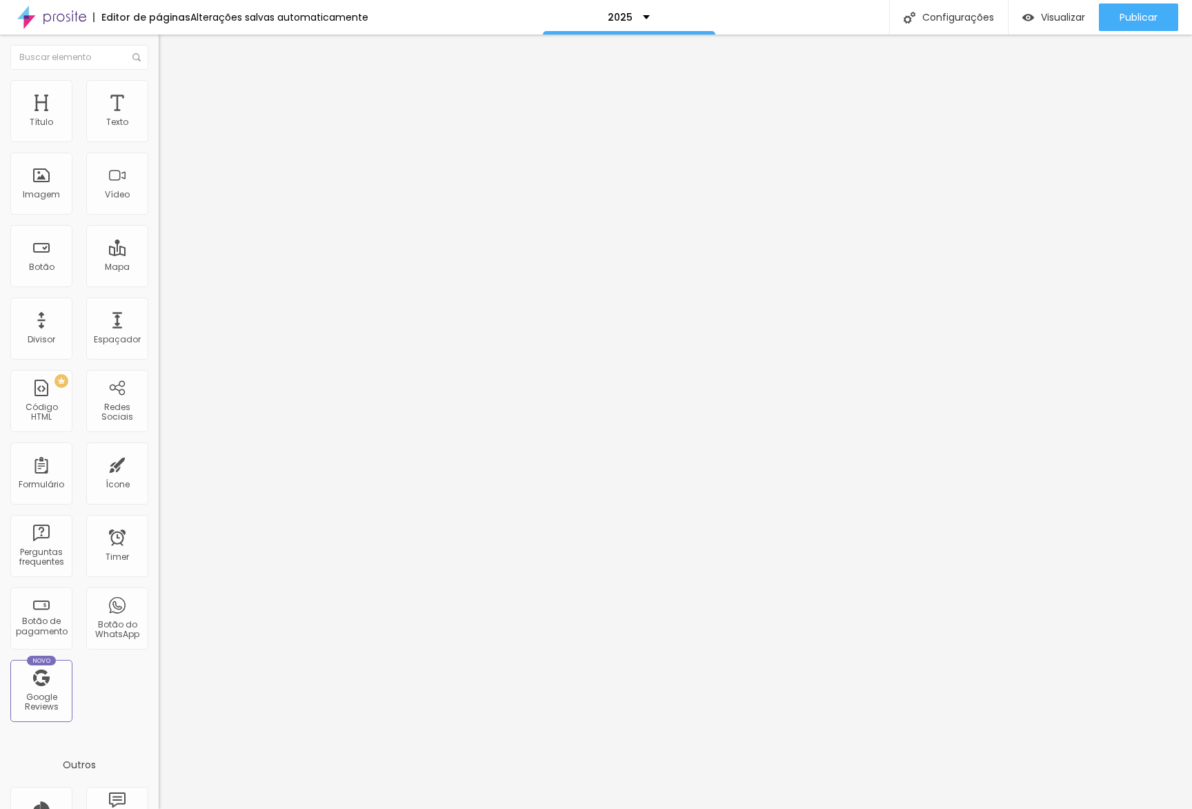
click at [159, 84] on img at bounding box center [165, 86] width 12 height 12
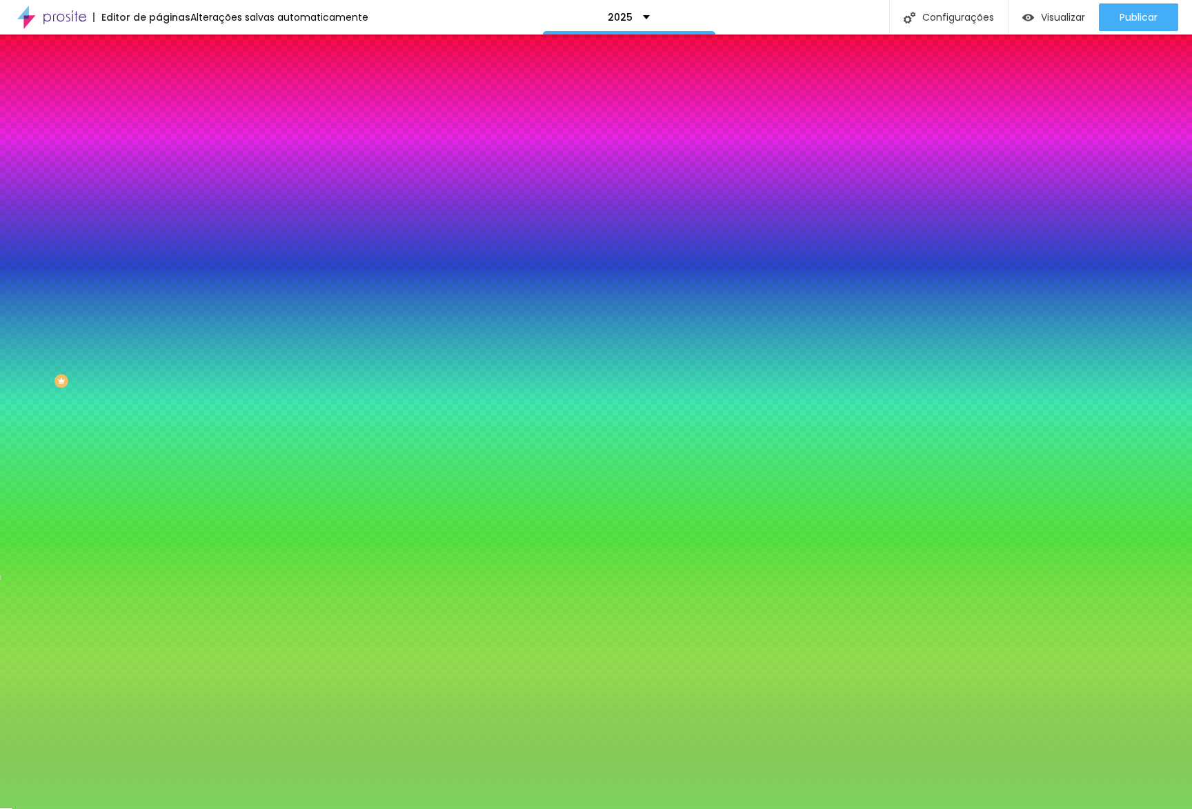
click at [159, 201] on input "#7ED360" at bounding box center [242, 195] width 166 height 14
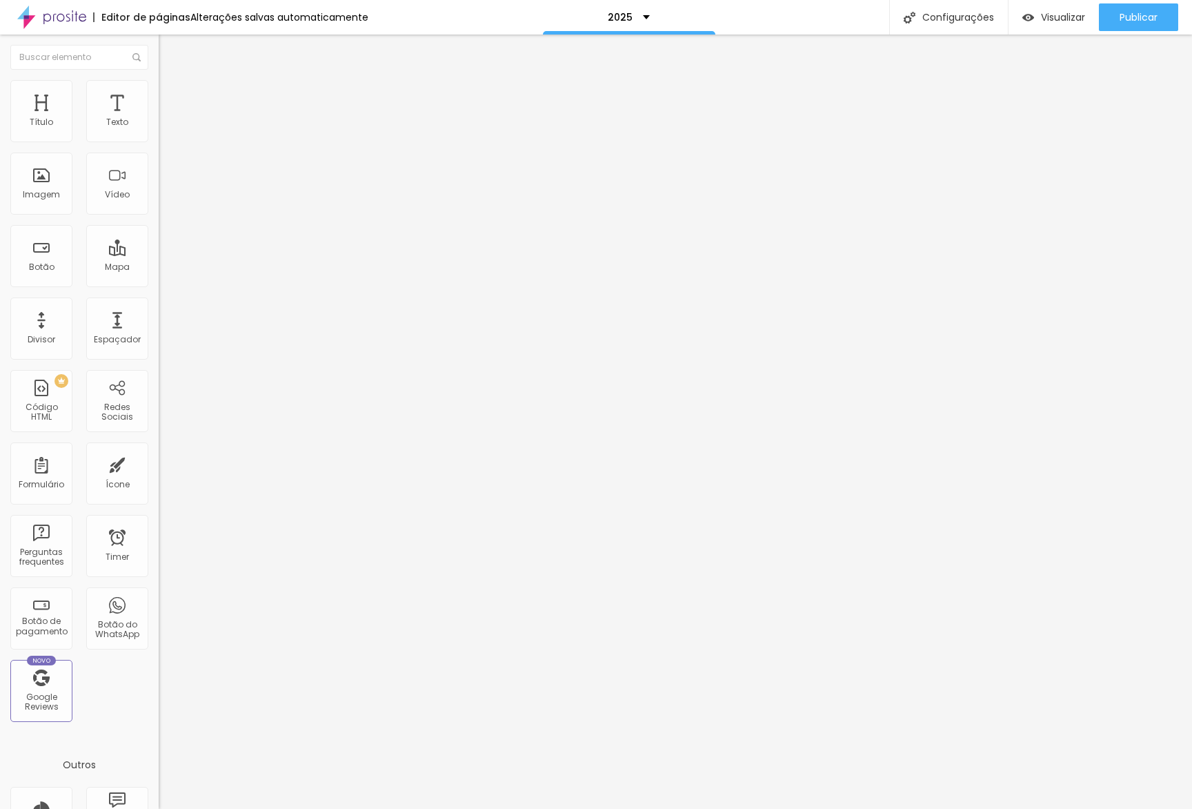
click at [171, 95] on span "Estilo" at bounding box center [181, 89] width 21 height 12
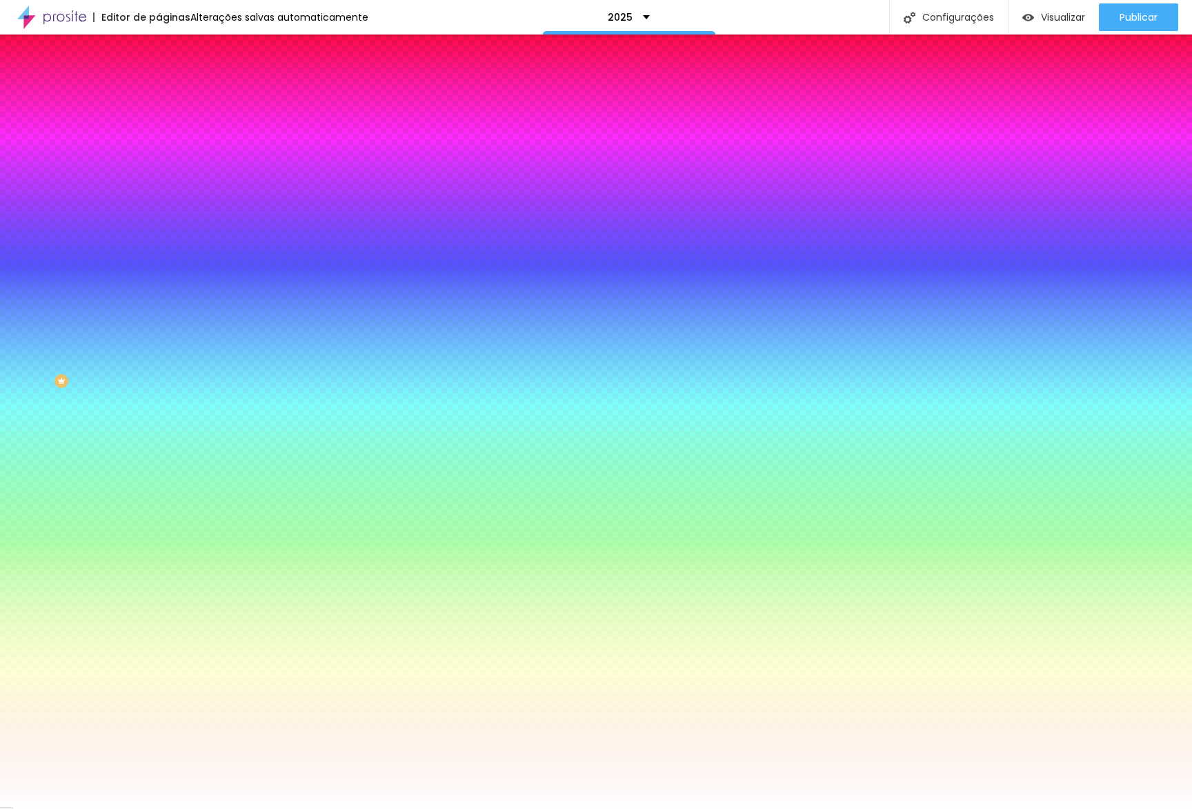
click at [159, 201] on input "#FFFFFF" at bounding box center [242, 195] width 166 height 14
paste input "7ED360"
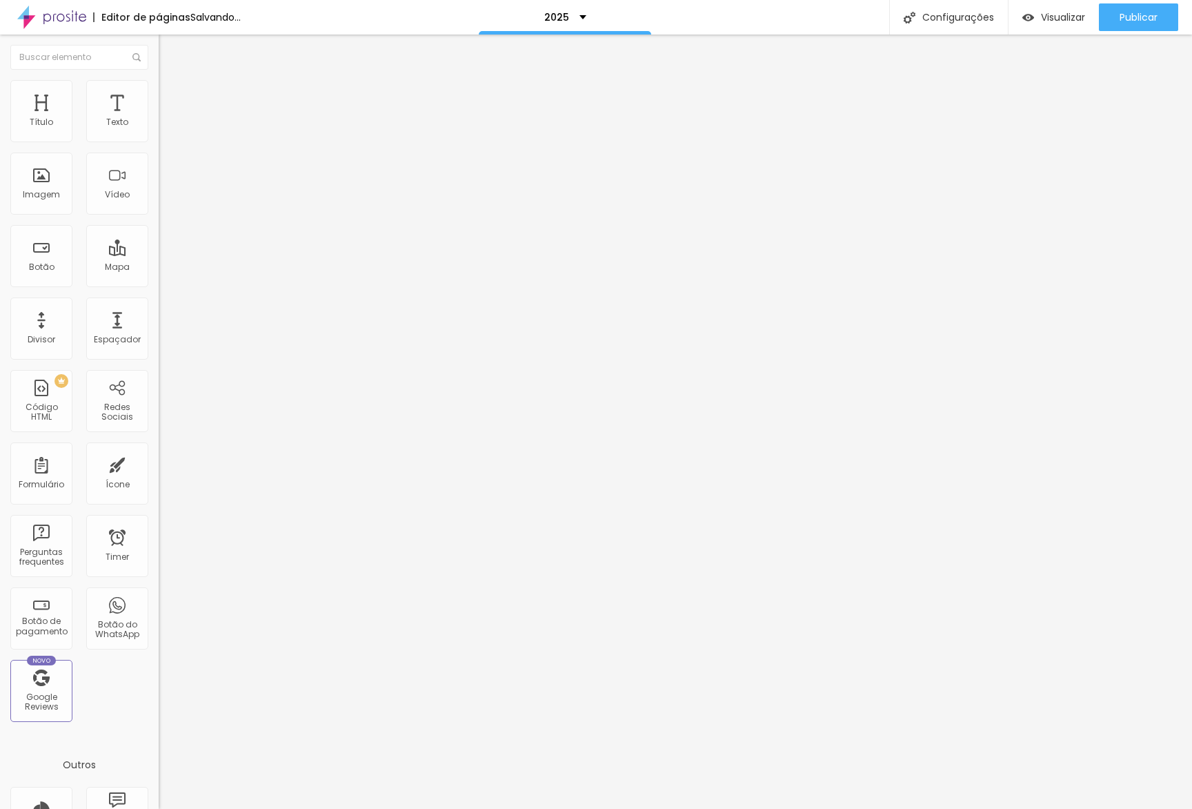
drag, startPoint x: 63, startPoint y: 77, endPoint x: 71, endPoint y: 83, distance: 10.0
click at [159, 77] on ul "Conteúdo Estilo Avançado" at bounding box center [238, 86] width 159 height 41
drag, startPoint x: 71, startPoint y: 83, endPoint x: 74, endPoint y: 117, distance: 33.9
click at [159, 83] on li "Estilo" at bounding box center [238, 87] width 159 height 14
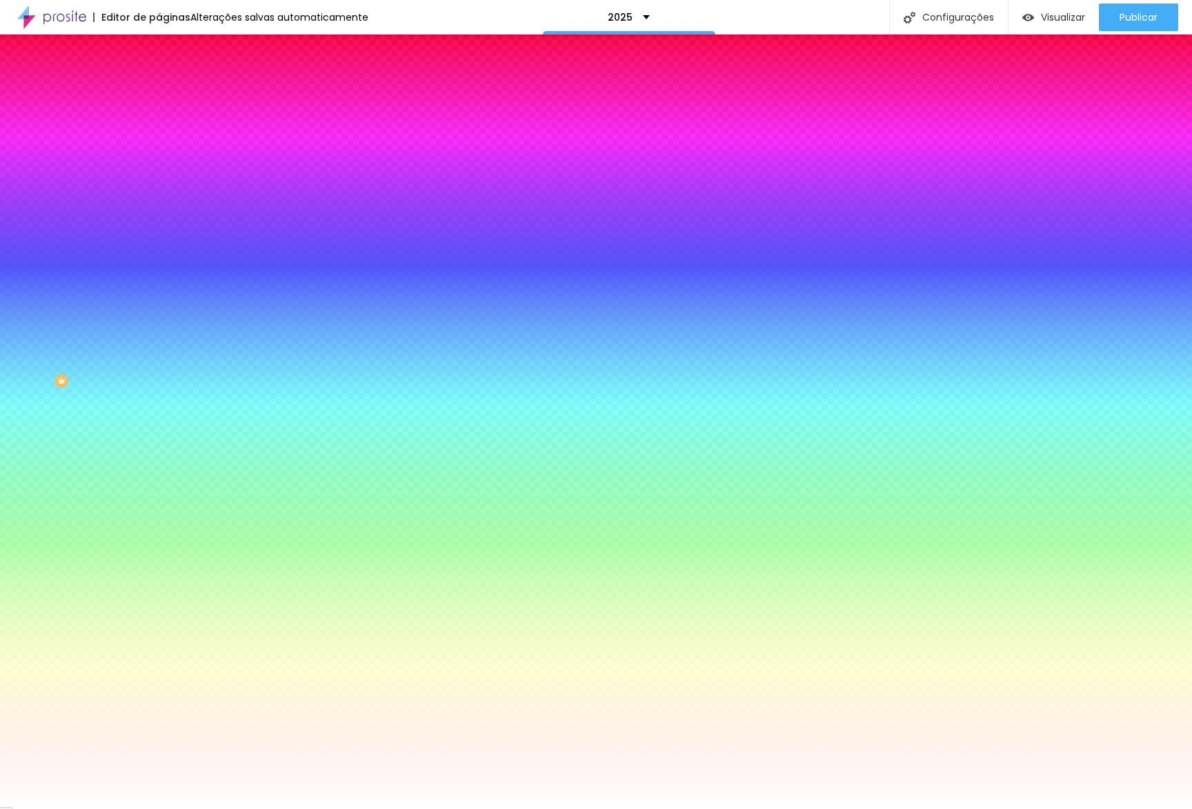
click at [159, 127] on span "Adicionar imagem" at bounding box center [203, 121] width 89 height 12
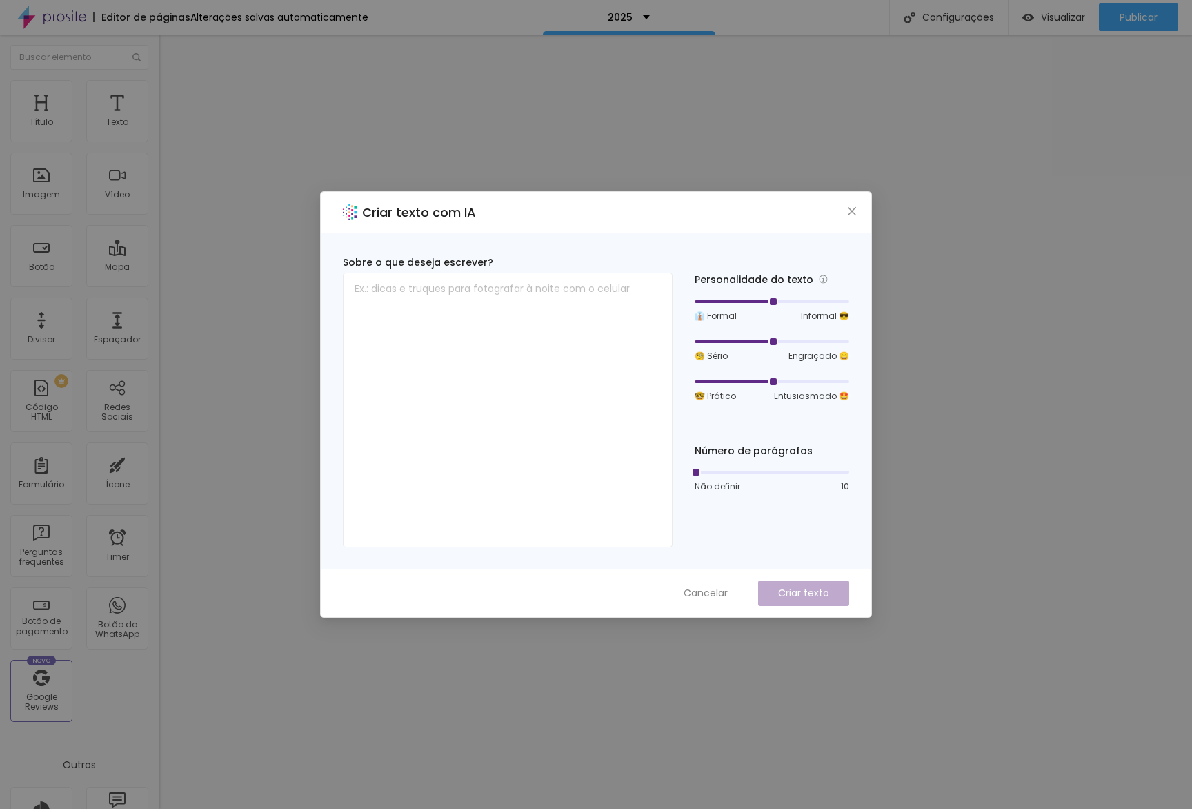
drag, startPoint x: 344, startPoint y: 601, endPoint x: 288, endPoint y: 617, distance: 57.4
click at [274, 620] on div "Criar texto com IA Sobre o que deseja escrever? Personalidade do texto 👔 Formal…" at bounding box center [596, 404] width 1192 height 809
click at [696, 598] on span "Cancelar" at bounding box center [706, 593] width 44 height 14
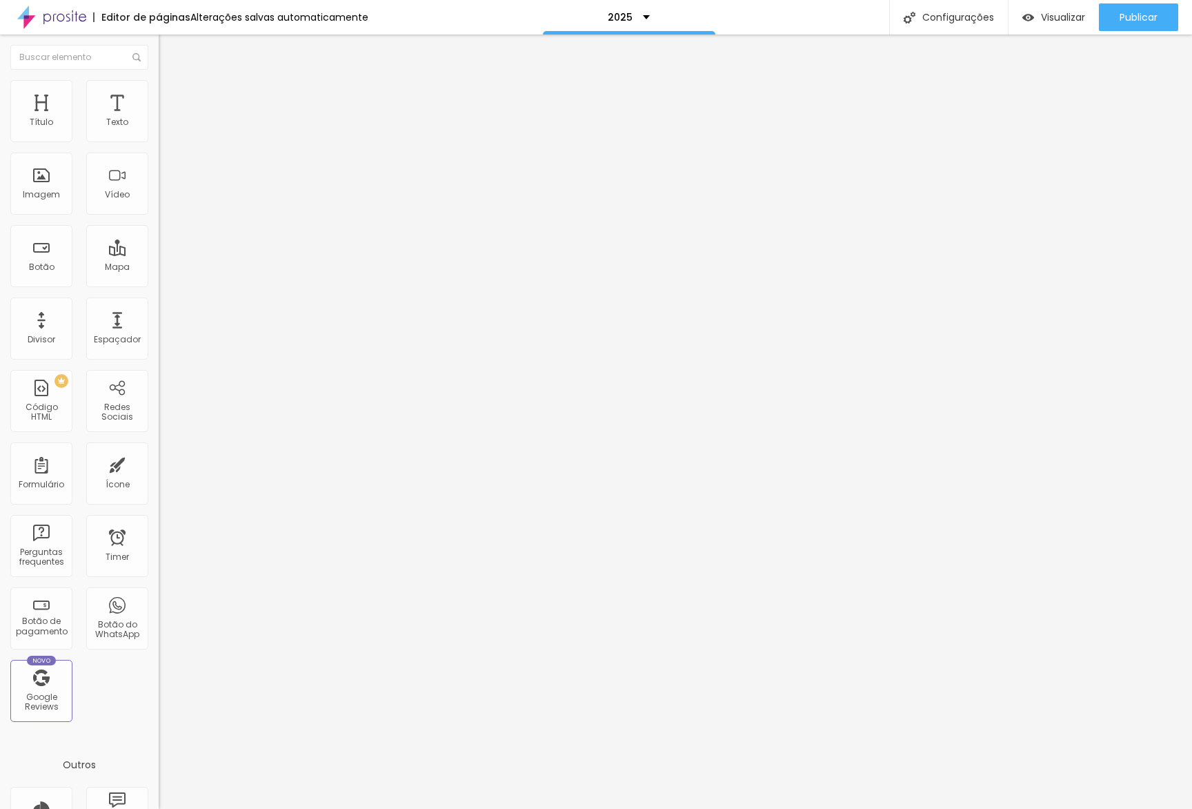
click at [171, 95] on span "Estilo" at bounding box center [181, 89] width 21 height 12
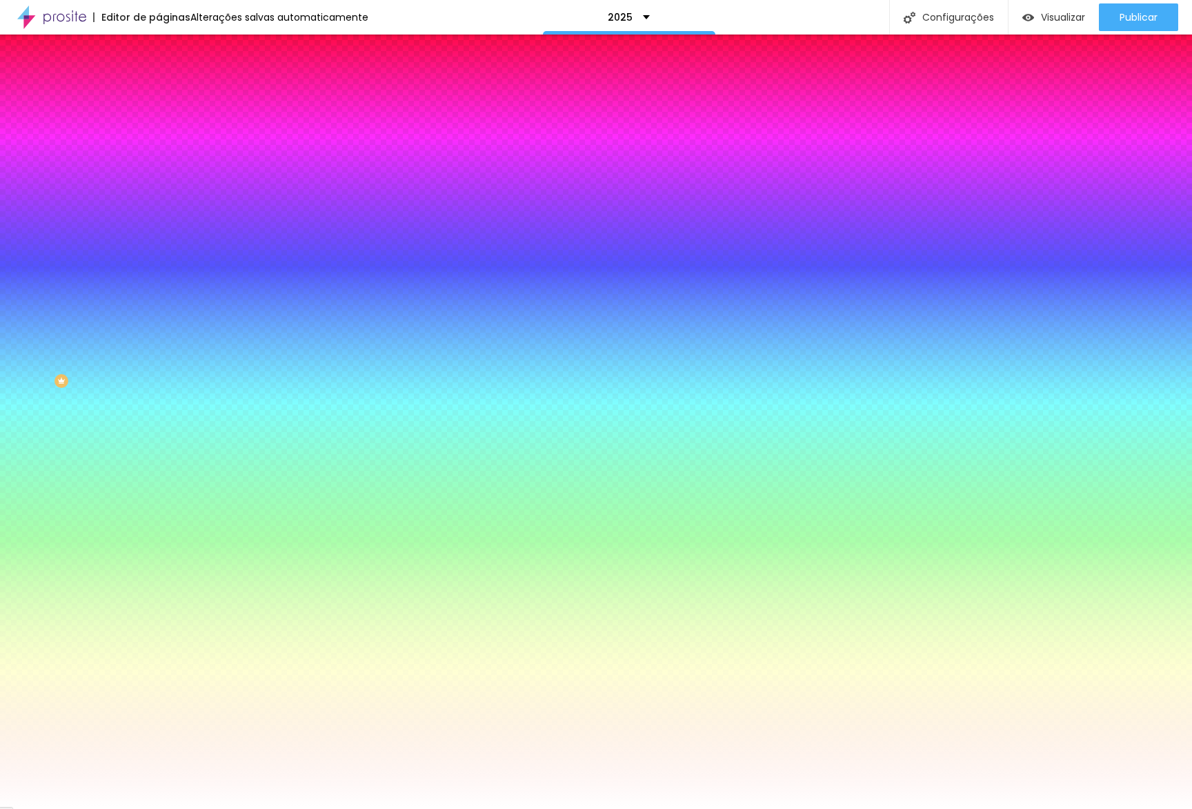
click at [159, 132] on div at bounding box center [238, 132] width 159 height 0
drag, startPoint x: 21, startPoint y: 146, endPoint x: 1, endPoint y: 89, distance: 60.2
click at [159, 89] on div "Conteúdo Estilo Avançado Cor de fundo Voltar ao padrão #FFFFFF Sombra DESATIVAD…" at bounding box center [238, 148] width 159 height 164
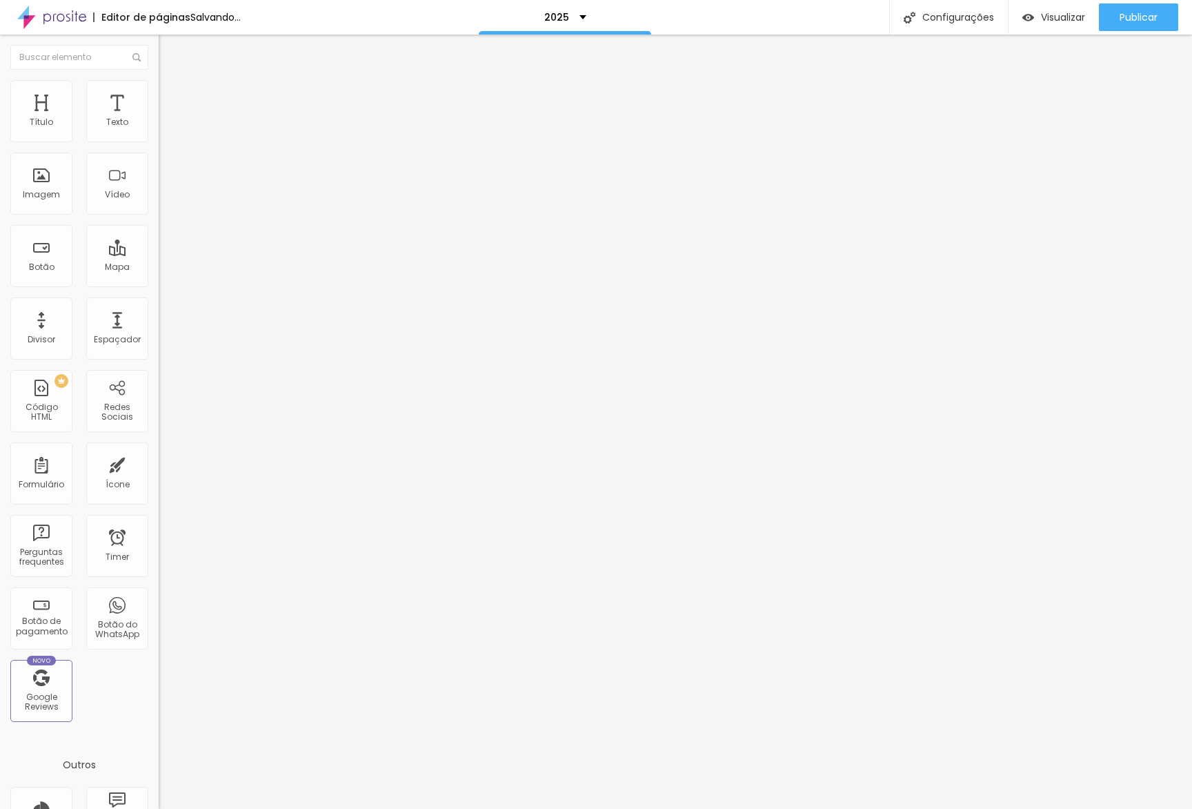
click at [159, 94] on img at bounding box center [165, 100] width 12 height 12
drag, startPoint x: 61, startPoint y: 137, endPoint x: 0, endPoint y: 135, distance: 61.4
click at [159, 268] on input "range" at bounding box center [203, 273] width 89 height 11
click at [159, 94] on li "Estilo" at bounding box center [238, 87] width 159 height 14
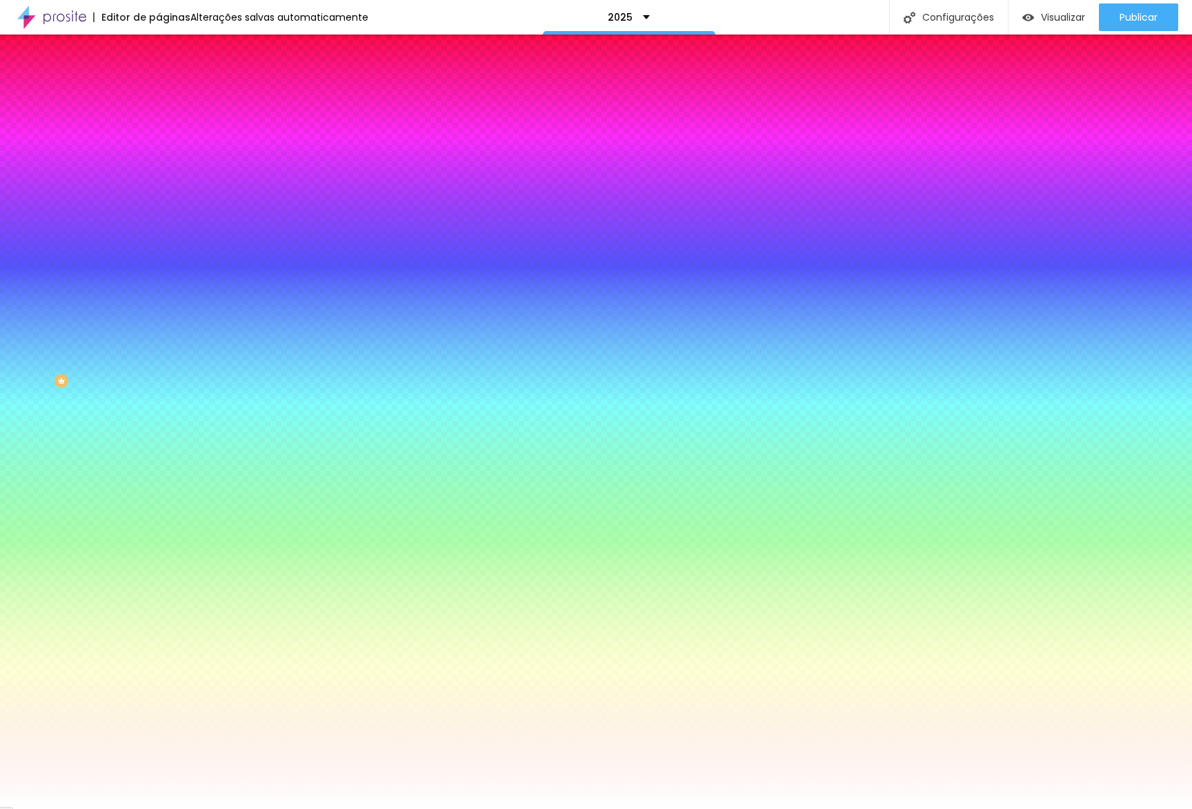
click at [164, 218] on icon "button" at bounding box center [168, 222] width 8 height 8
click at [95, 808] on button at bounding box center [83, 817] width 21 height 17
drag, startPoint x: 169, startPoint y: 267, endPoint x: 157, endPoint y: 269, distance: 11.9
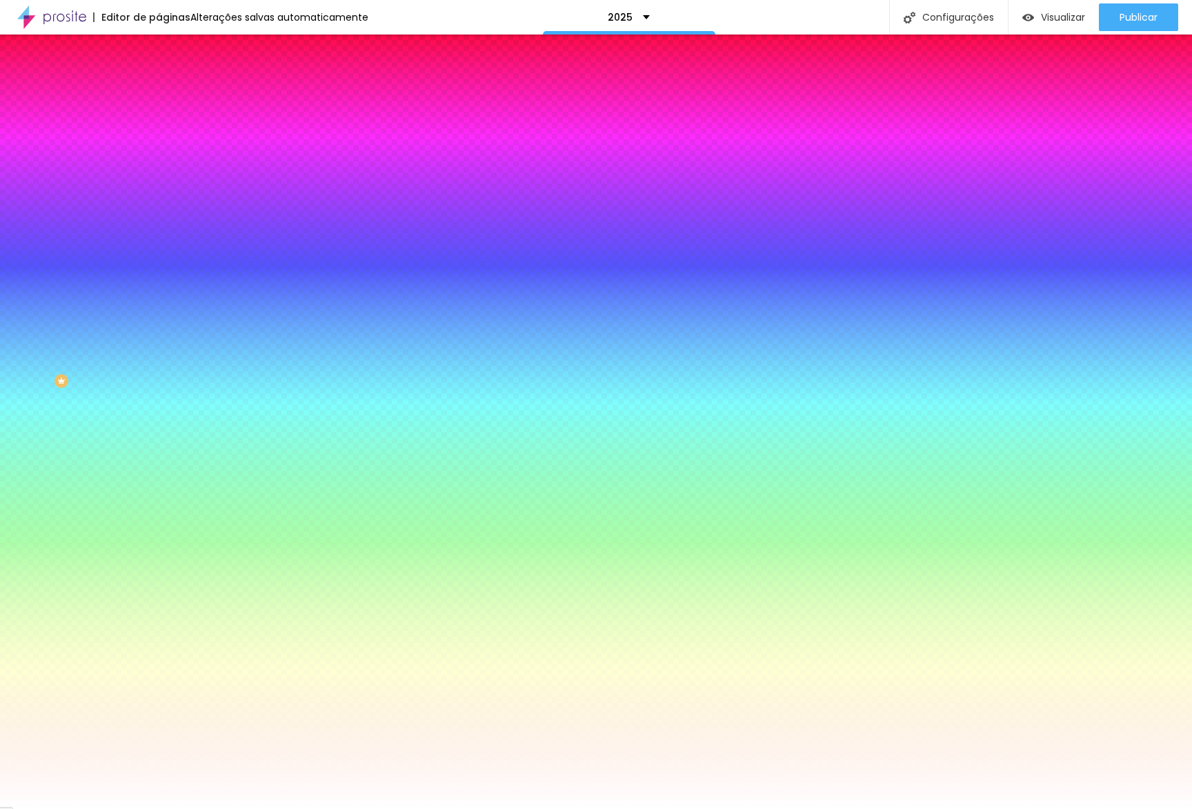
click at [236, 808] on div at bounding box center [596, 809] width 1192 height 0
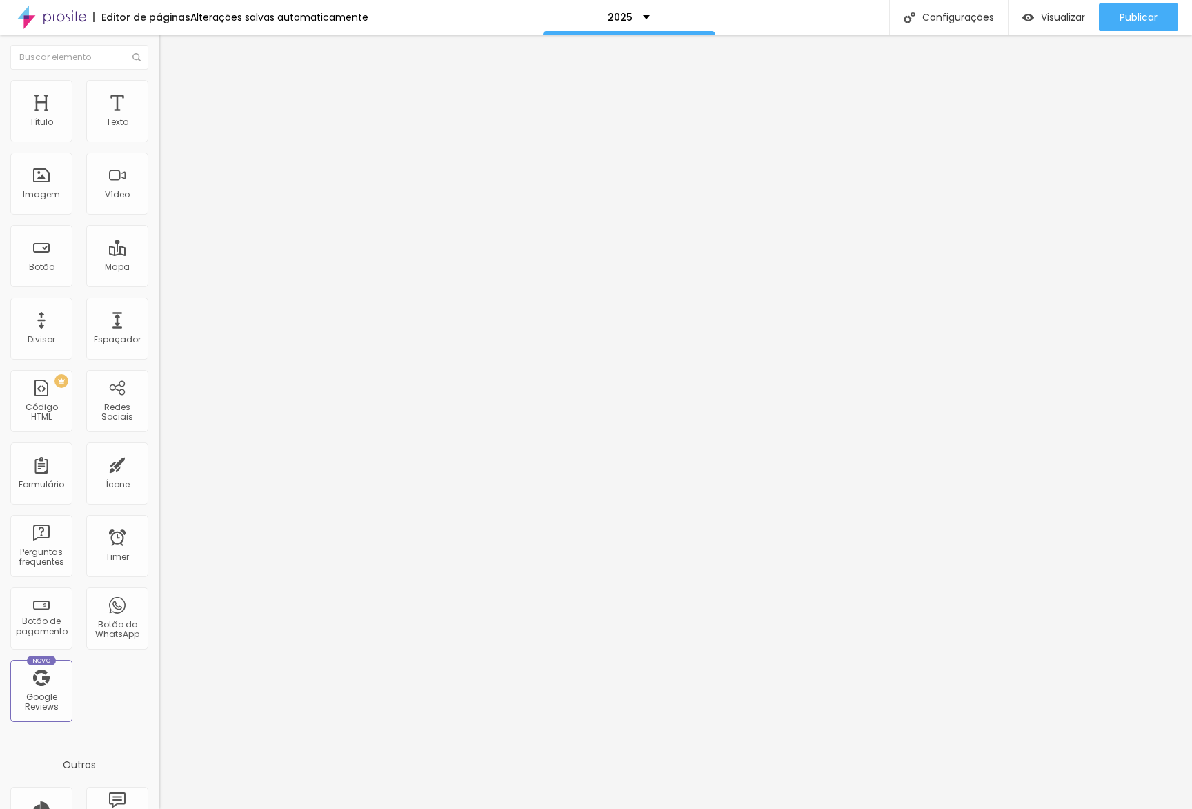
click at [166, 199] on icon "button" at bounding box center [169, 196] width 6 height 6
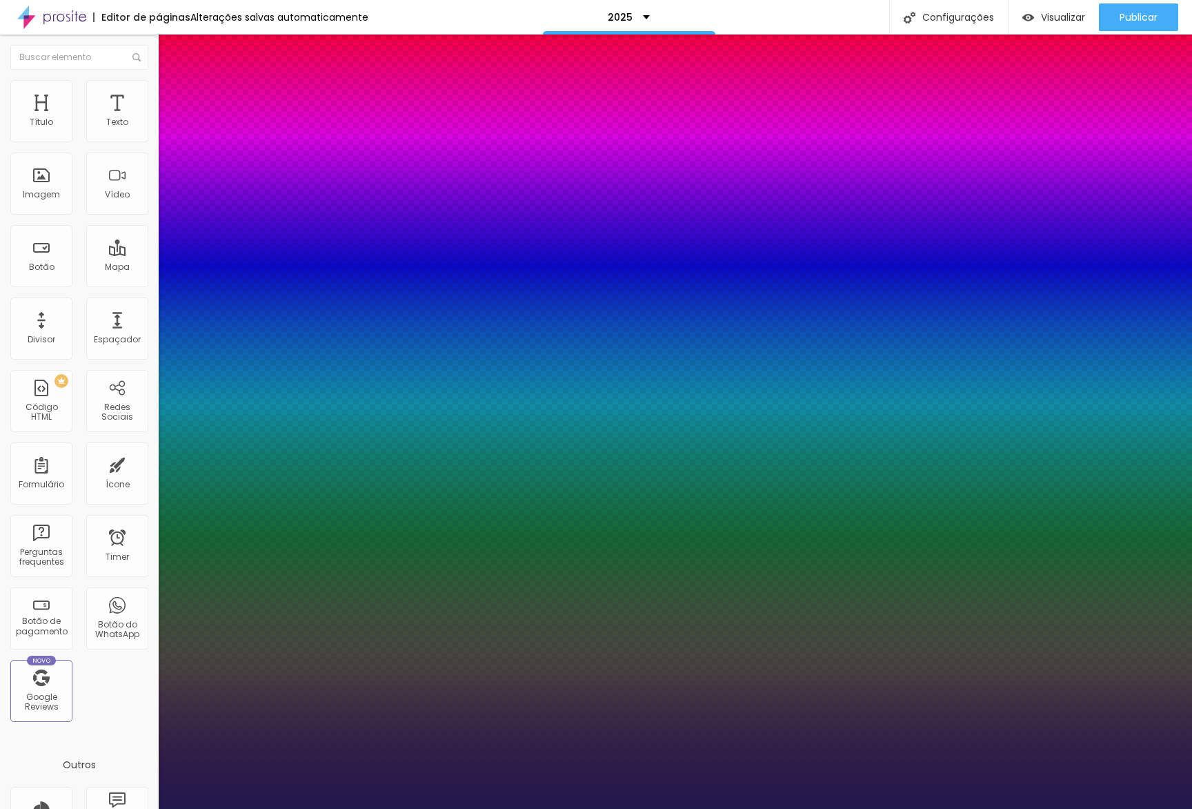
drag, startPoint x: 207, startPoint y: 385, endPoint x: 260, endPoint y: 377, distance: 53.7
click at [492, 808] on div at bounding box center [596, 809] width 1192 height 0
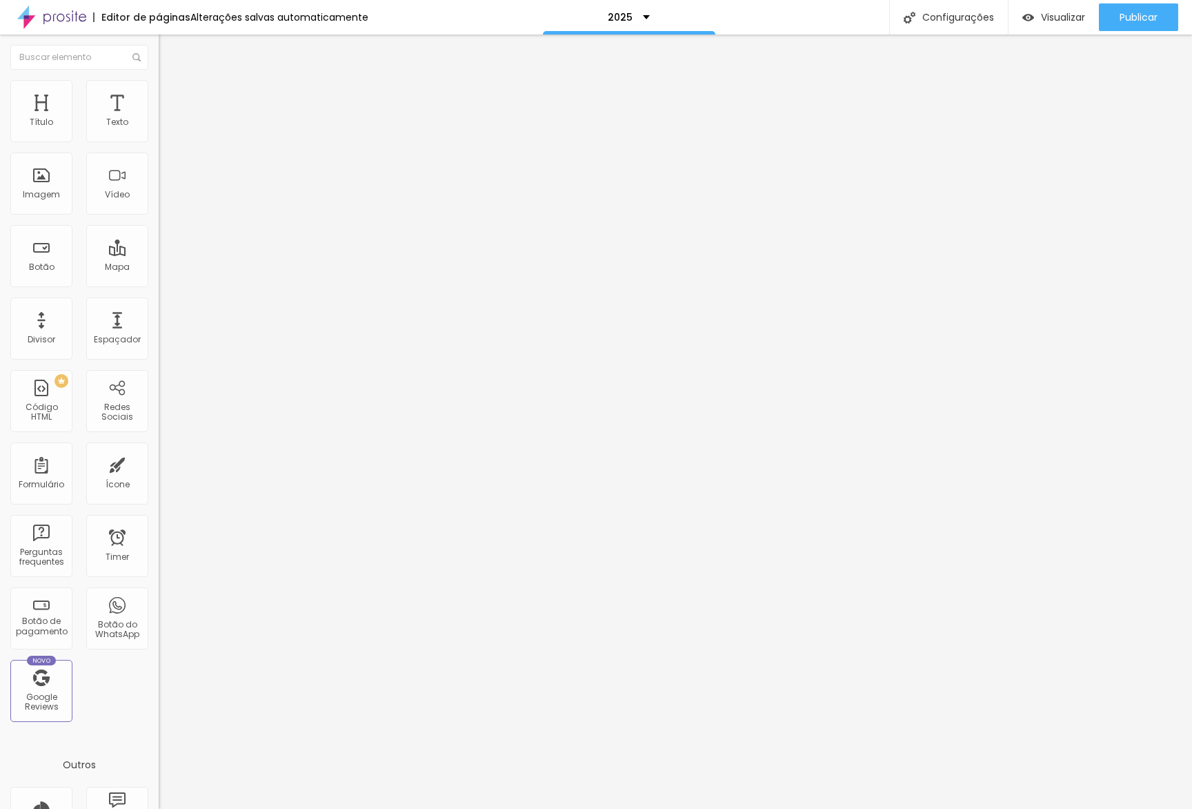
click at [159, 137] on img at bounding box center [164, 132] width 10 height 10
click at [159, 92] on li "Estilo" at bounding box center [238, 87] width 159 height 14
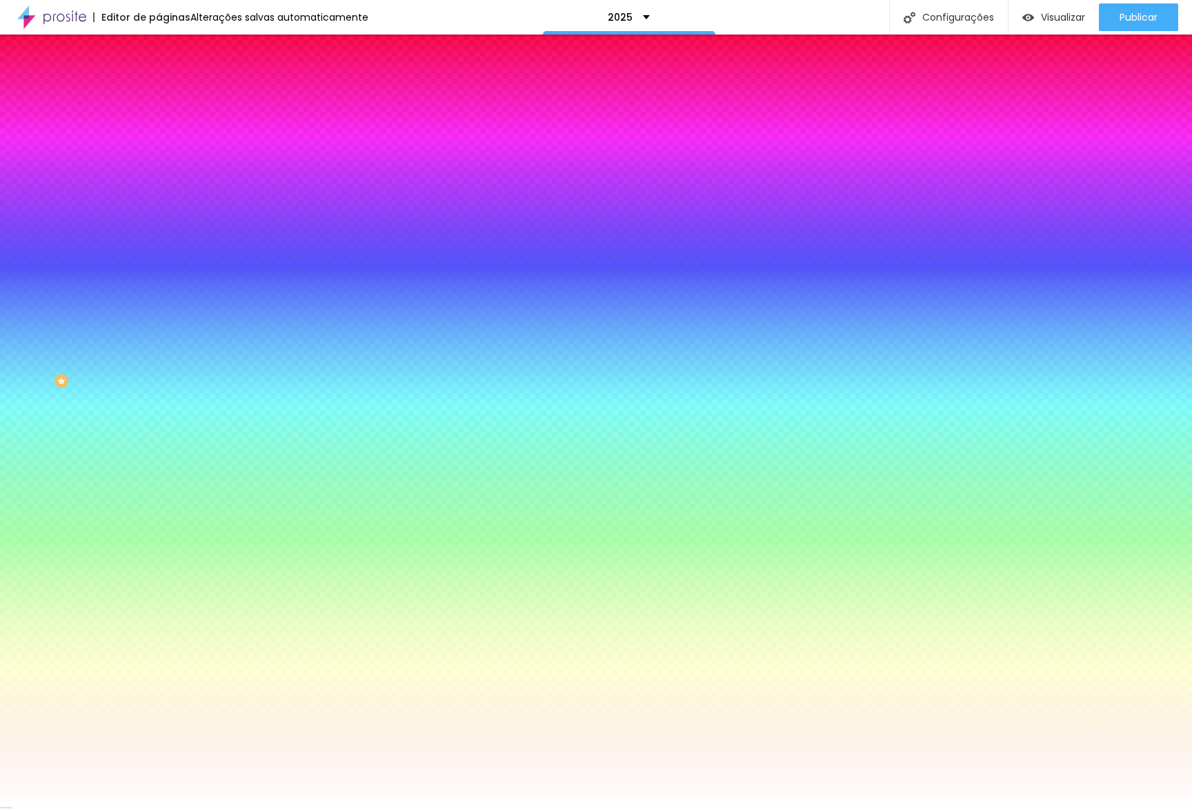
click at [159, 141] on input "#FFFFFF" at bounding box center [242, 139] width 166 height 14
click at [159, 132] on div at bounding box center [238, 132] width 159 height 0
drag, startPoint x: 0, startPoint y: 128, endPoint x: 0, endPoint y: 54, distance: 73.8
click at [159, 54] on div "Editar Coluna Conteúdo Estilo Avançado Cor de fundo Voltar ao padrão #FFFFFF So…" at bounding box center [238, 422] width 159 height 774
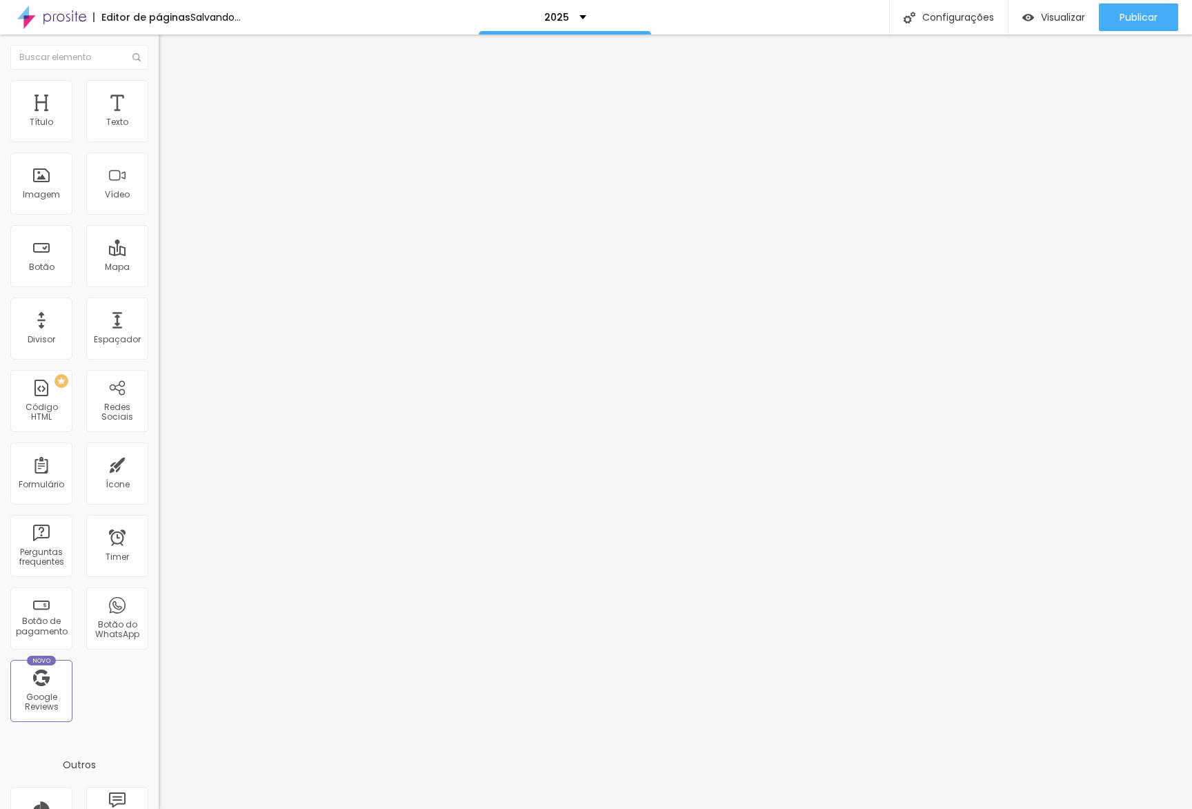
click at [171, 97] on span "Avançado" at bounding box center [194, 103] width 46 height 12
click at [159, 81] on img at bounding box center [165, 86] width 12 height 12
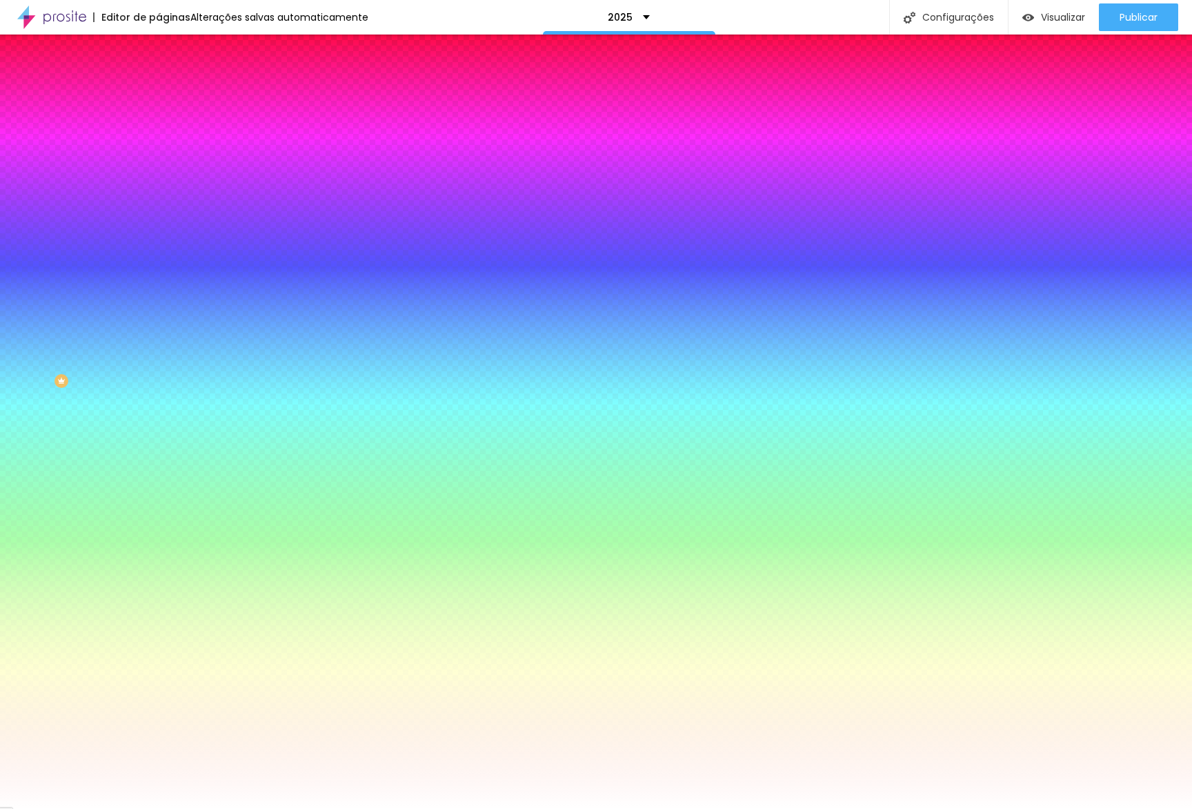
click at [159, 170] on div "Cor de fundo Voltar ao padrão #FFFFFF Sombra DESATIVADO Voltar ao padrão Borda …" at bounding box center [238, 169] width 159 height 123
click at [159, 216] on button "button" at bounding box center [168, 223] width 19 height 14
drag, startPoint x: 231, startPoint y: 240, endPoint x: 214, endPoint y: 252, distance: 20.9
click at [89, 808] on img at bounding box center [84, 816] width 10 height 10
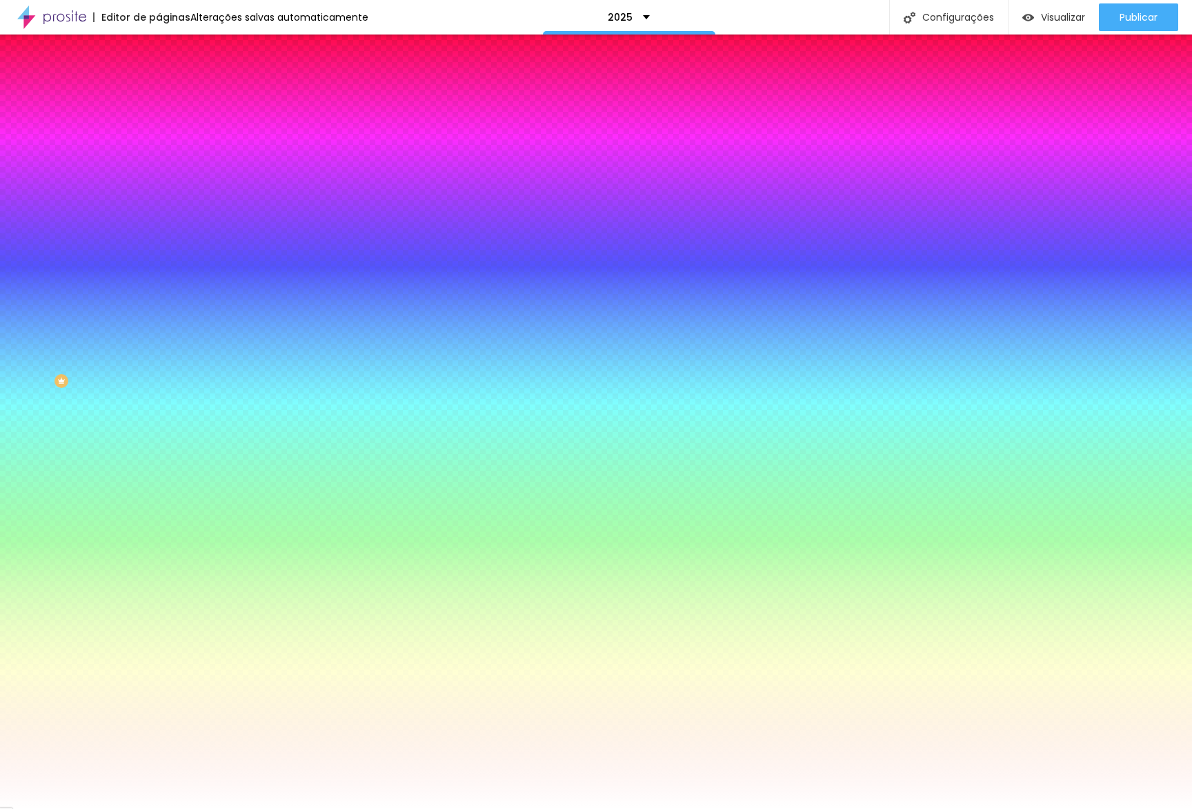
click at [442, 808] on div at bounding box center [596, 809] width 1192 height 0
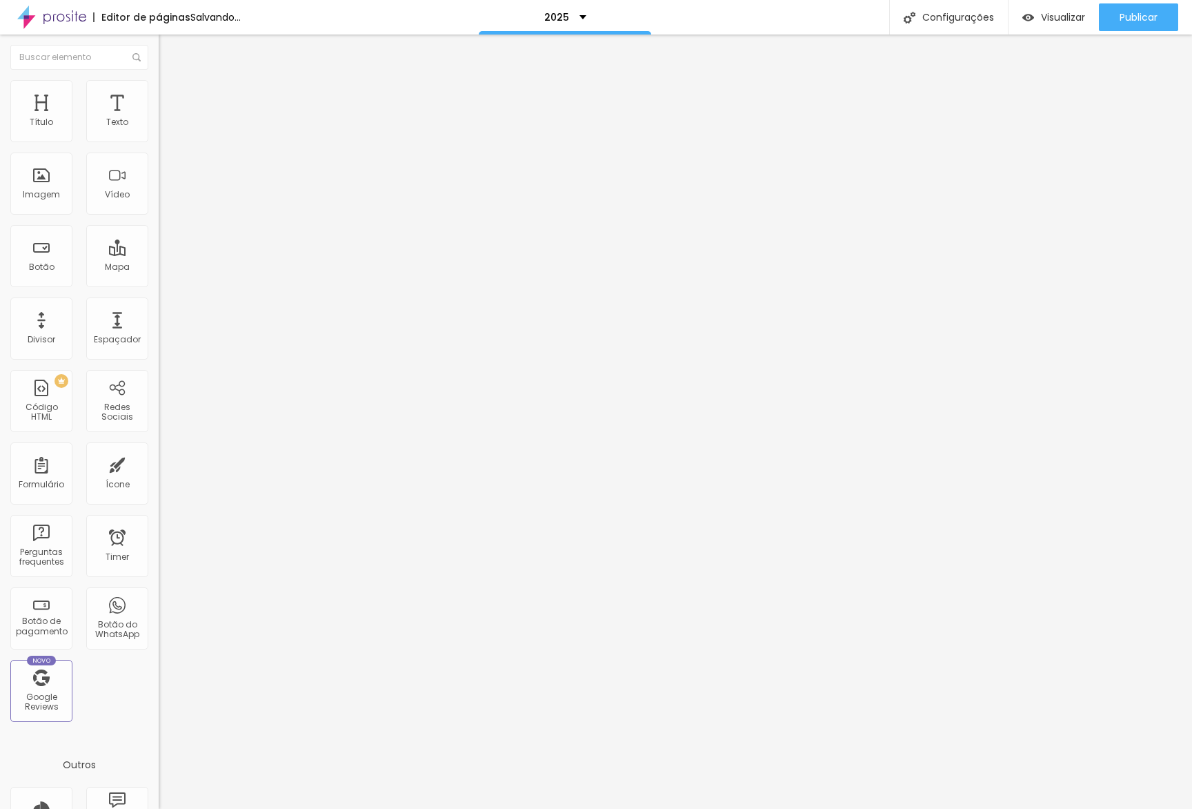
click at [159, 137] on img at bounding box center [164, 132] width 10 height 10
click at [159, 132] on button "button" at bounding box center [168, 125] width 19 height 14
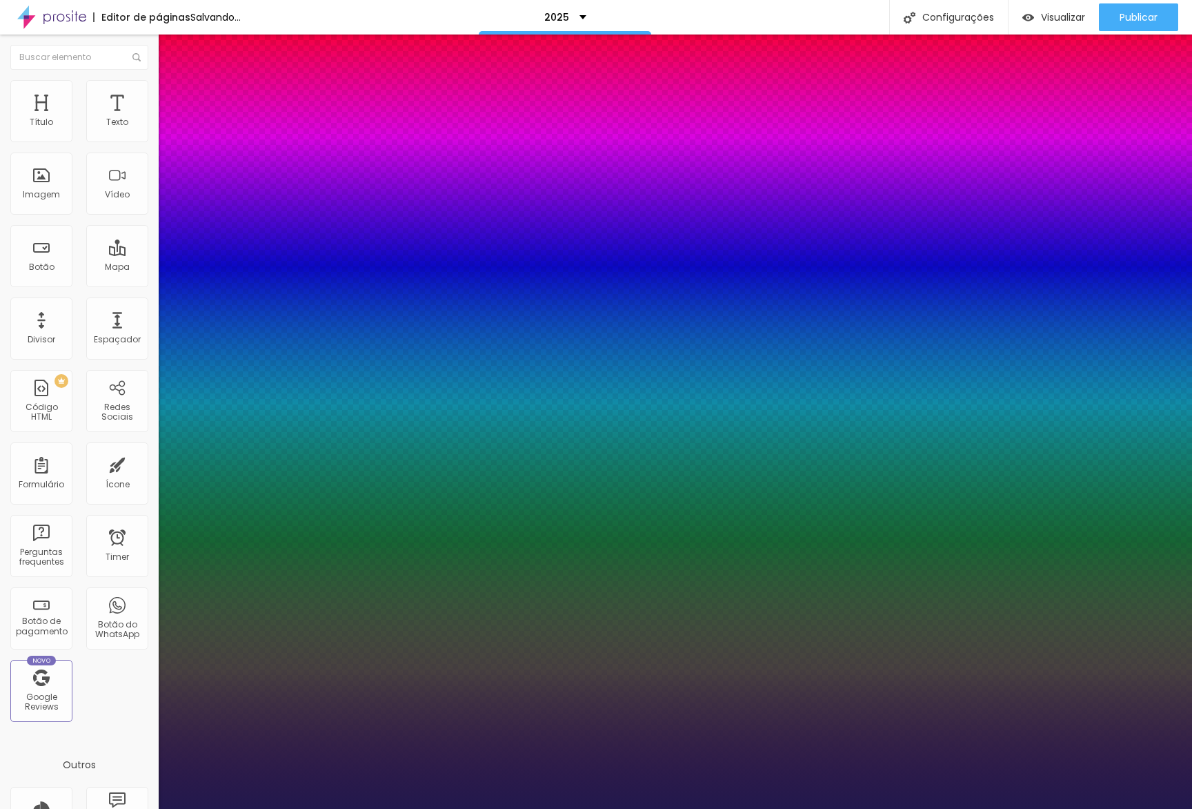
drag, startPoint x: 188, startPoint y: 231, endPoint x: 199, endPoint y: 228, distance: 11.4
click at [480, 808] on div at bounding box center [596, 809] width 1192 height 0
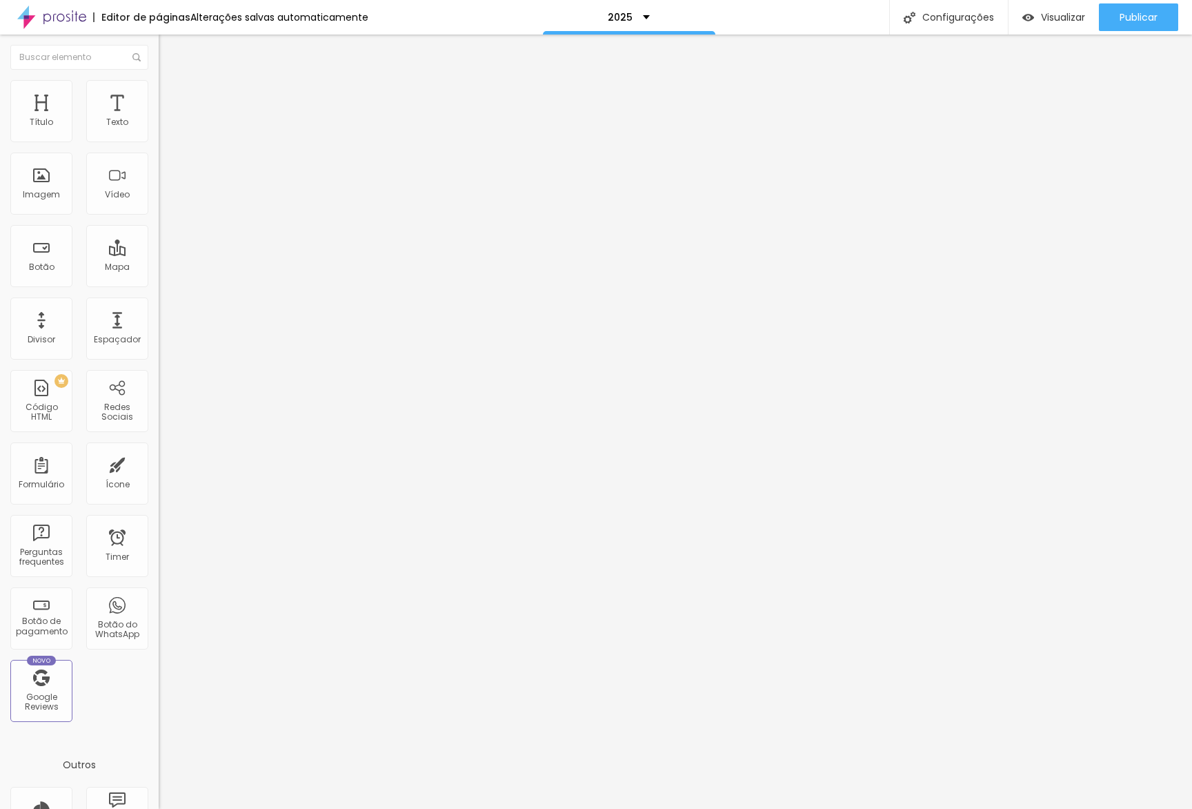
click at [159, 104] on li "Avançado" at bounding box center [238, 101] width 159 height 14
drag, startPoint x: 33, startPoint y: 135, endPoint x: 40, endPoint y: 133, distance: 7.2
click at [159, 268] on input "range" at bounding box center [203, 273] width 89 height 11
click at [1047, 15] on span "Visualizar" at bounding box center [1063, 17] width 44 height 11
click at [159, 204] on button "button" at bounding box center [168, 197] width 19 height 14
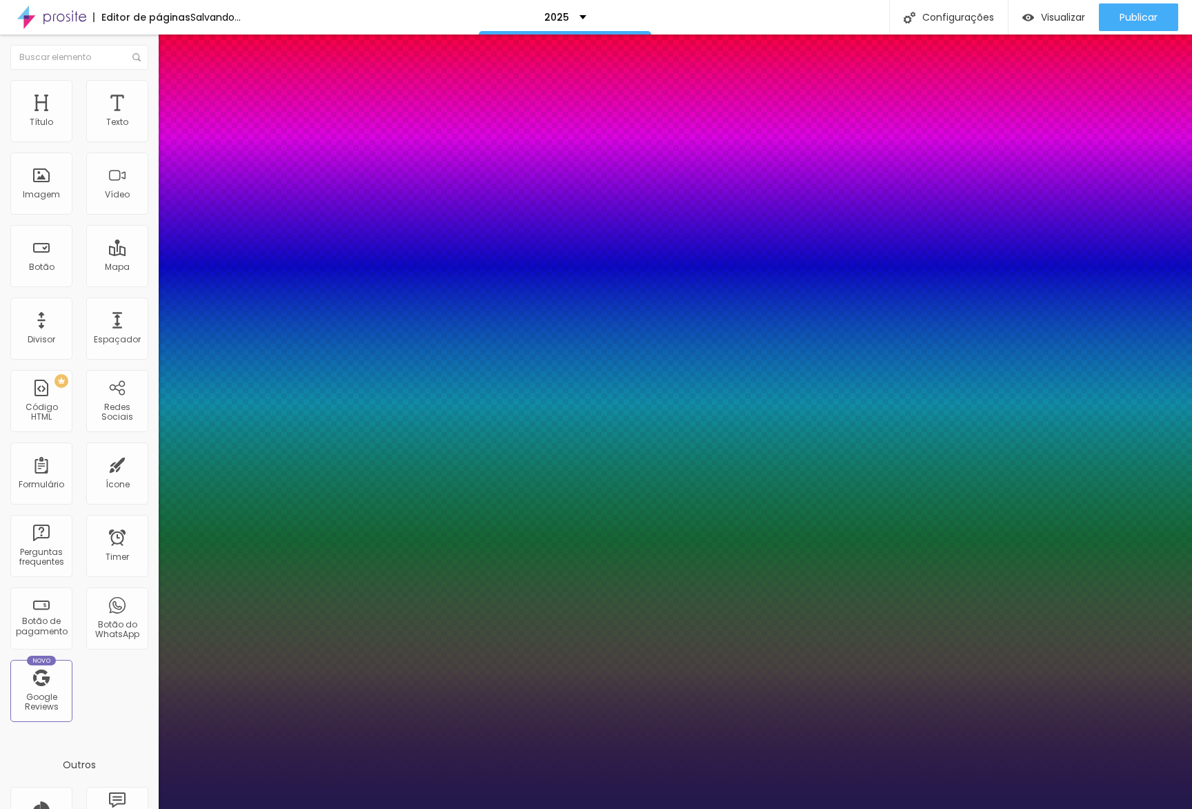
drag, startPoint x: 253, startPoint y: 391, endPoint x: 228, endPoint y: 391, distance: 24.2
click at [520, 808] on div at bounding box center [596, 809] width 1192 height 0
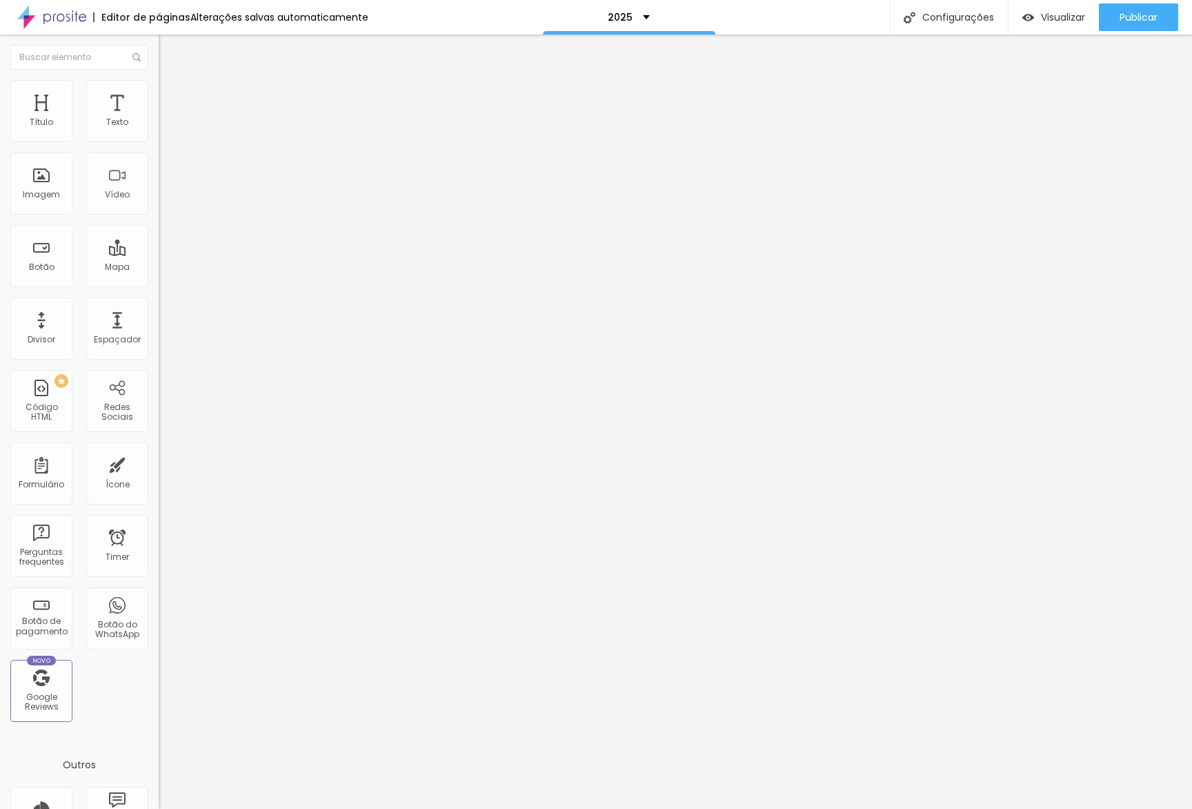
click at [159, 88] on li "Estilo" at bounding box center [238, 87] width 159 height 14
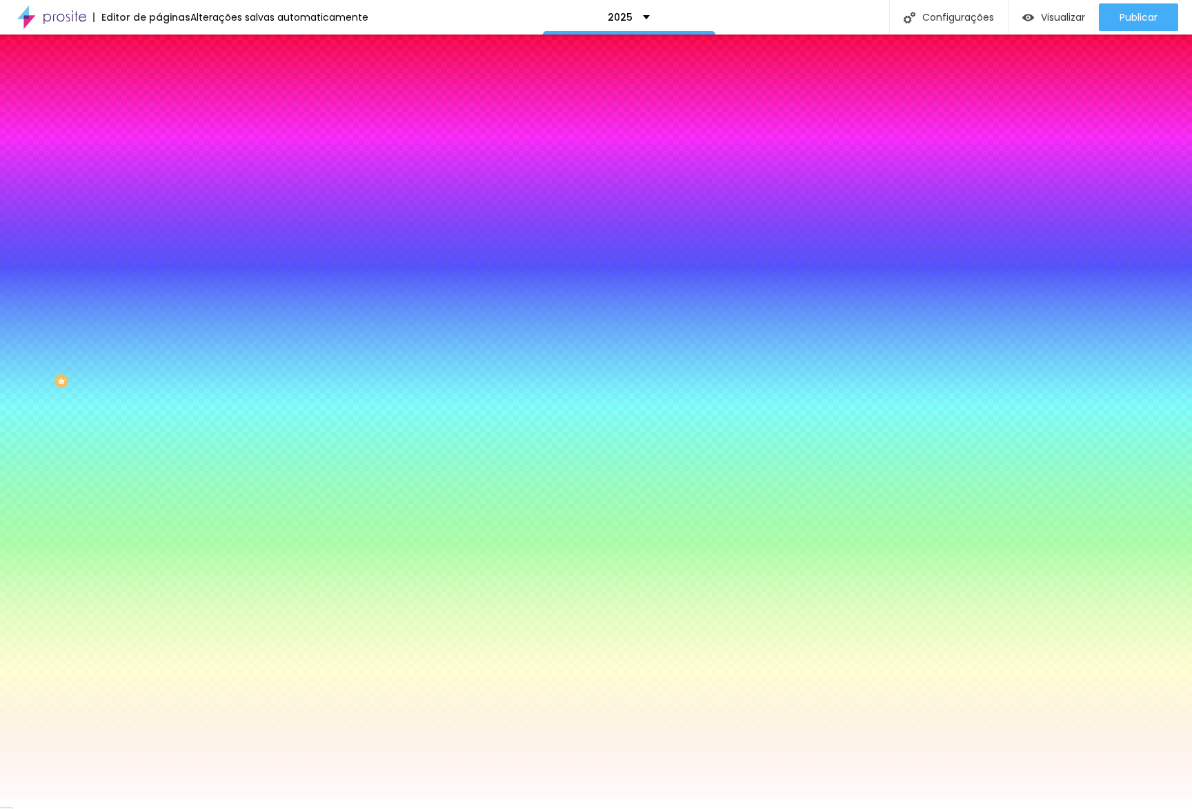
click at [159, 146] on input "#FFFFFF" at bounding box center [242, 139] width 166 height 14
paste input "26522"
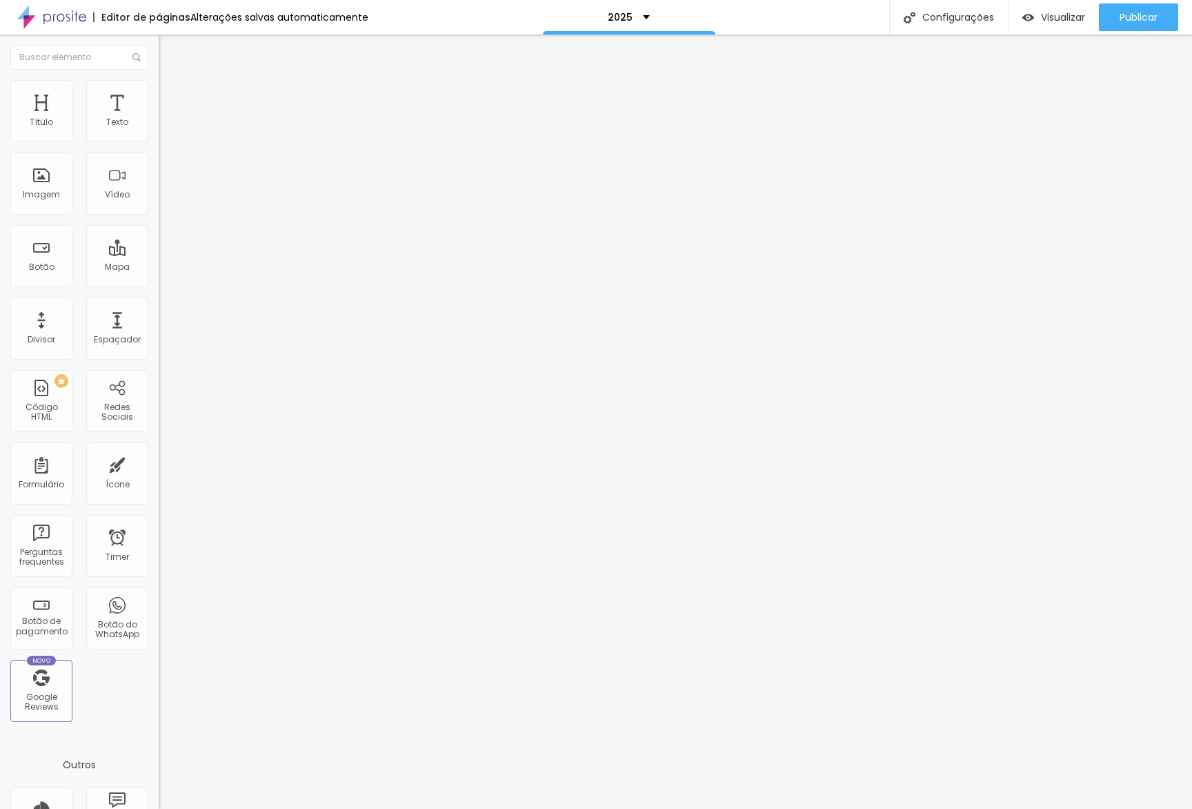
click at [159, 94] on li "Avançado" at bounding box center [238, 101] width 159 height 14
click at [159, 268] on input "range" at bounding box center [203, 273] width 89 height 11
click at [171, 101] on span "Avançado" at bounding box center [194, 103] width 46 height 12
click at [171, 97] on span "Avançado" at bounding box center [194, 103] width 46 height 12
click at [159, 463] on input "range" at bounding box center [203, 468] width 89 height 11
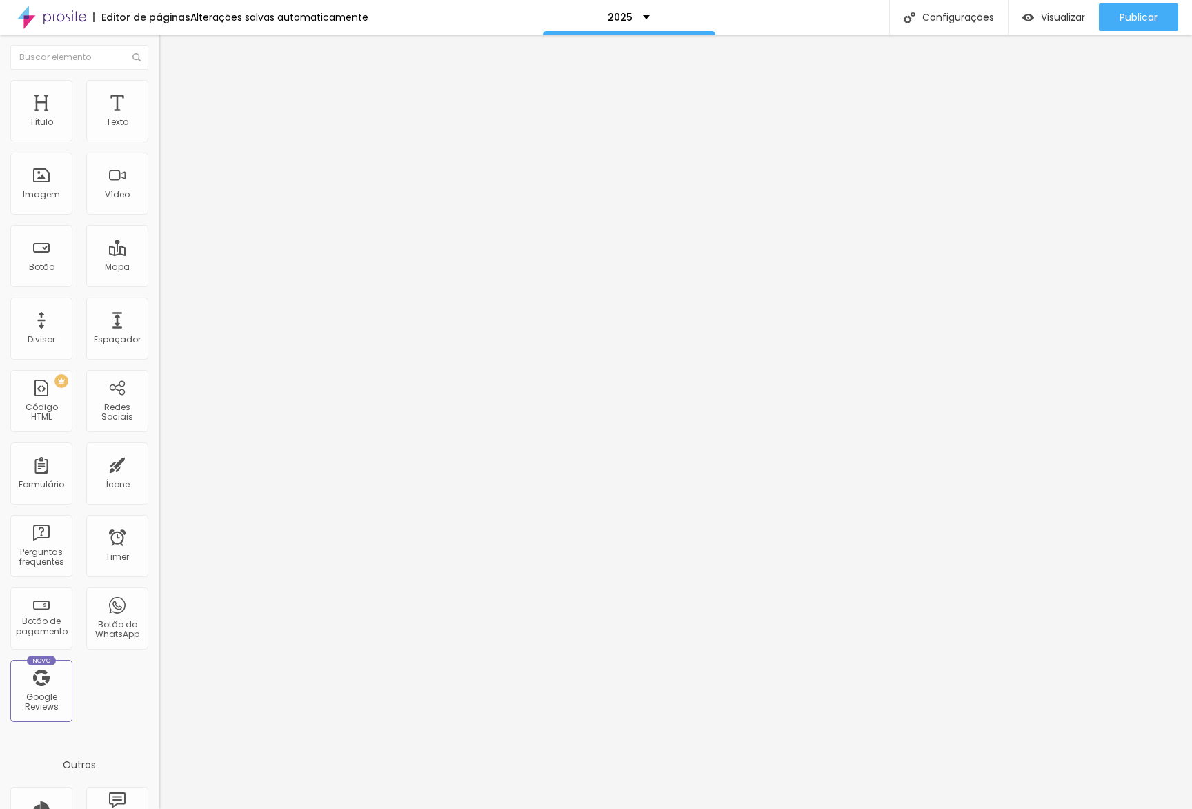
click at [159, 204] on button "button" at bounding box center [168, 197] width 19 height 14
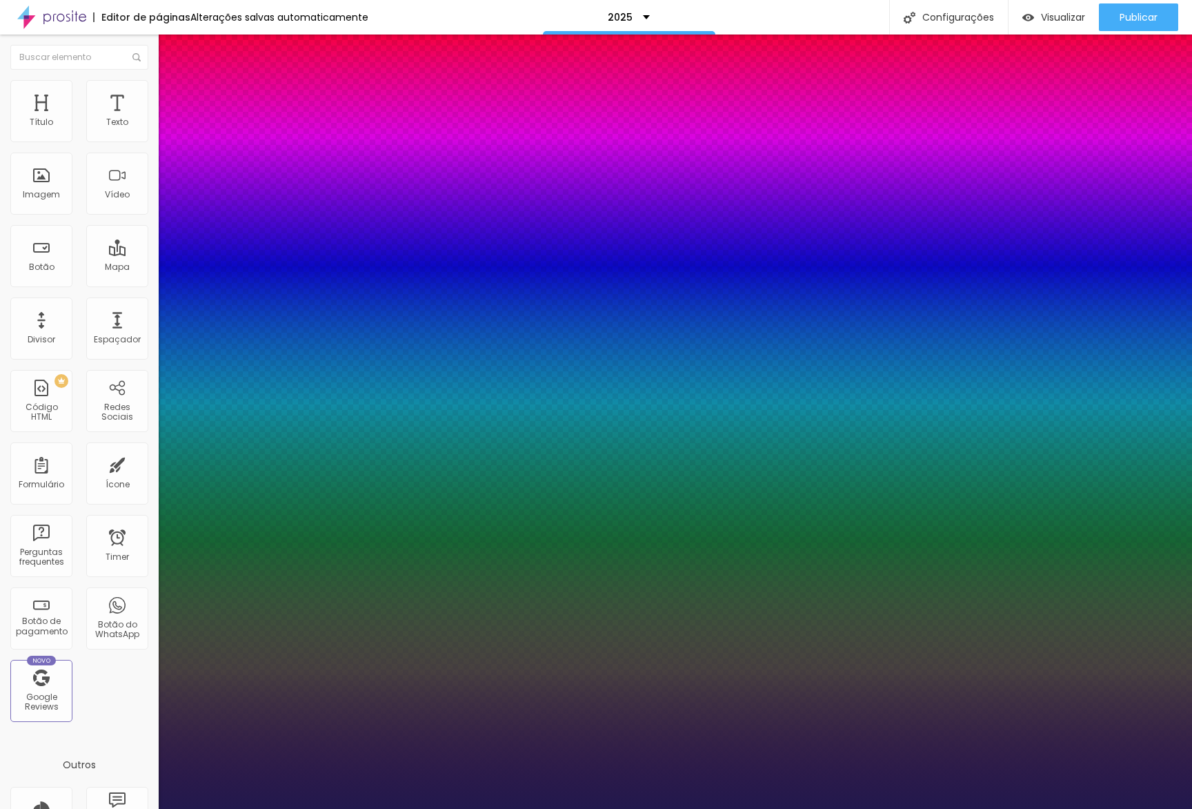
drag, startPoint x: 222, startPoint y: 391, endPoint x: 297, endPoint y: 560, distance: 185.7
click at [482, 808] on div at bounding box center [596, 809] width 1192 height 0
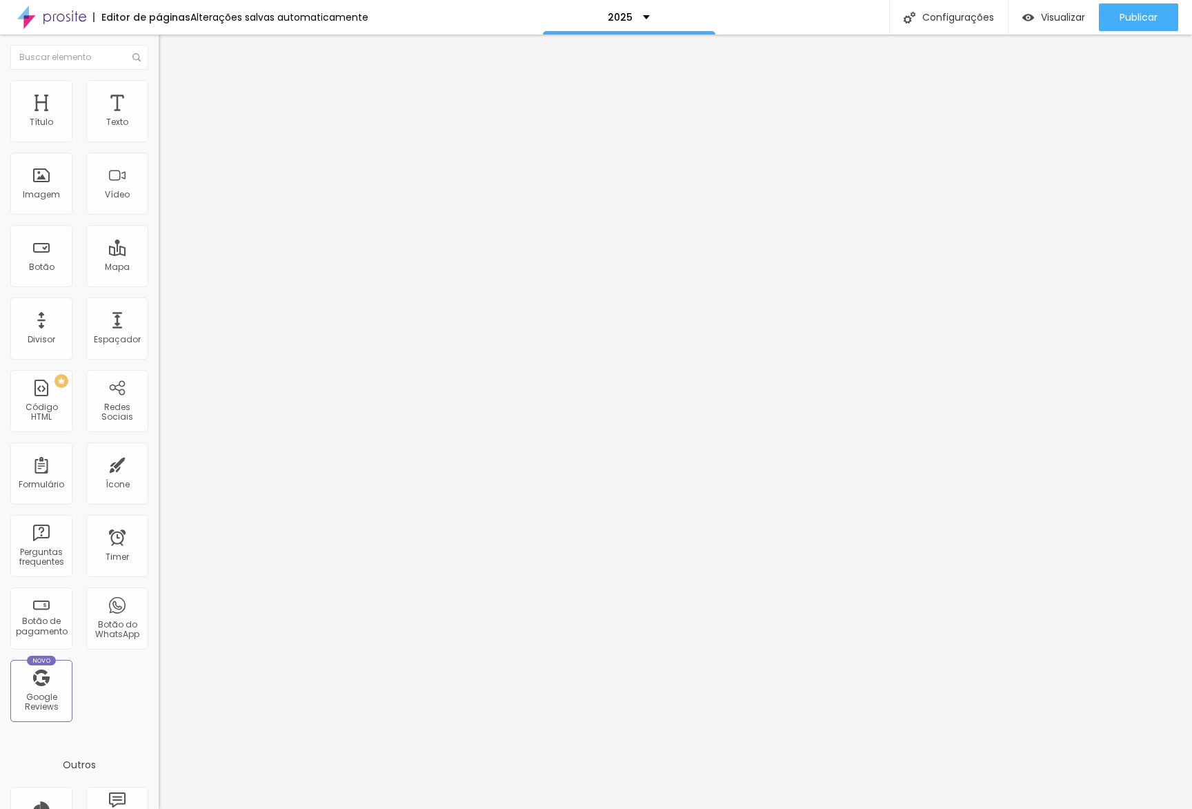
drag, startPoint x: 128, startPoint y: 104, endPoint x: 128, endPoint y: 115, distance: 11.7
click at [159, 104] on li "Avançado" at bounding box center [238, 101] width 159 height 14
drag, startPoint x: 28, startPoint y: 164, endPoint x: 41, endPoint y: 157, distance: 15.4
click at [159, 463] on input "range" at bounding box center [203, 468] width 89 height 11
click at [159, 268] on input "range" at bounding box center [203, 273] width 89 height 11
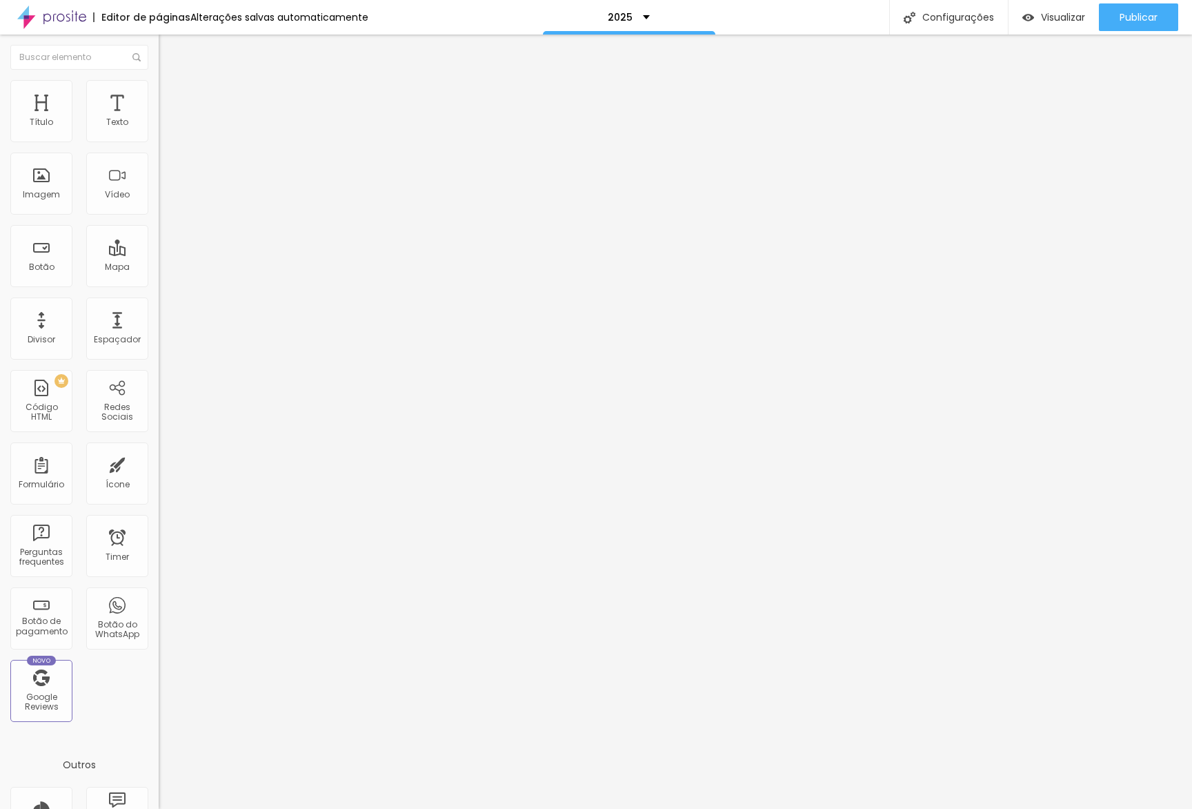
drag, startPoint x: 44, startPoint y: 135, endPoint x: 3, endPoint y: 133, distance: 40.7
click at [159, 132] on div "0 Espaçamento entre colunas 85 px Espaçamento vertical ID Html Classes Html Vis…" at bounding box center [238, 398] width 159 height 580
click at [159, 463] on input "range" at bounding box center [203, 468] width 89 height 11
click at [171, 101] on span "Avançado" at bounding box center [194, 103] width 46 height 12
drag, startPoint x: 59, startPoint y: 138, endPoint x: 187, endPoint y: 132, distance: 128.5
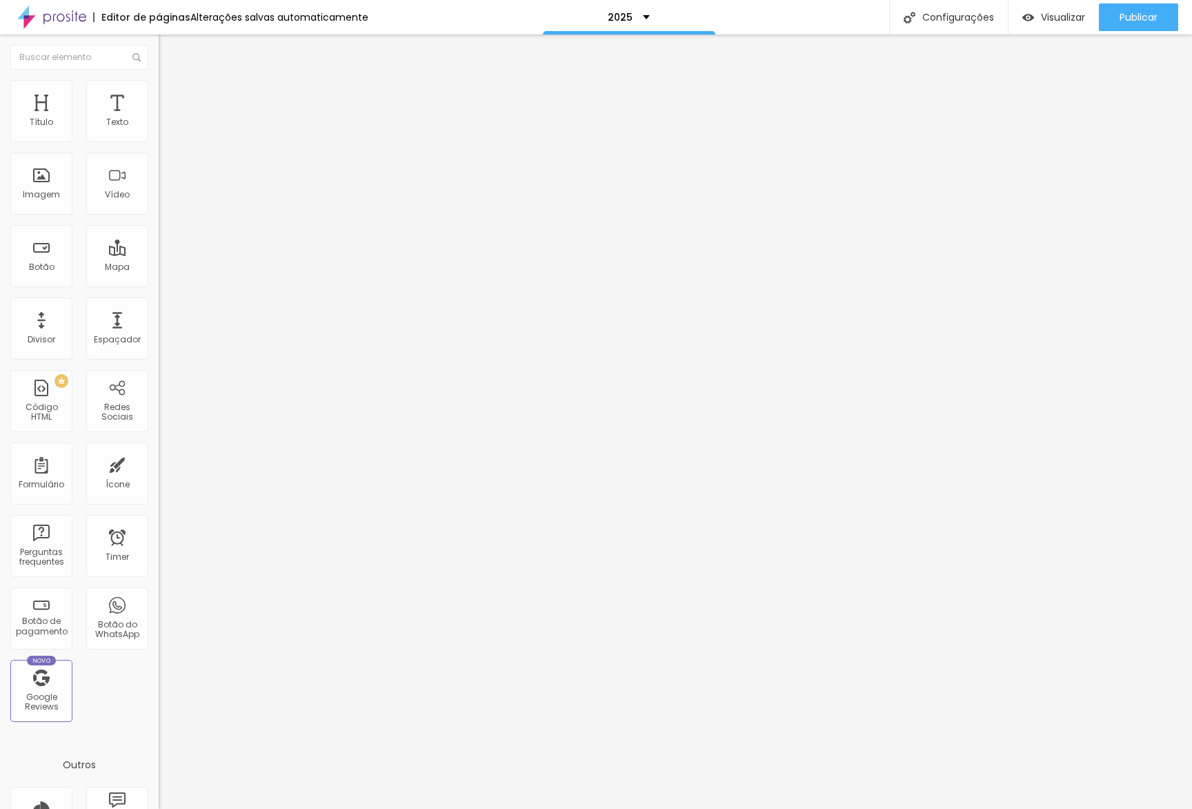
click at [187, 268] on input "range" at bounding box center [203, 273] width 89 height 11
click at [1043, 24] on div "Visualizar" at bounding box center [1054, 17] width 63 height 28
drag, startPoint x: 76, startPoint y: 83, endPoint x: 88, endPoint y: 97, distance: 18.6
click at [159, 83] on img at bounding box center [165, 86] width 12 height 12
click at [159, 92] on li "Estilo" at bounding box center [238, 87] width 159 height 14
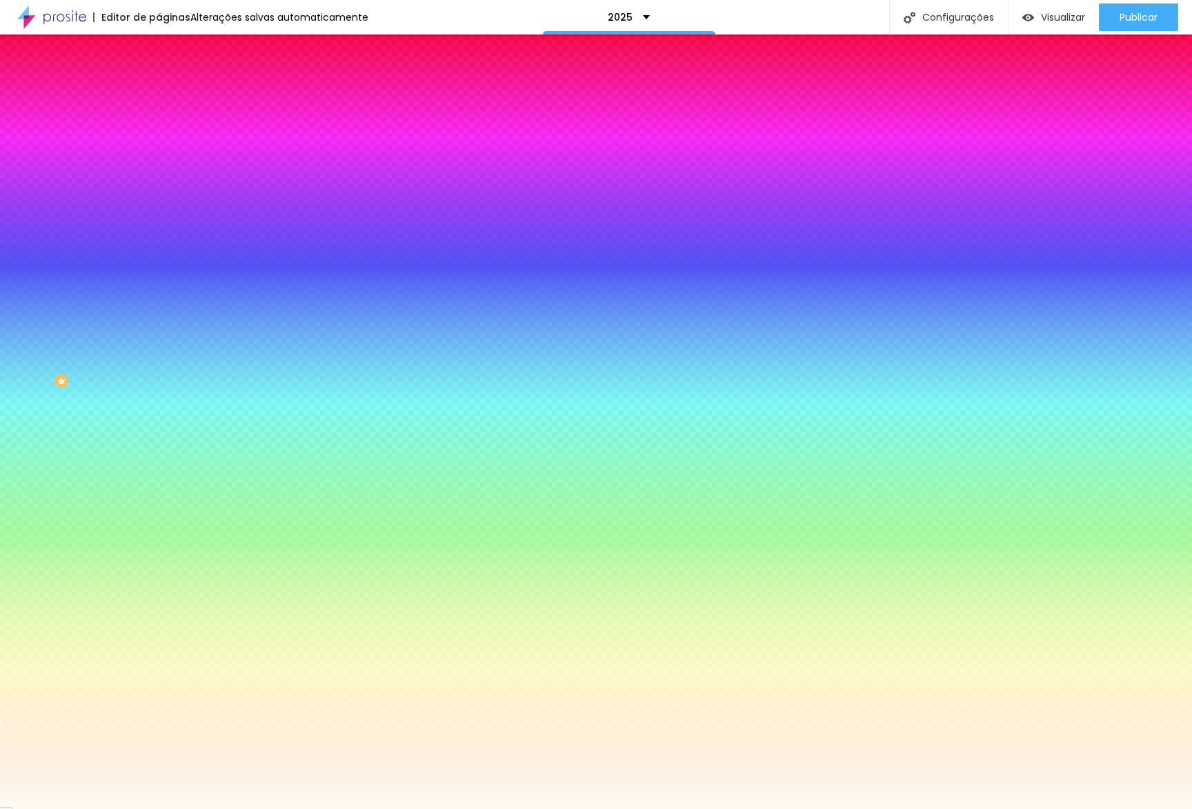
click at [159, 201] on input "#FFFAF0" at bounding box center [242, 195] width 166 height 14
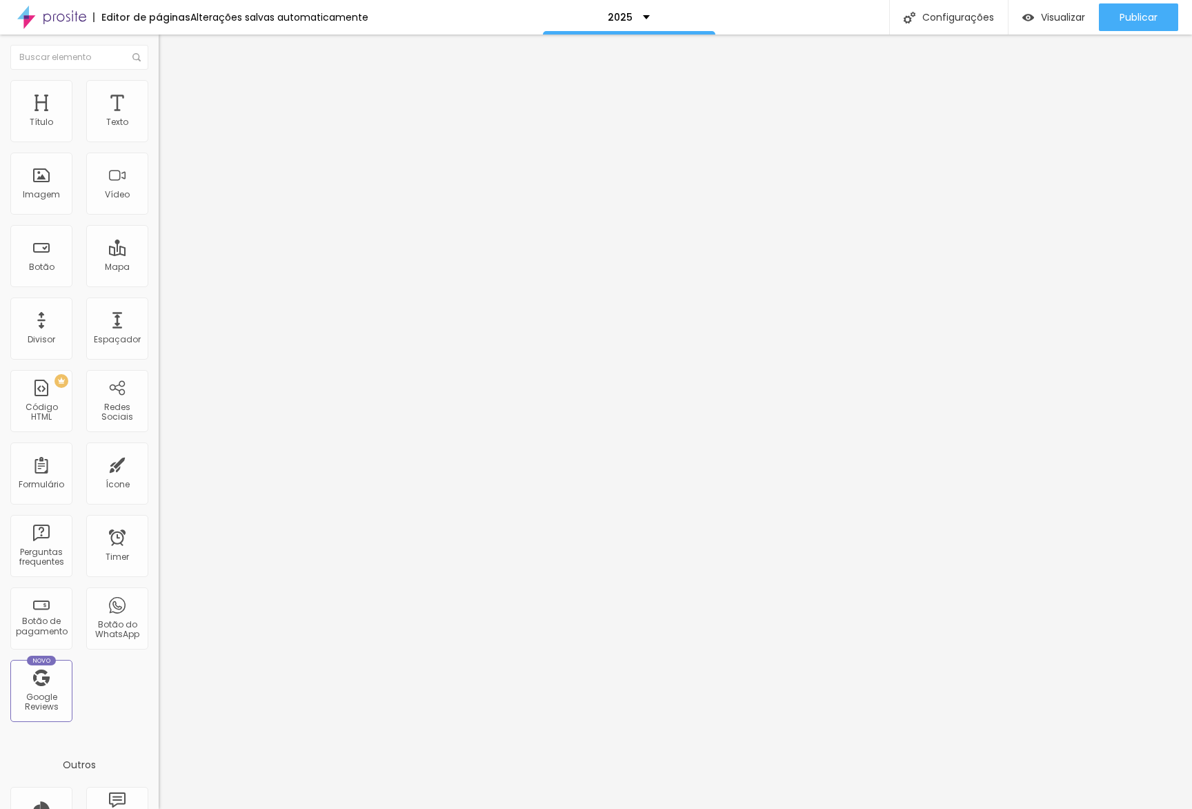
click at [159, 94] on li "Estilo" at bounding box center [238, 87] width 159 height 14
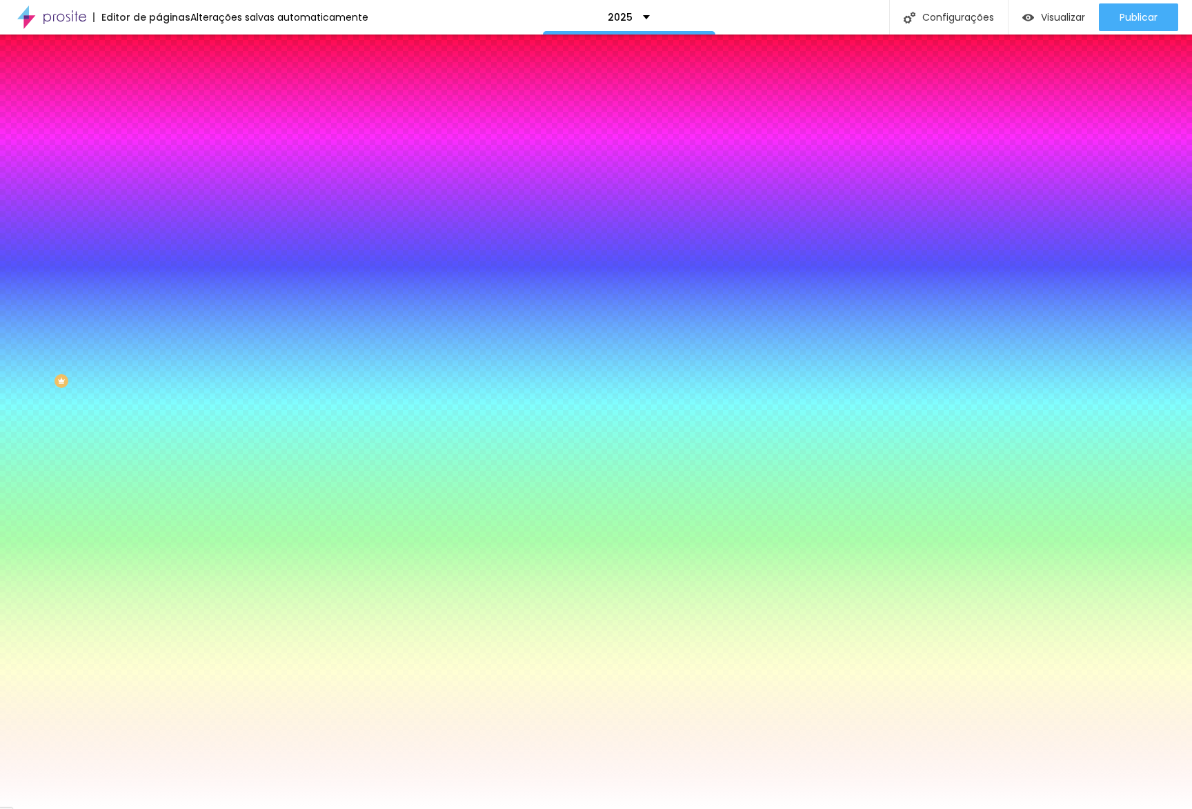
click at [159, 126] on div "Trocar imagem" at bounding box center [238, 121] width 159 height 10
click at [159, 201] on input "#FFFFFF" at bounding box center [242, 195] width 166 height 14
paste input "AF0"
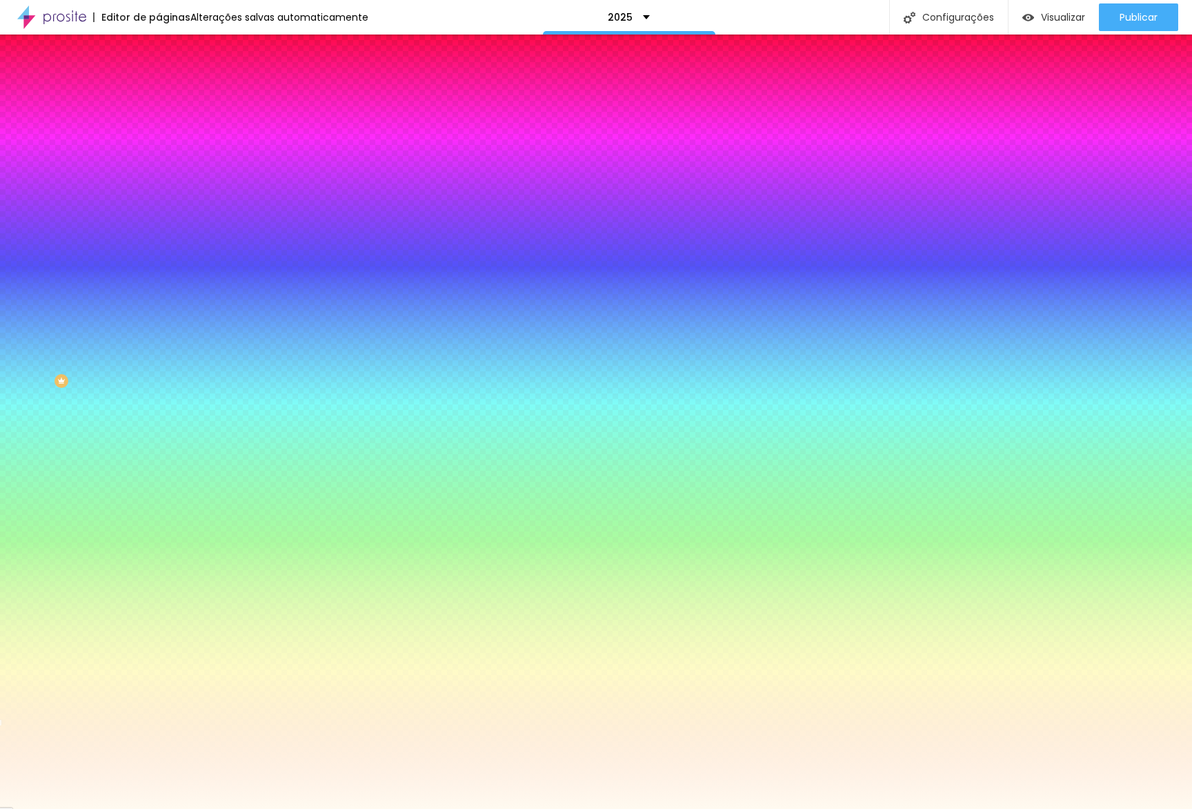
click at [234, 127] on span at bounding box center [238, 121] width 8 height 12
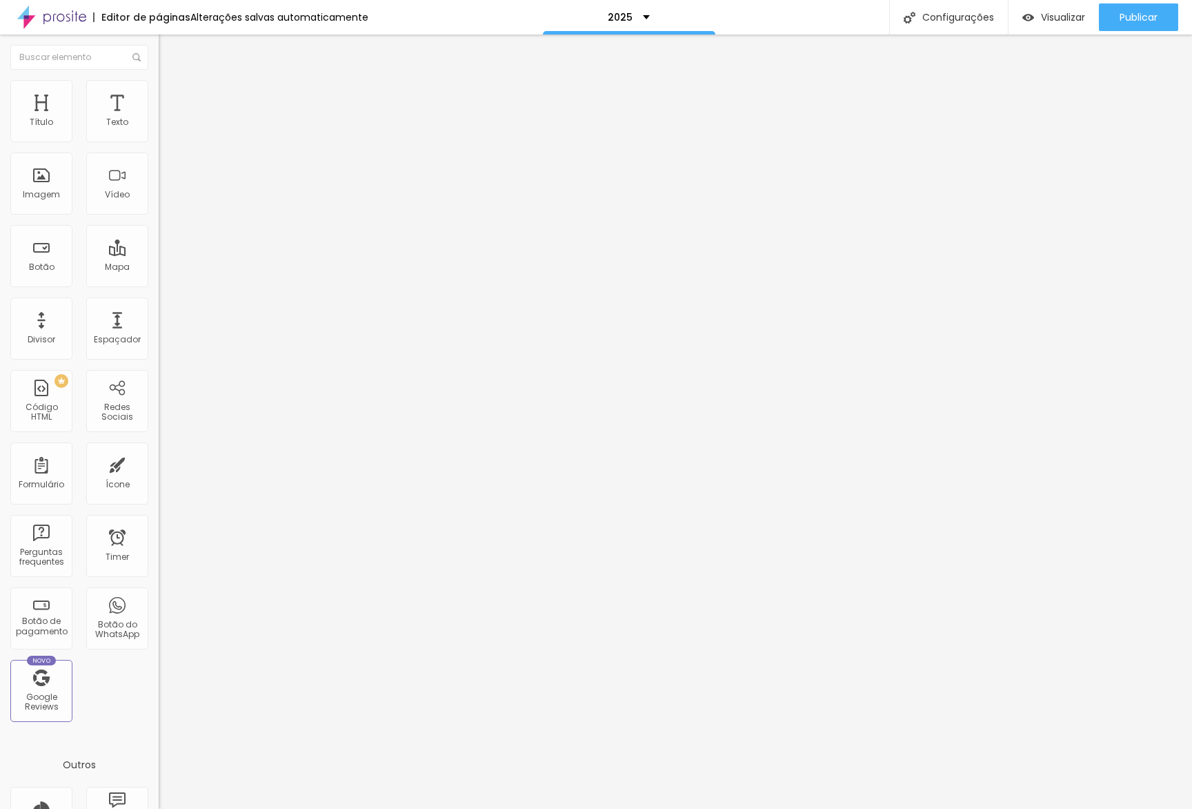
click at [159, 88] on li "Estilo" at bounding box center [238, 87] width 159 height 14
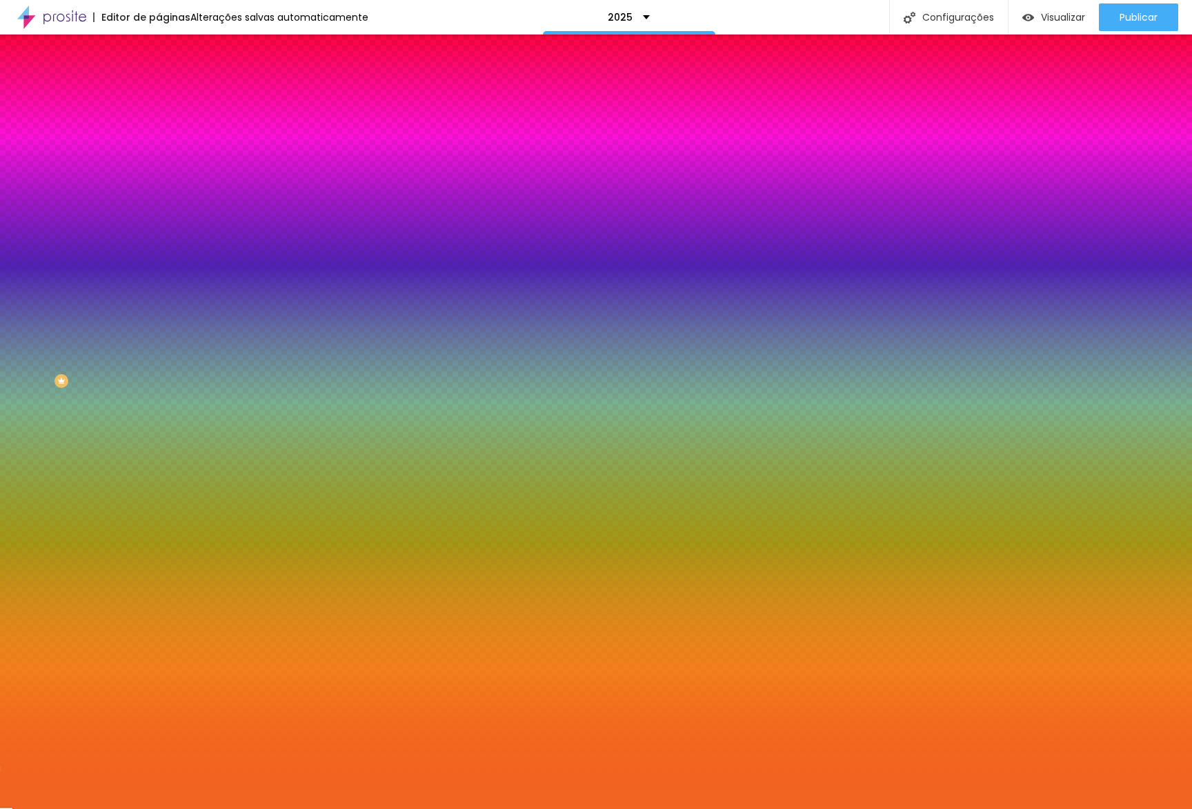
click at [159, 141] on input "#F26522" at bounding box center [242, 139] width 166 height 14
paste input "6A3CBC"
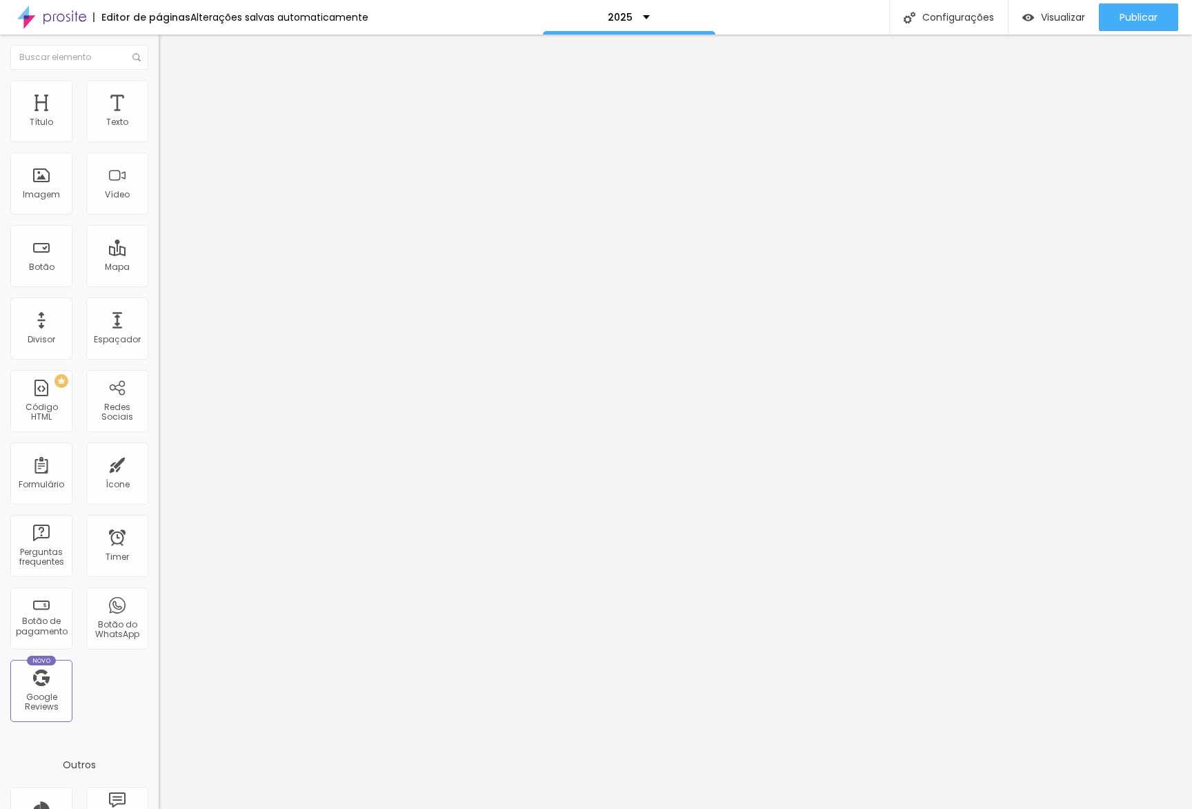
click at [171, 95] on span "Estilo" at bounding box center [181, 89] width 21 height 12
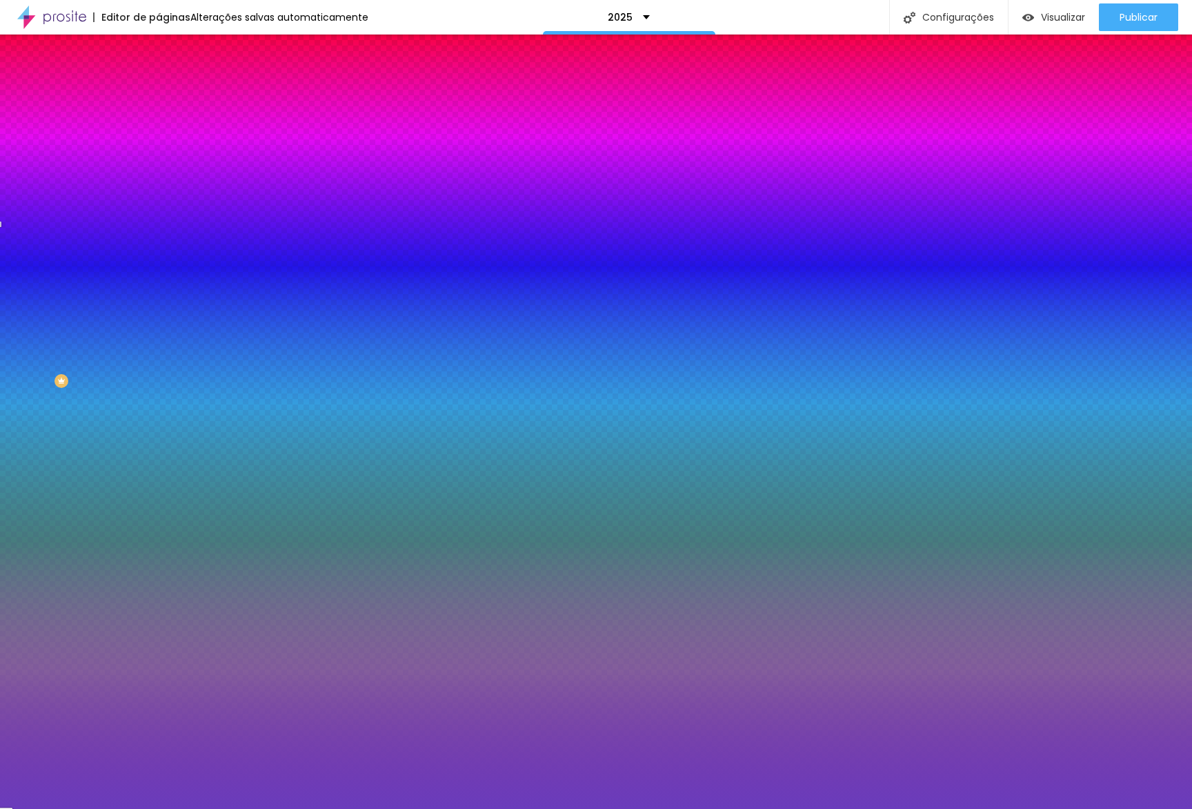
click at [159, 139] on input "#6A3CBC" at bounding box center [242, 139] width 166 height 14
paste input "2AA8F5"
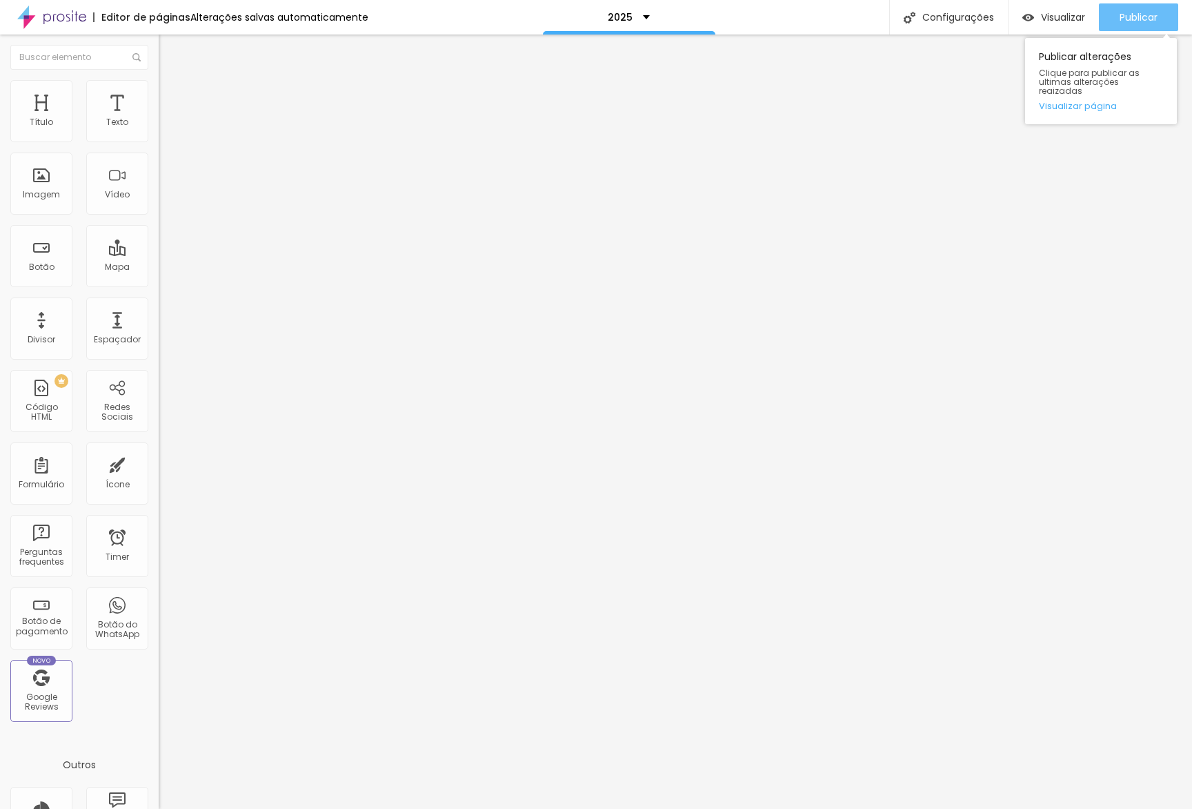
click at [1134, 17] on span "Publicar" at bounding box center [1139, 17] width 38 height 11
click at [1092, 101] on link "Visualizar página" at bounding box center [1101, 105] width 124 height 9
click at [159, 80] on img at bounding box center [165, 86] width 12 height 12
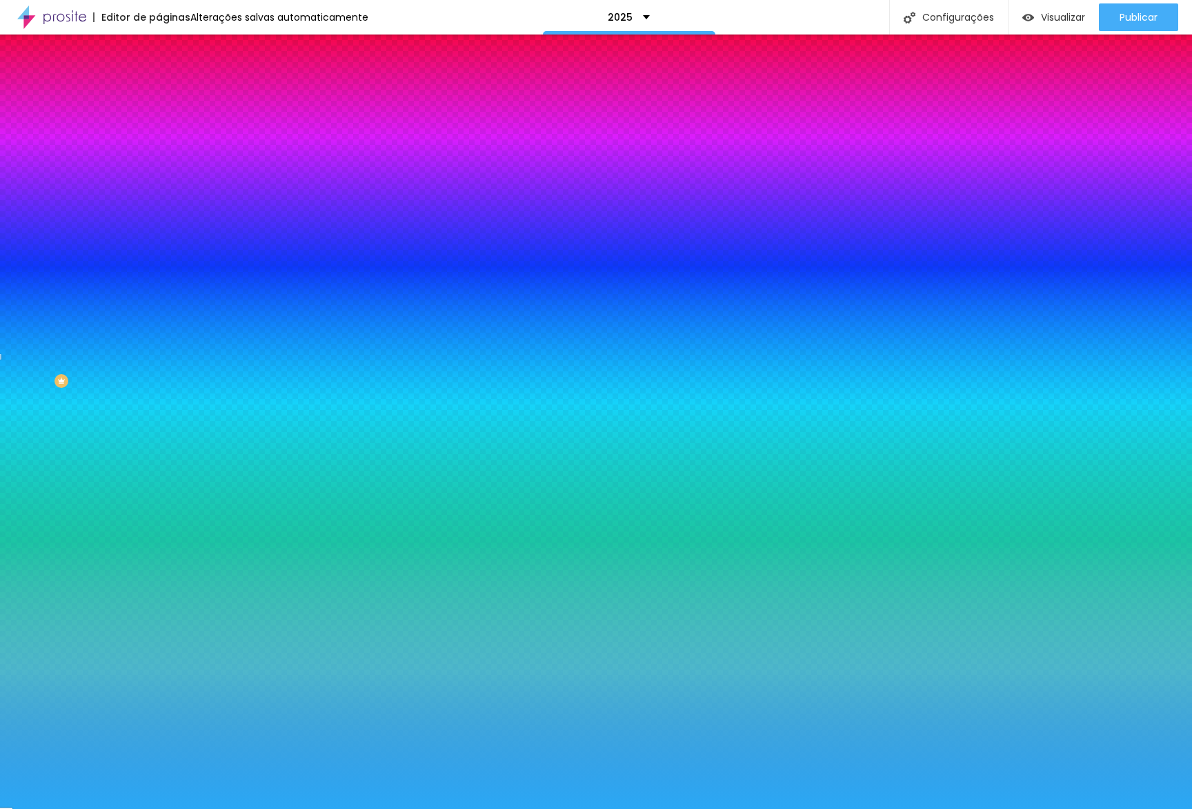
click at [159, 143] on input "#2AA8F5" at bounding box center [242, 139] width 166 height 14
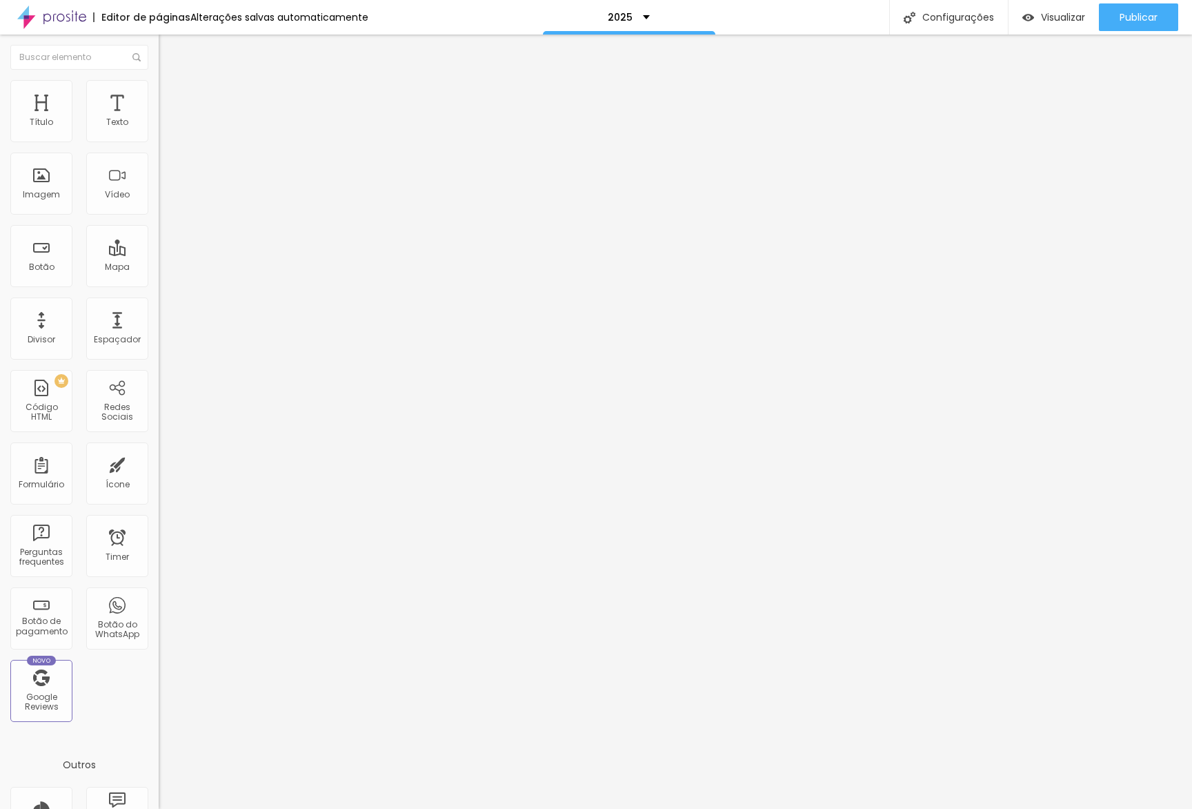
click at [171, 95] on span "Estilo" at bounding box center [181, 89] width 21 height 12
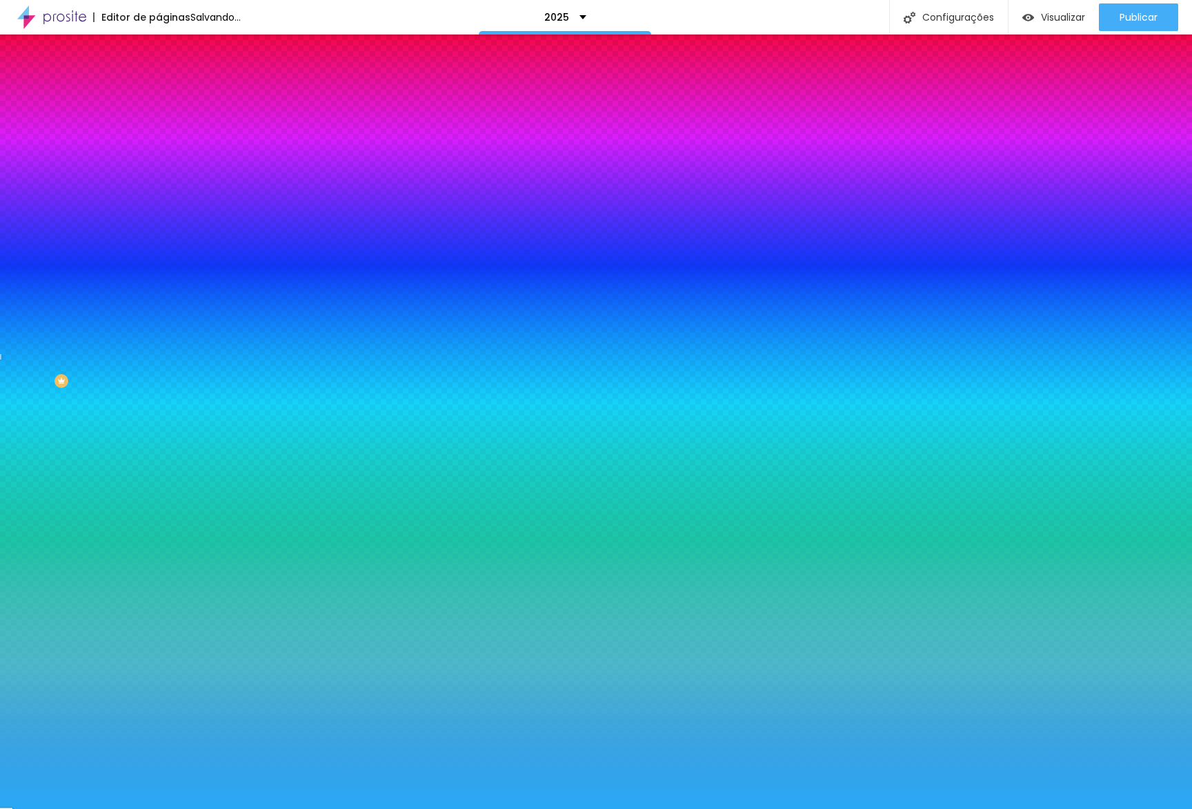
click at [159, 138] on input "#2AA8F5" at bounding box center [242, 139] width 166 height 14
paste input "7ED360"
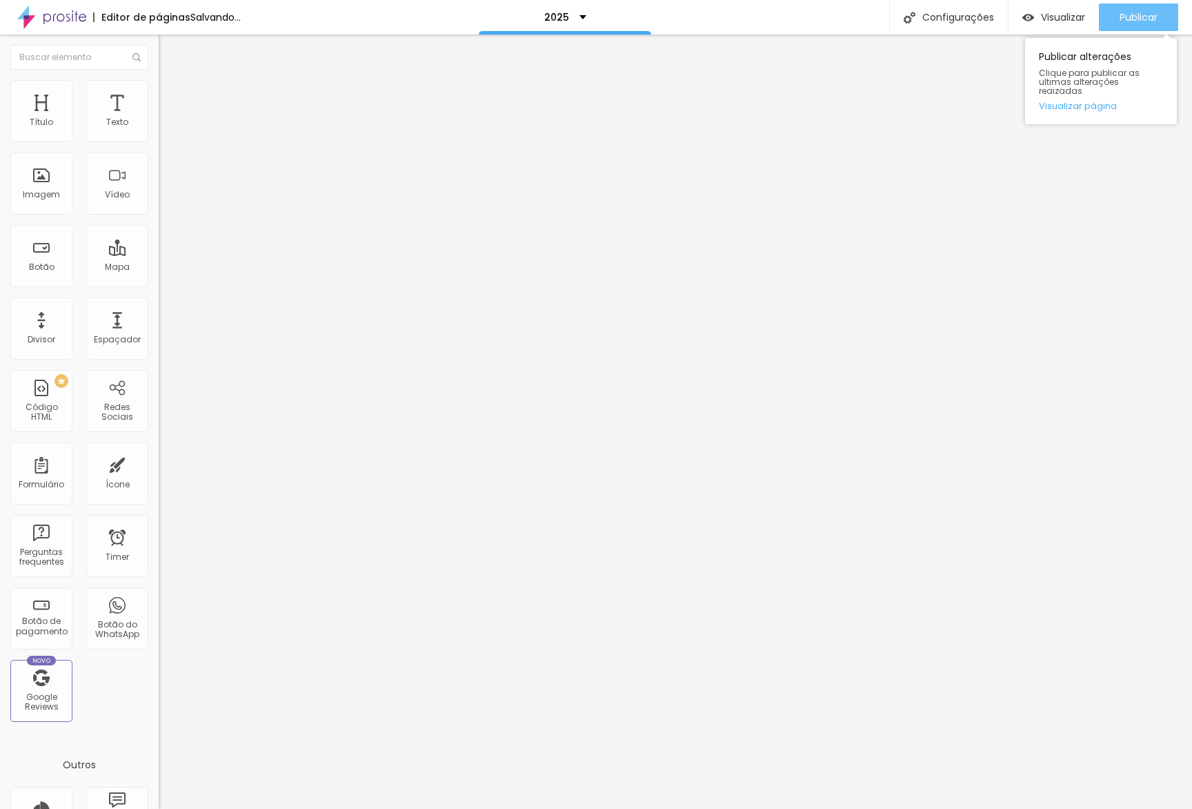
click at [1134, 28] on div "Publicar" at bounding box center [1139, 17] width 38 height 28
click at [1121, 20] on span "Publicar" at bounding box center [1139, 17] width 38 height 11
click at [1085, 101] on link "Visualizar página" at bounding box center [1101, 105] width 124 height 9
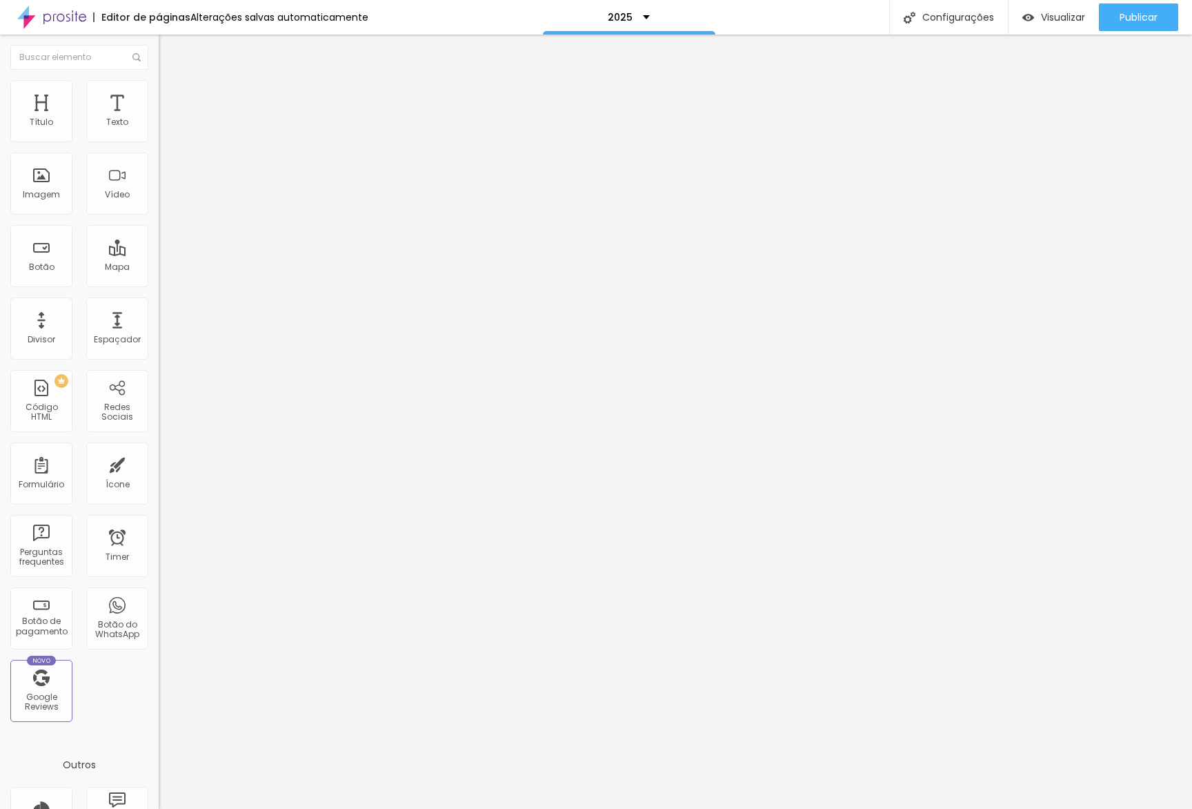
click at [159, 91] on li "Estilo" at bounding box center [238, 87] width 159 height 14
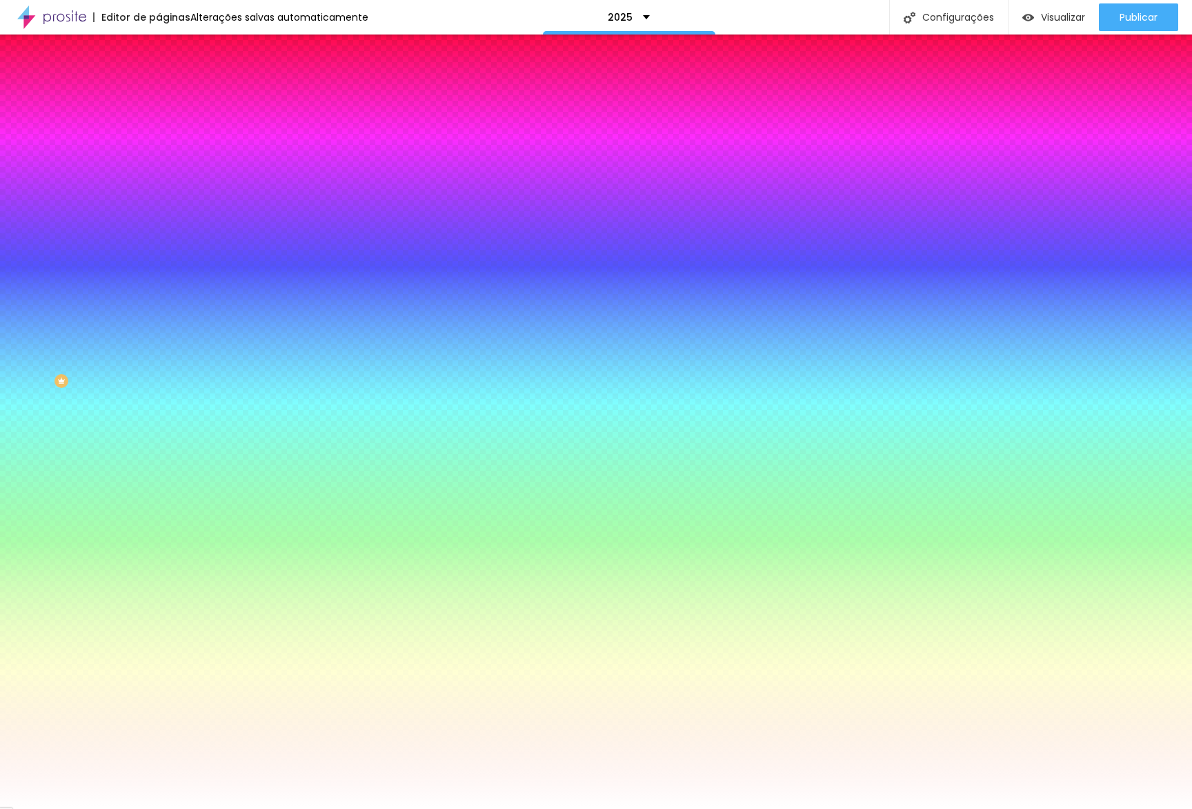
click at [159, 132] on div at bounding box center [238, 132] width 159 height 0
drag, startPoint x: 0, startPoint y: 128, endPoint x: 0, endPoint y: 68, distance: 60.0
click at [159, 68] on div "Conteúdo Estilo Avançado Cor de fundo Voltar ao padrão #FFFFFF Sombra DESATIVAD…" at bounding box center [238, 148] width 159 height 164
click at [159, 179] on button "button" at bounding box center [168, 184] width 19 height 14
drag, startPoint x: 87, startPoint y: 273, endPoint x: 141, endPoint y: 224, distance: 73.3
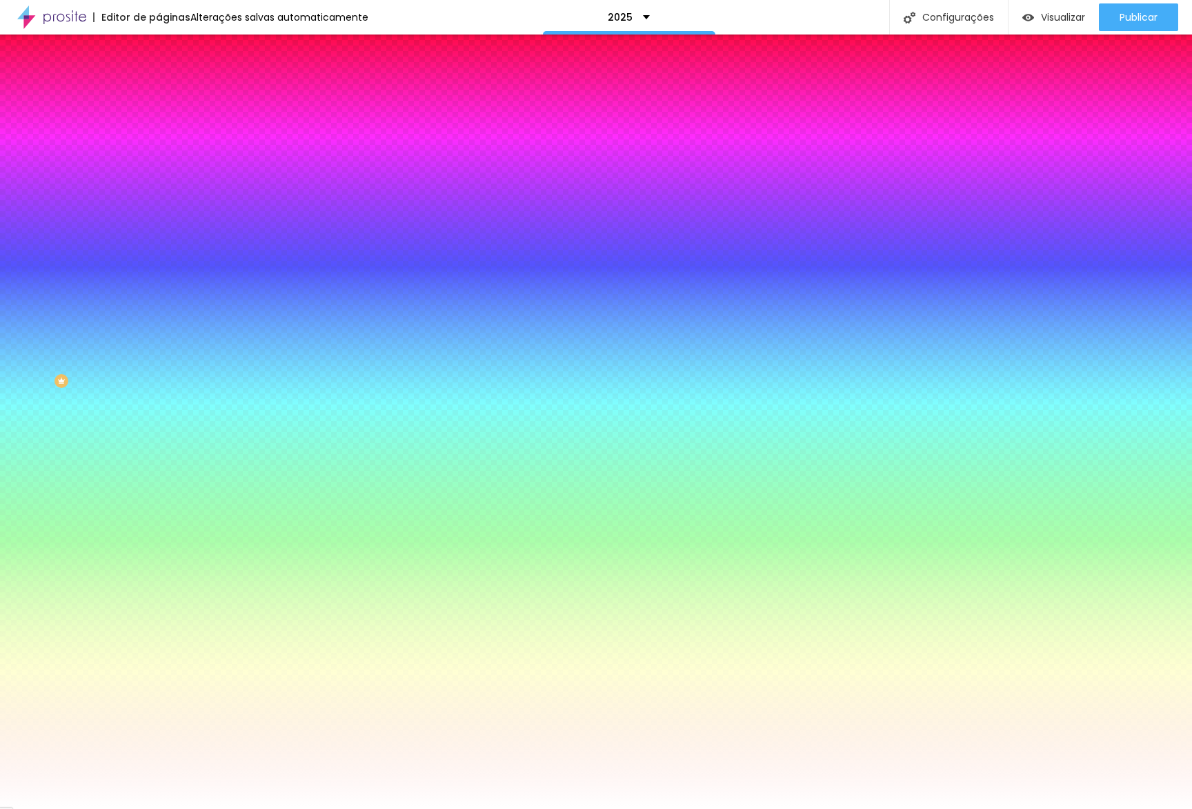
click at [98, 808] on div at bounding box center [596, 809] width 1192 height 0
drag, startPoint x: 144, startPoint y: 223, endPoint x: 144, endPoint y: 213, distance: 10.4
click at [159, 221] on div "Cor de fundo Voltar ao padrão #FFFFFF Sombra DESATIVADO Voltar ao padrão Borda …" at bounding box center [238, 169] width 159 height 123
click at [159, 216] on button "button" at bounding box center [168, 223] width 19 height 14
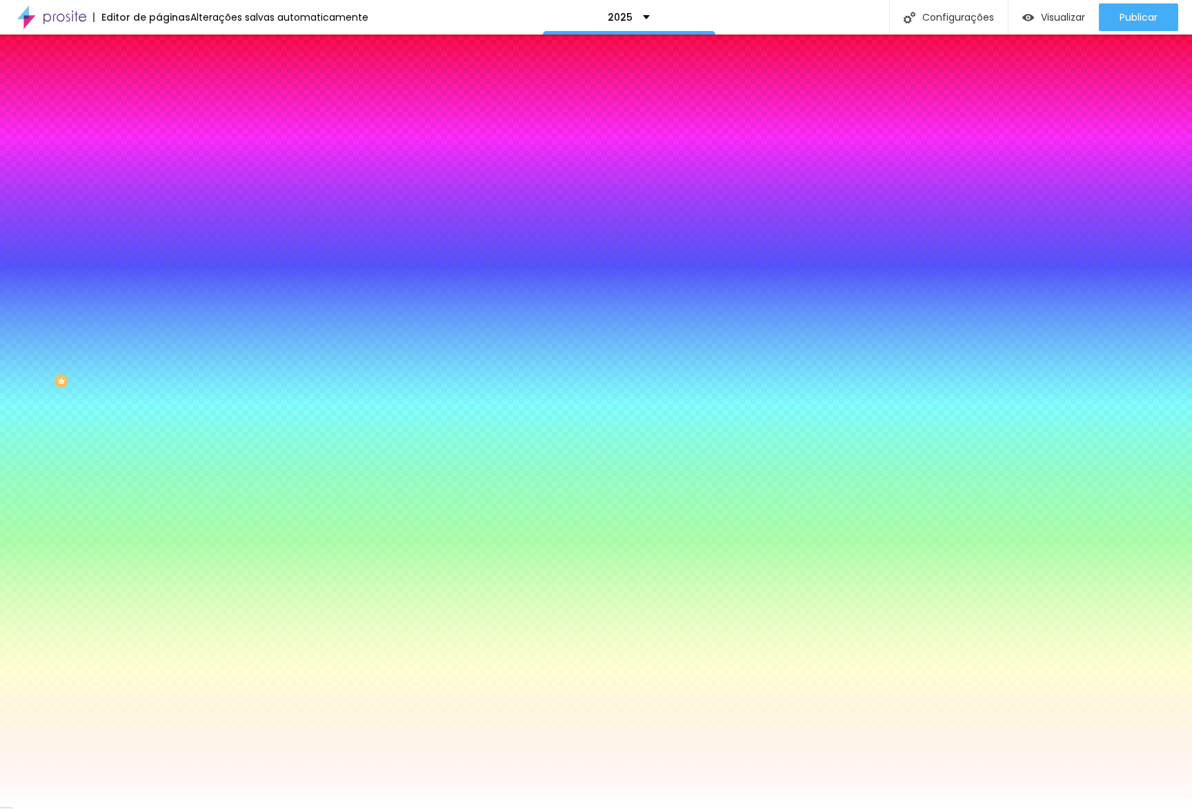
drag, startPoint x: 284, startPoint y: 244, endPoint x: 302, endPoint y: 242, distance: 18.0
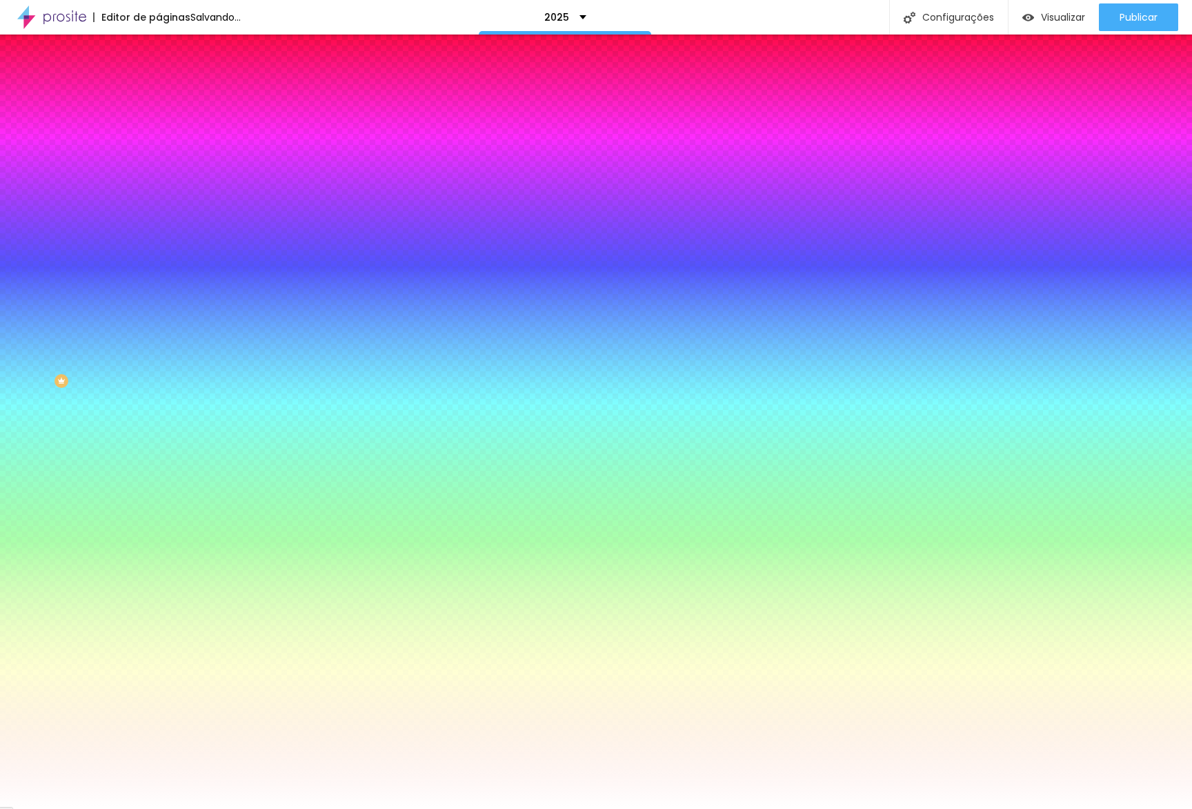
click at [355, 808] on div at bounding box center [596, 809] width 1192 height 0
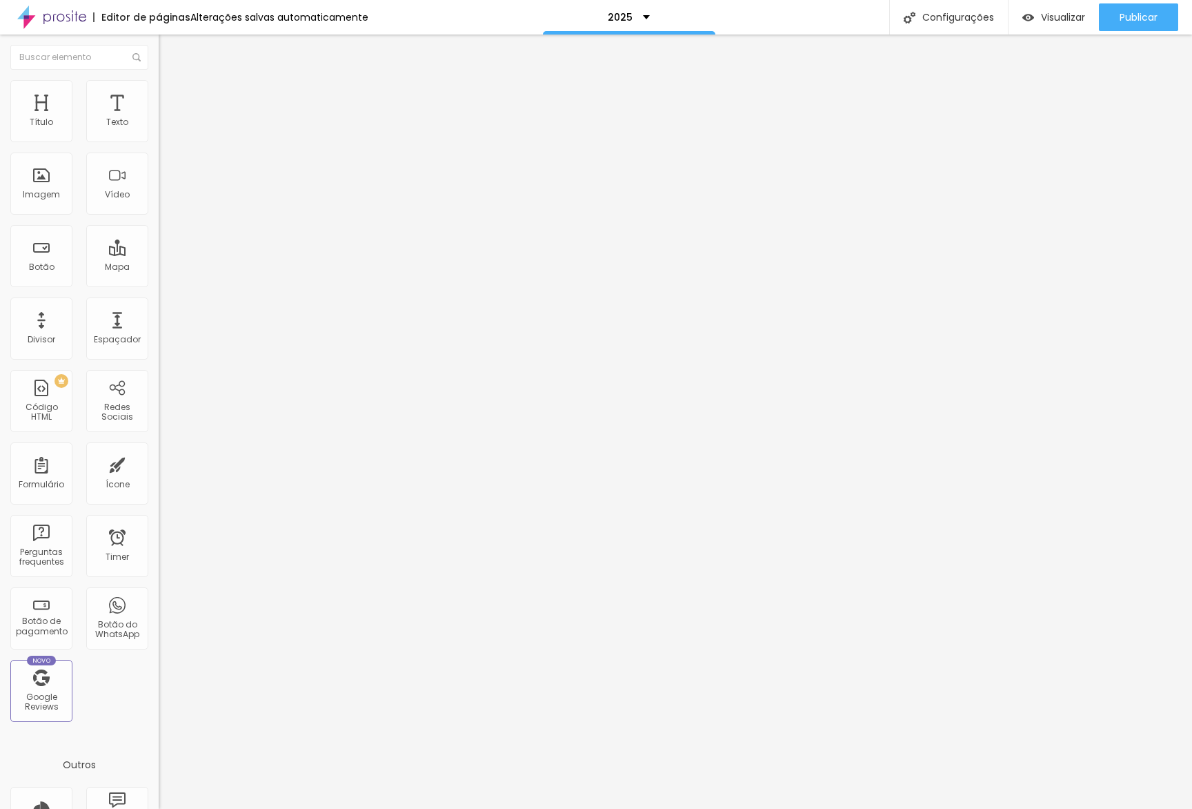
click at [159, 92] on li "Estilo" at bounding box center [238, 87] width 159 height 14
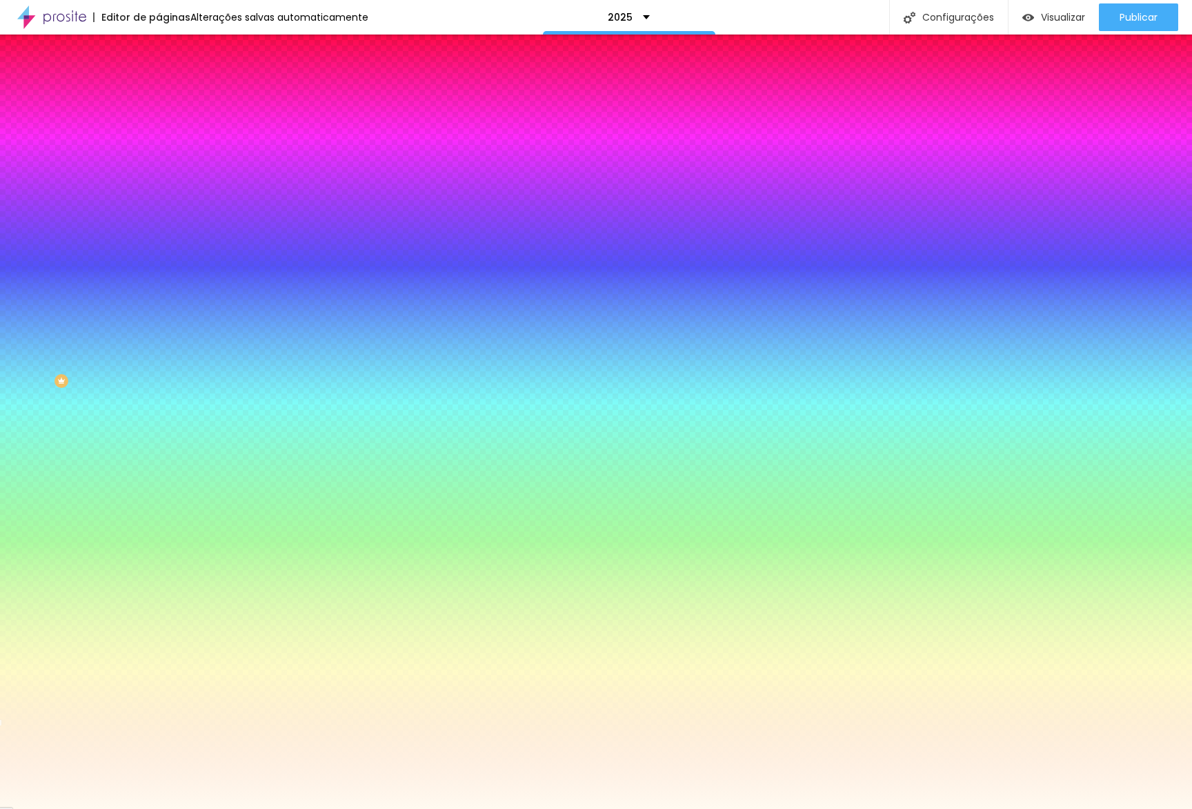
click at [171, 97] on span "Avançado" at bounding box center [194, 103] width 46 height 12
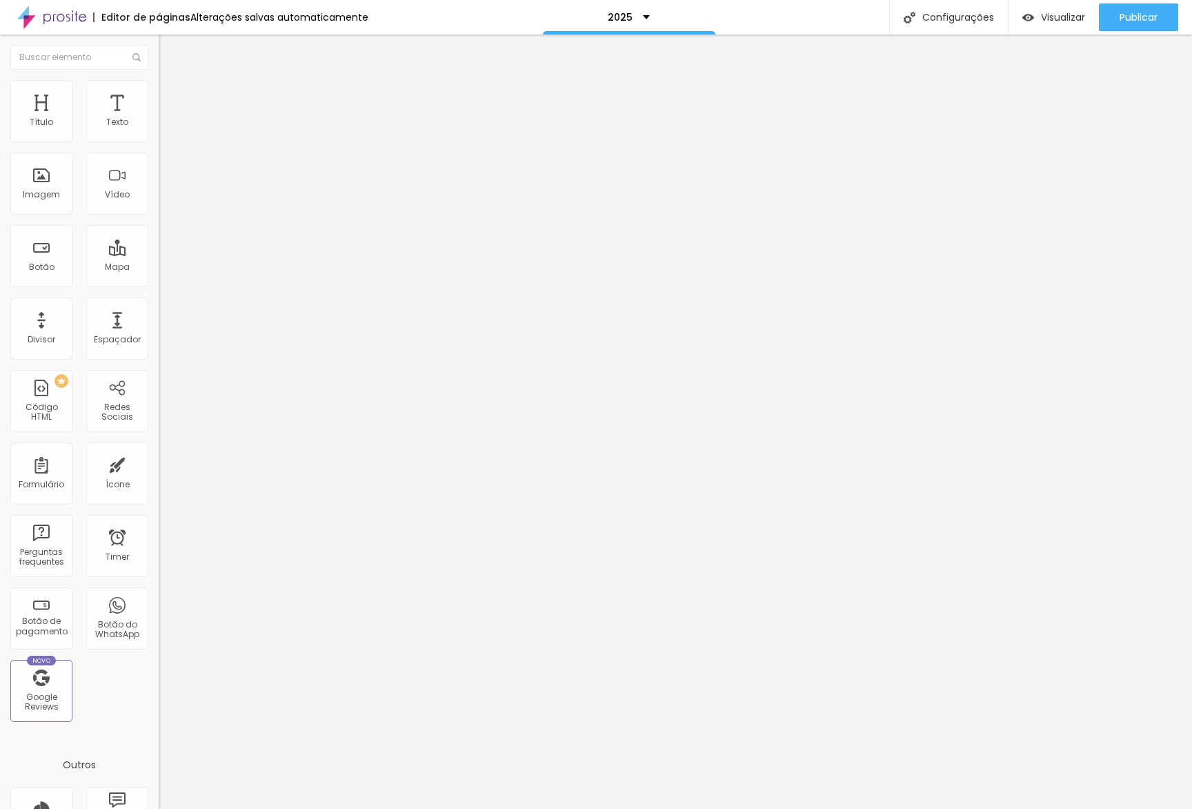
drag, startPoint x: 32, startPoint y: 137, endPoint x: 72, endPoint y: 139, distance: 40.1
click at [159, 268] on input "range" at bounding box center [203, 273] width 89 height 11
click at [159, 80] on li "Estilo" at bounding box center [238, 87] width 159 height 14
click at [159, 315] on input "20" at bounding box center [188, 322] width 59 height 14
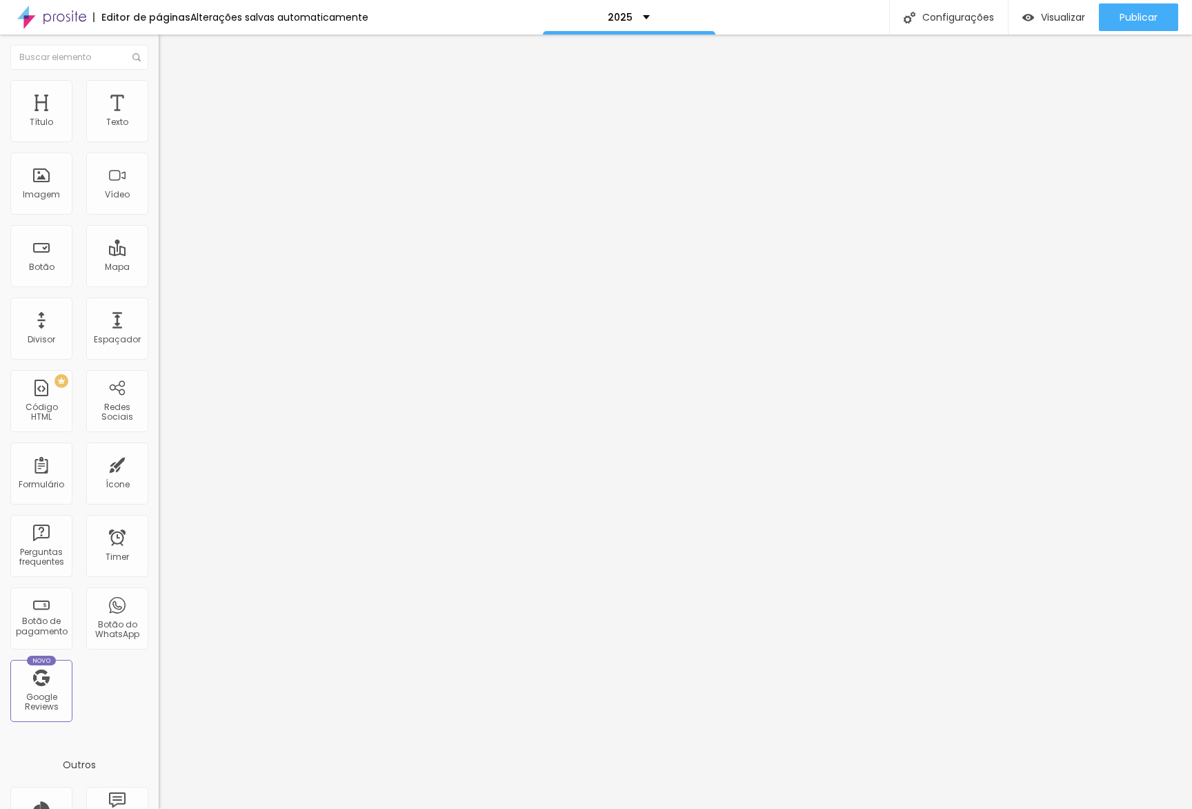
click at [159, 91] on li "Estilo" at bounding box center [238, 87] width 159 height 14
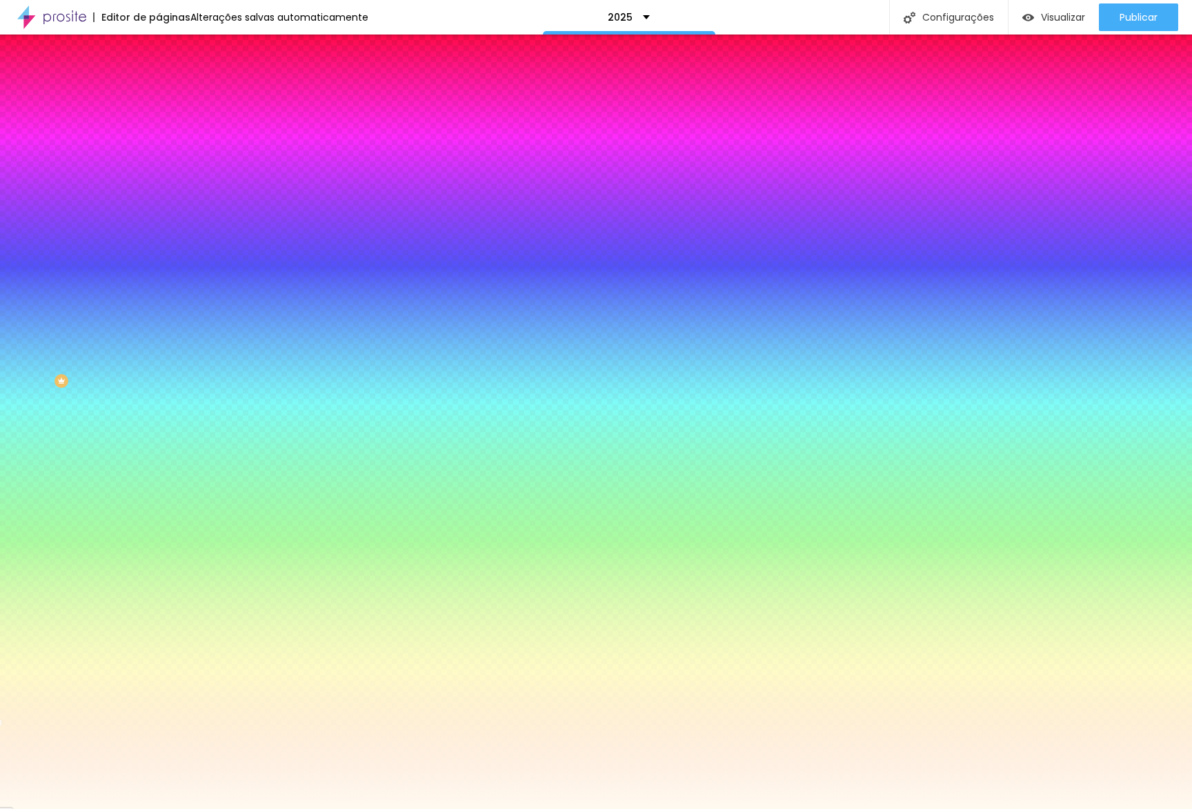
drag, startPoint x: 121, startPoint y: 92, endPoint x: 92, endPoint y: 115, distance: 36.8
click at [159, 94] on li "Avançado" at bounding box center [238, 101] width 159 height 14
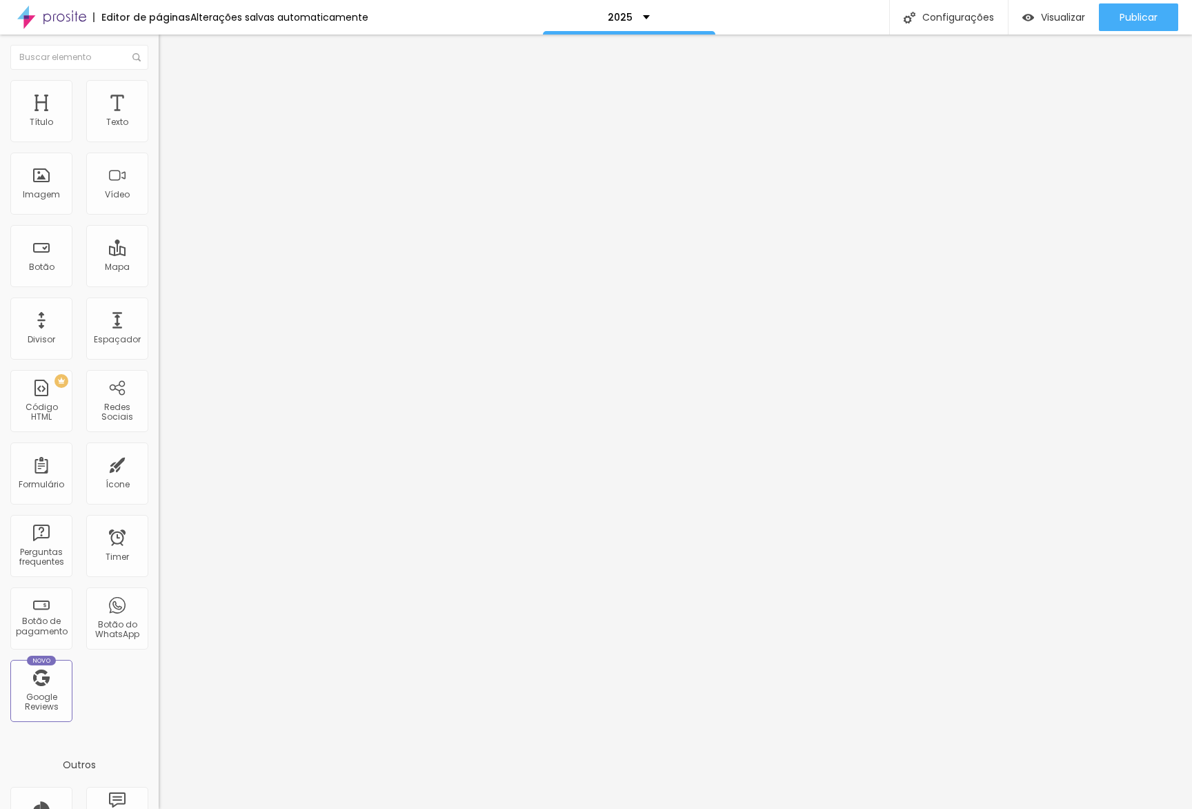
click at [159, 463] on input "range" at bounding box center [203, 468] width 89 height 11
click at [1041, 17] on span "Visualizar" at bounding box center [1063, 17] width 44 height 11
click at [171, 97] on span "Avançado" at bounding box center [194, 103] width 46 height 12
click at [159, 610] on div at bounding box center [238, 610] width 159 height 0
drag, startPoint x: 140, startPoint y: 336, endPoint x: 139, endPoint y: 322, distance: 13.8
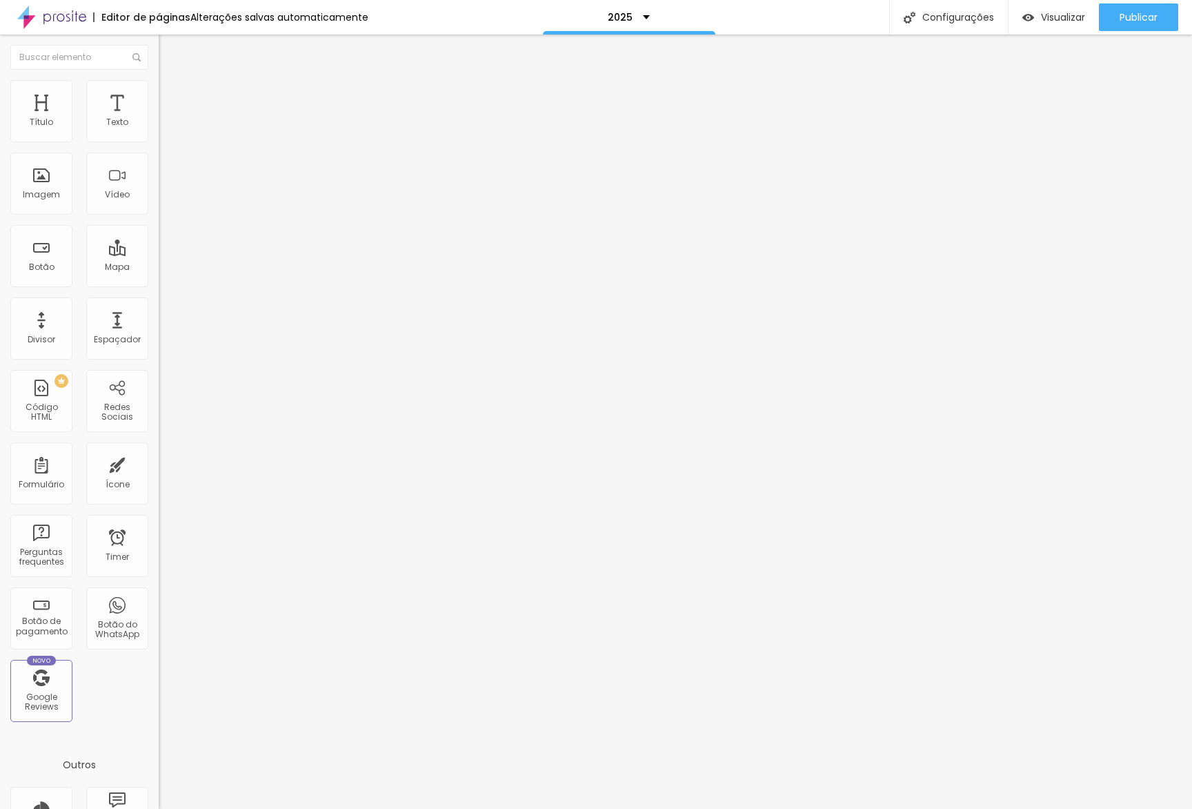
click at [159, 602] on div at bounding box center [238, 602] width 159 height 0
drag, startPoint x: 137, startPoint y: 303, endPoint x: 148, endPoint y: 299, distance: 12.4
click at [159, 593] on div at bounding box center [238, 593] width 159 height 0
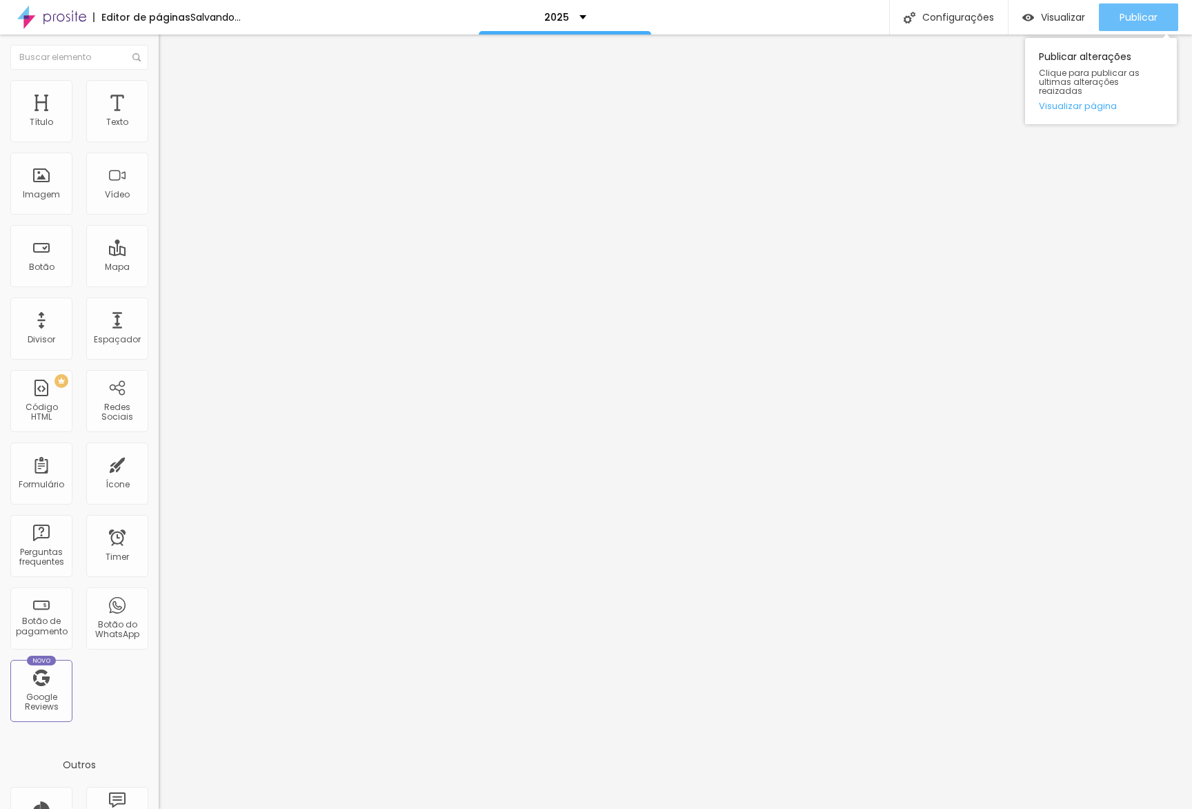
click at [1139, 14] on span "Publicar" at bounding box center [1139, 17] width 38 height 11
click at [1092, 101] on link "Visualizar página" at bounding box center [1101, 105] width 124 height 9
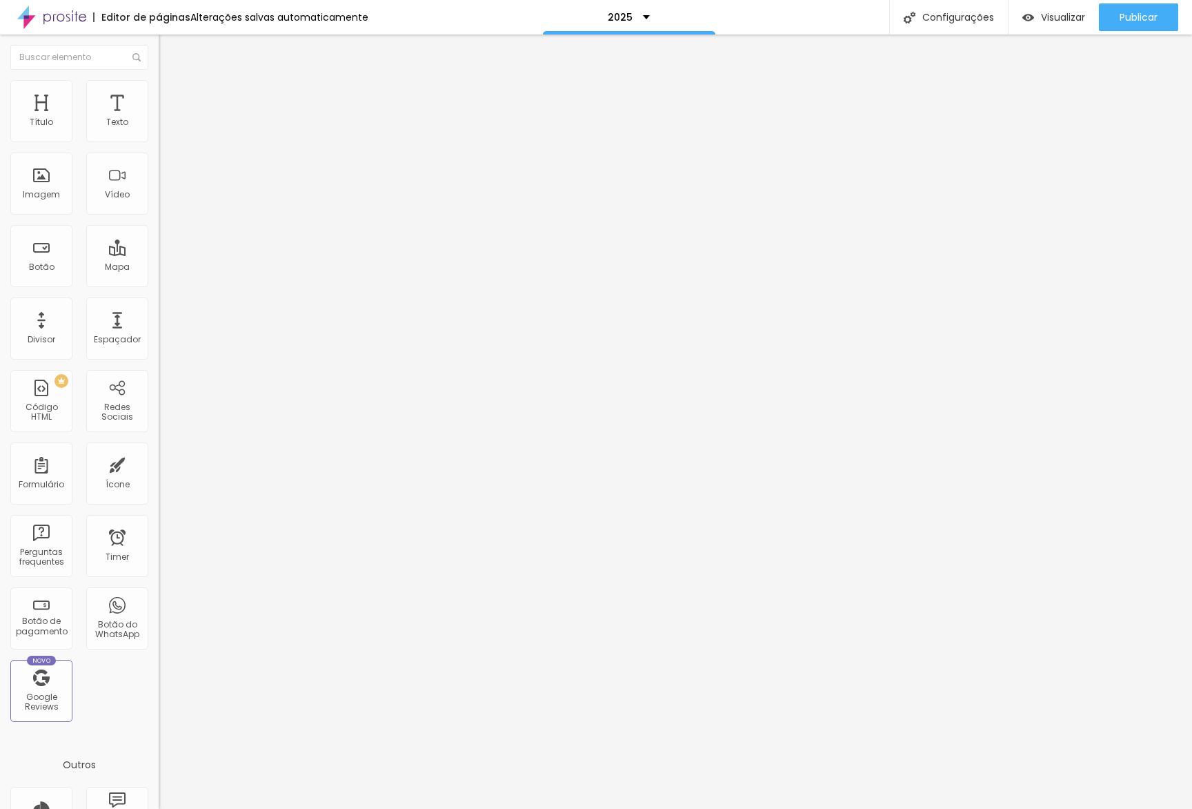
click at [159, 119] on span "Trocar imagem" at bounding box center [196, 113] width 75 height 12
click at [1115, 808] on div at bounding box center [596, 823] width 1192 height 12
click at [159, 216] on span "Original" at bounding box center [175, 210] width 33 height 12
click at [159, 241] on span "Quadrado" at bounding box center [181, 235] width 45 height 12
click at [159, 233] on span "Padrão" at bounding box center [174, 227] width 31 height 12
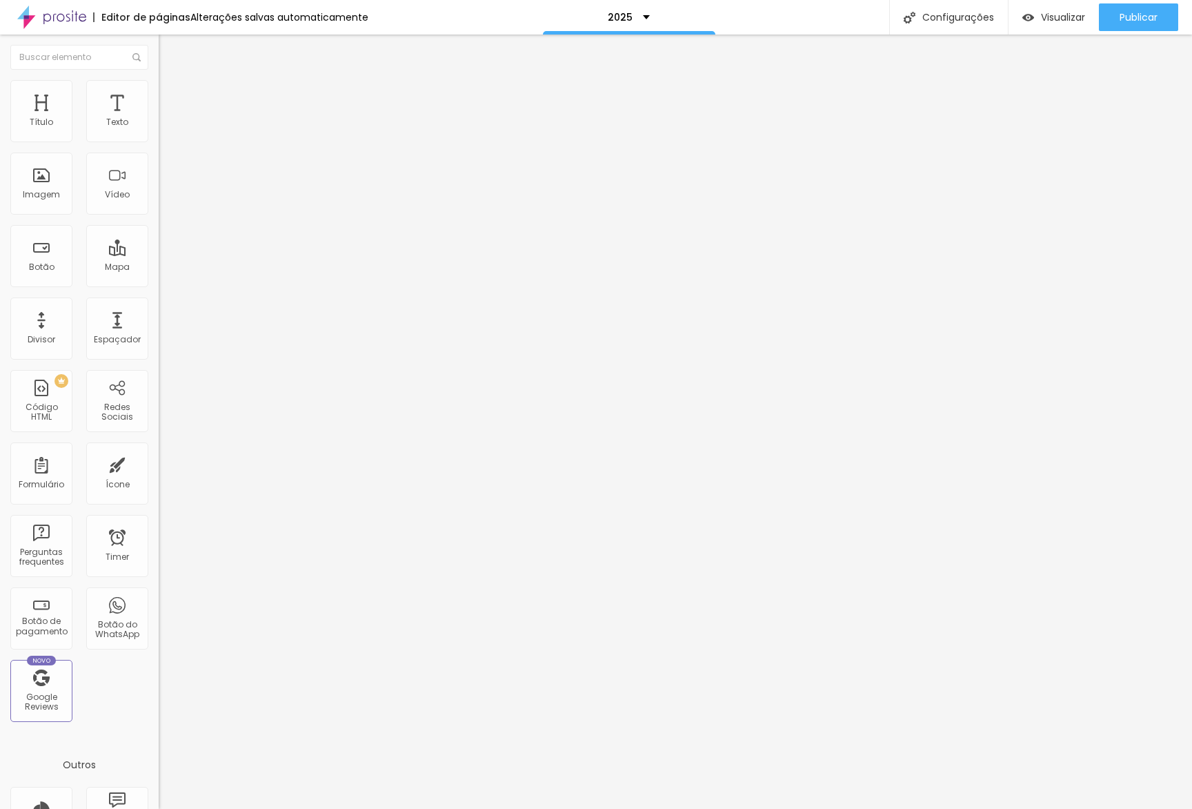
click at [159, 246] on span "Quadrado" at bounding box center [181, 240] width 45 height 12
click at [1057, 20] on span "Visualizar" at bounding box center [1063, 17] width 44 height 11
click at [171, 97] on span "Avançado" at bounding box center [194, 103] width 46 height 12
drag, startPoint x: 58, startPoint y: 137, endPoint x: 1, endPoint y: 135, distance: 57.3
click at [159, 133] on div "0 px Espaçamento Interno ID Html Classes Html Visível nos dispositivos Celular …" at bounding box center [238, 301] width 159 height 386
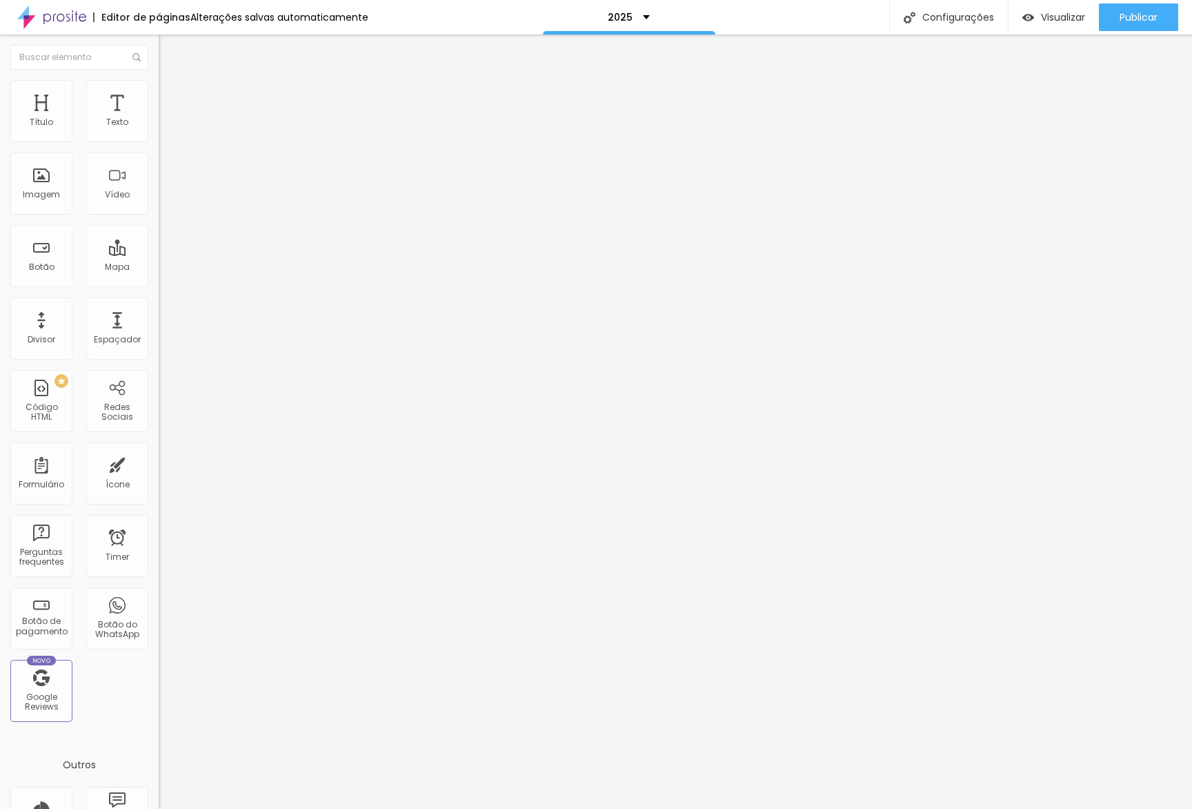
click at [159, 88] on img at bounding box center [165, 86] width 12 height 12
click at [159, 303] on input "range" at bounding box center [203, 308] width 89 height 11
click at [1130, 17] on span "Publicar" at bounding box center [1139, 17] width 38 height 11
click at [1083, 101] on link "Visualizar página" at bounding box center [1101, 105] width 124 height 9
click at [1125, 13] on span "Publicar" at bounding box center [1139, 17] width 38 height 11
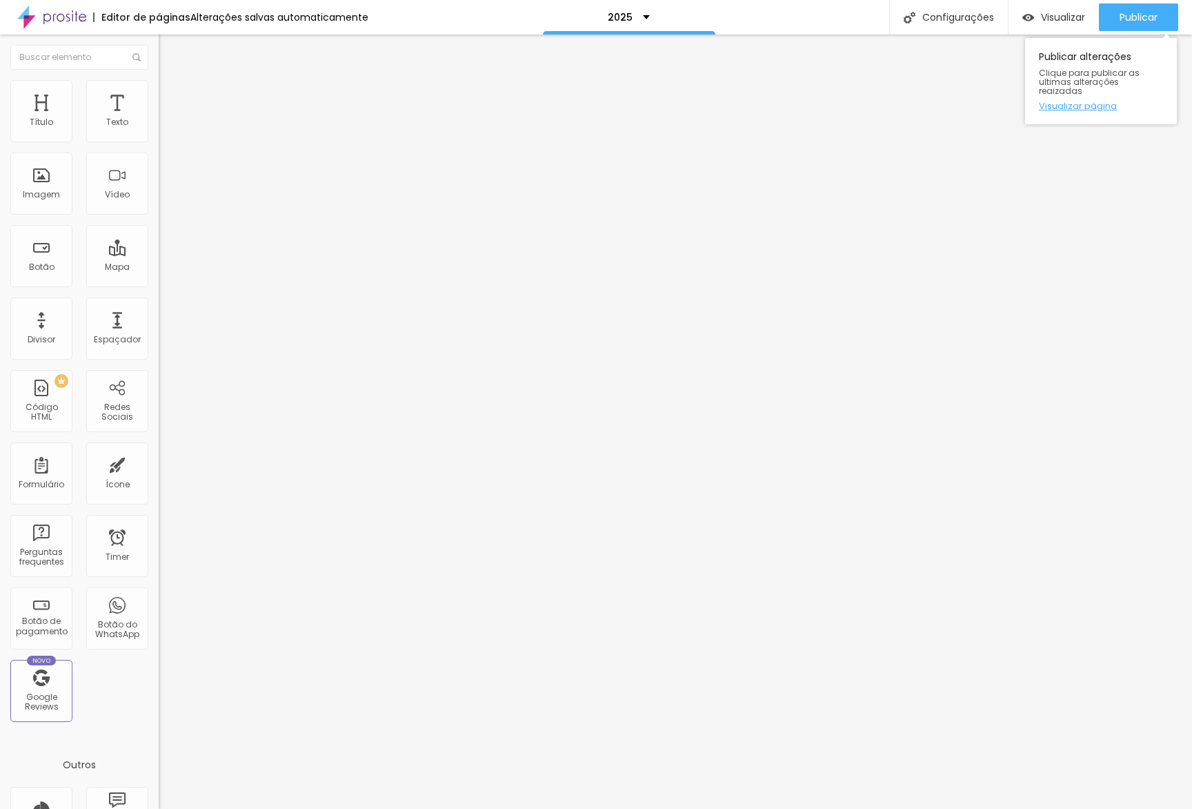
click at [1106, 101] on link "Visualizar página" at bounding box center [1101, 105] width 124 height 9
